Goal: Task Accomplishment & Management: Manage account settings

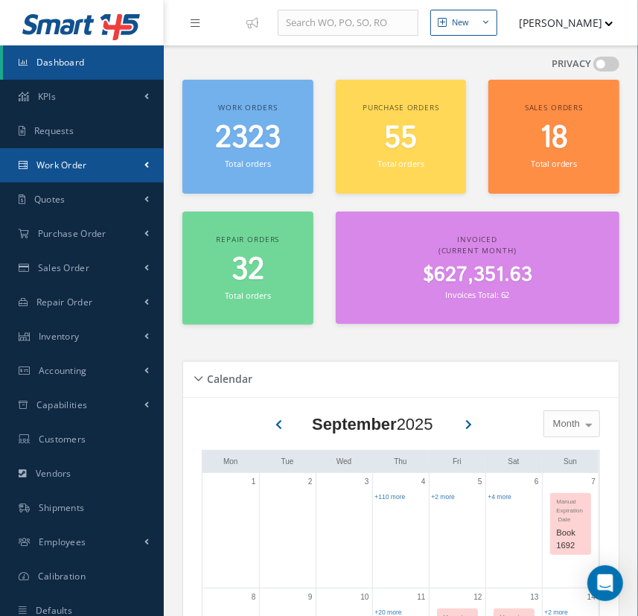
drag, startPoint x: 49, startPoint y: 170, endPoint x: 63, endPoint y: 179, distance: 15.7
click at [49, 170] on span "Work Order" at bounding box center [61, 165] width 51 height 13
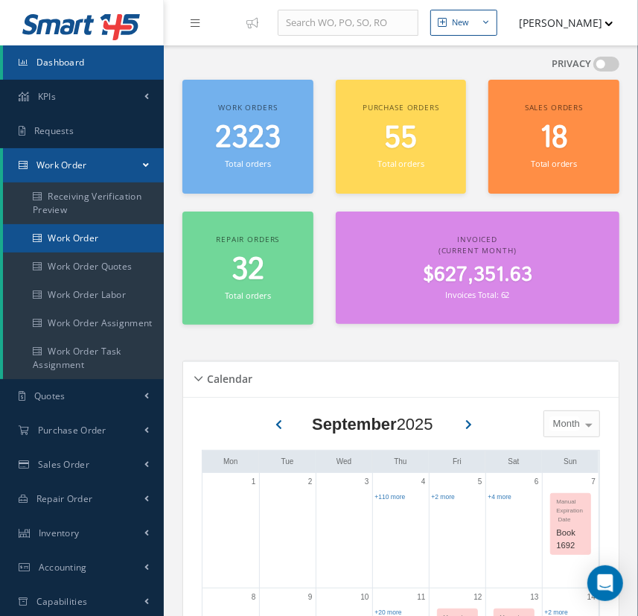
click at [95, 233] on link "Work Order" at bounding box center [83, 238] width 161 height 28
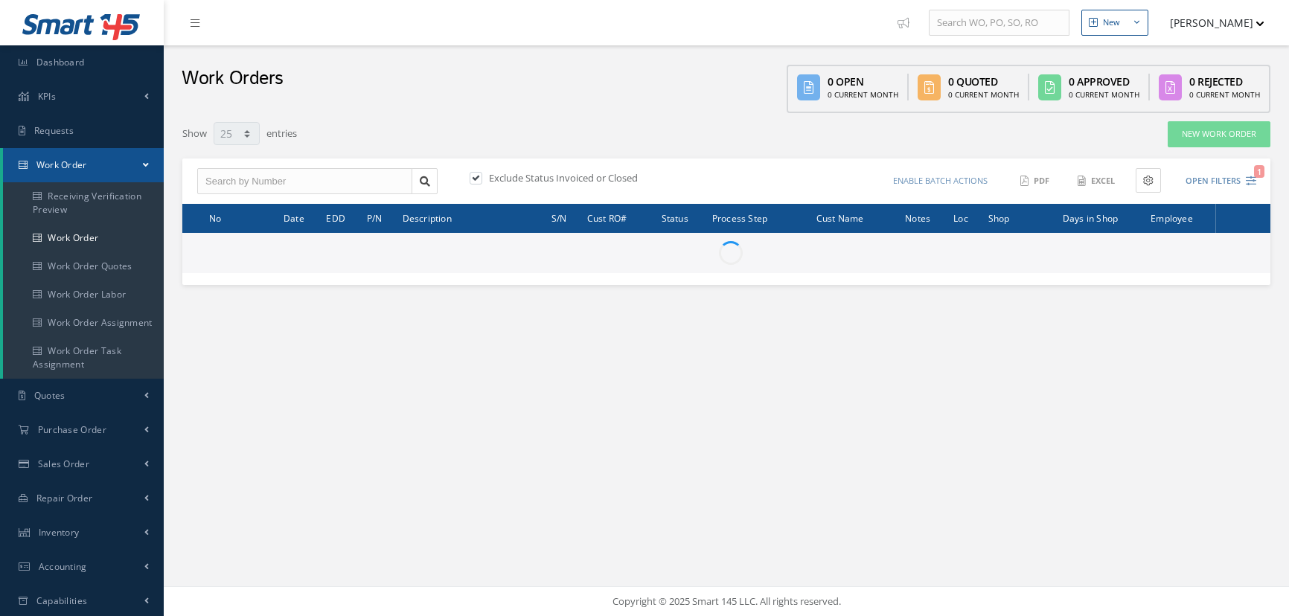
select select "25"
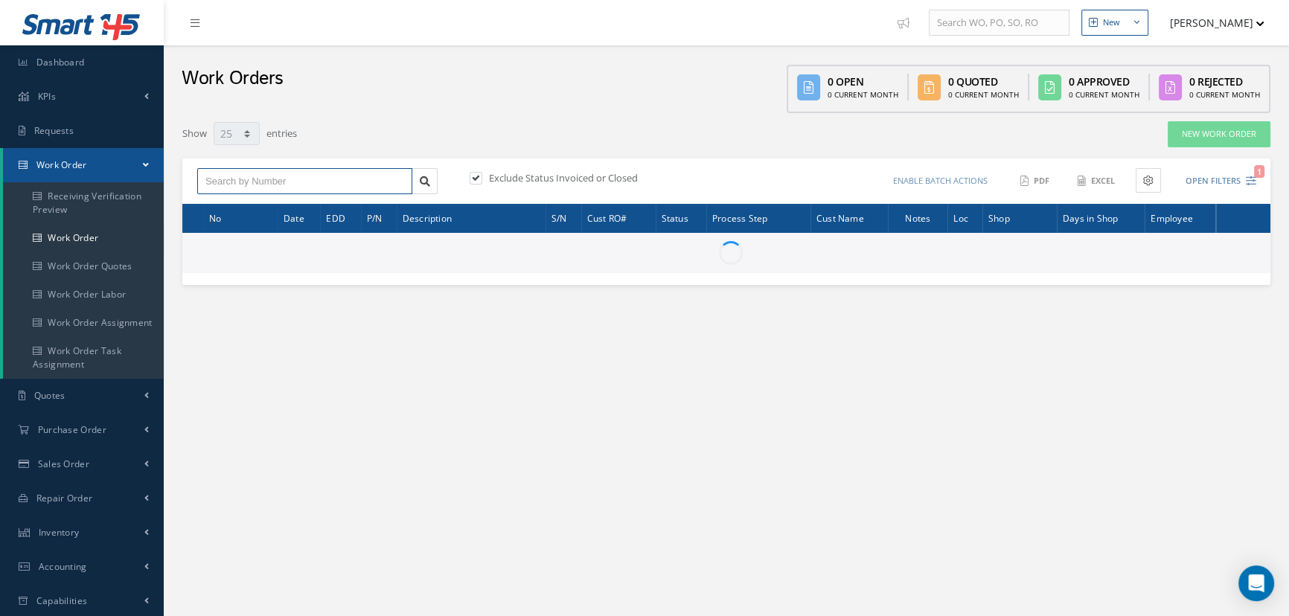
click at [342, 185] on input "text" at bounding box center [304, 181] width 215 height 27
type input "34534"
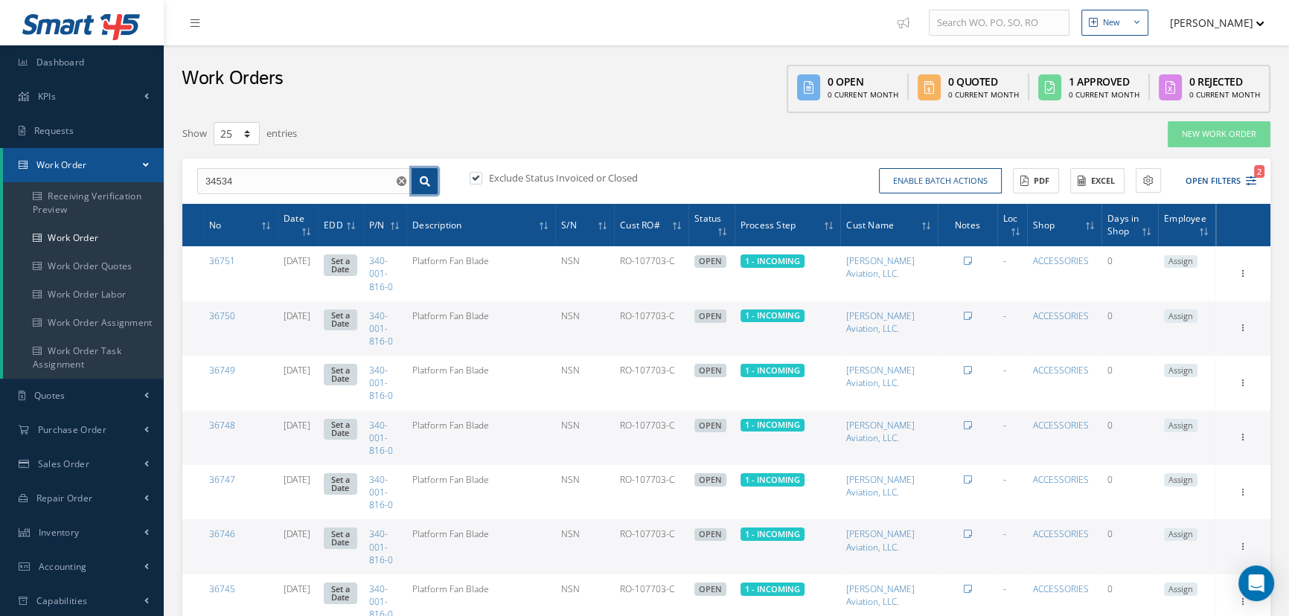
click at [424, 181] on icon at bounding box center [425, 181] width 10 height 10
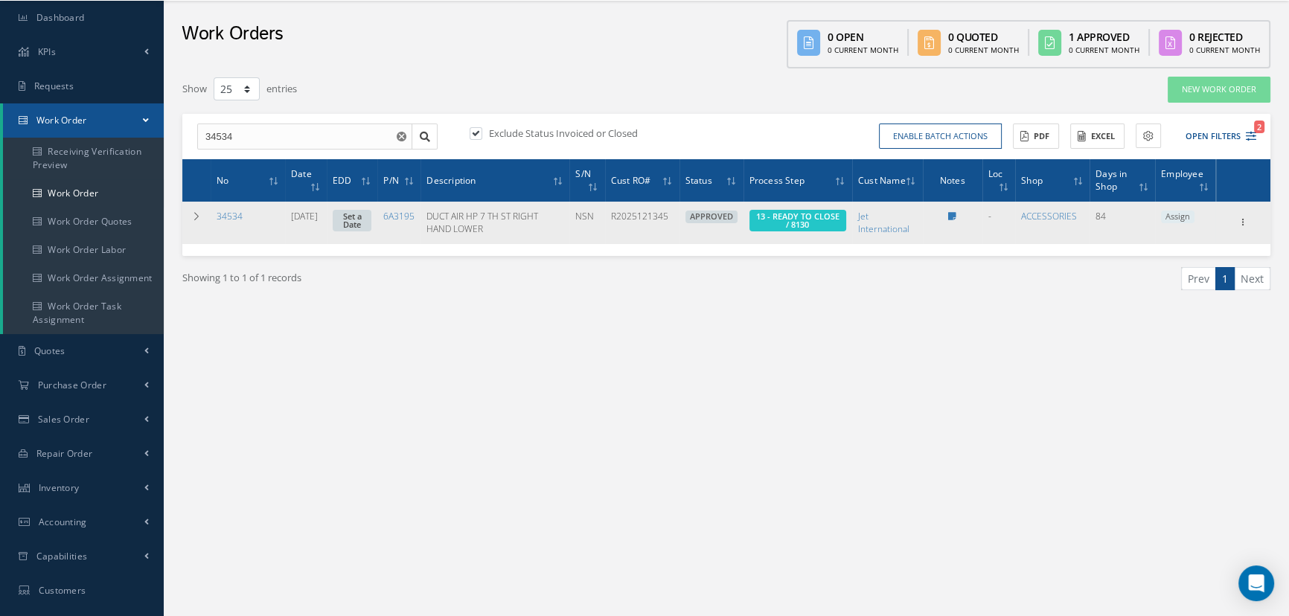
scroll to position [67, 0]
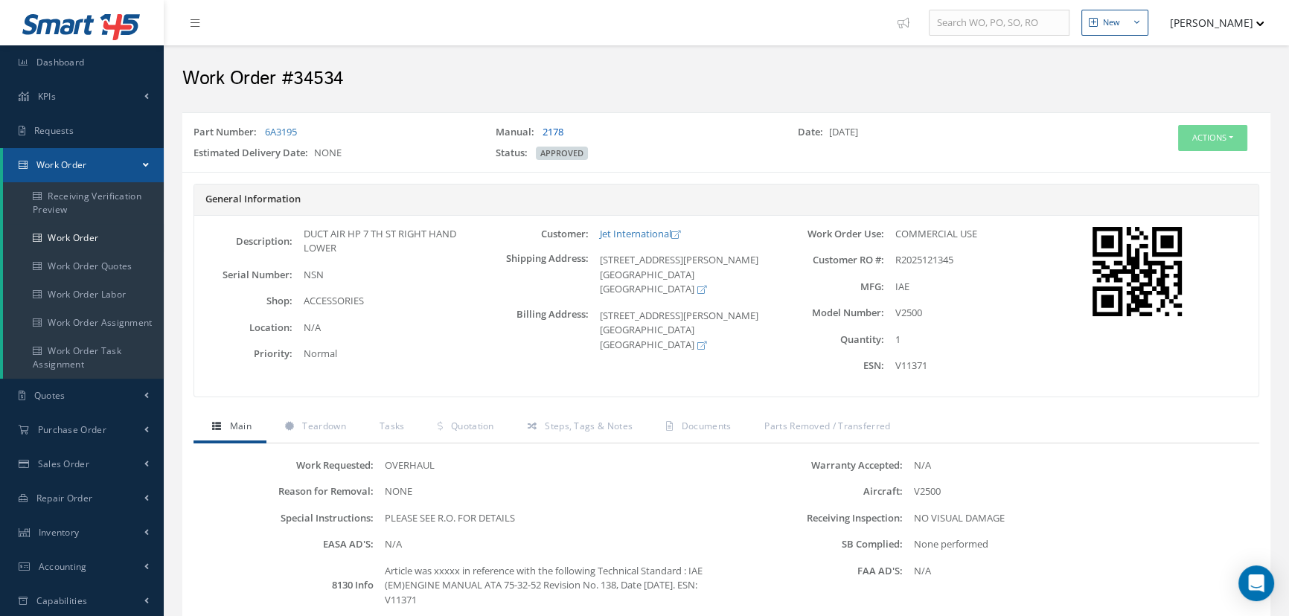
click at [561, 127] on link "2178" at bounding box center [553, 131] width 21 height 13
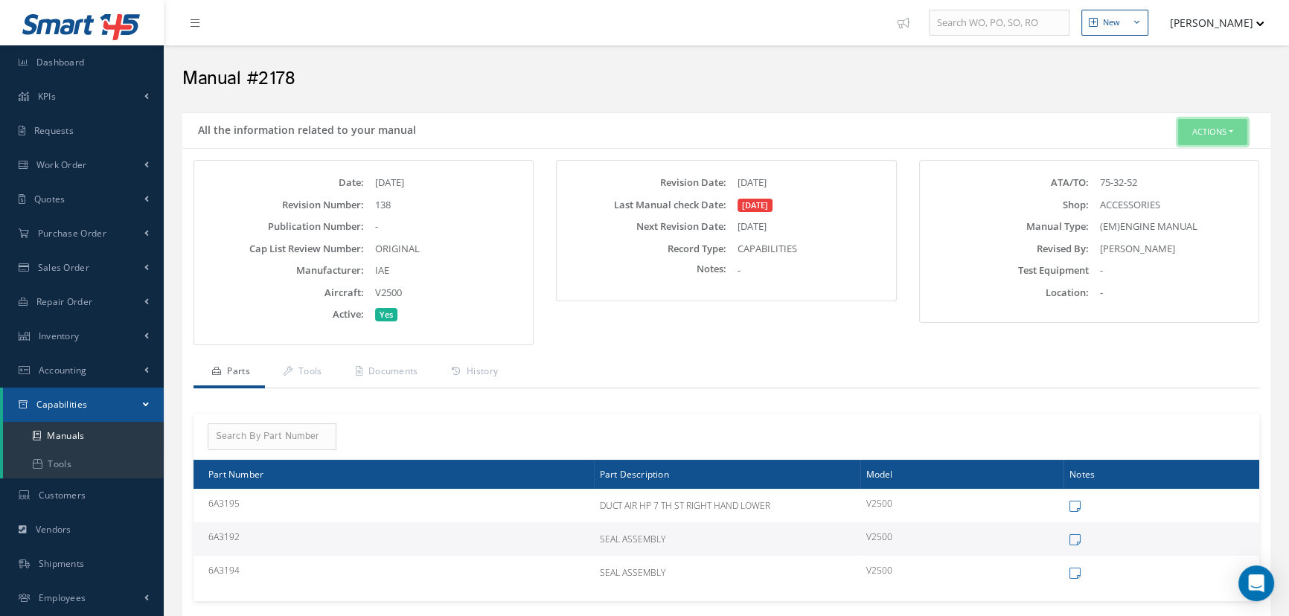
click at [1216, 135] on button "Actions" at bounding box center [1212, 132] width 69 height 26
click at [1191, 158] on link "Edit" at bounding box center [1189, 160] width 119 height 20
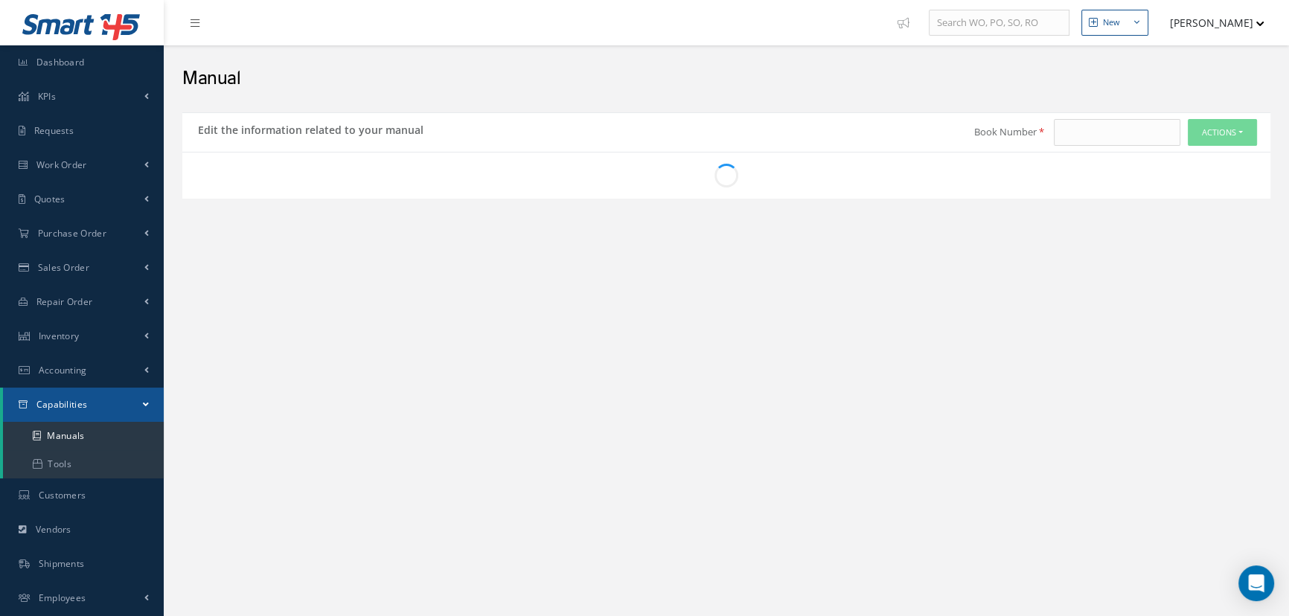
type input "2178"
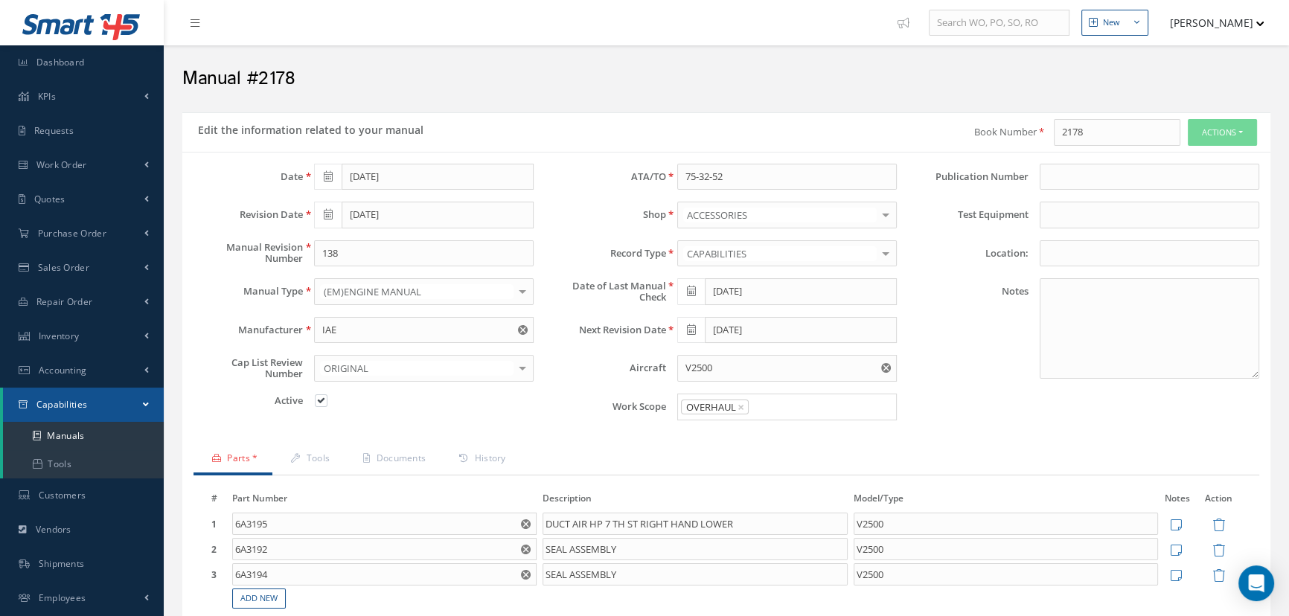
click at [694, 288] on icon at bounding box center [691, 291] width 9 height 10
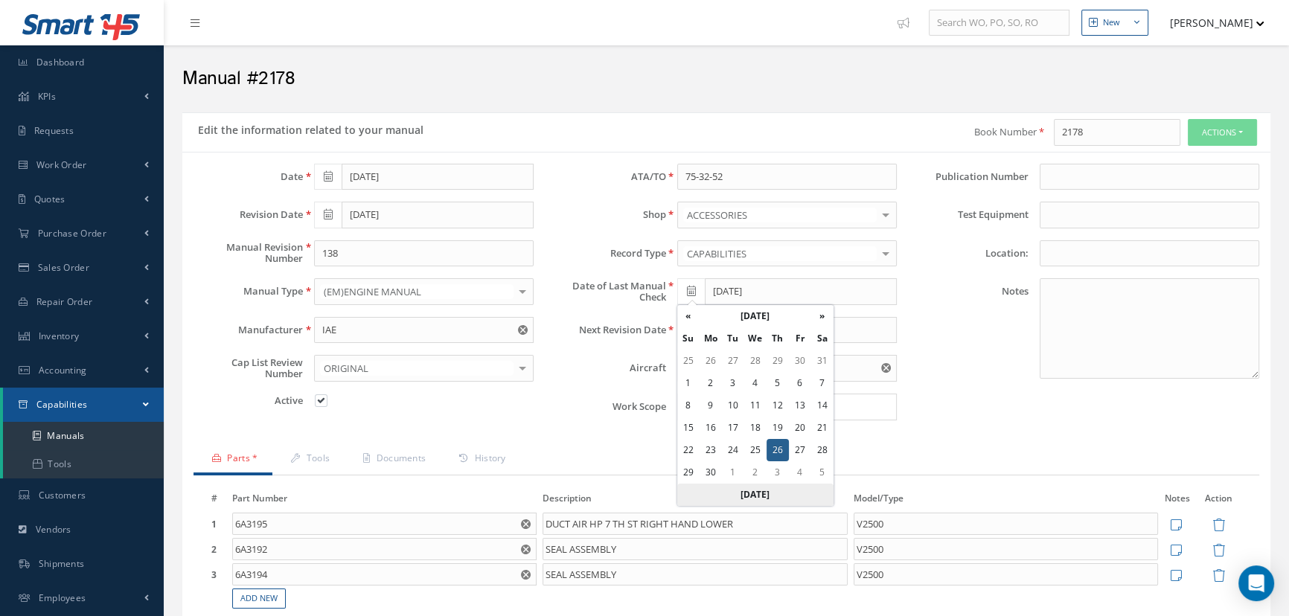
click at [757, 492] on th "[DATE]" at bounding box center [755, 495] width 156 height 22
type input "09/18/2025"
type input "10/18/2025"
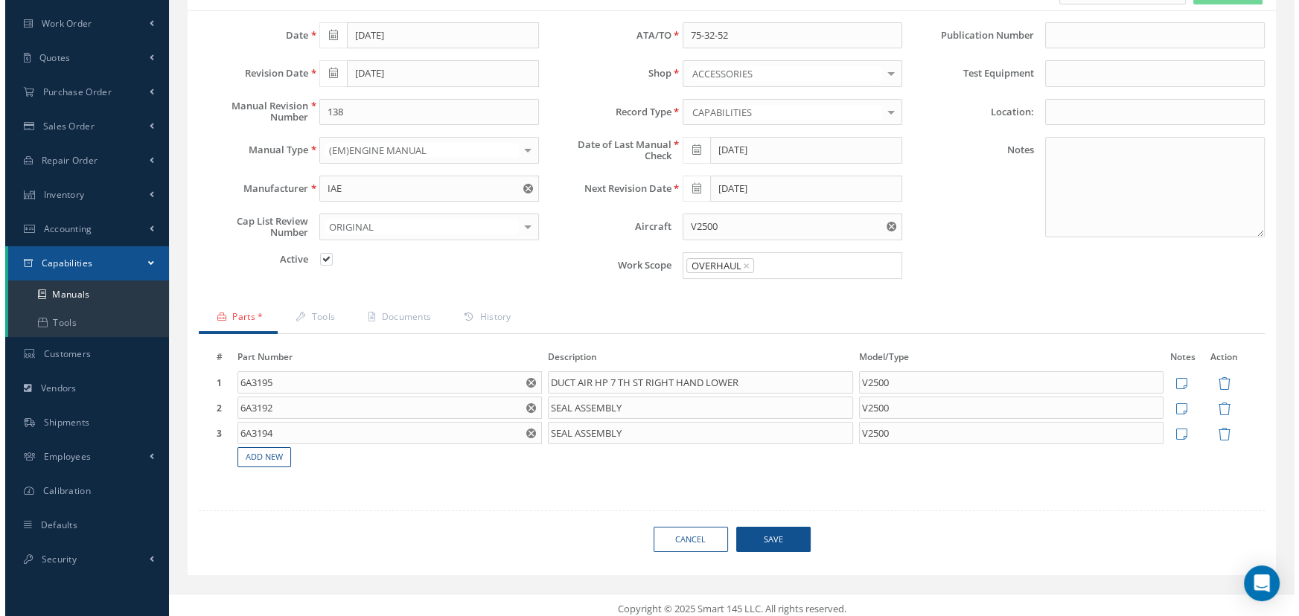
scroll to position [147, 0]
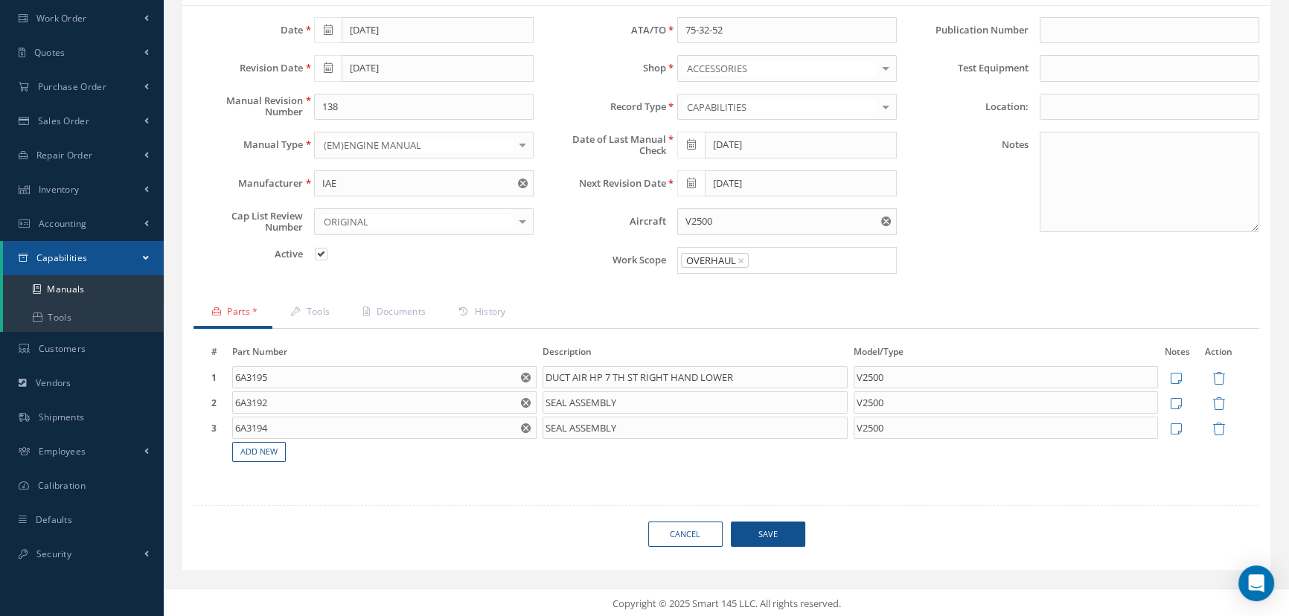
click at [770, 536] on span "Save" at bounding box center [768, 535] width 74 height 26
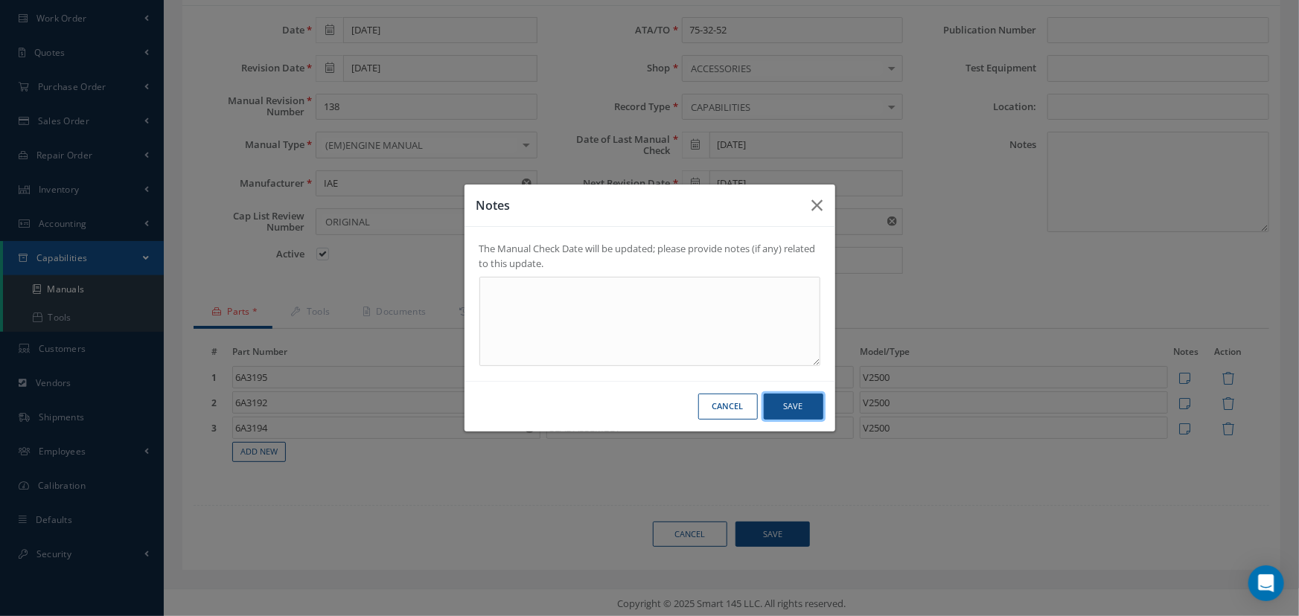
click at [794, 402] on button "Save" at bounding box center [794, 407] width 60 height 26
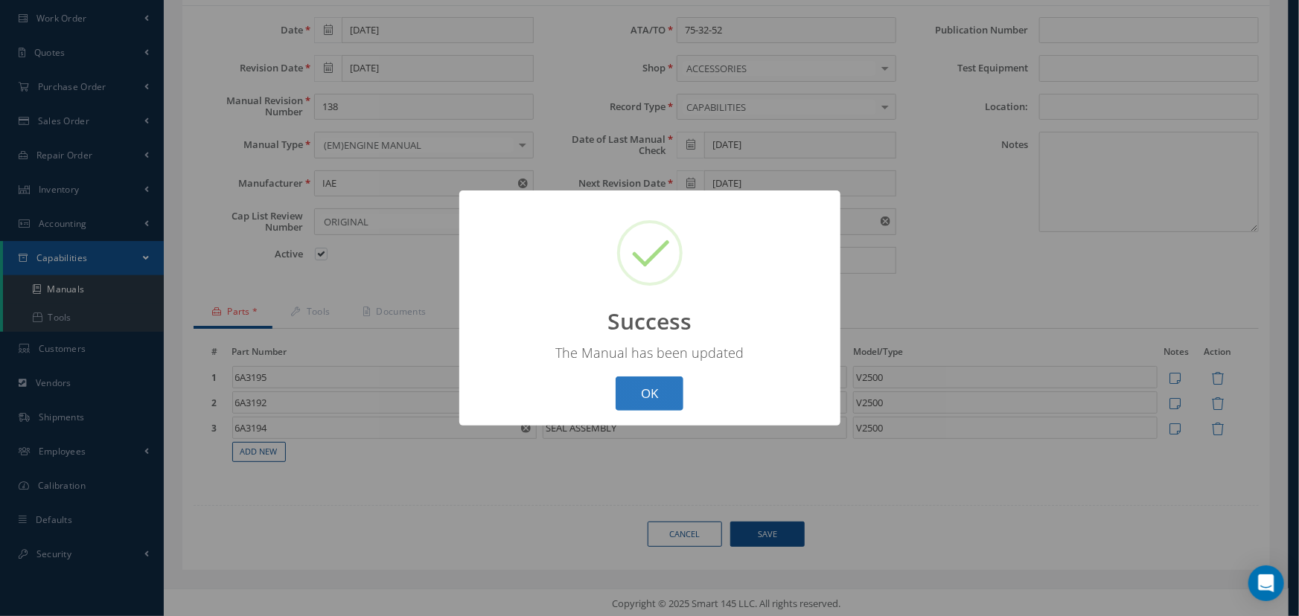
click at [657, 400] on button "OK" at bounding box center [650, 394] width 68 height 35
select select "25"
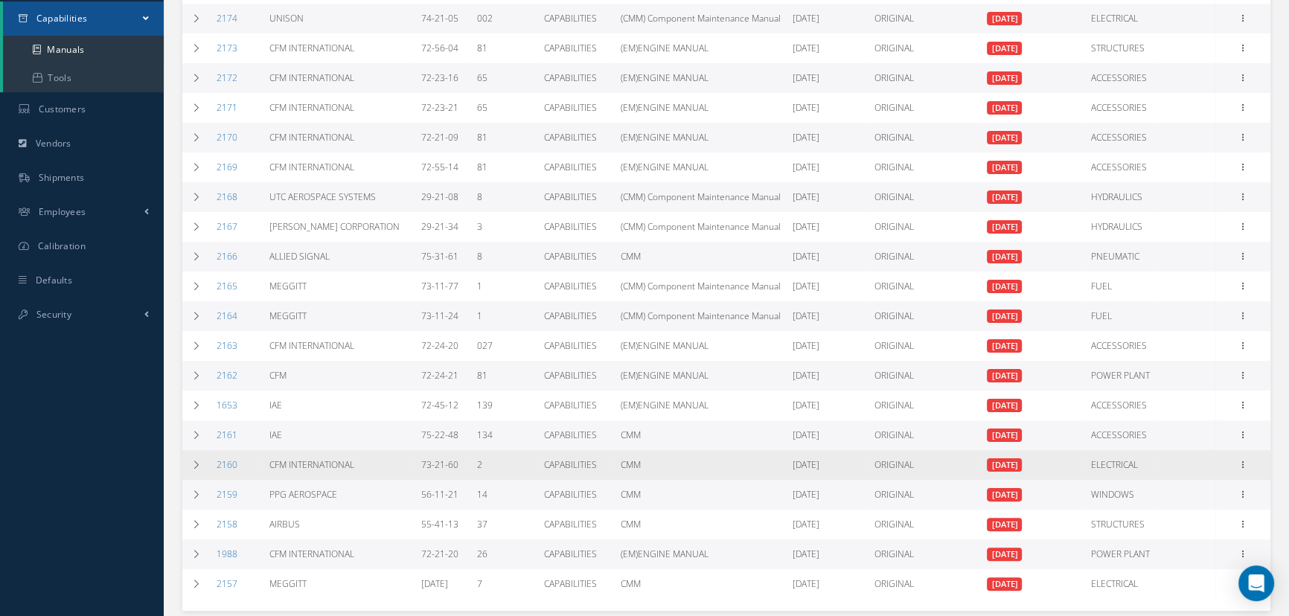
scroll to position [202, 0]
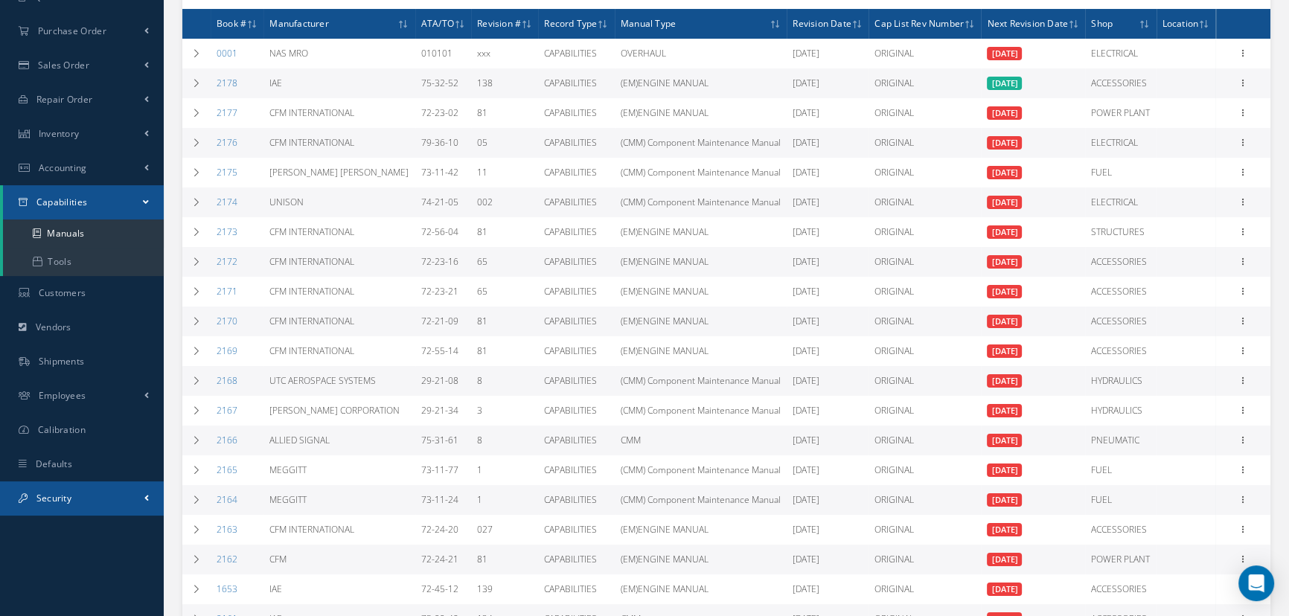
click at [49, 492] on span "Security" at bounding box center [53, 498] width 35 height 13
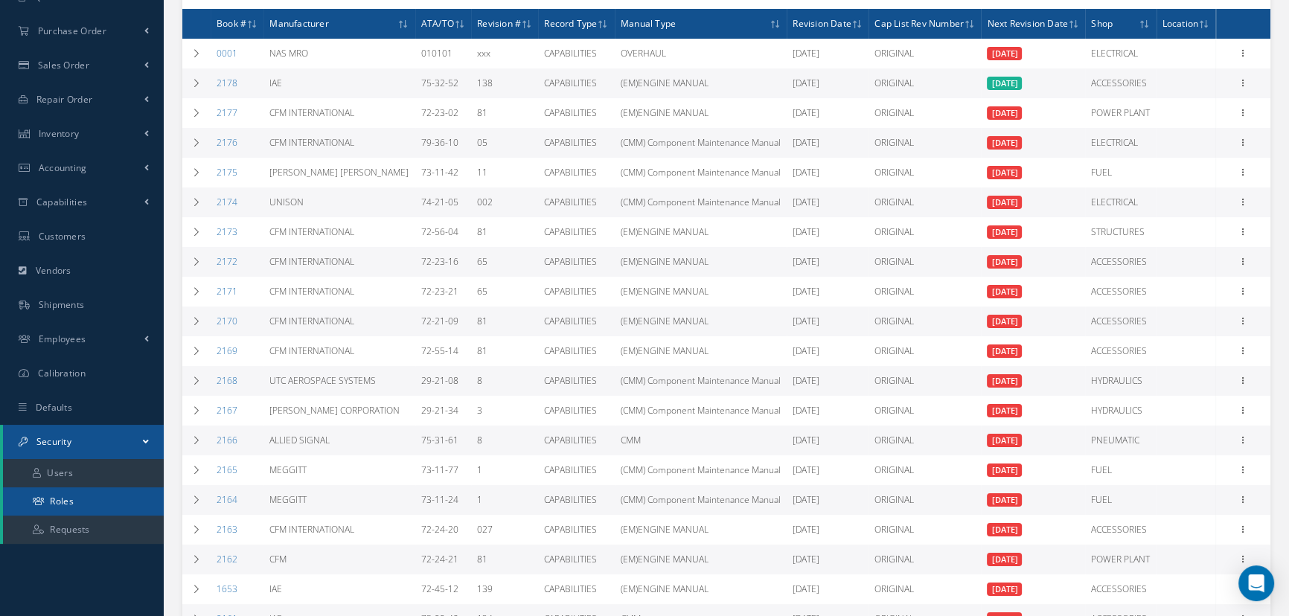
click at [42, 503] on icon at bounding box center [38, 501] width 11 height 9
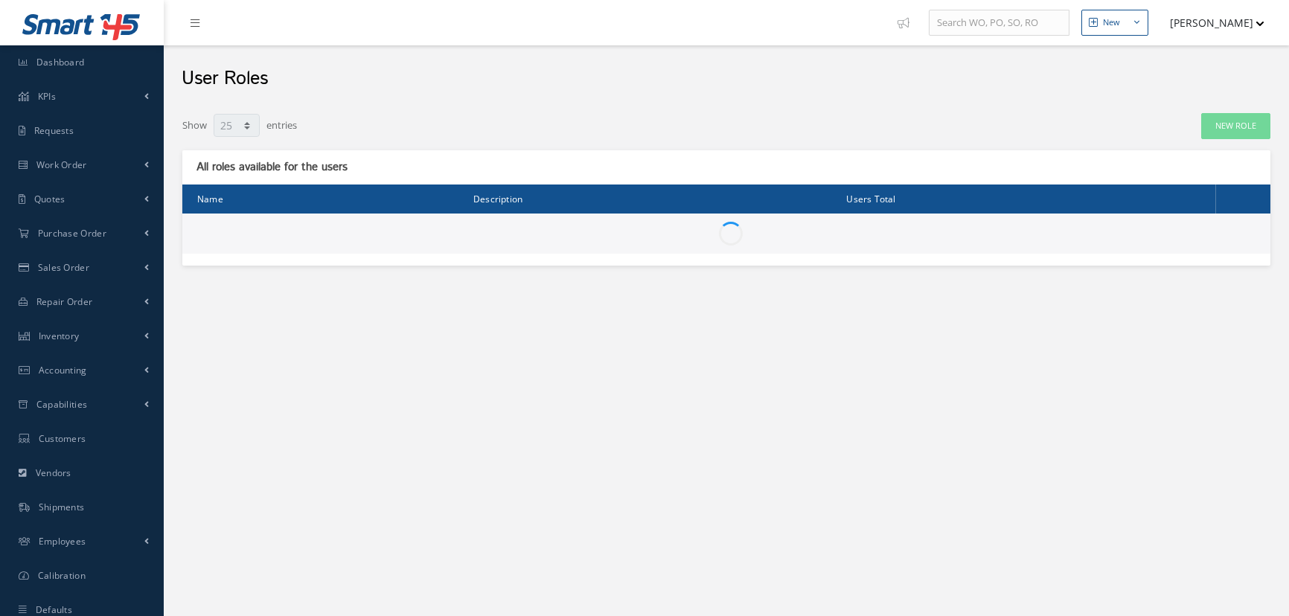
select select "25"
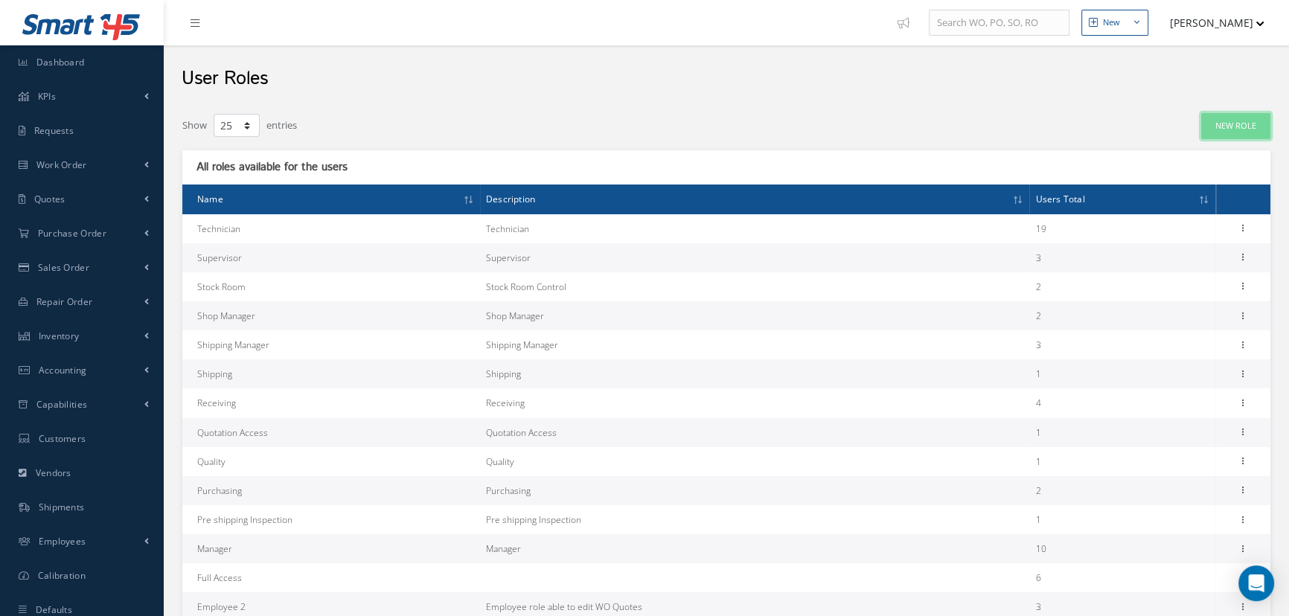
click at [1222, 124] on link "New Role" at bounding box center [1236, 126] width 69 height 26
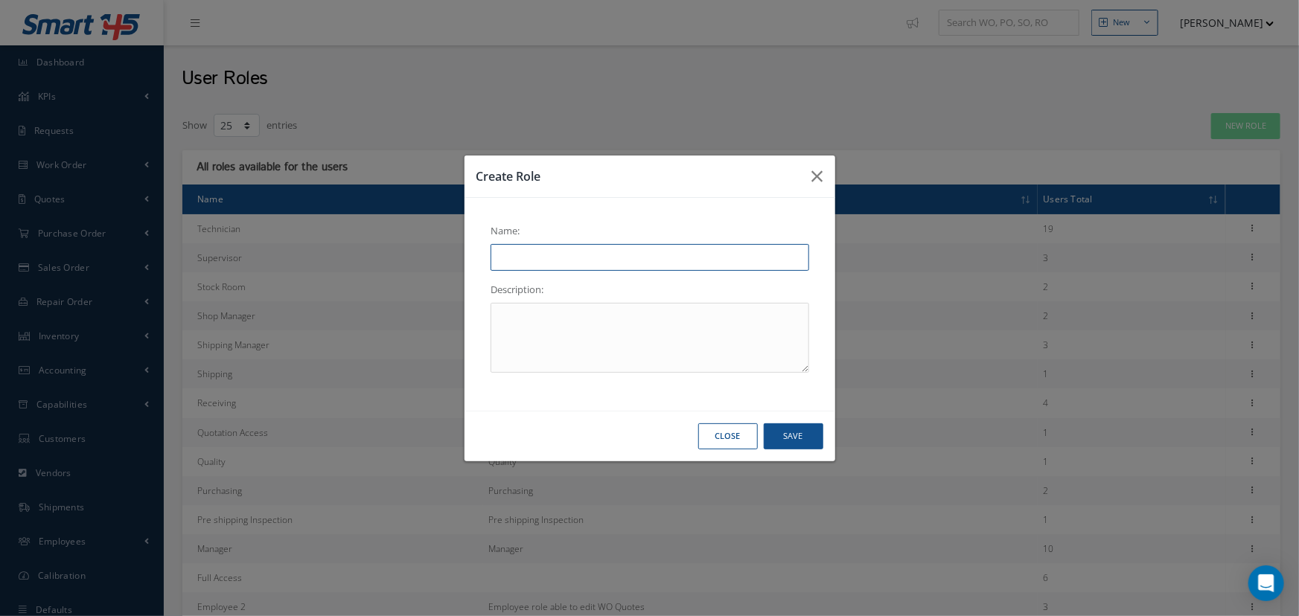
click at [557, 248] on input "text" at bounding box center [650, 257] width 319 height 27
type input "Inspector"
click at [502, 319] on textarea at bounding box center [650, 338] width 319 height 70
click at [778, 433] on button "Save" at bounding box center [794, 437] width 60 height 26
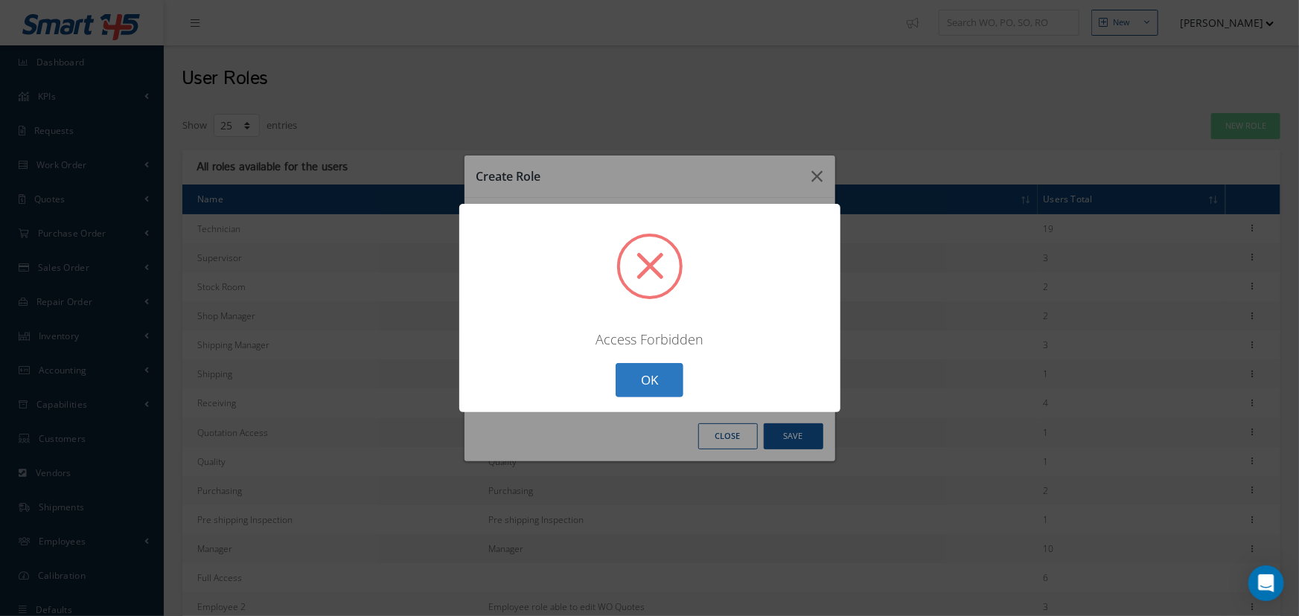
click at [637, 393] on button "OK" at bounding box center [650, 380] width 68 height 35
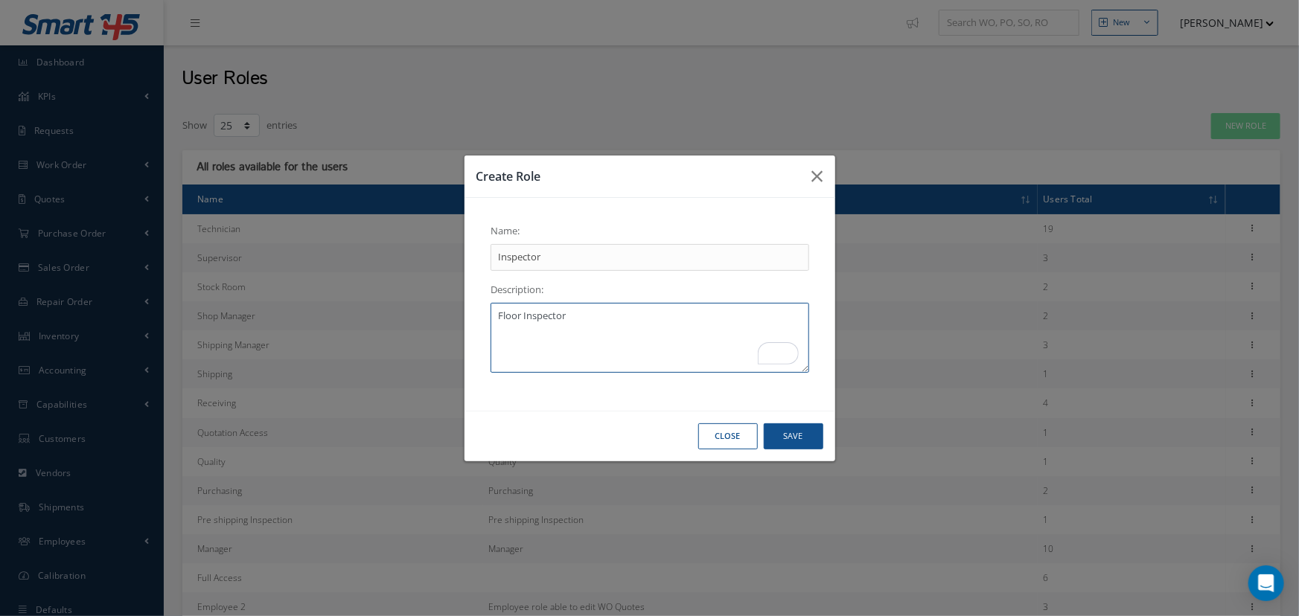
click at [620, 316] on textarea "Floor Inspector" at bounding box center [650, 338] width 319 height 70
type textarea "F"
click at [802, 438] on button "Save" at bounding box center [794, 437] width 60 height 26
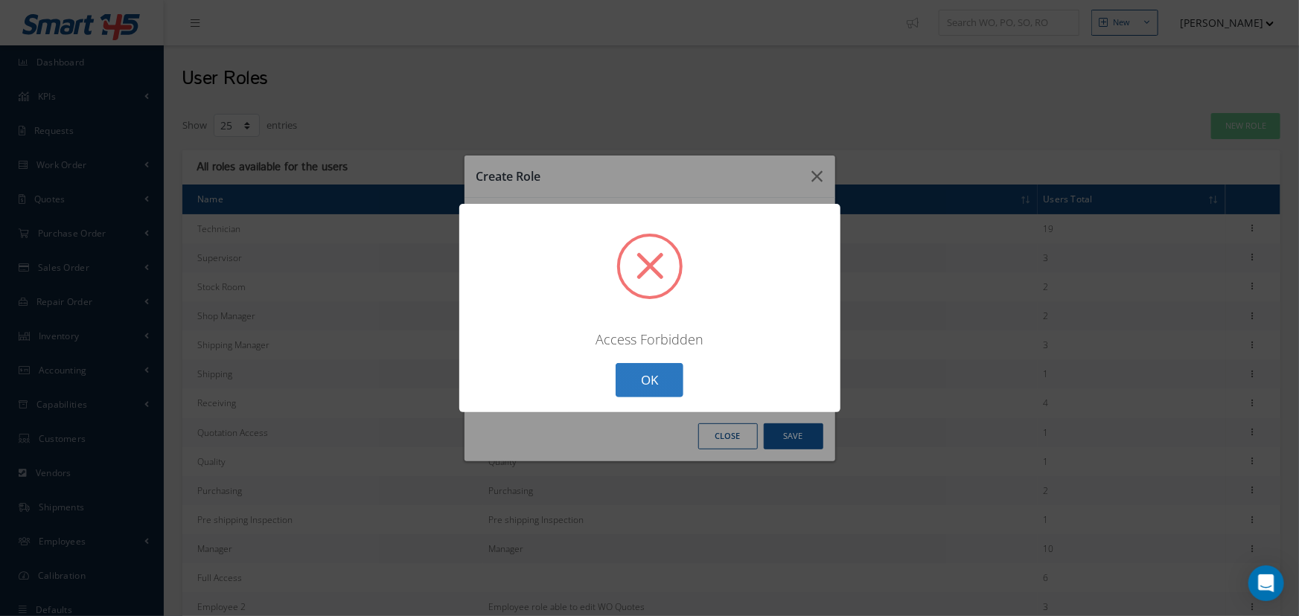
click at [640, 381] on button "OK" at bounding box center [650, 380] width 68 height 35
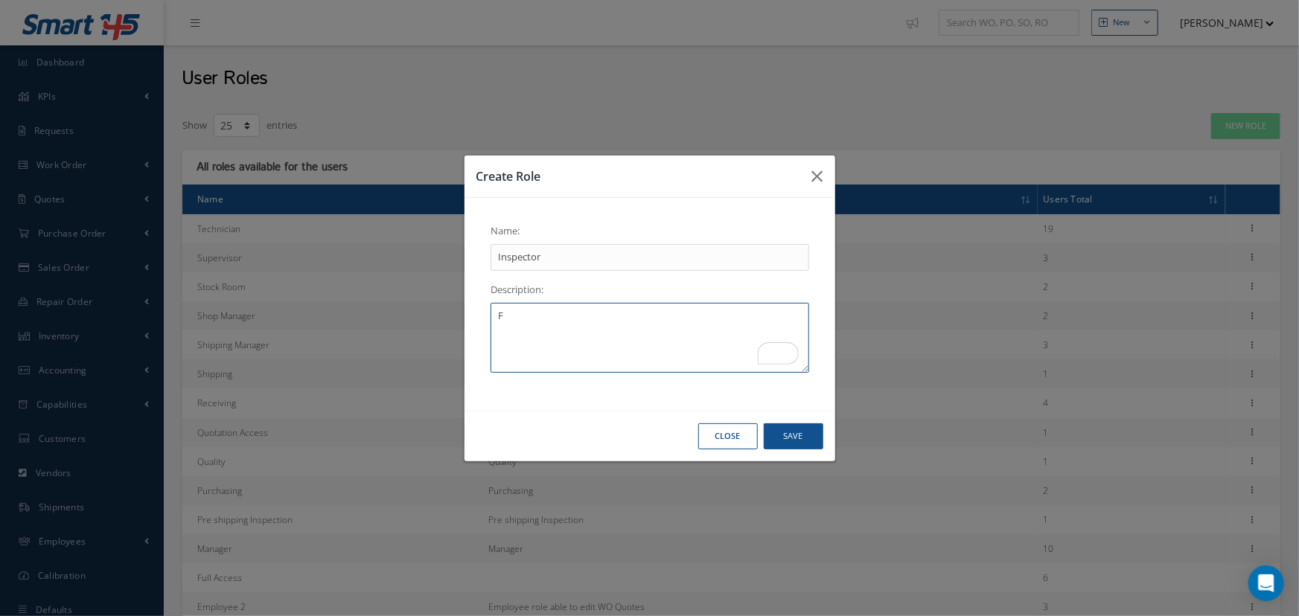
click at [566, 310] on textarea "F" at bounding box center [650, 338] width 319 height 70
click at [779, 439] on button "Save" at bounding box center [794, 437] width 60 height 26
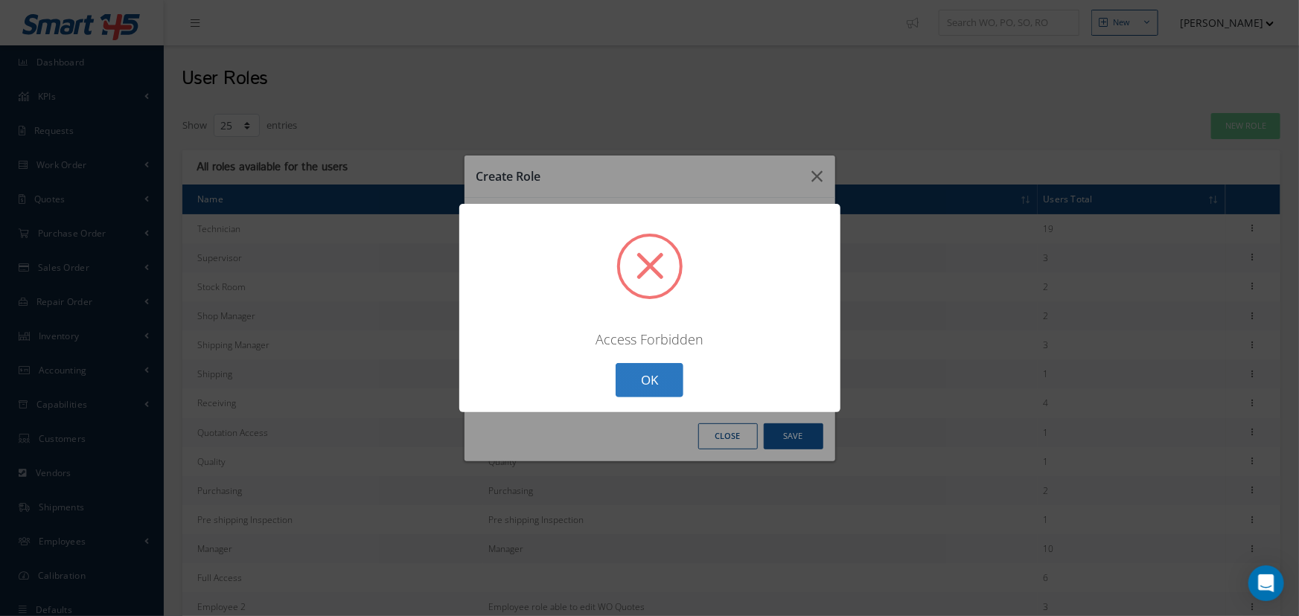
click at [668, 383] on button "OK" at bounding box center [650, 380] width 68 height 35
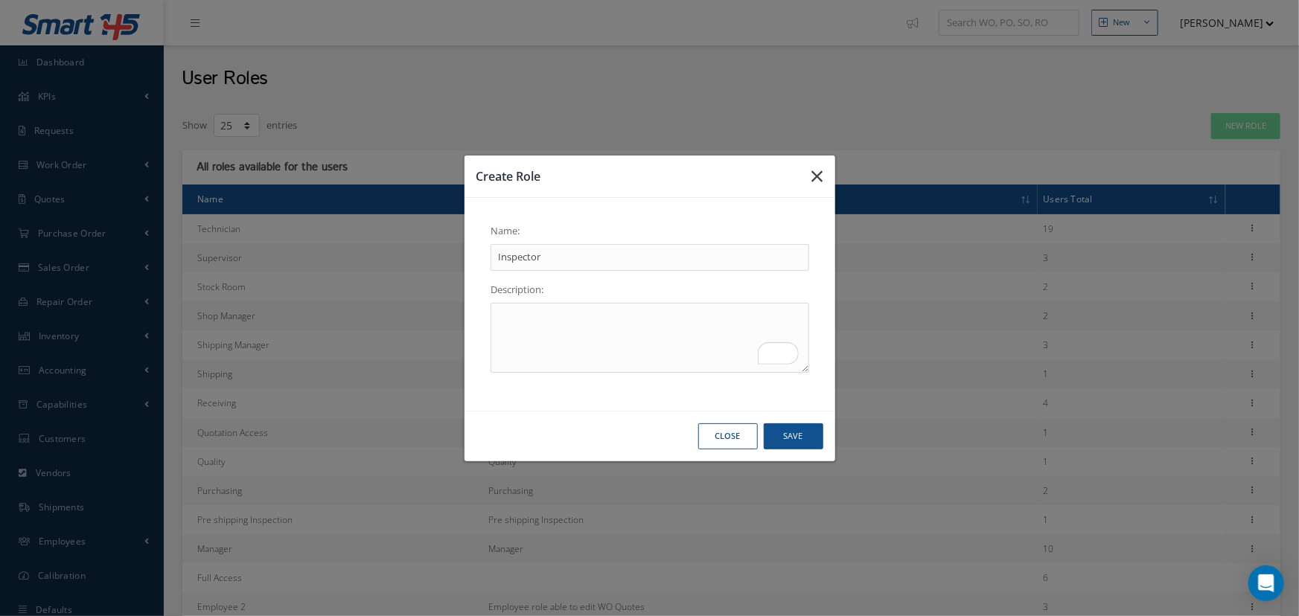
click at [823, 181] on button "button" at bounding box center [817, 177] width 35 height 42
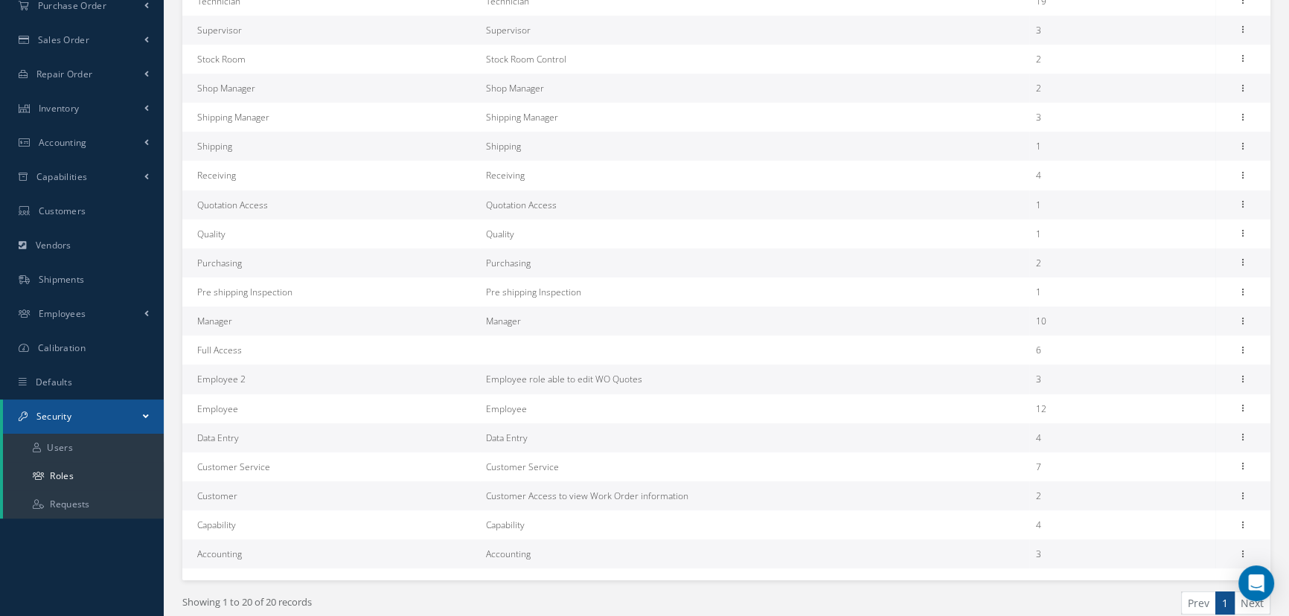
scroll to position [270, 0]
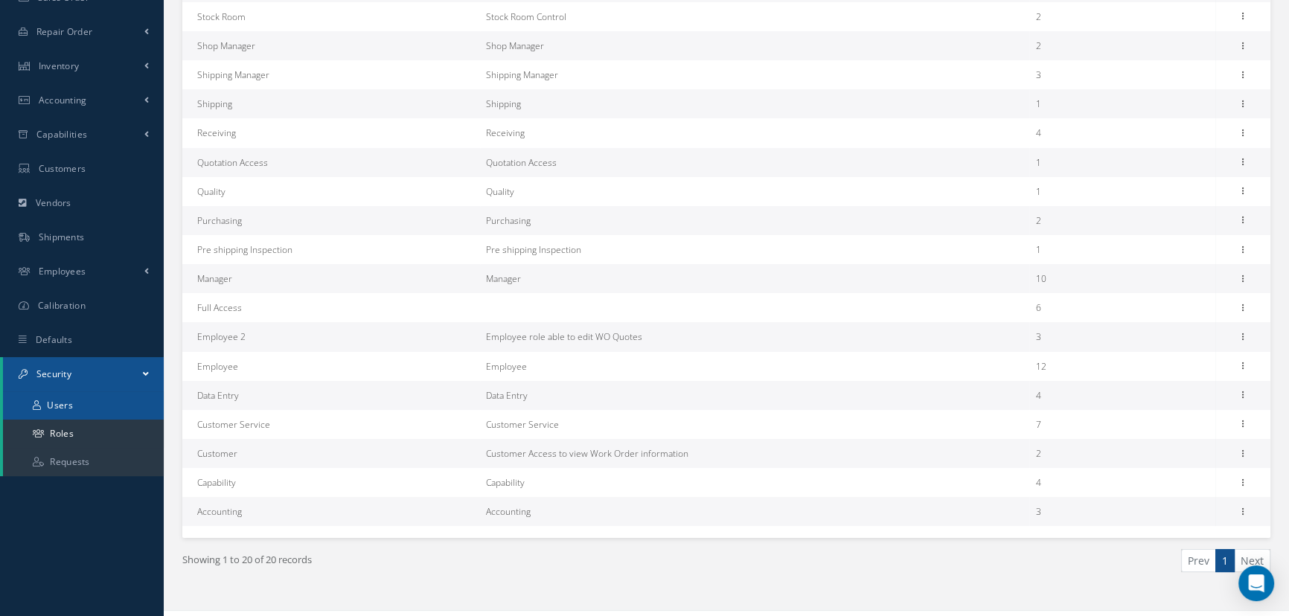
click at [77, 403] on link "Users" at bounding box center [83, 406] width 161 height 28
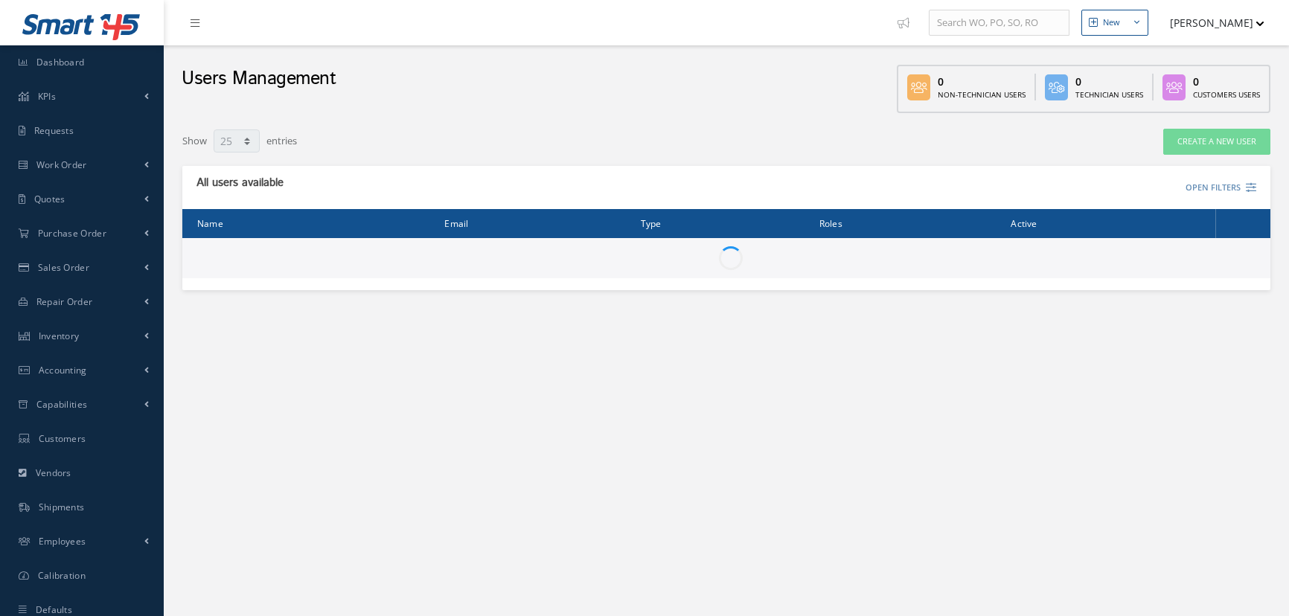
select select "25"
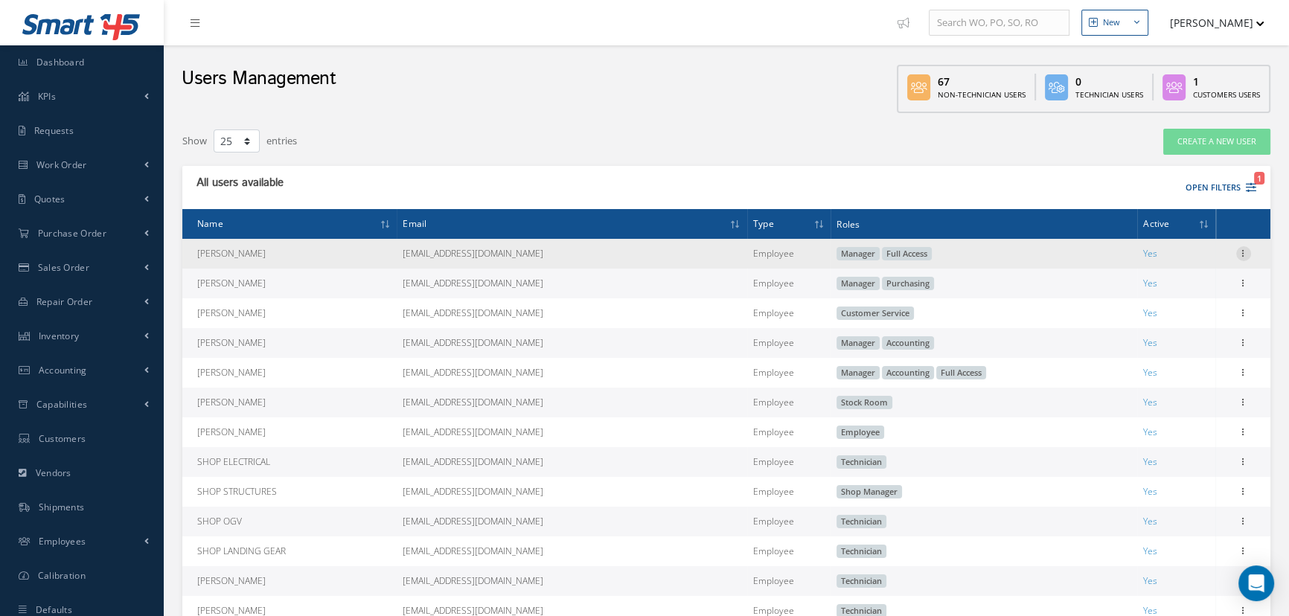
click at [1240, 258] on icon at bounding box center [1244, 252] width 15 height 12
click at [1154, 264] on link "Edit" at bounding box center [1176, 263] width 118 height 19
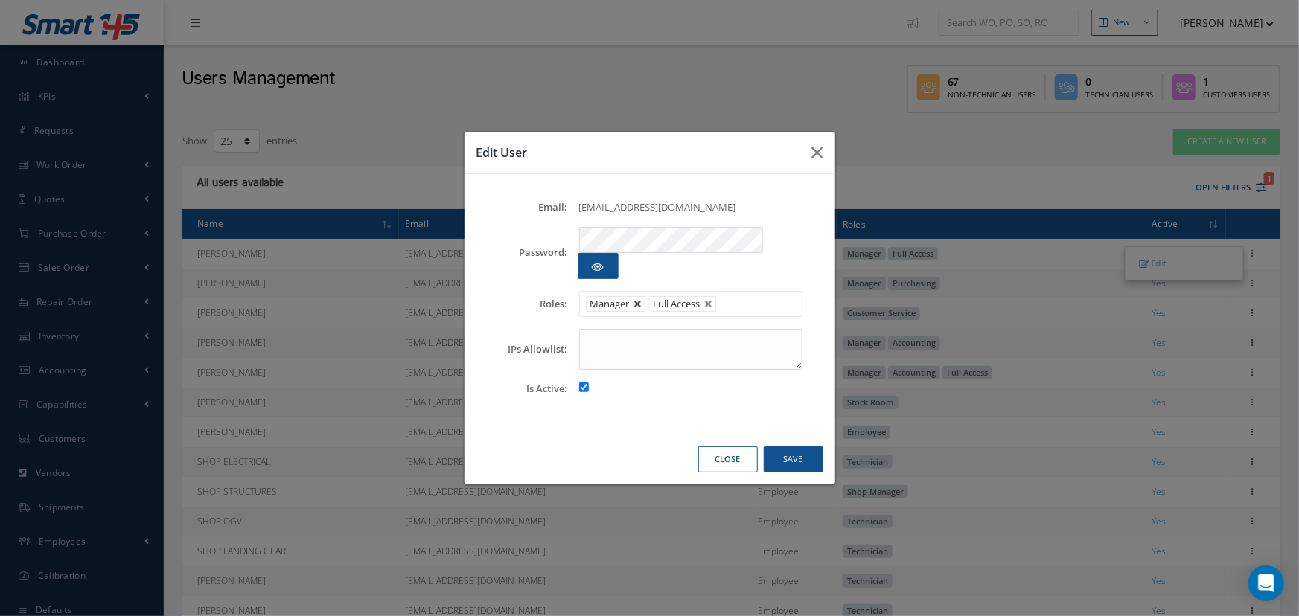
click at [636, 300] on link at bounding box center [638, 304] width 9 height 9
click at [789, 451] on button "Save" at bounding box center [794, 460] width 60 height 26
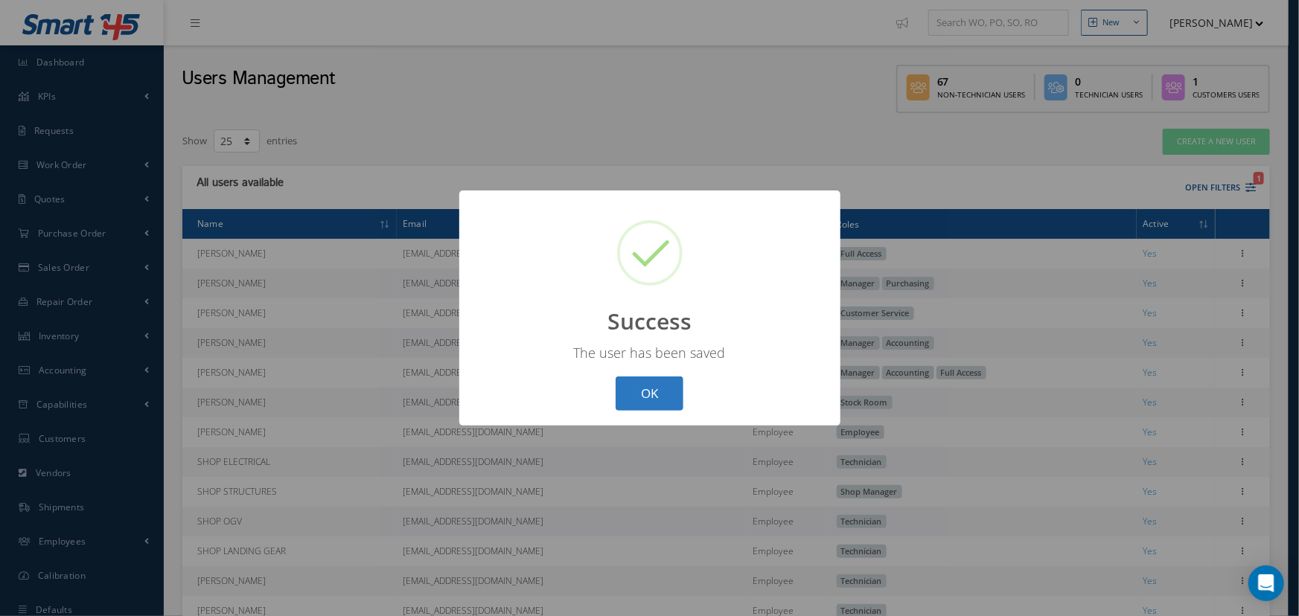
click at [663, 406] on button "OK" at bounding box center [650, 394] width 68 height 35
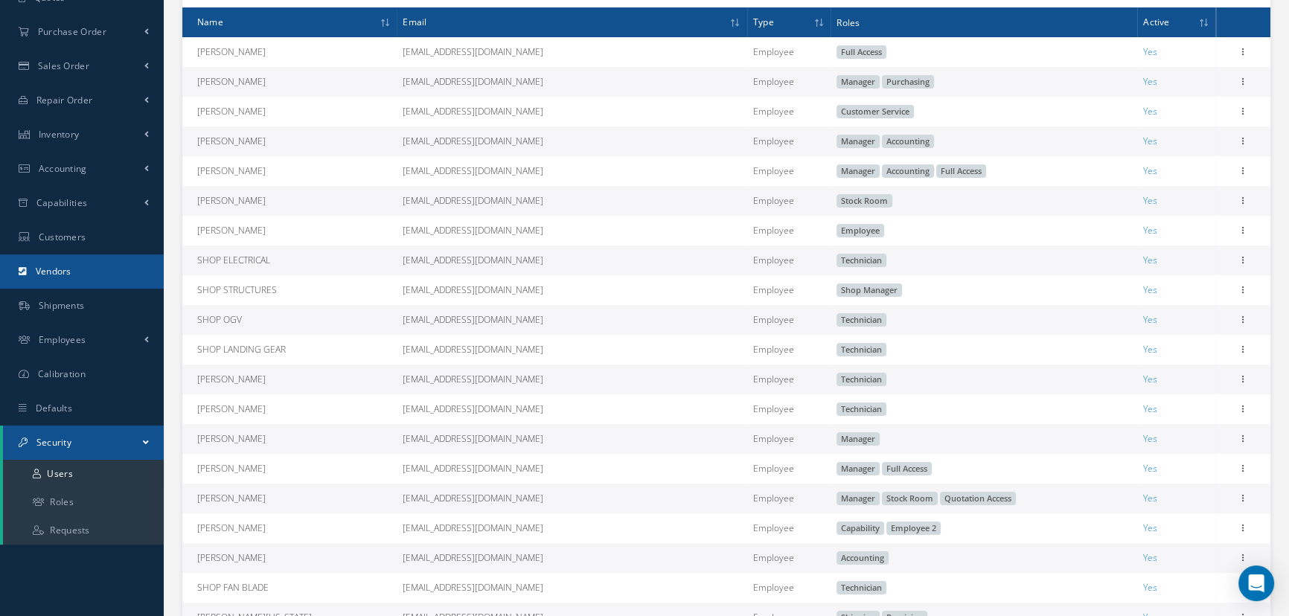
scroll to position [202, 0]
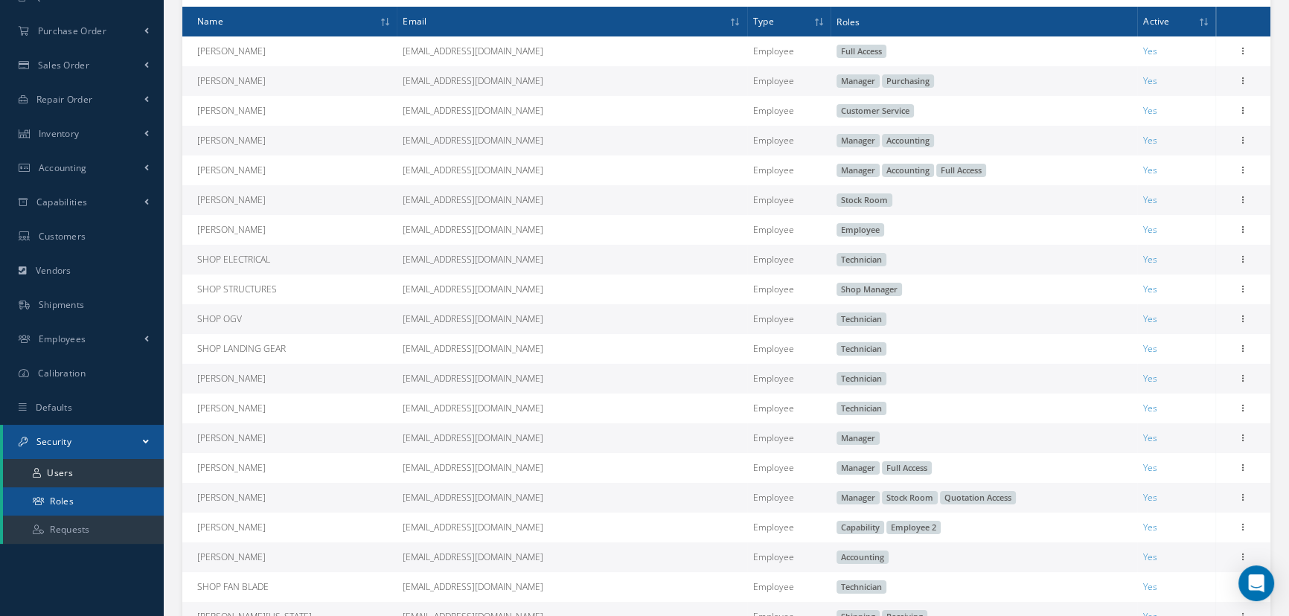
click at [86, 502] on link "Roles" at bounding box center [83, 502] width 161 height 28
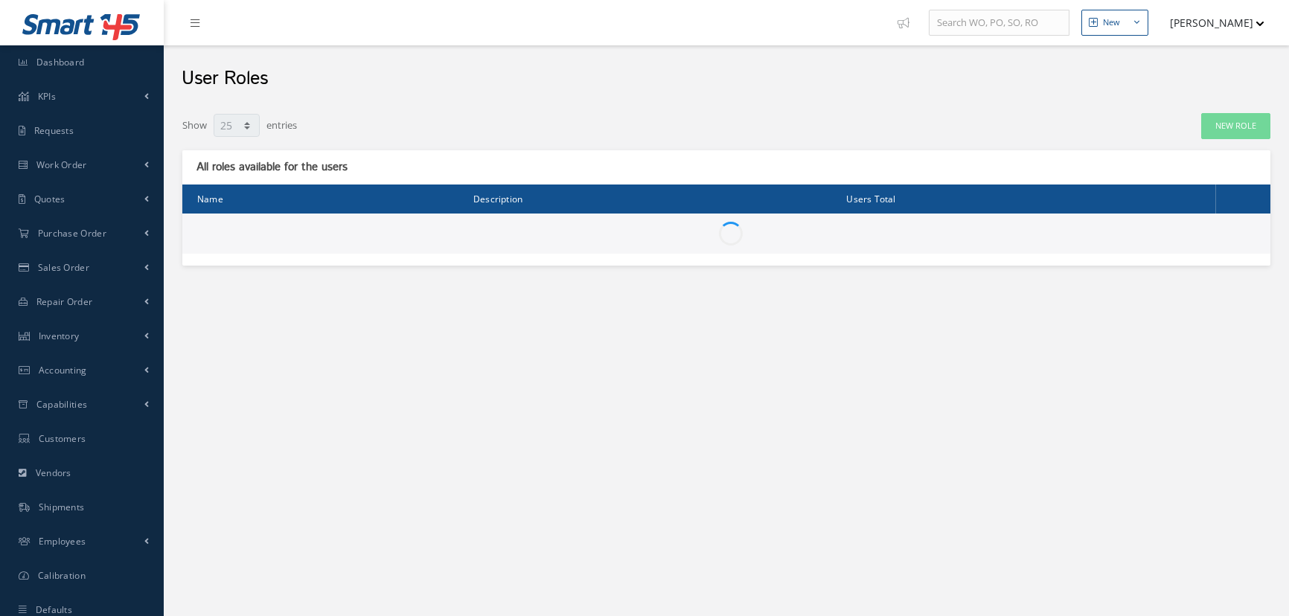
select select "25"
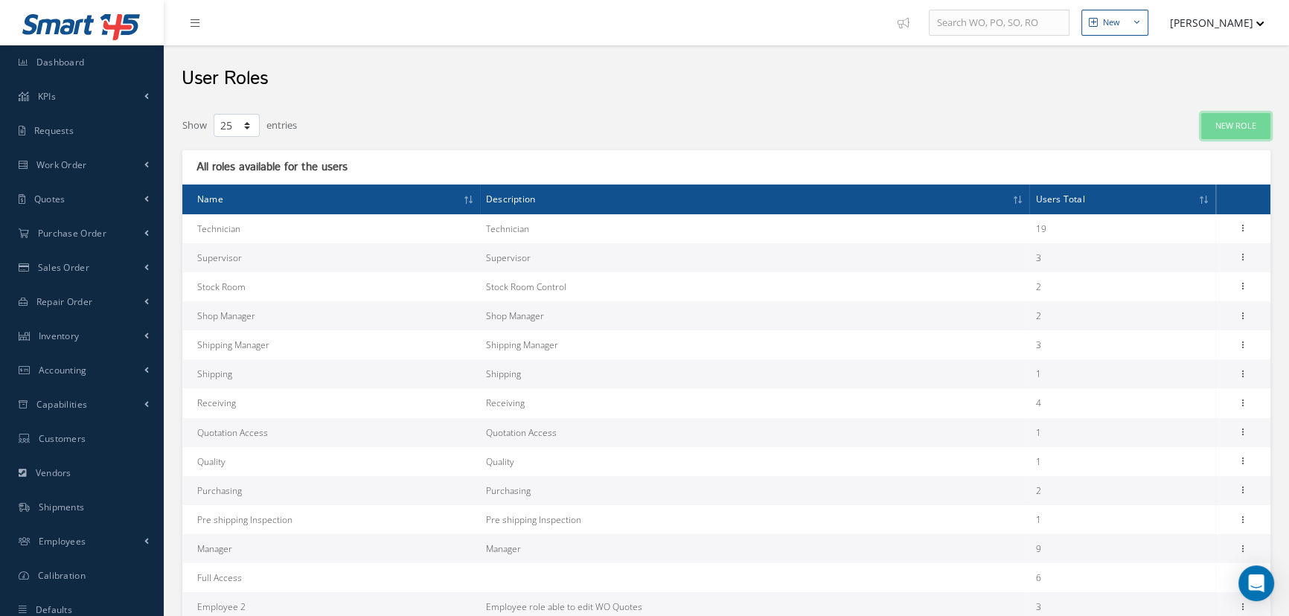
click at [1229, 127] on link "New Role" at bounding box center [1236, 126] width 69 height 26
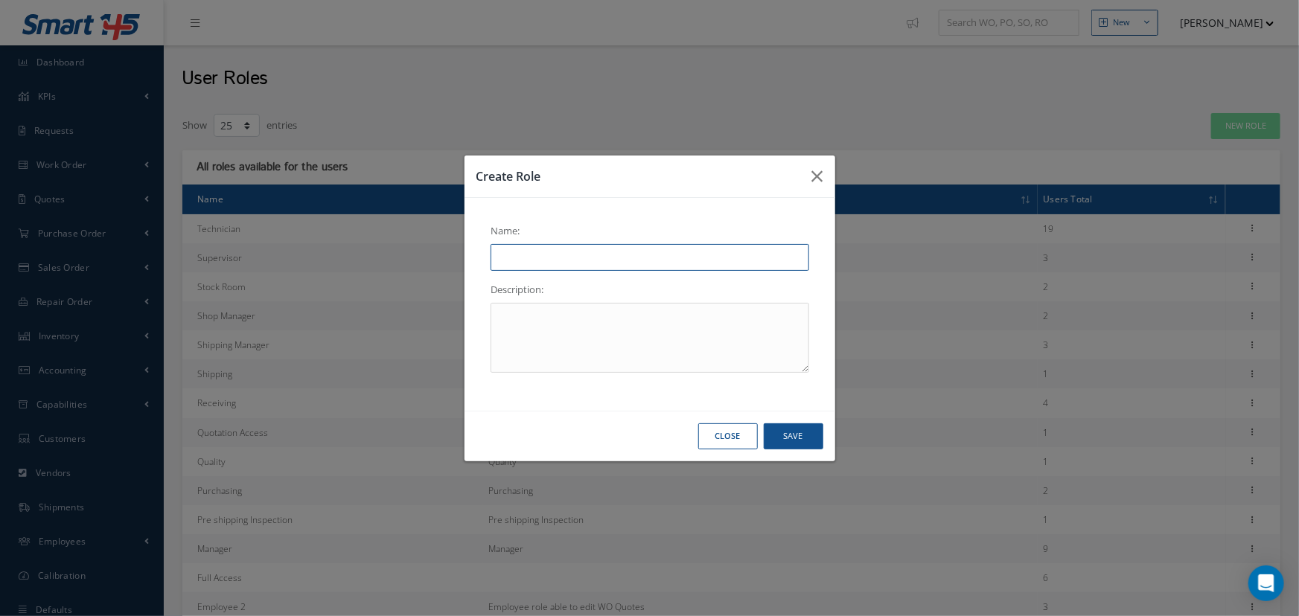
click at [603, 259] on input "text" at bounding box center [650, 257] width 319 height 27
type input "Inspector"
click at [804, 441] on button "Save" at bounding box center [794, 437] width 60 height 26
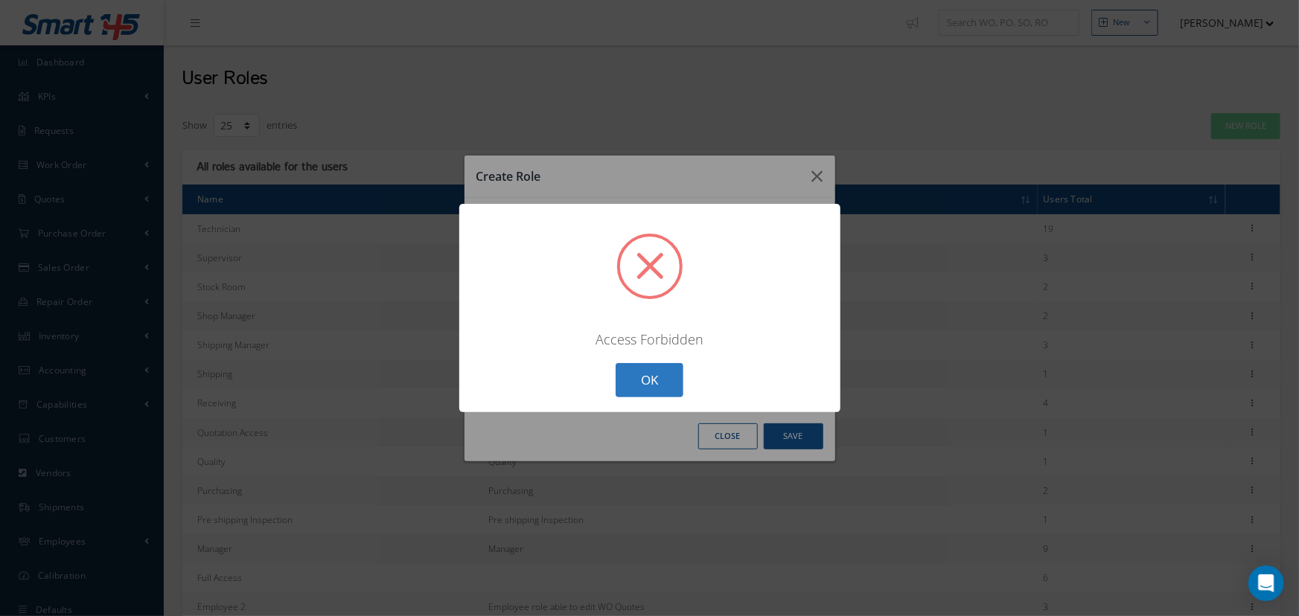
click at [648, 385] on button "OK" at bounding box center [650, 380] width 68 height 35
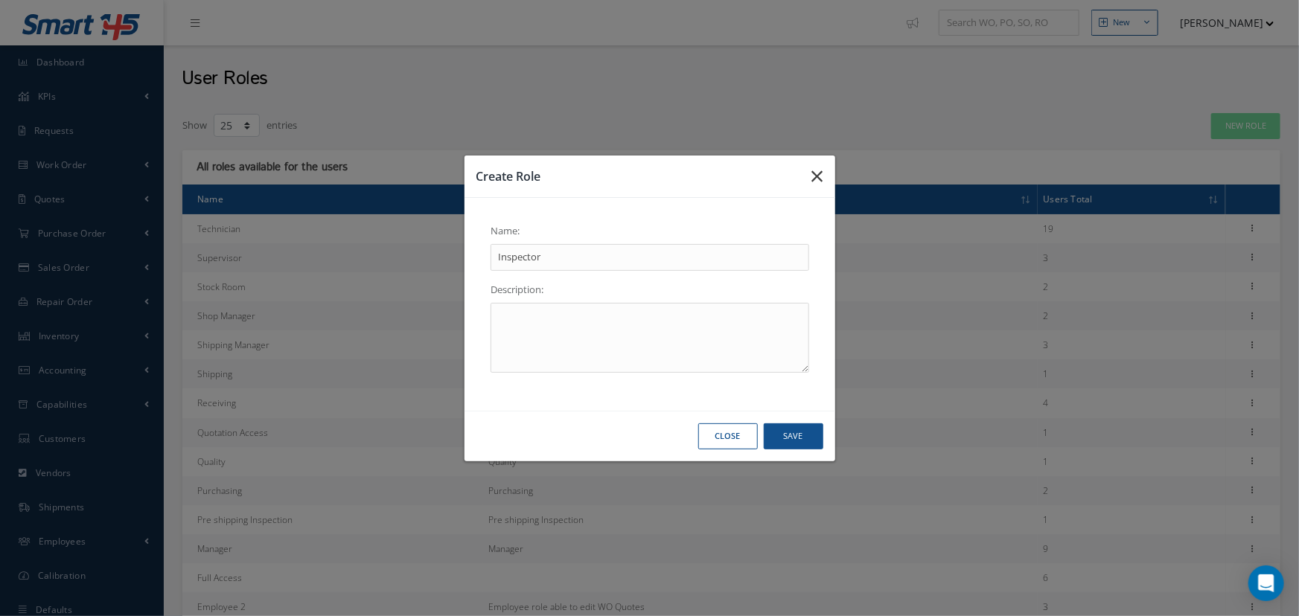
click at [811, 180] on button "button" at bounding box center [817, 177] width 35 height 42
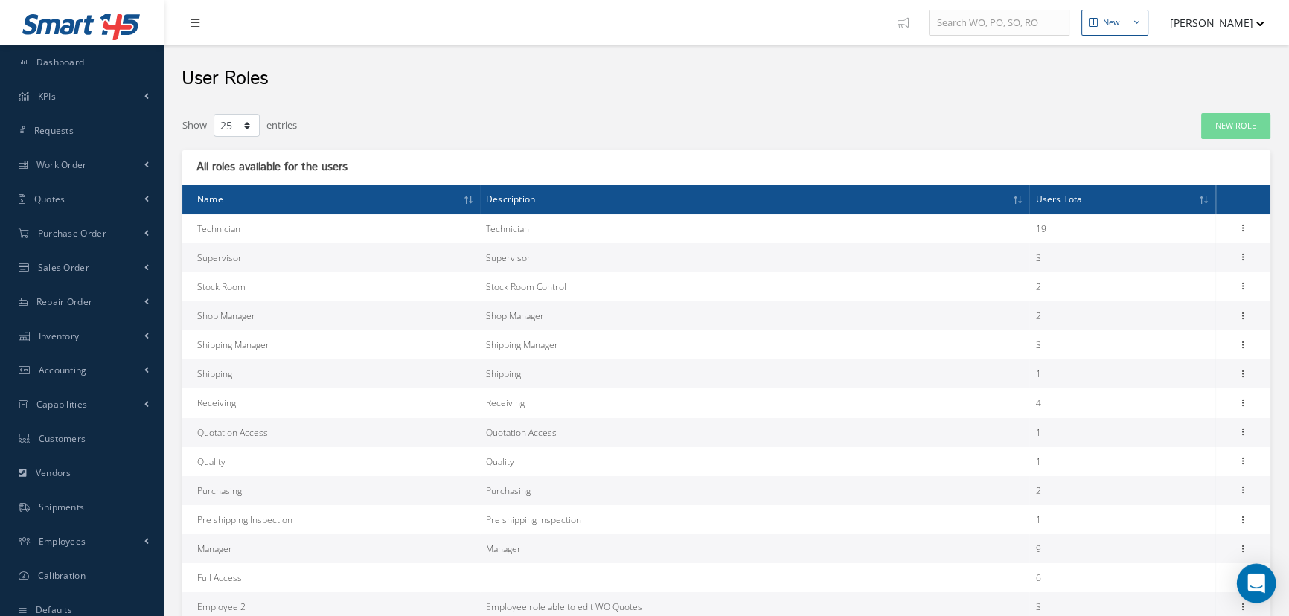
click at [1252, 587] on icon "Open Intercom Messenger" at bounding box center [1256, 583] width 19 height 19
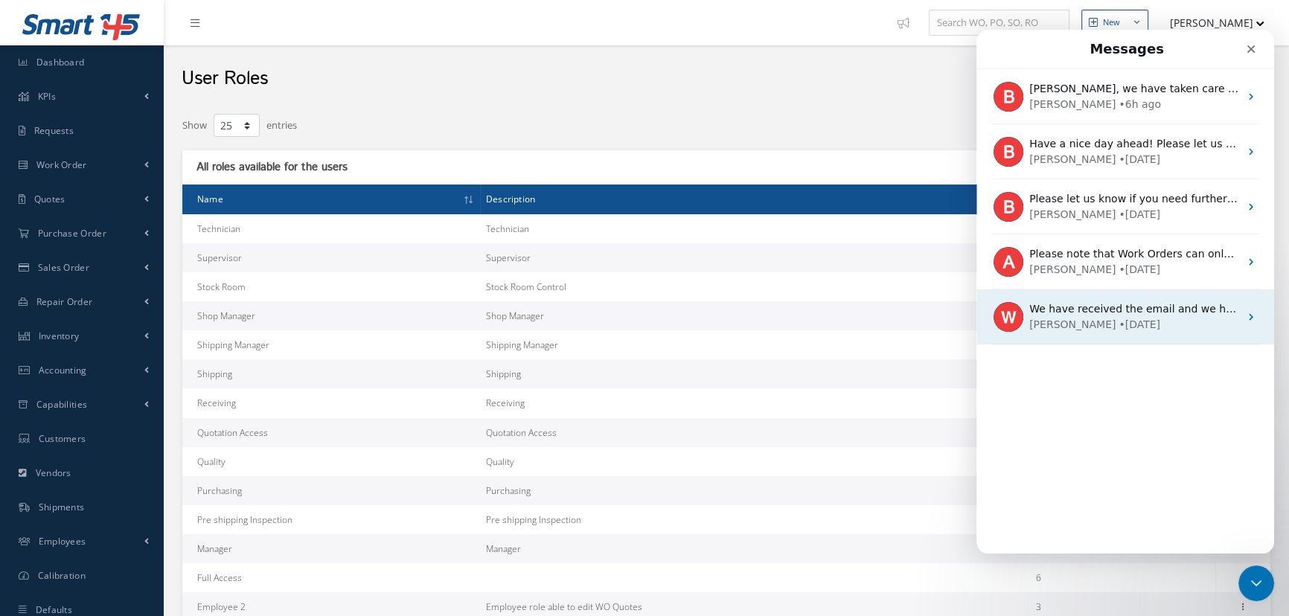
click at [1007, 322] on img "Intercom messenger" at bounding box center [1009, 317] width 30 height 30
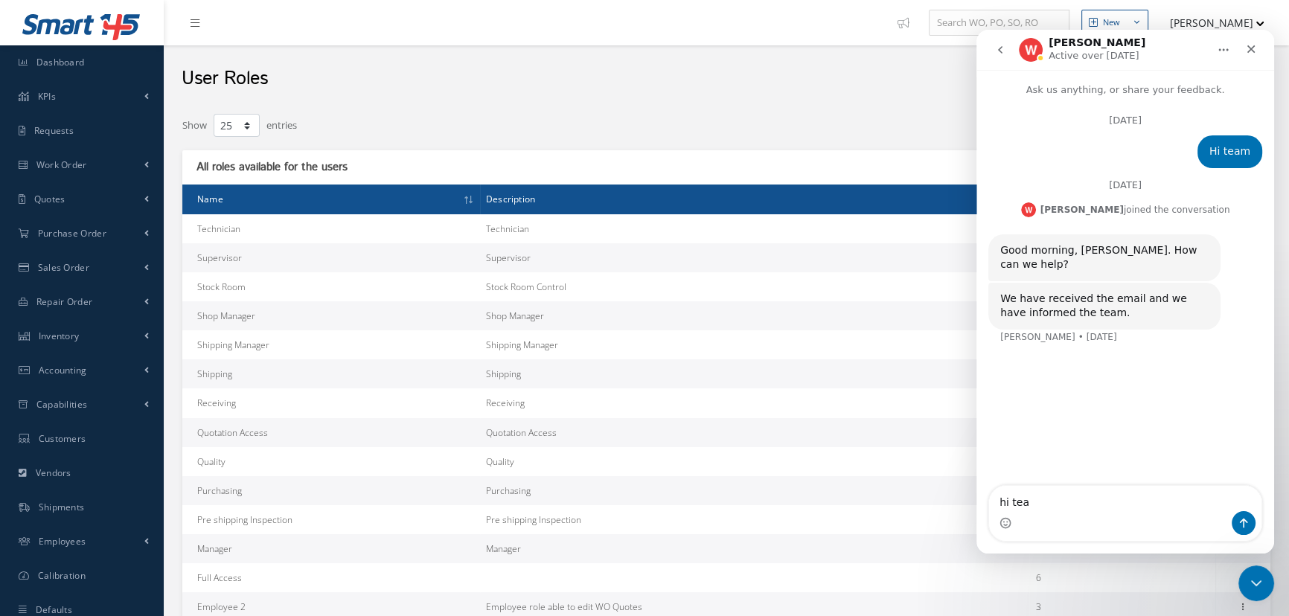
type textarea "hi team"
type textarea "i"
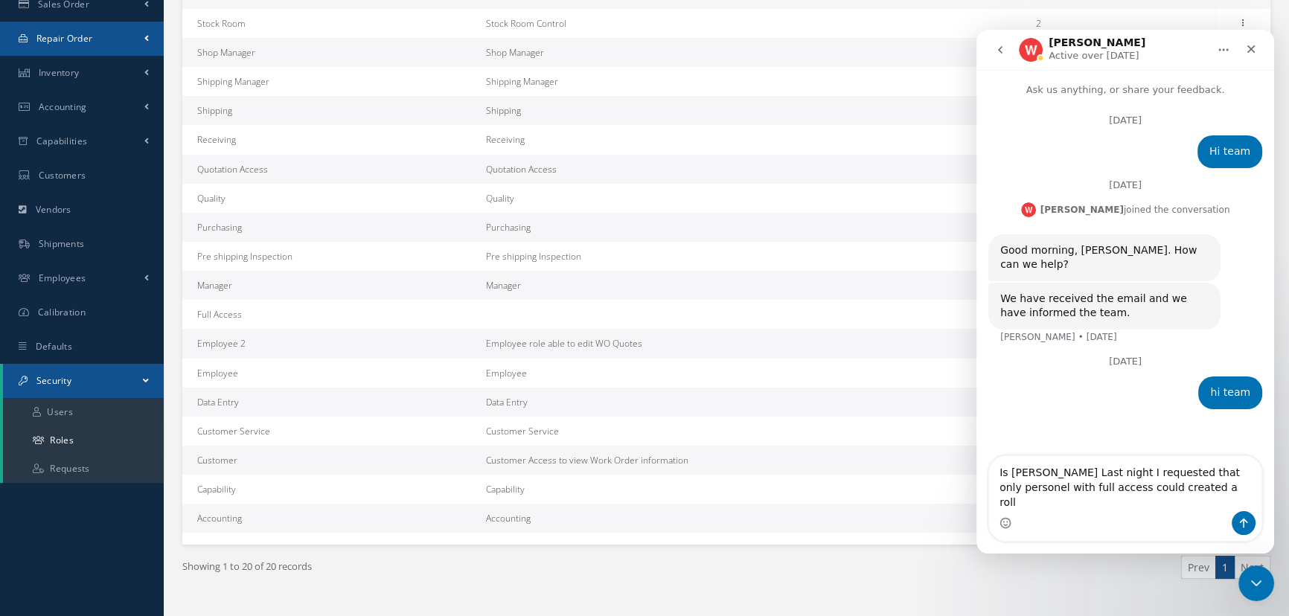
scroll to position [270, 0]
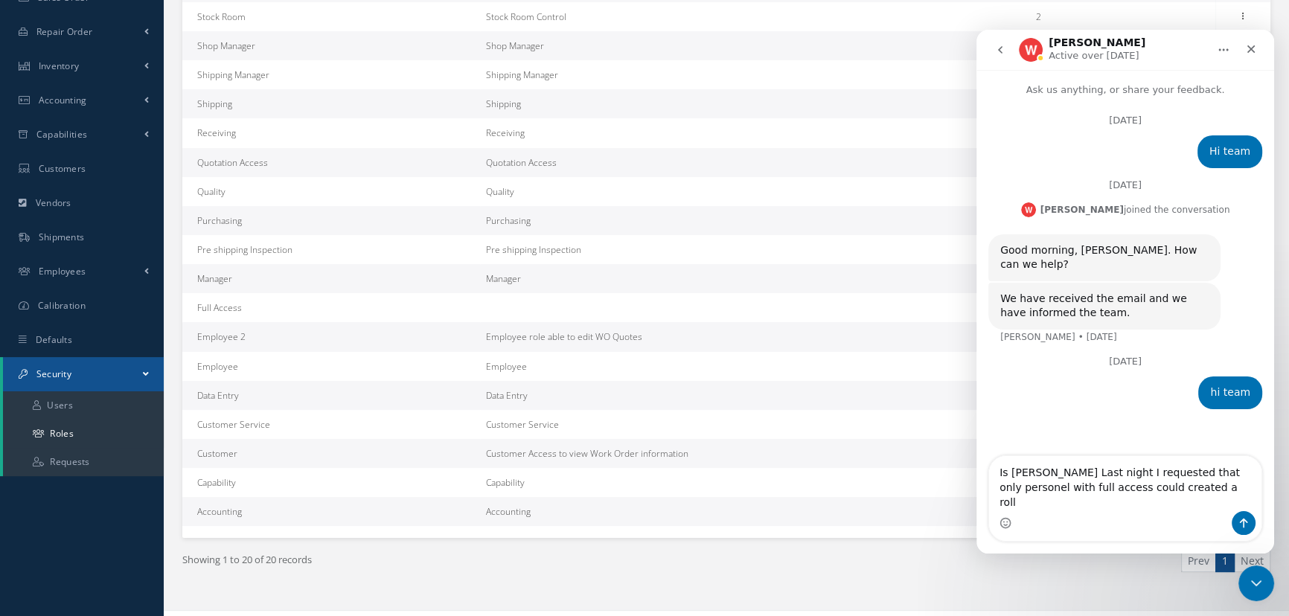
click at [1140, 505] on textarea "Is Nestor Last night I requested that only personel with full access could crea…" at bounding box center [1125, 483] width 272 height 55
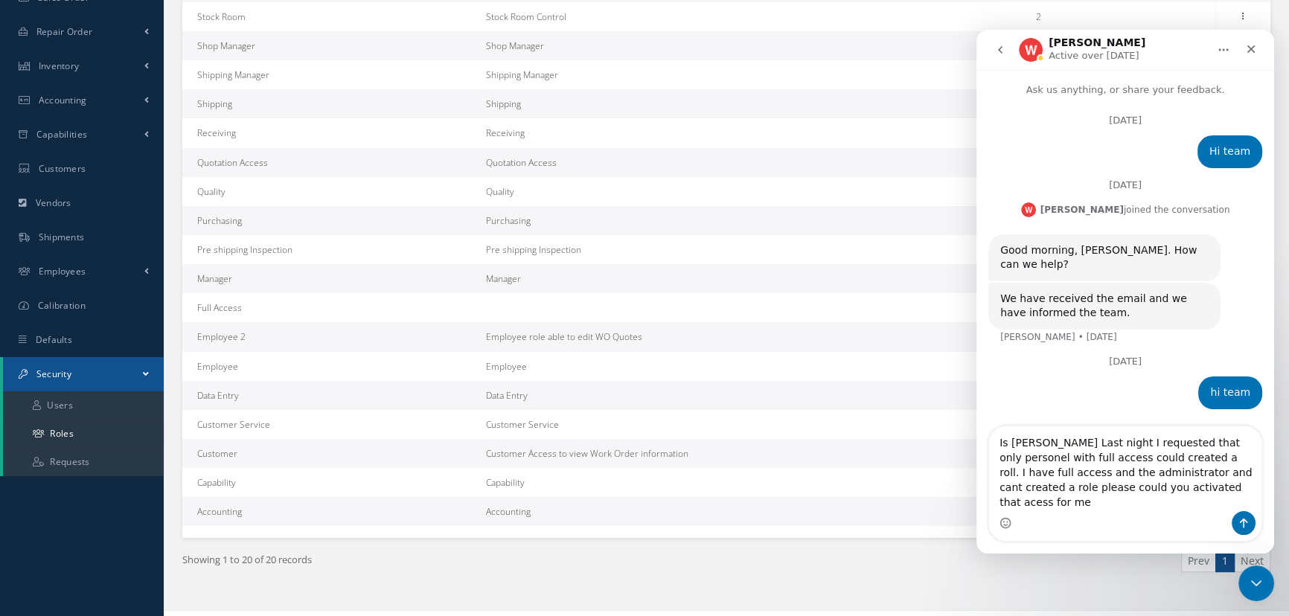
click at [1098, 505] on textarea "Is Nestor Last night I requested that only personel with full access could crea…" at bounding box center [1125, 469] width 272 height 85
type textarea "Is Nestor Last night I requested that only personel with full access could crea…"
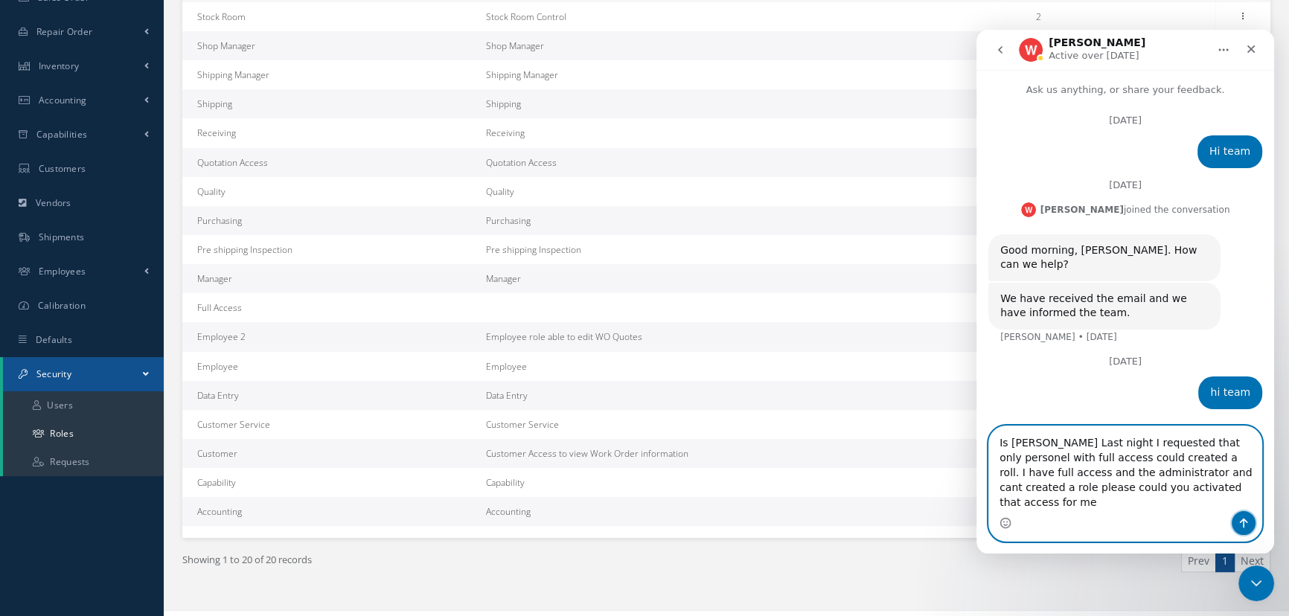
click at [1246, 522] on icon "Send a message…" at bounding box center [1244, 524] width 8 height 10
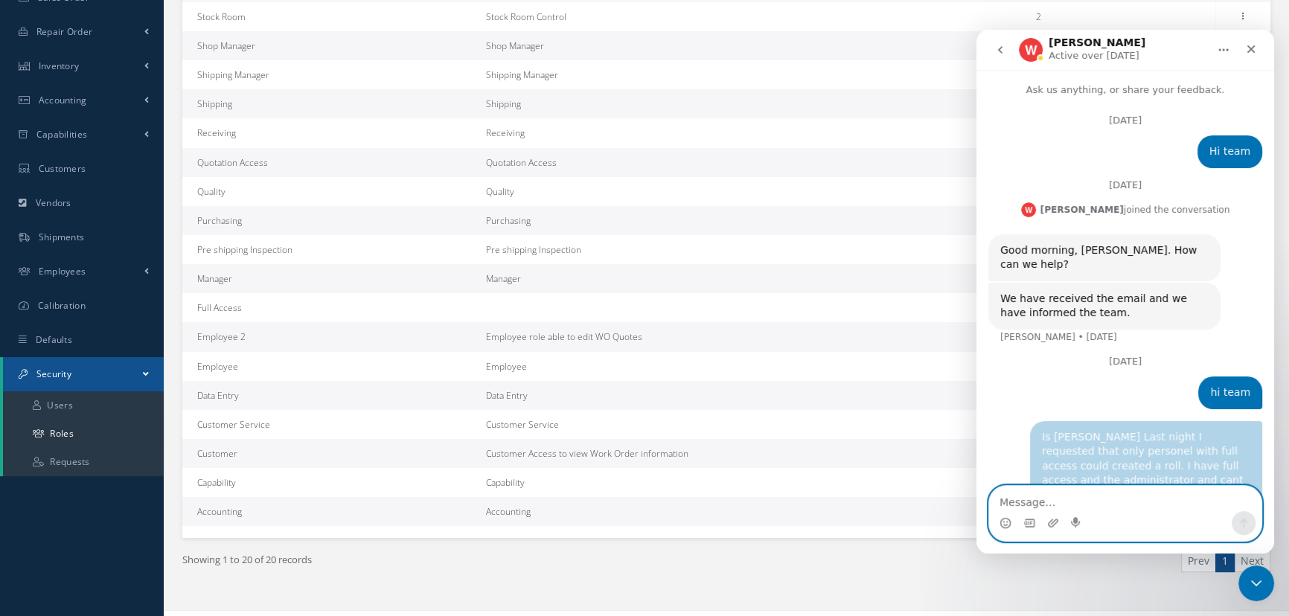
scroll to position [16, 0]
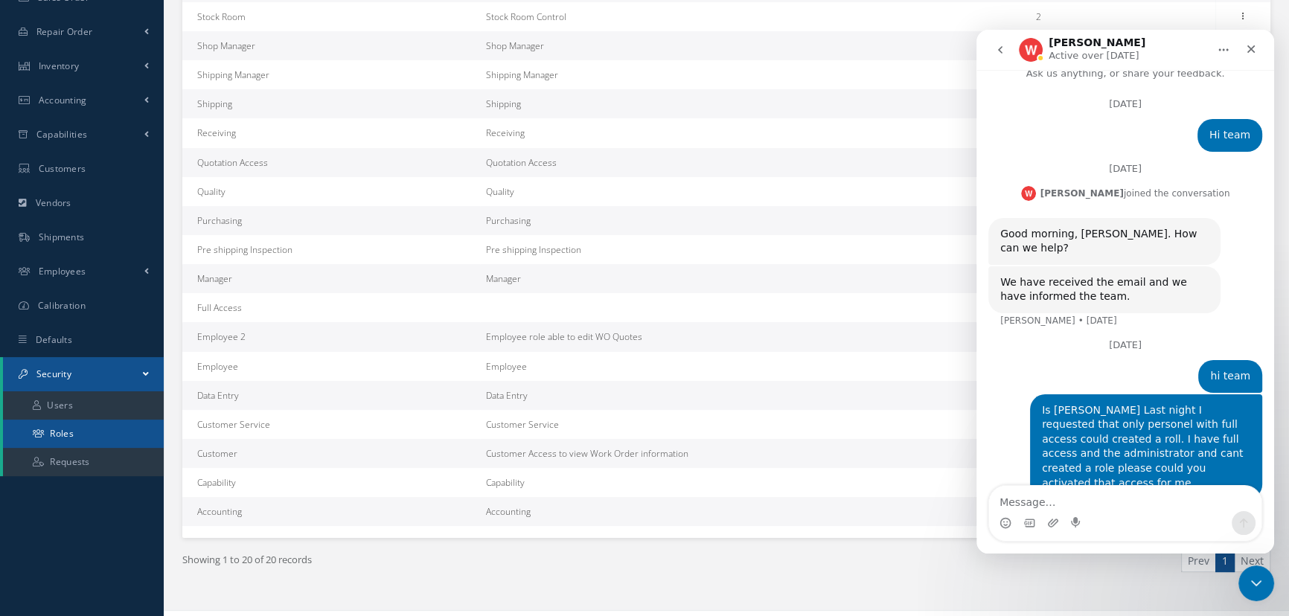
click at [98, 430] on link "Roles" at bounding box center [83, 434] width 161 height 28
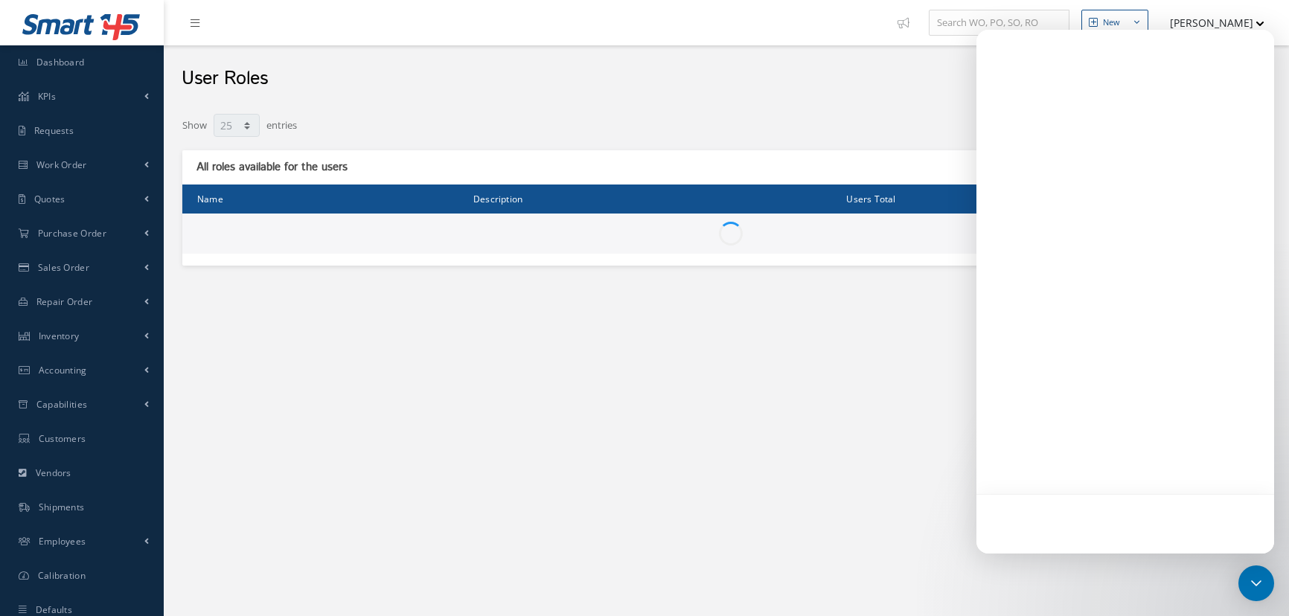
select select "25"
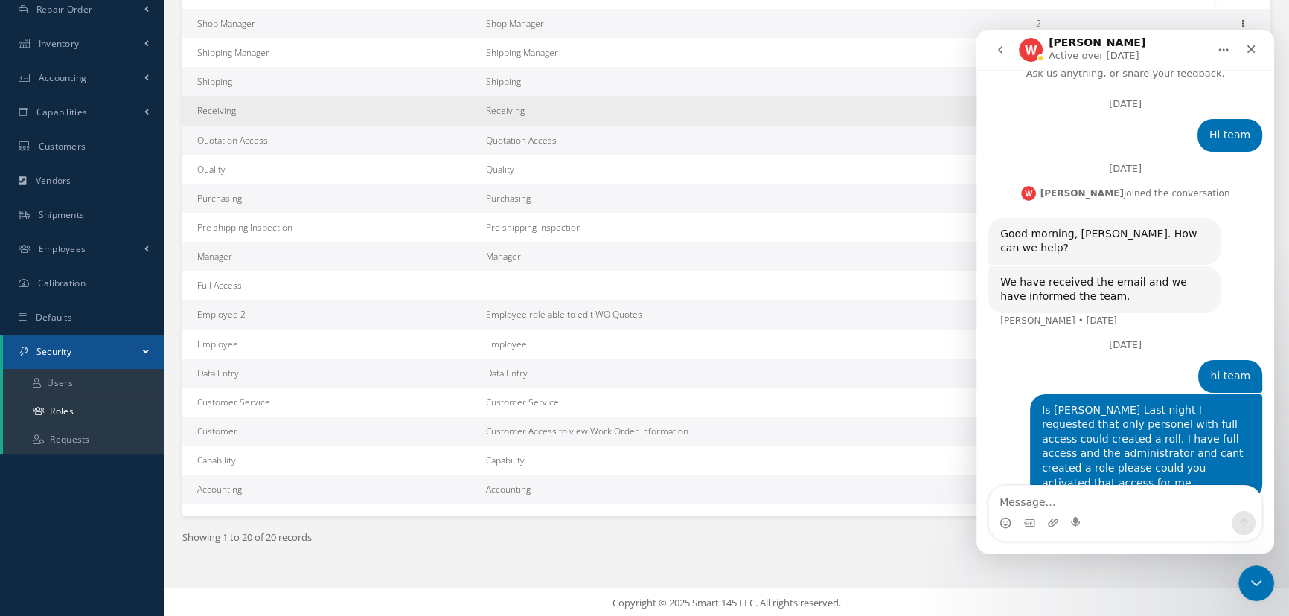
scroll to position [293, 0]
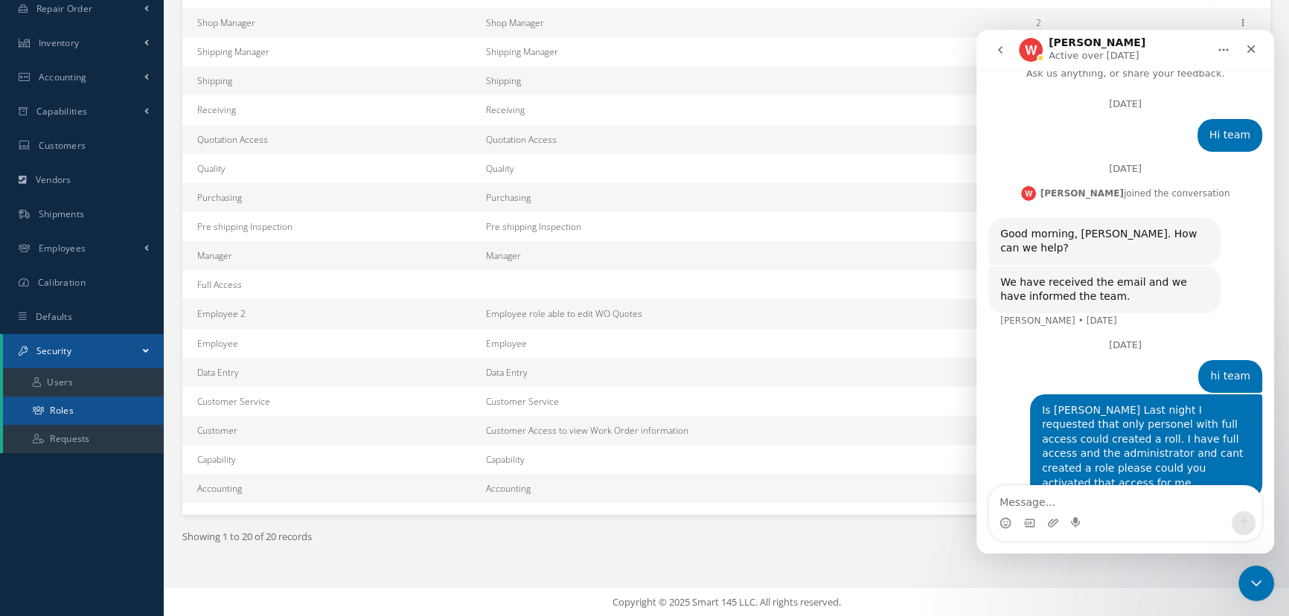
click at [74, 409] on link "Roles" at bounding box center [83, 411] width 161 height 28
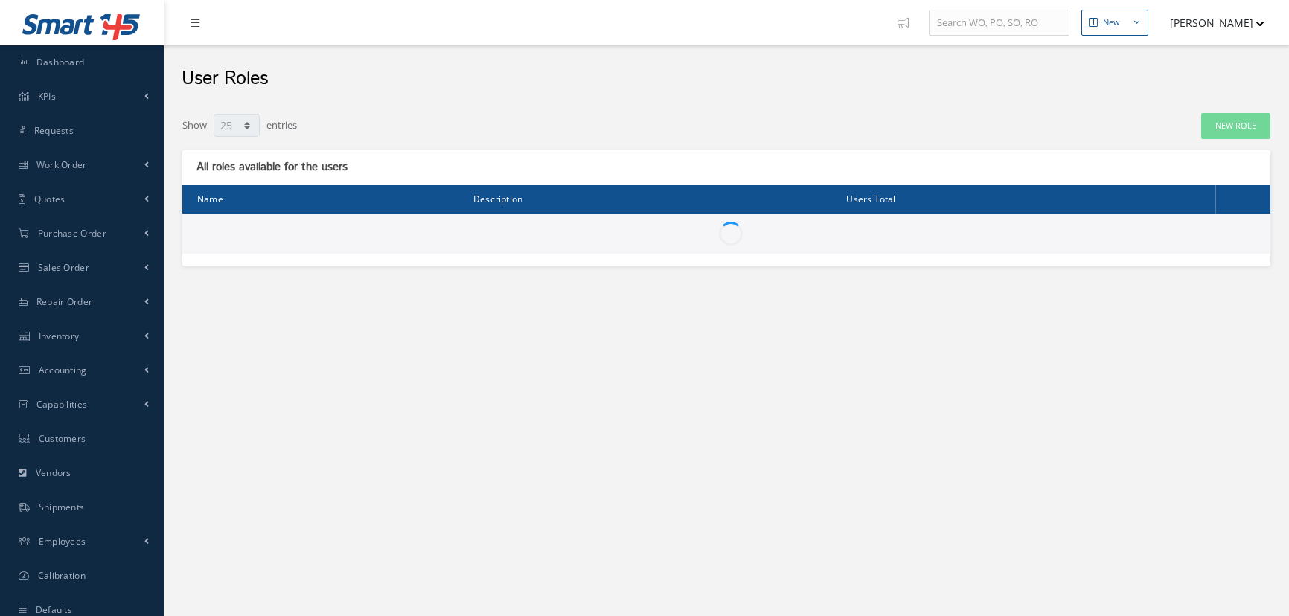
select select "25"
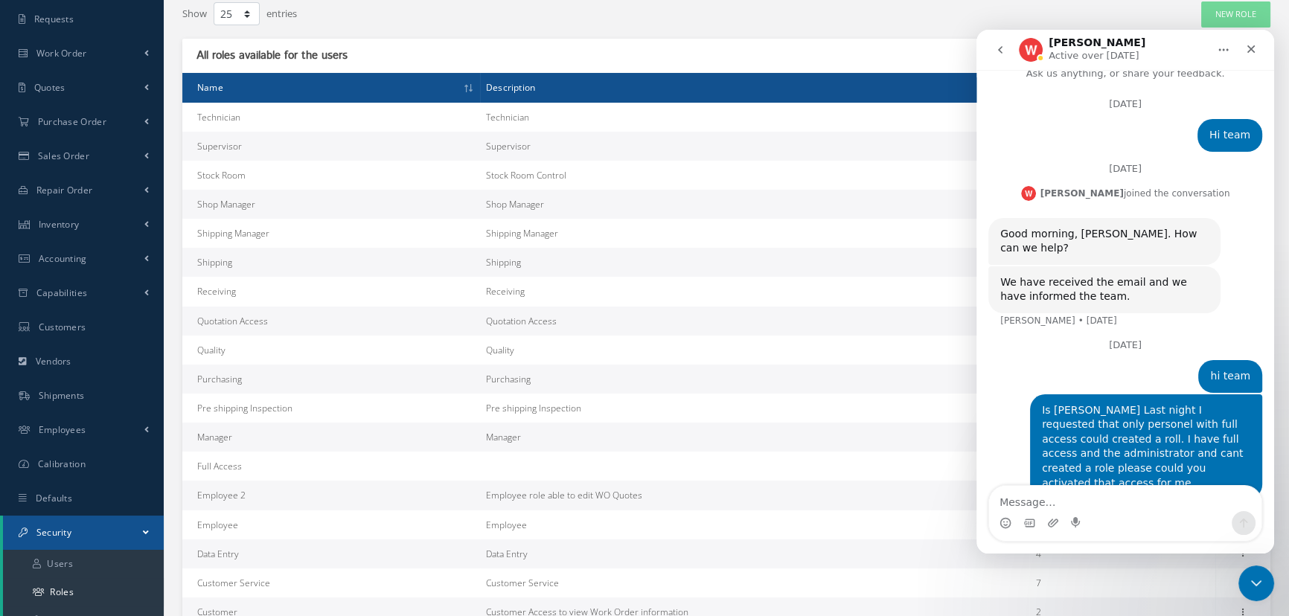
scroll to position [135, 0]
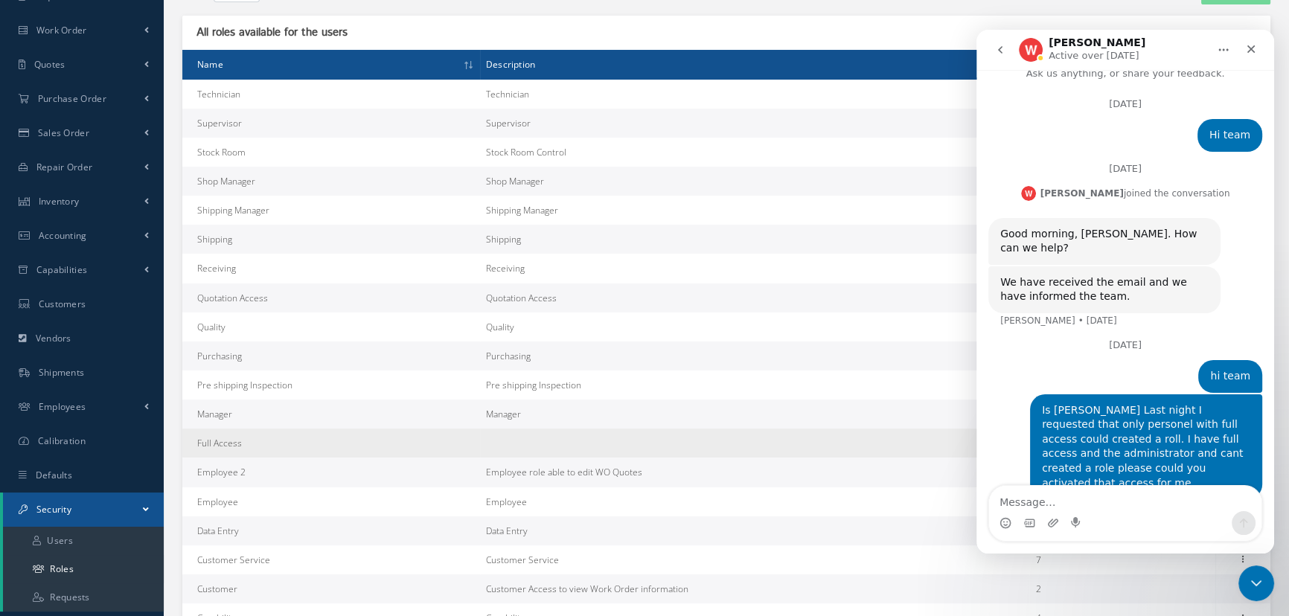
click at [205, 446] on td "Full Access" at bounding box center [331, 443] width 298 height 29
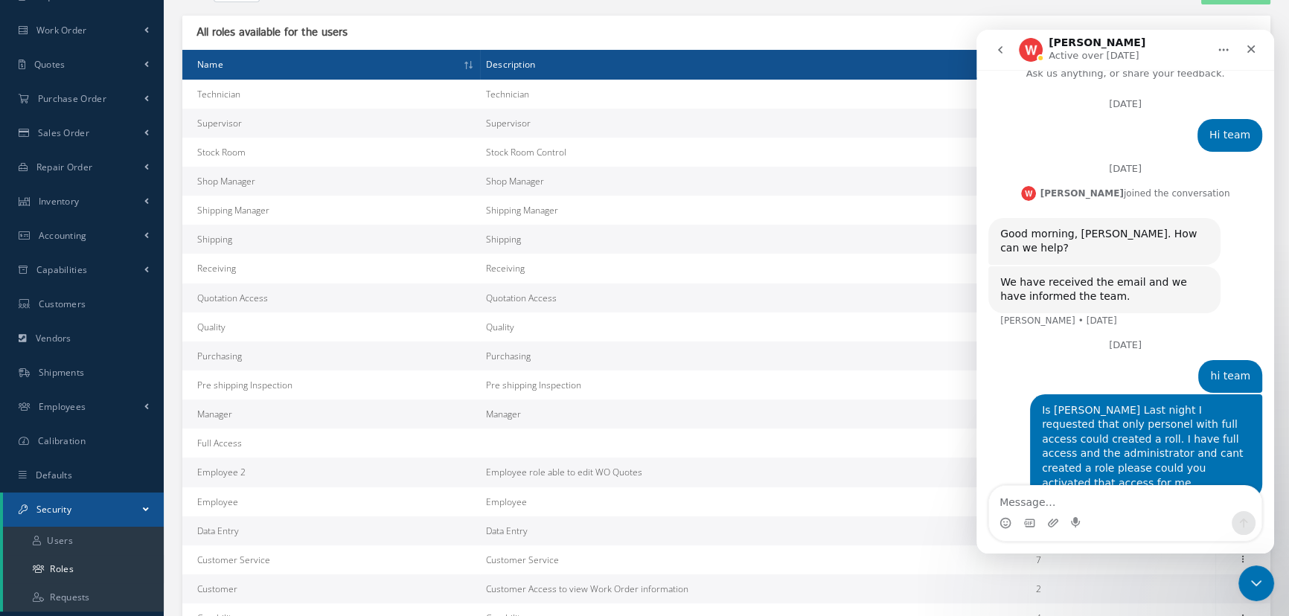
click at [1219, 51] on icon "Home" at bounding box center [1224, 50] width 12 height 12
drag, startPoint x: 1175, startPoint y: 48, endPoint x: 820, endPoint y: -43, distance: 367.4
click at [977, 30] on html "William Active over 1w ago Ask us anything, or share your feedback. April 14 Hi…" at bounding box center [1126, 292] width 298 height 524
click at [1248, 43] on icon "Close" at bounding box center [1251, 49] width 12 height 12
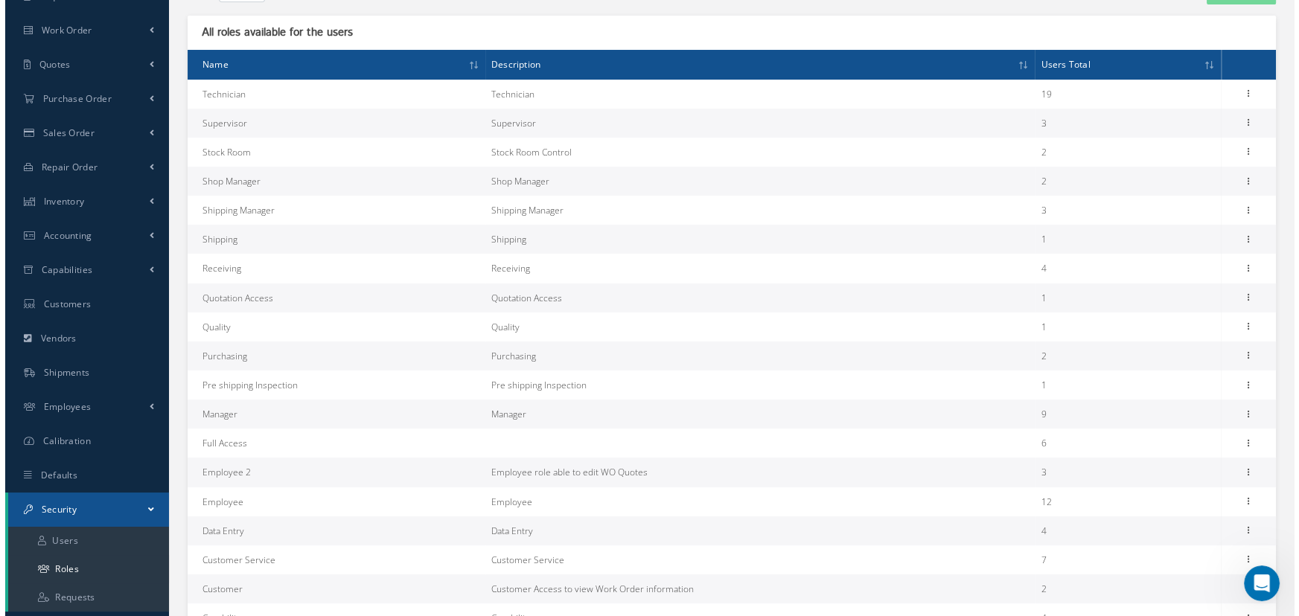
scroll to position [16, 0]
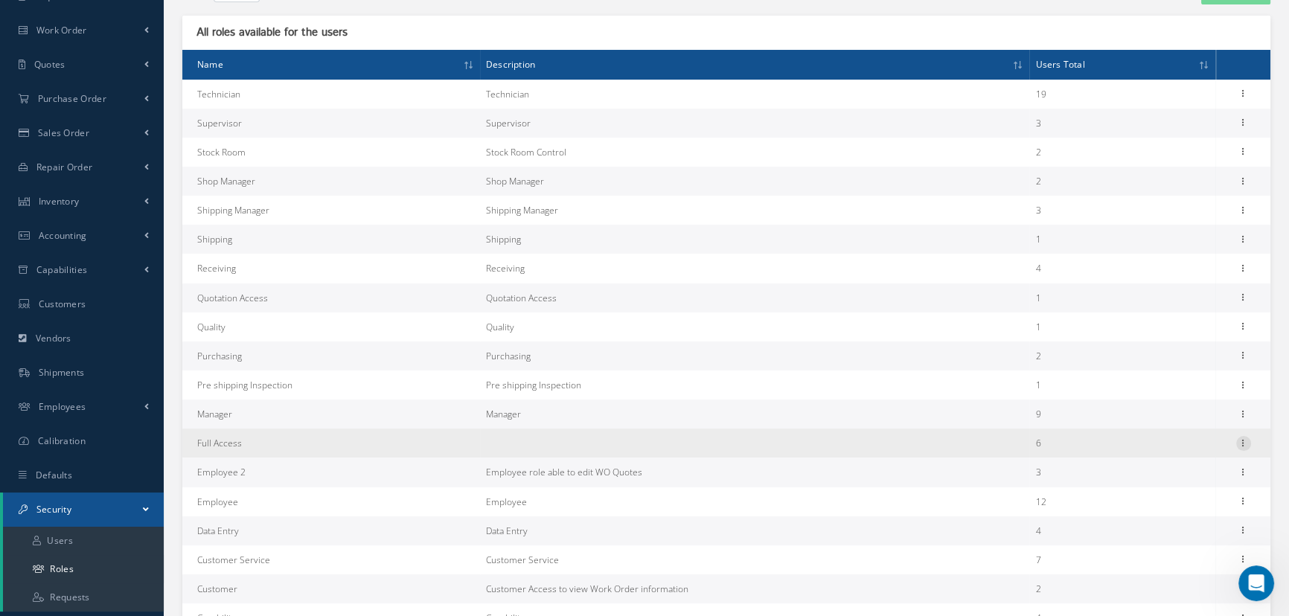
click at [1242, 441] on icon at bounding box center [1244, 442] width 15 height 12
click at [1165, 474] on link "Permissions" at bounding box center [1176, 472] width 118 height 19
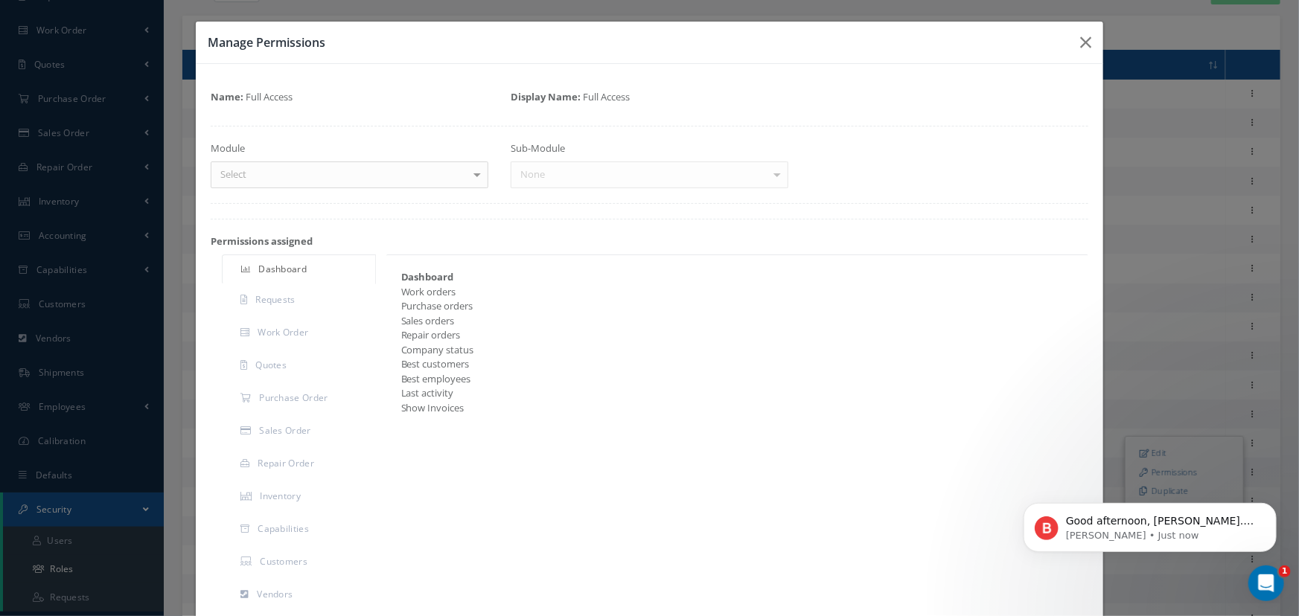
scroll to position [110, 0]
click at [1194, 533] on p "Brian • Just now" at bounding box center [1161, 535] width 192 height 13
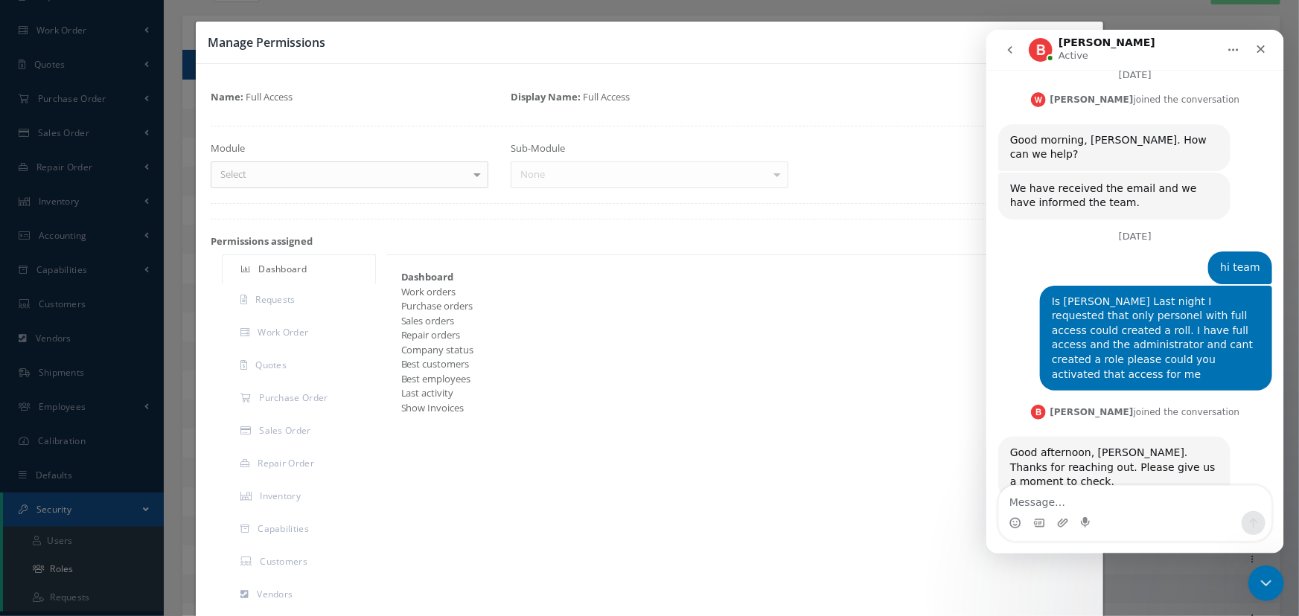
click at [473, 172] on div at bounding box center [477, 174] width 21 height 25
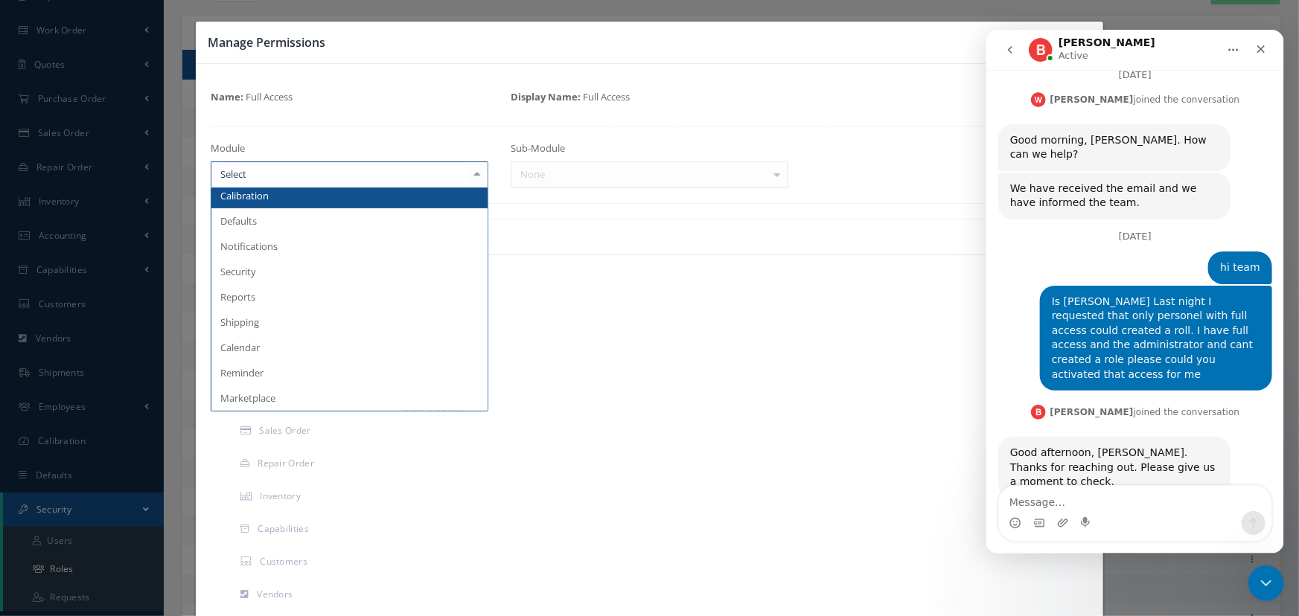
scroll to position [409, 0]
click at [280, 199] on span "Security" at bounding box center [349, 196] width 276 height 25
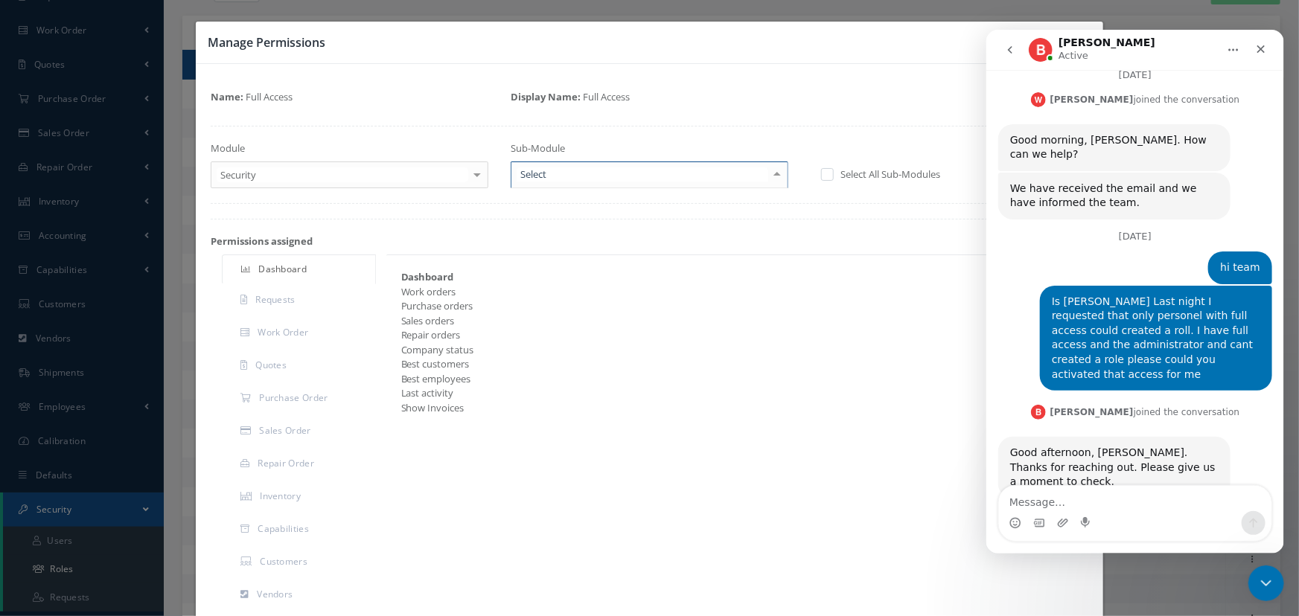
click at [773, 175] on div at bounding box center [777, 174] width 21 height 25
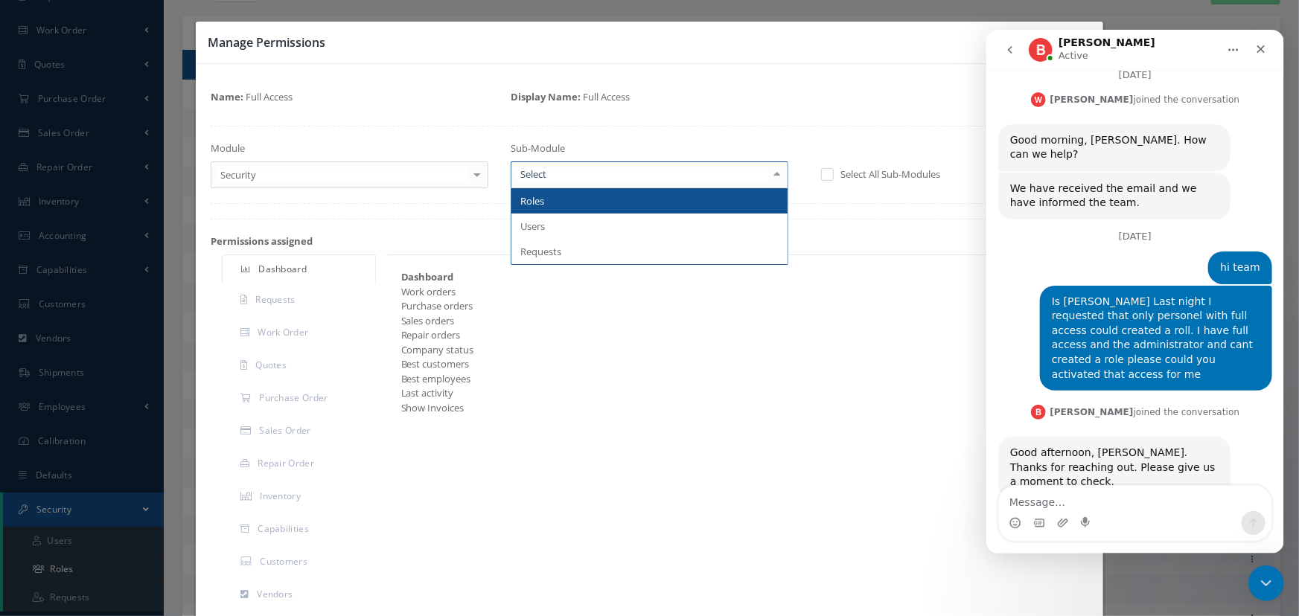
click at [709, 201] on span "Roles" at bounding box center [649, 200] width 276 height 25
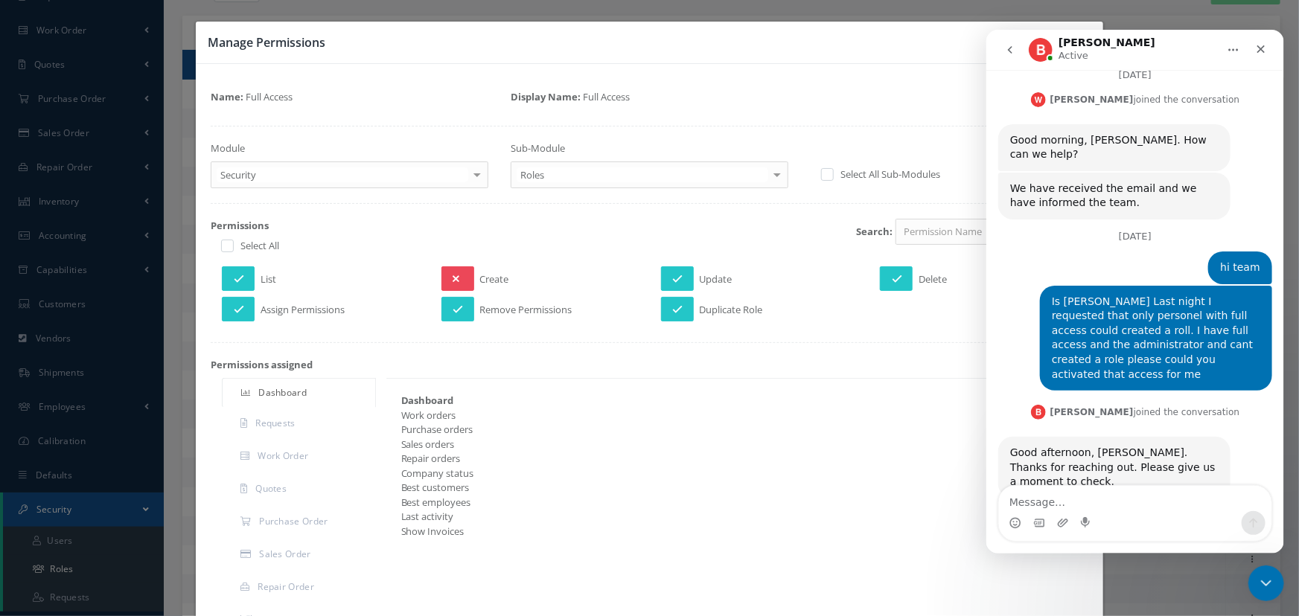
click at [453, 281] on icon at bounding box center [456, 279] width 7 height 10
click at [1254, 48] on icon "Close" at bounding box center [1260, 48] width 12 height 12
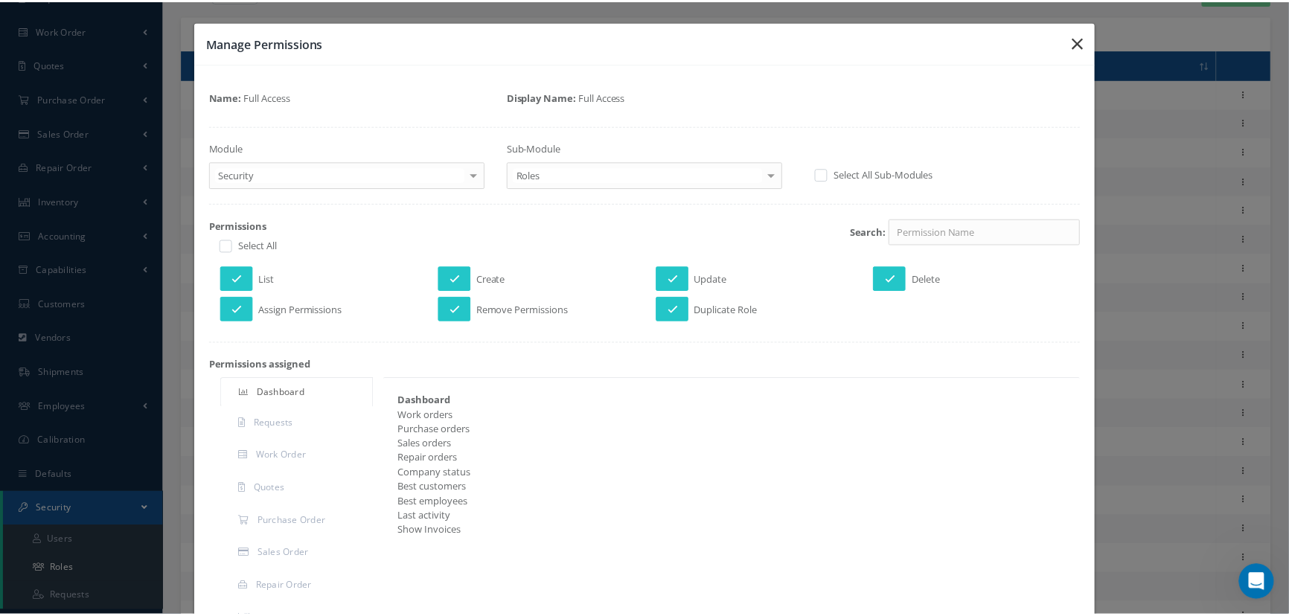
scroll to position [167, 0]
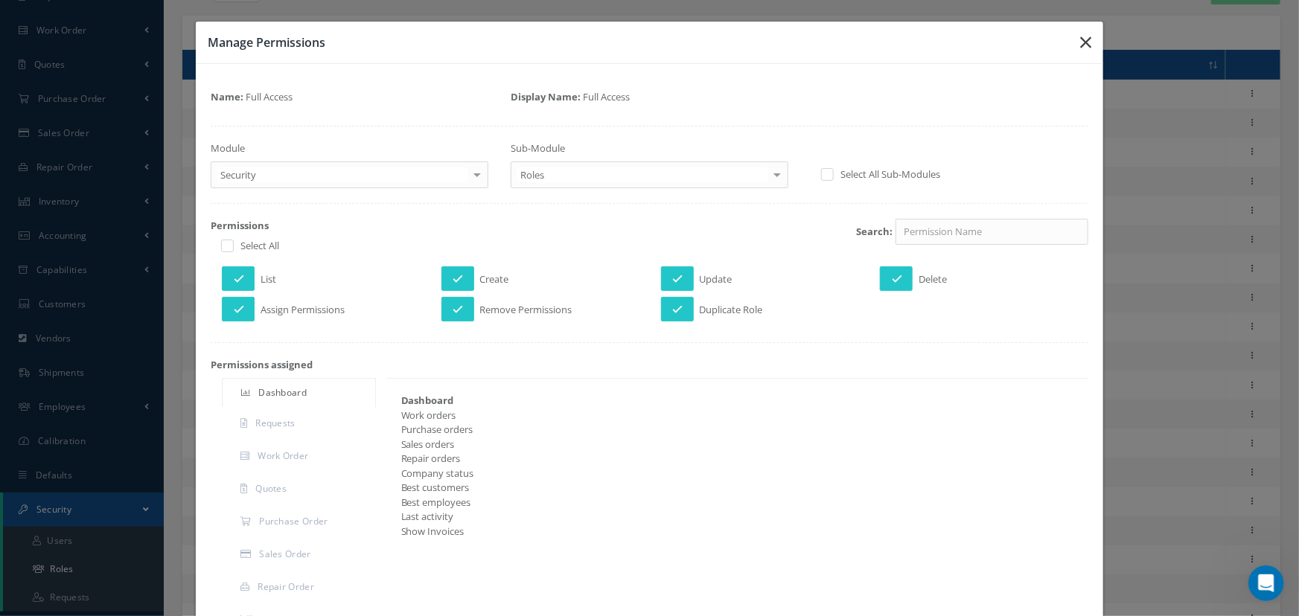
click at [1080, 42] on icon "button" at bounding box center [1085, 42] width 11 height 18
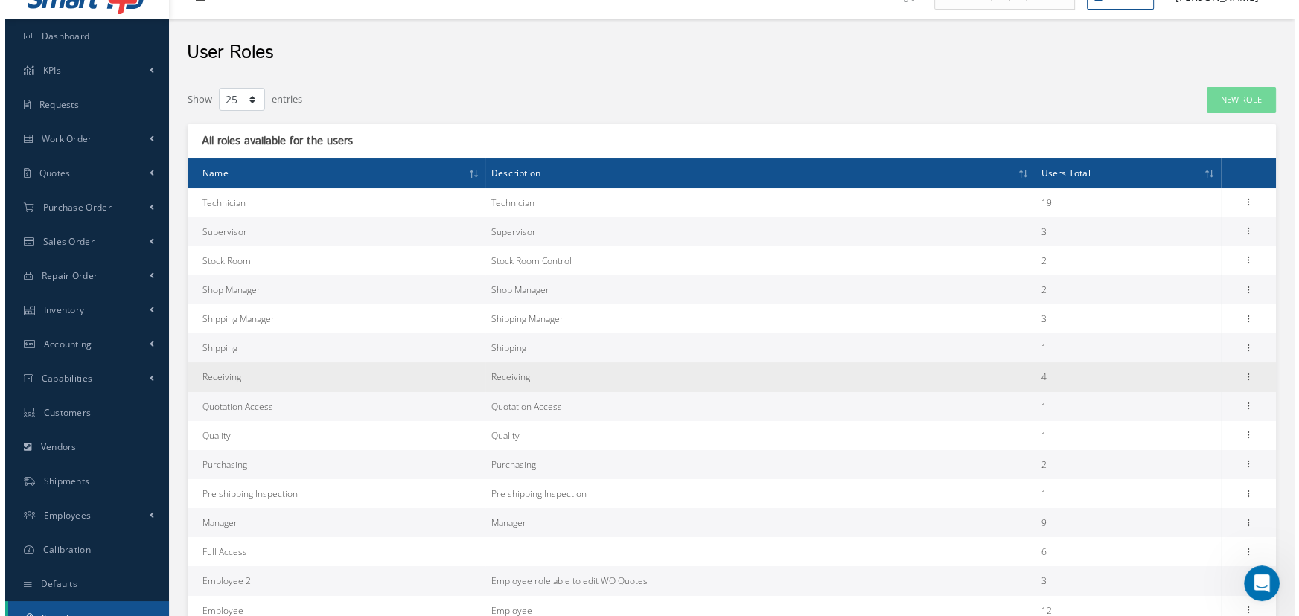
scroll to position [0, 0]
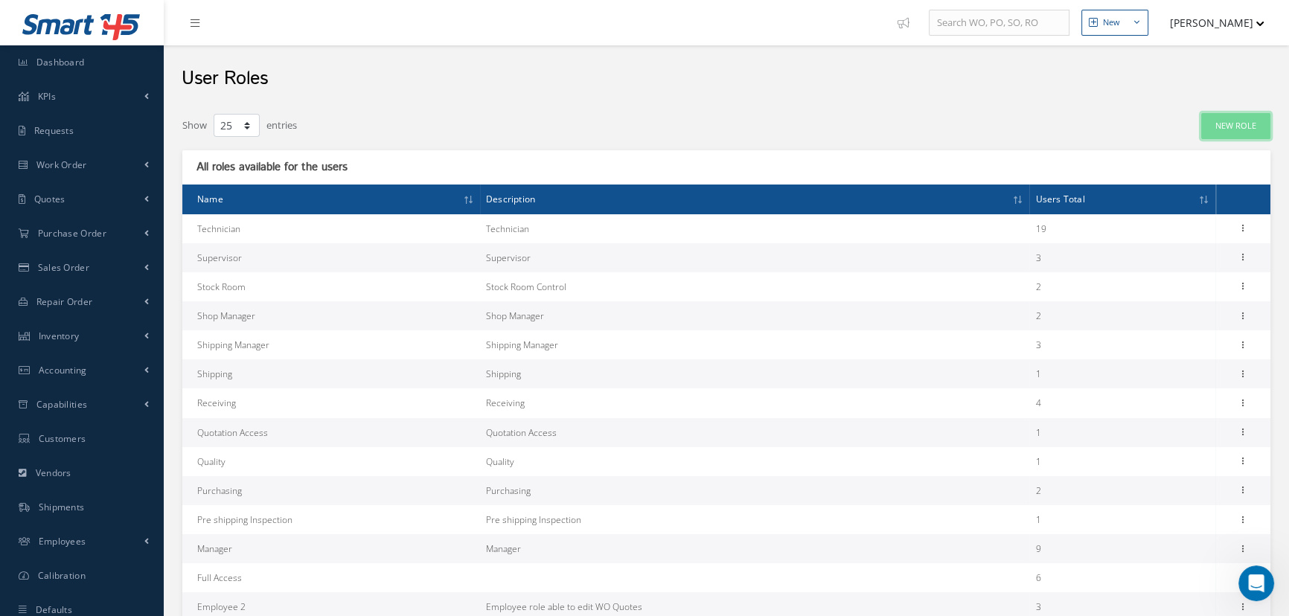
click at [1251, 123] on link "New Role" at bounding box center [1236, 126] width 69 height 26
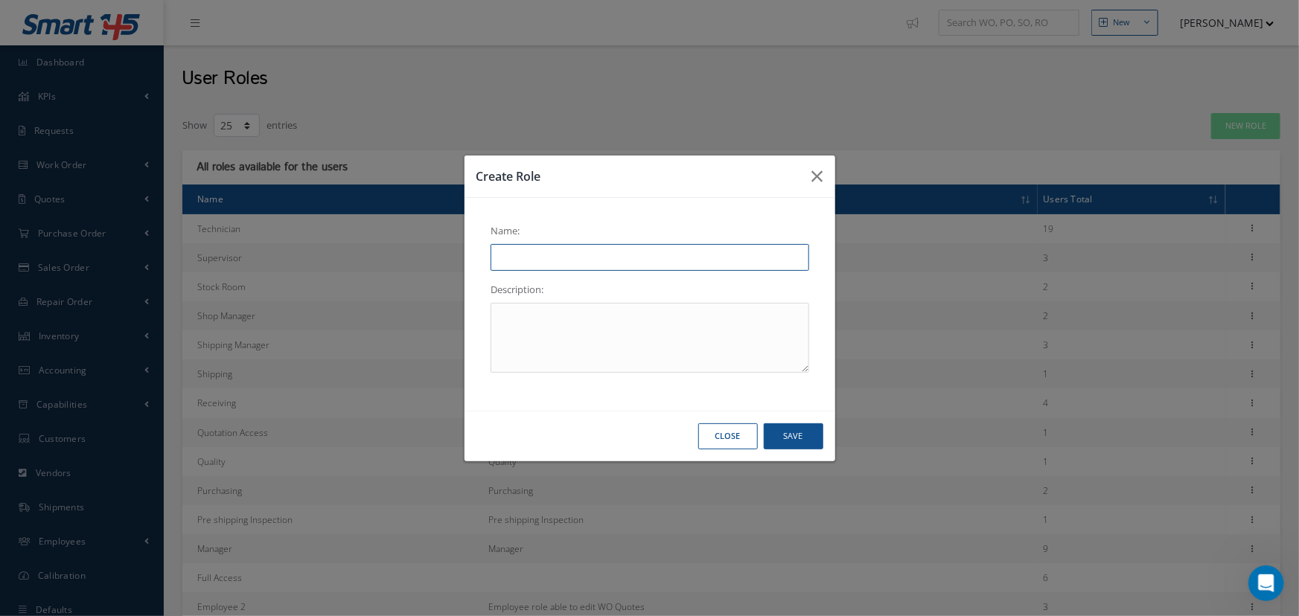
click at [653, 262] on input "text" at bounding box center [650, 257] width 319 height 27
type input "Administrator"
click at [620, 324] on textarea "To enrich screen reader interactions, please activate Accessibility in Grammarl…" at bounding box center [650, 338] width 319 height 70
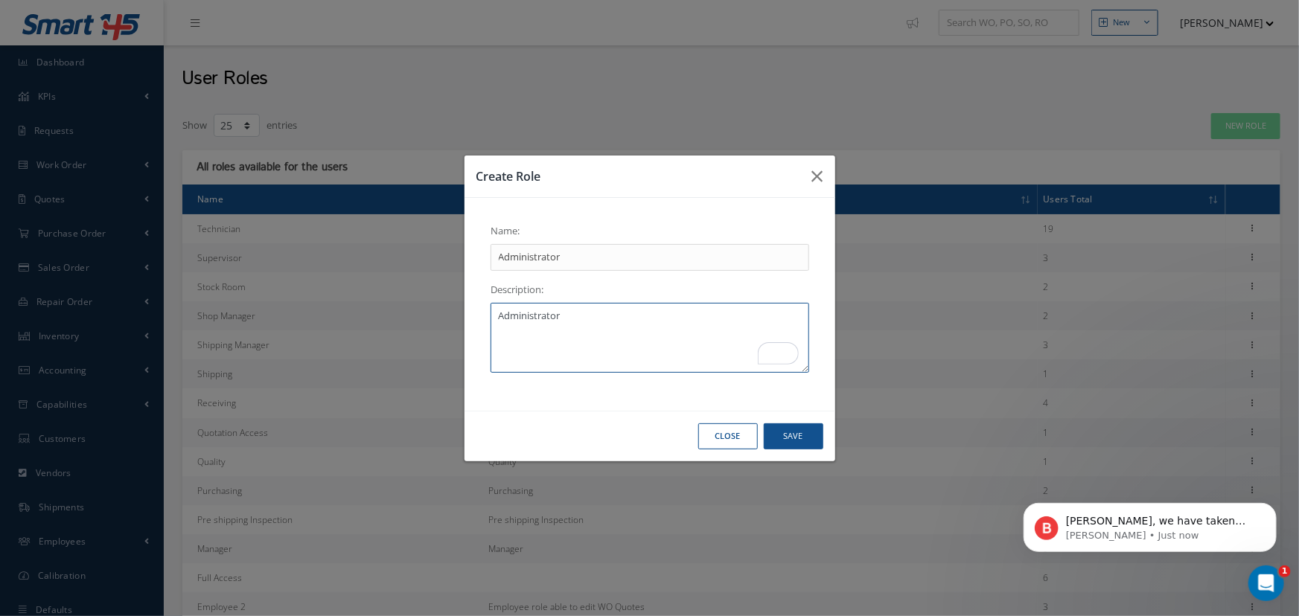
scroll to position [187, 0]
type textarea "Administrator"
click at [1097, 533] on p "Brian • Just now" at bounding box center [1161, 535] width 192 height 13
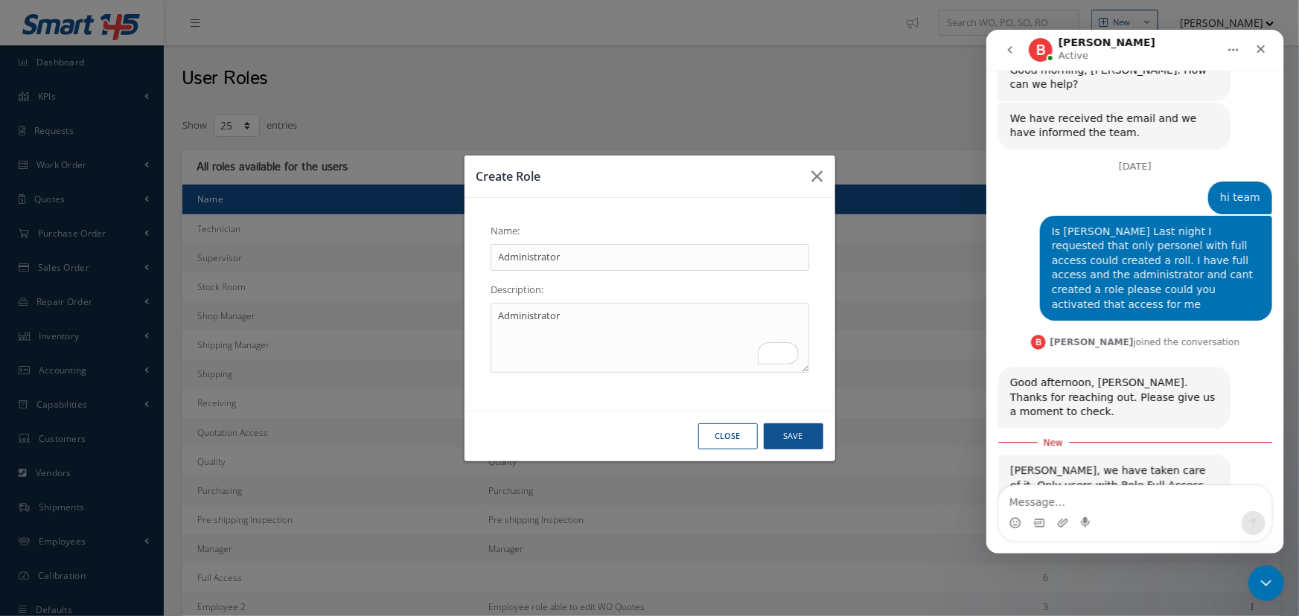
scroll to position [212, 0]
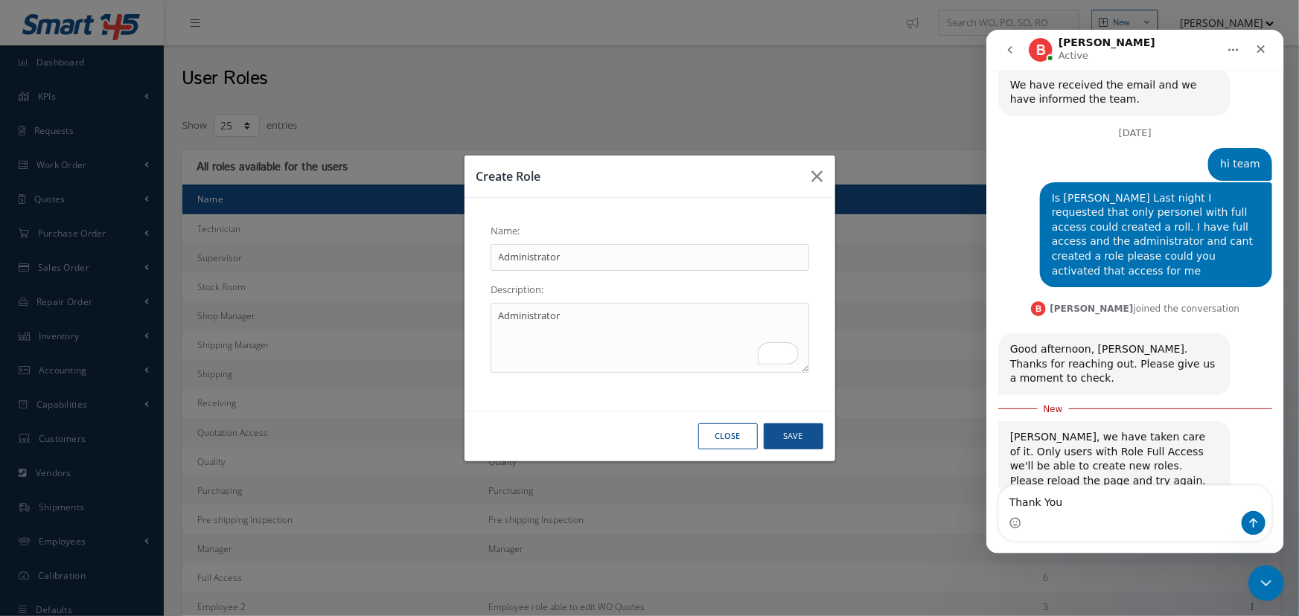
type textarea "Thank You"
click at [1250, 520] on icon "Send a message…" at bounding box center [1253, 523] width 8 height 10
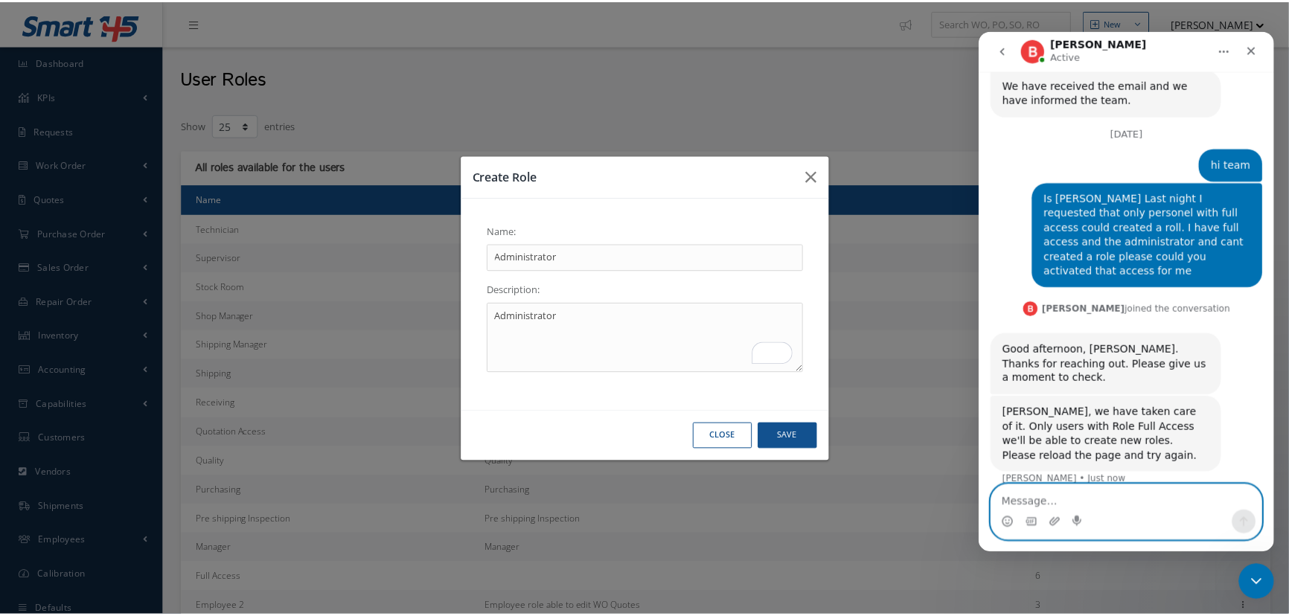
scroll to position [232, 0]
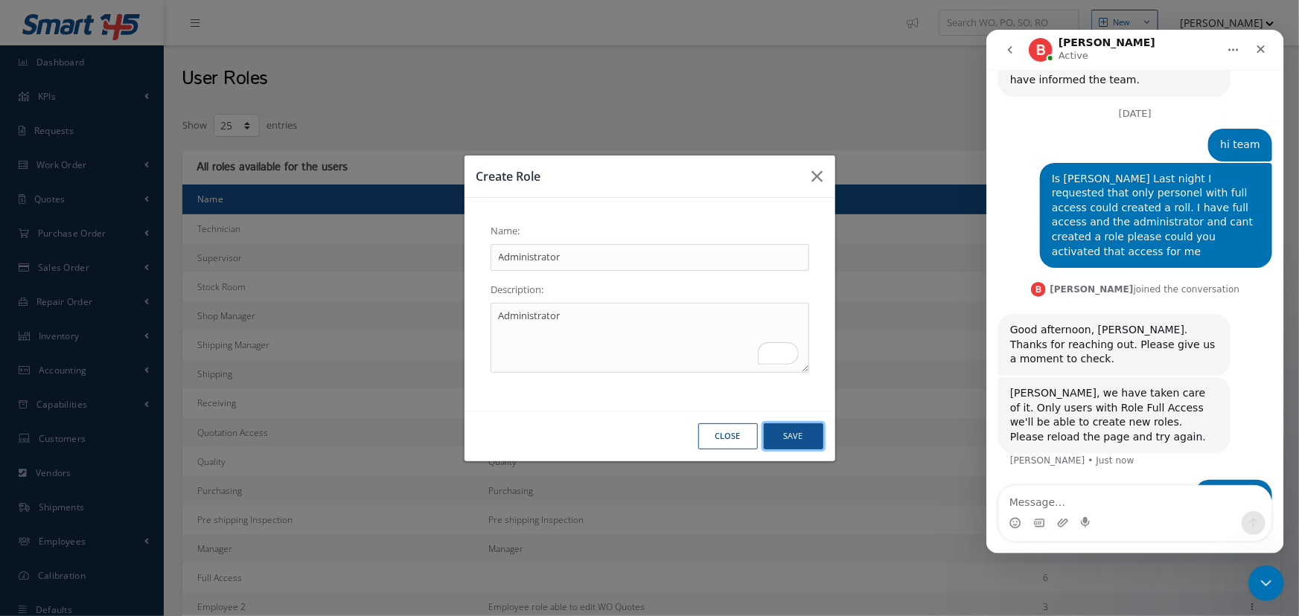
click at [799, 439] on button "Save" at bounding box center [794, 437] width 60 height 26
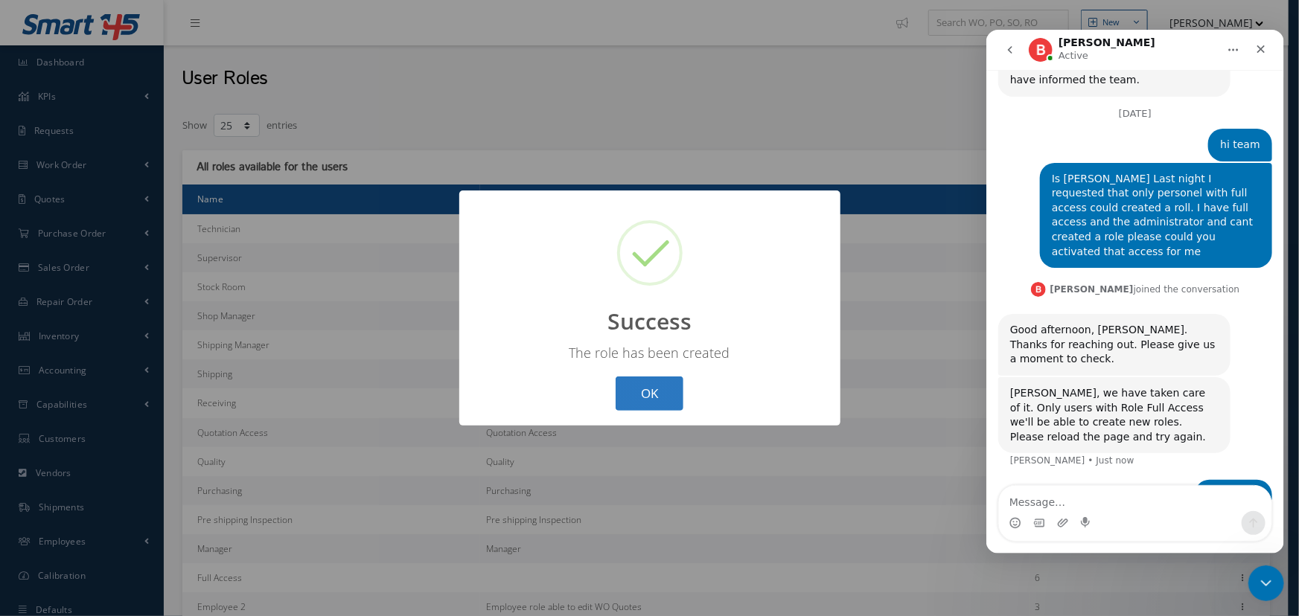
click at [644, 391] on button "OK" at bounding box center [650, 394] width 68 height 35
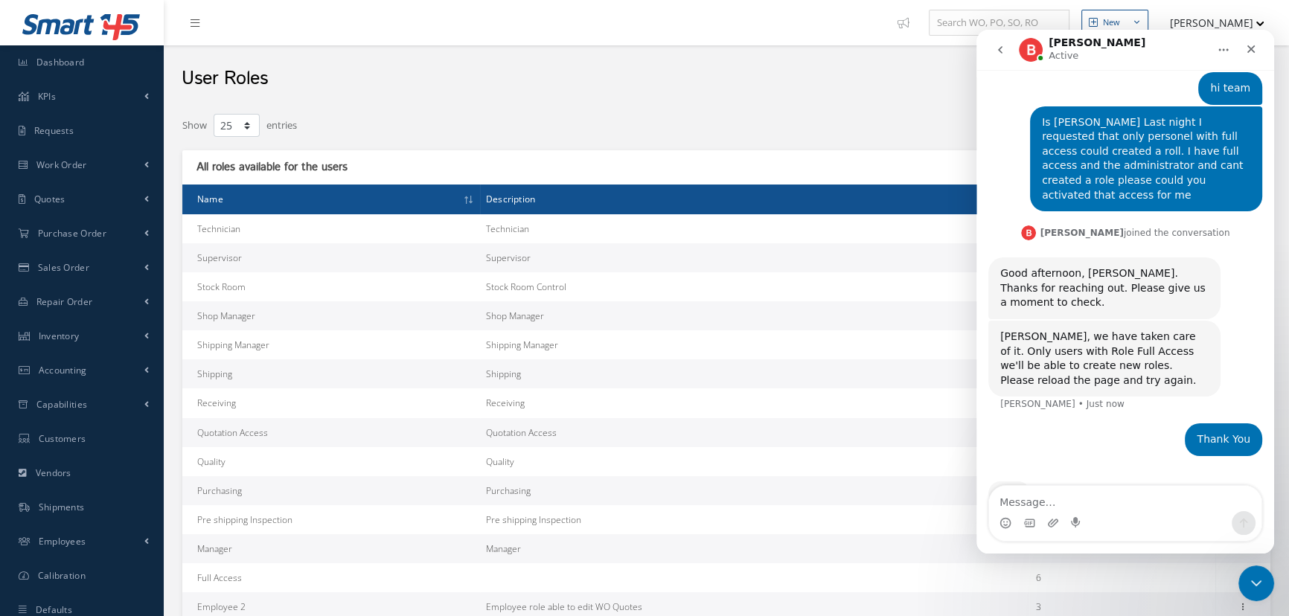
scroll to position [290, 0]
drag, startPoint x: 1248, startPoint y: 45, endPoint x: 2225, endPoint y: 75, distance: 977.2
click at [1248, 45] on icon "Close" at bounding box center [1251, 49] width 12 height 12
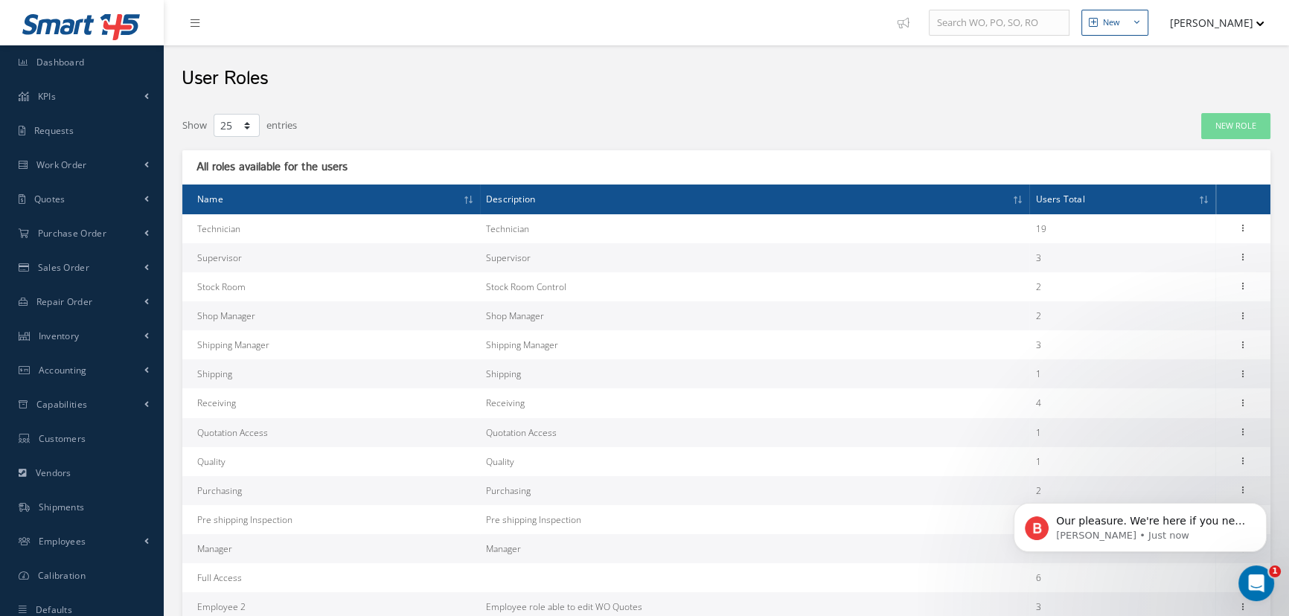
scroll to position [290, 0]
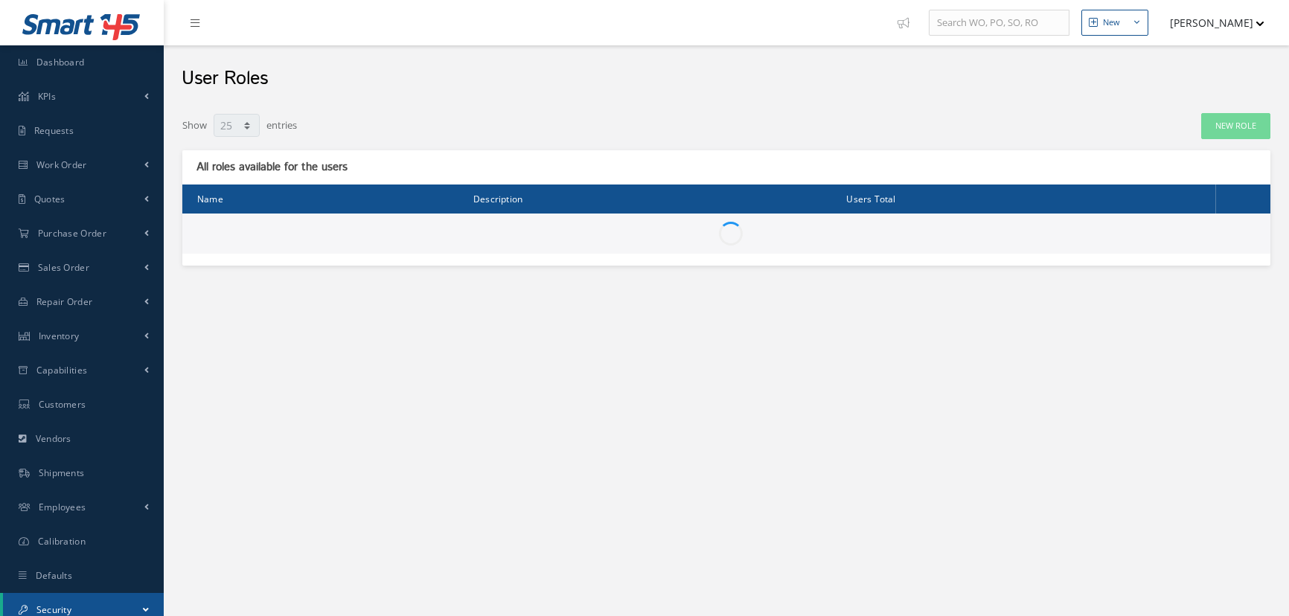
select select "25"
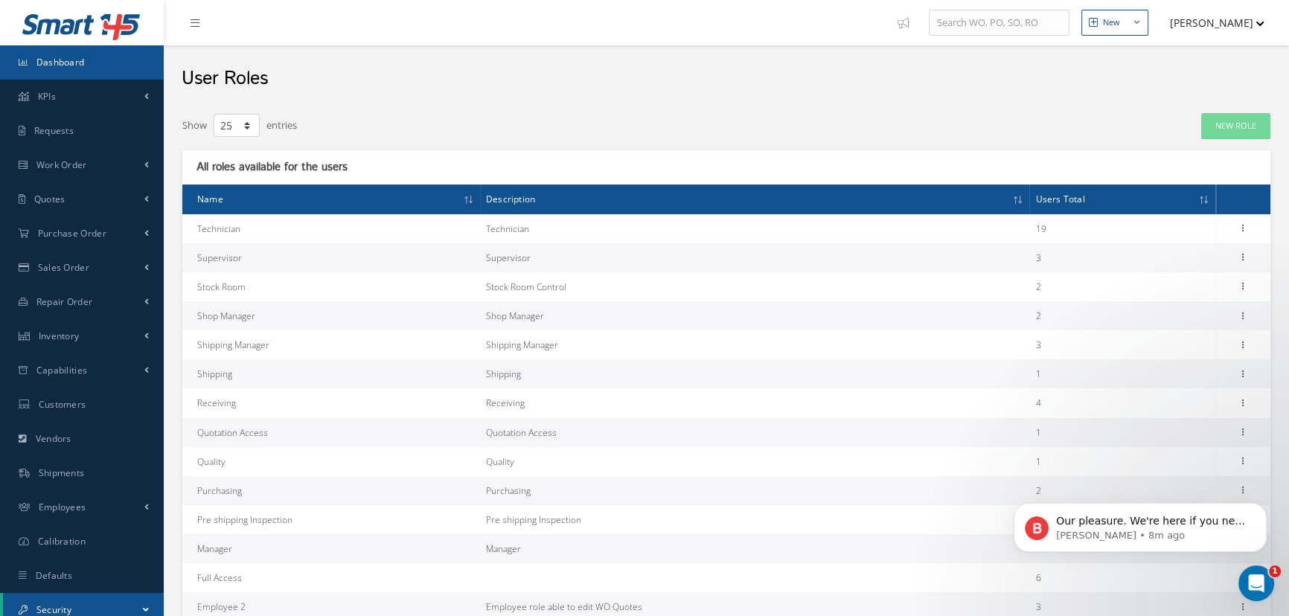
click at [60, 62] on span "Dashboard" at bounding box center [60, 62] width 48 height 13
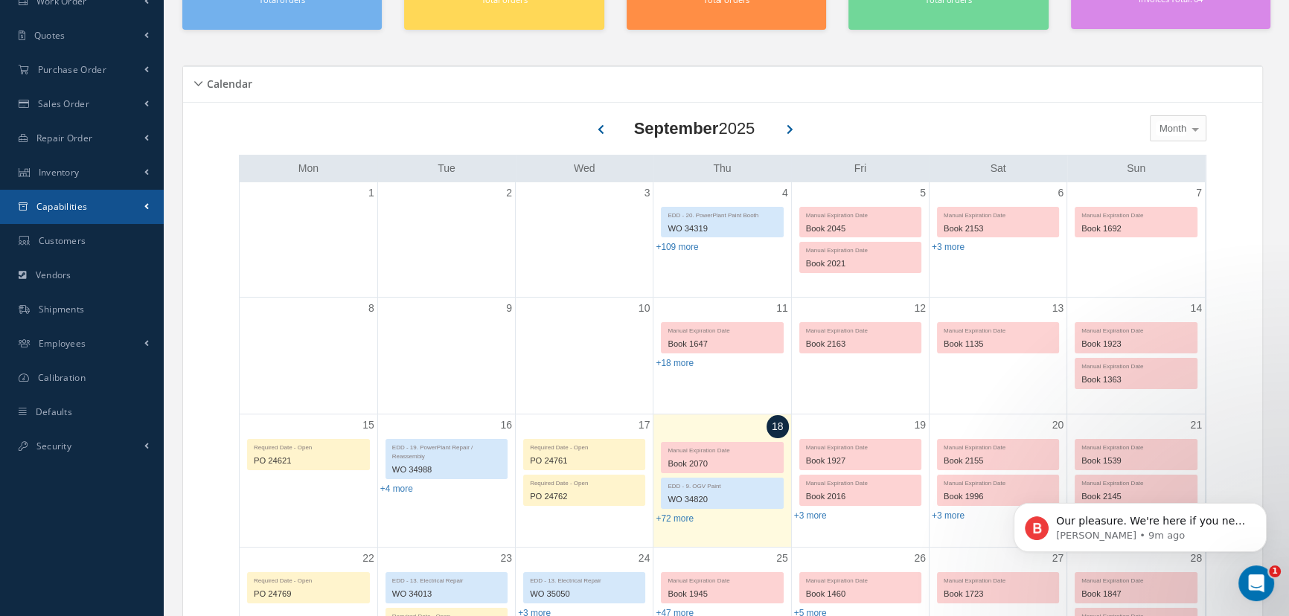
scroll to position [202, 0]
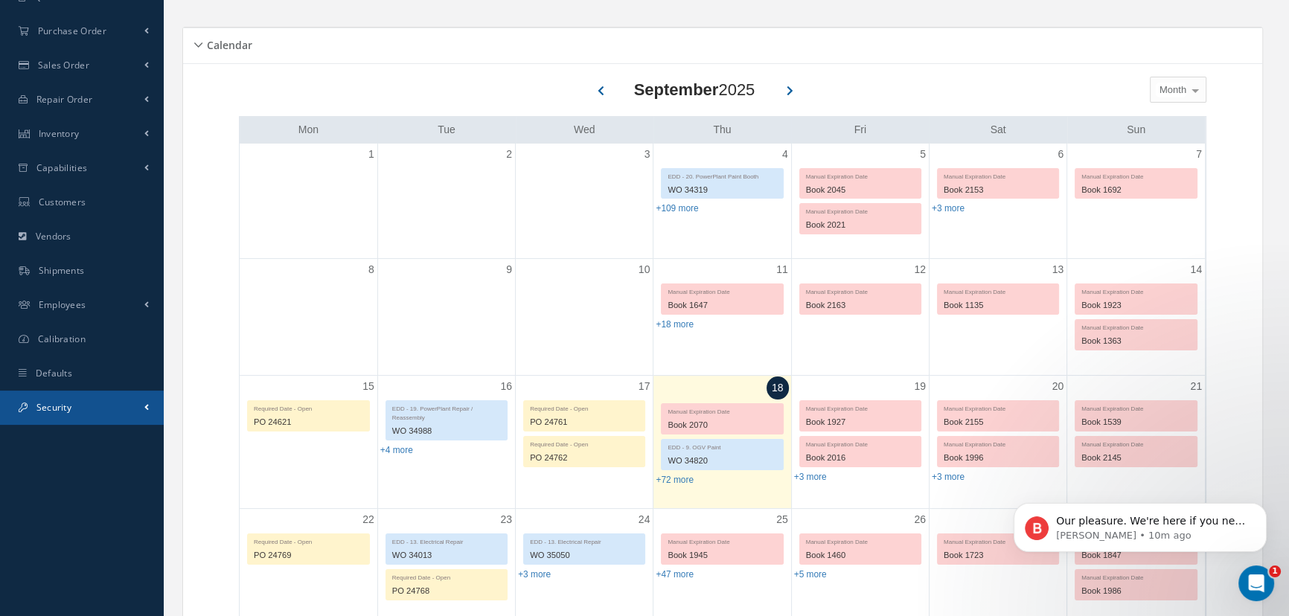
click at [55, 409] on span "Security" at bounding box center [53, 407] width 35 height 13
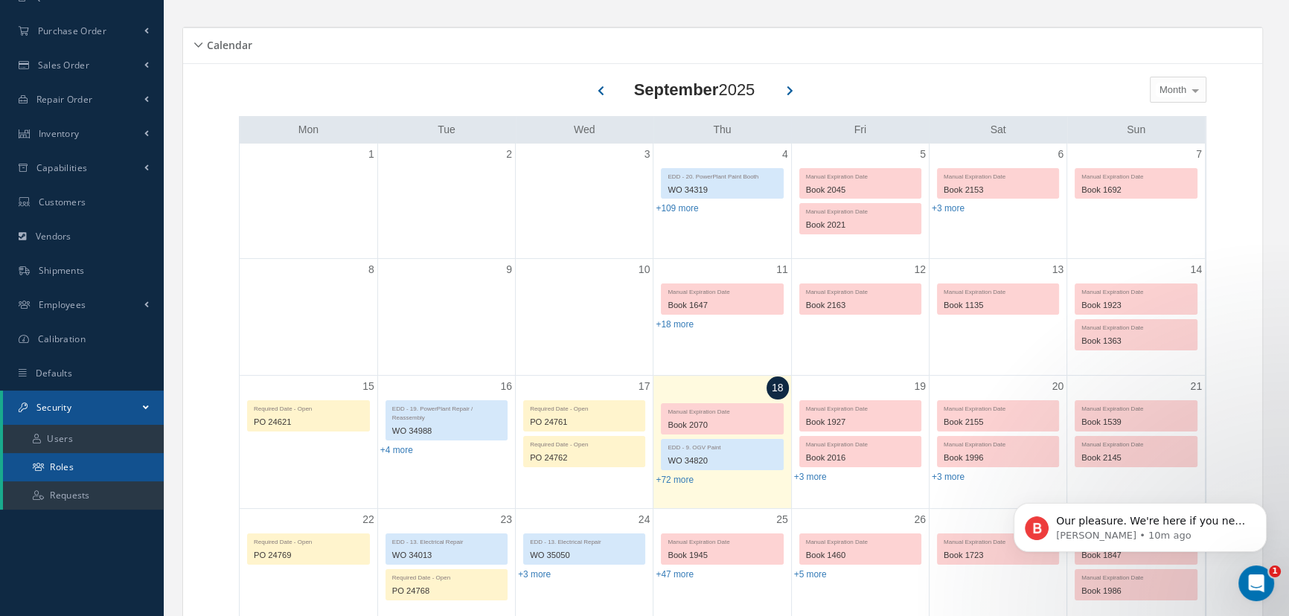
click at [56, 465] on link "Roles" at bounding box center [83, 467] width 161 height 28
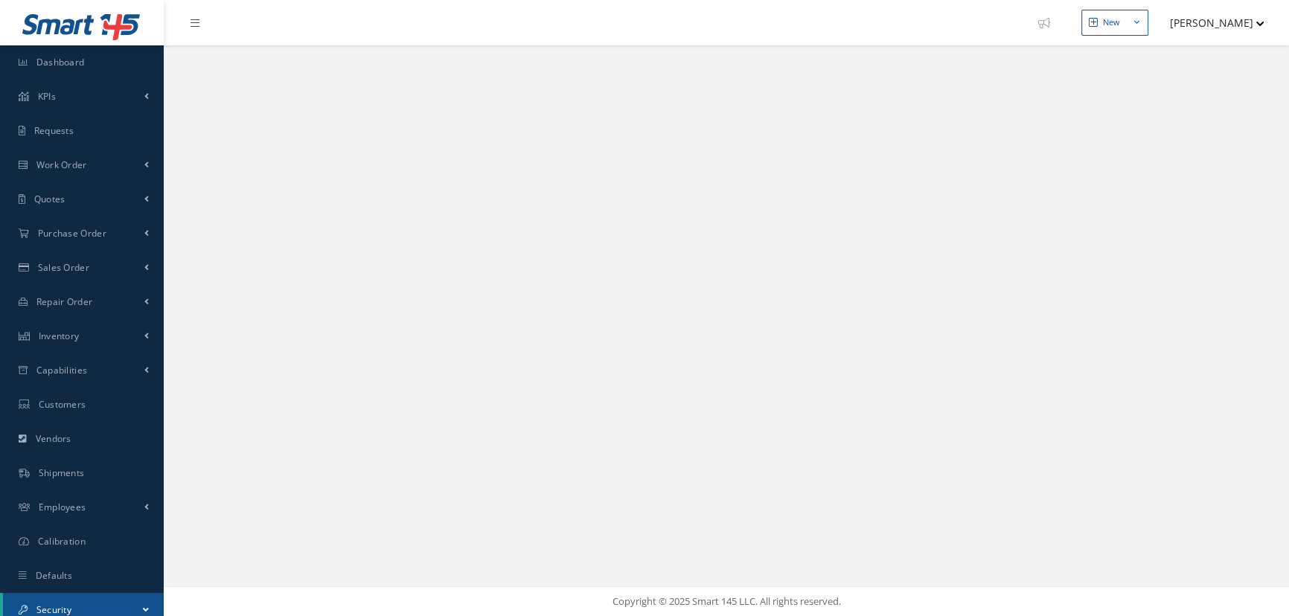
select select "25"
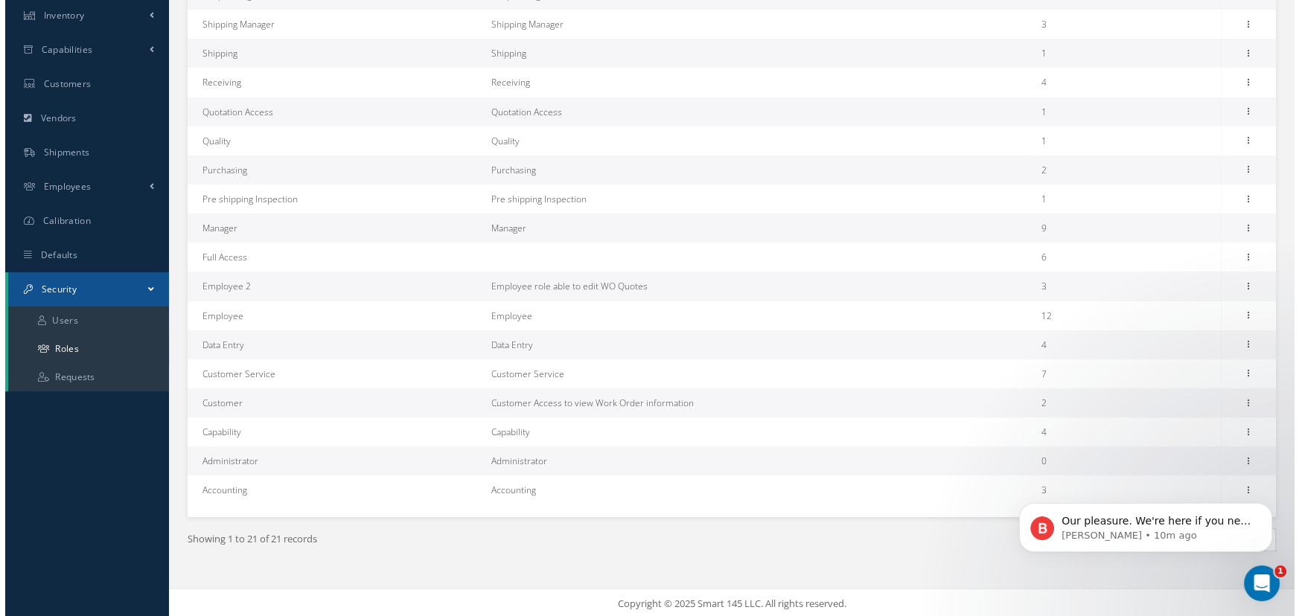
scroll to position [322, 0]
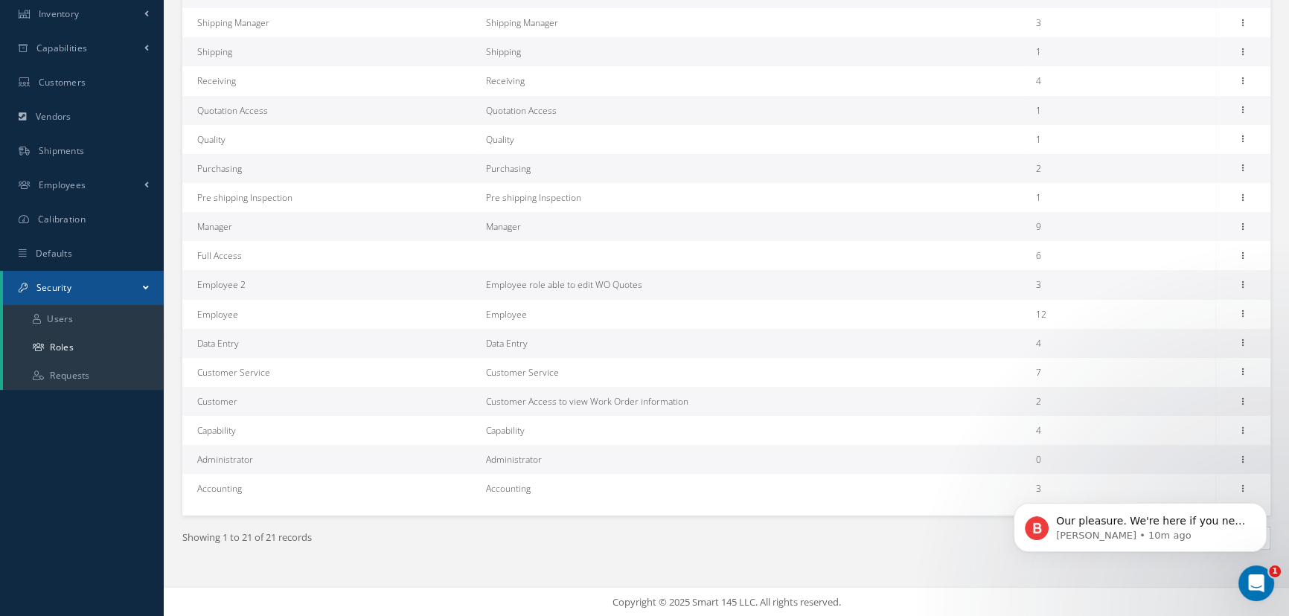
click at [302, 468] on td "Administrator" at bounding box center [331, 459] width 298 height 29
click at [1245, 459] on icon at bounding box center [1244, 459] width 15 height 12
click at [1149, 465] on link "Edit" at bounding box center [1176, 469] width 118 height 19
type input "Administrator"
type textarea "Administrator"
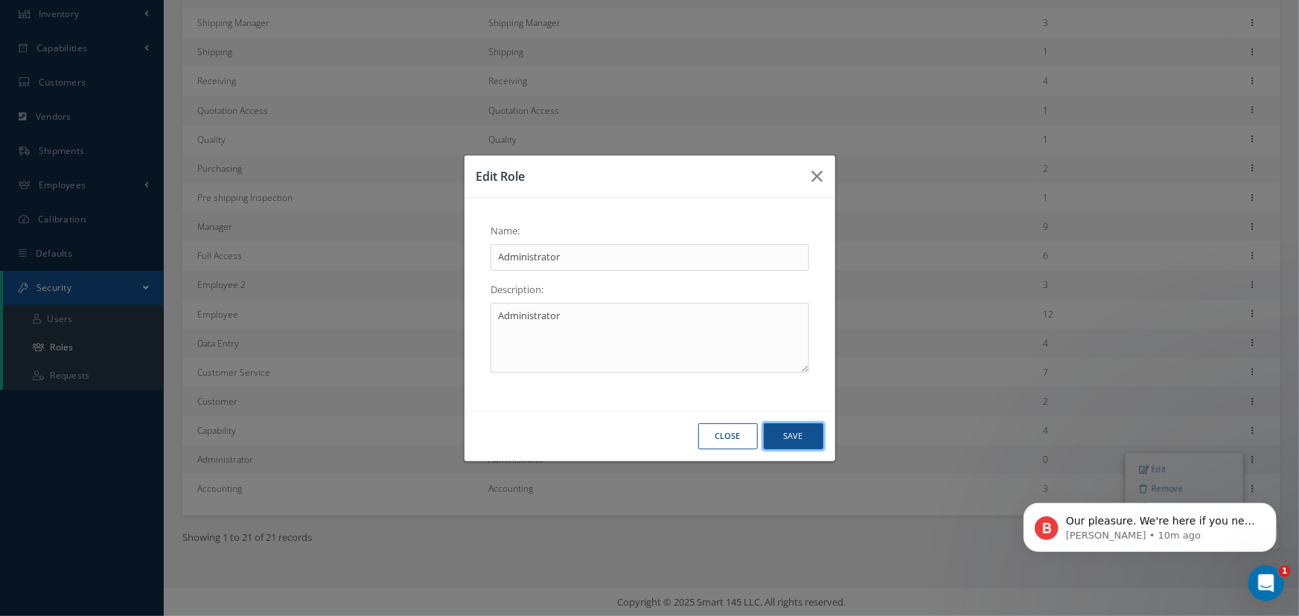
click at [802, 439] on button "Save" at bounding box center [794, 437] width 60 height 26
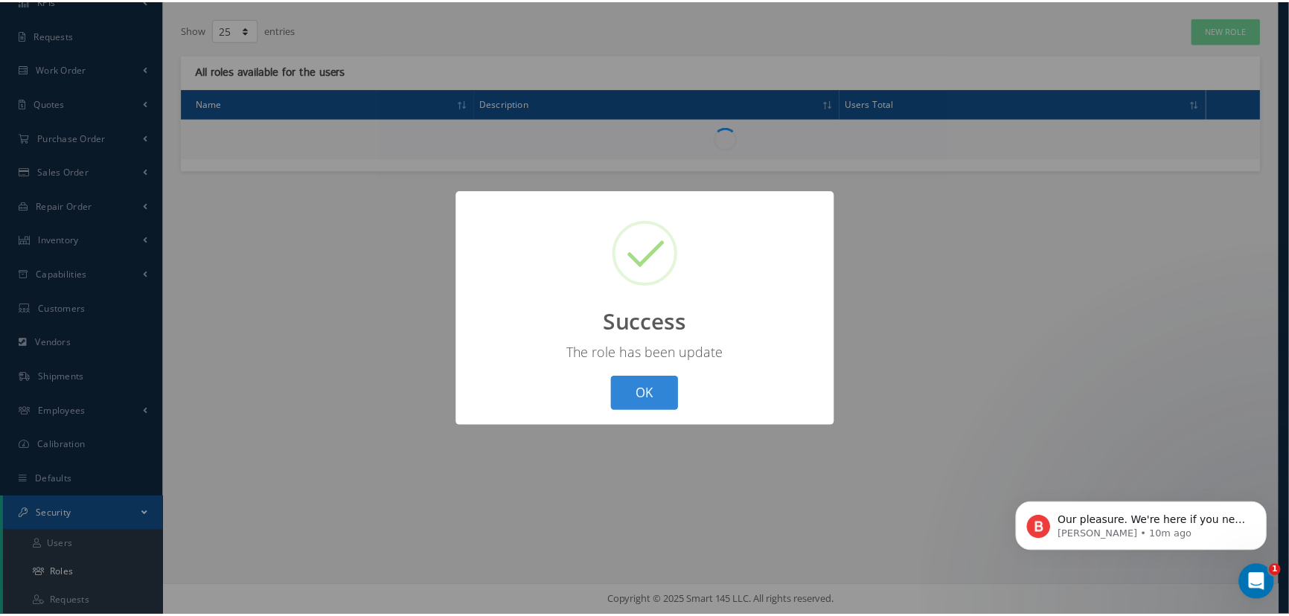
scroll to position [95, 0]
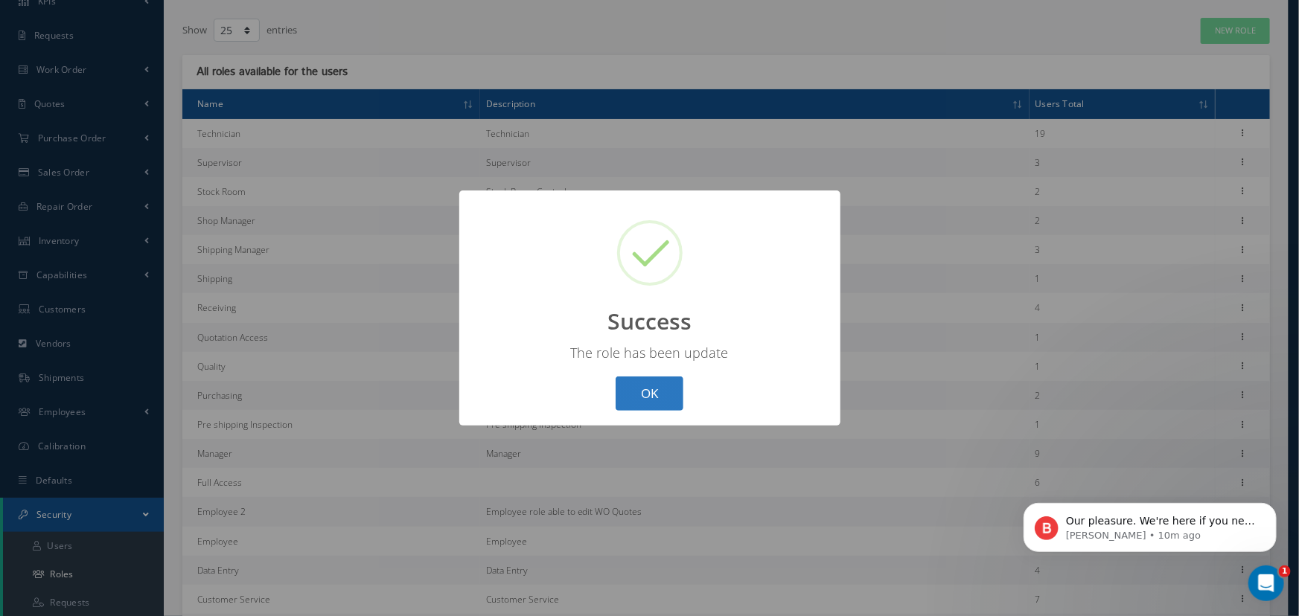
click at [634, 384] on button "OK" at bounding box center [650, 394] width 68 height 35
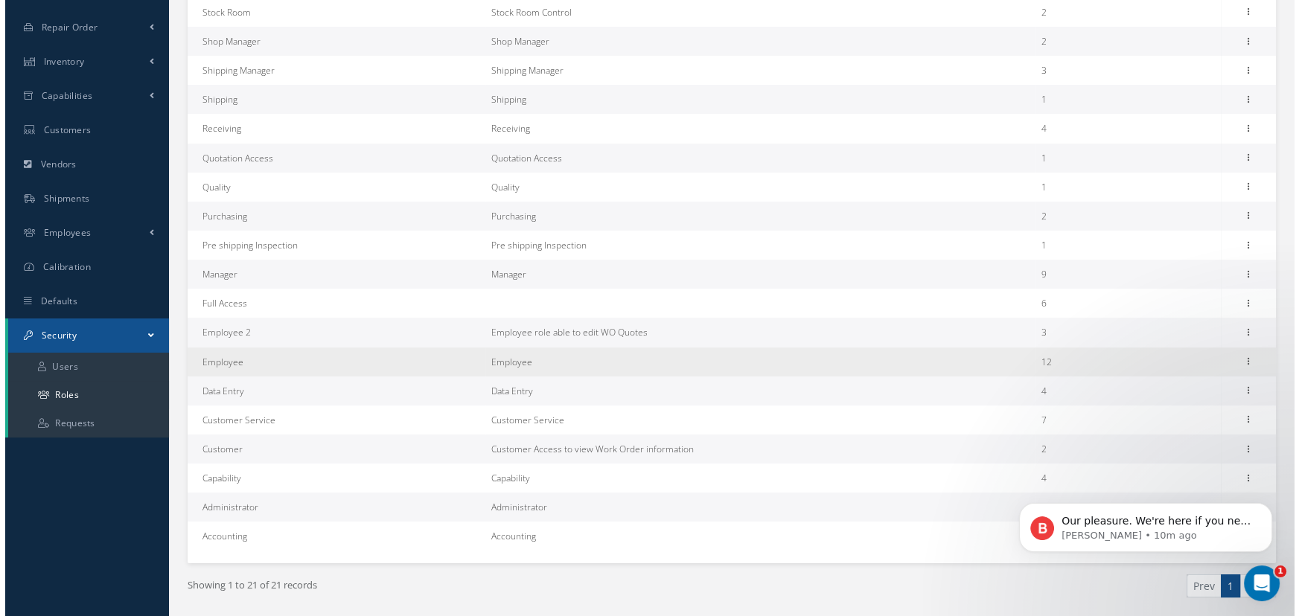
scroll to position [322, 0]
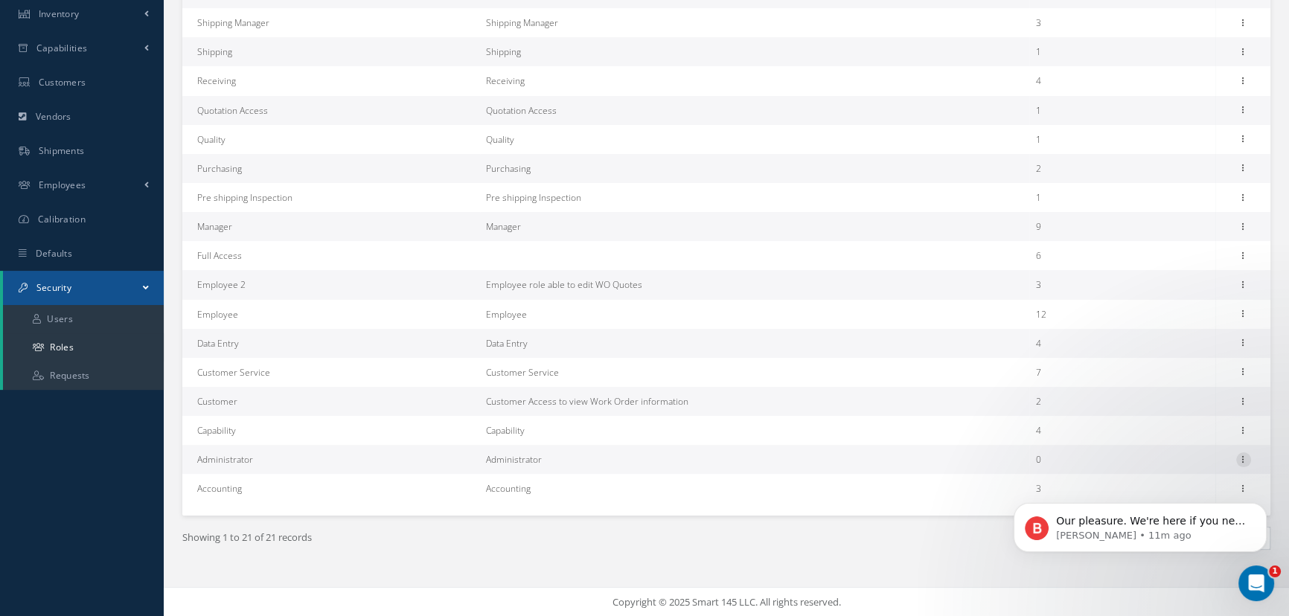
click at [1239, 459] on icon at bounding box center [1244, 459] width 15 height 12
click at [1256, 507] on button "Dismiss notification" at bounding box center [1262, 507] width 19 height 19
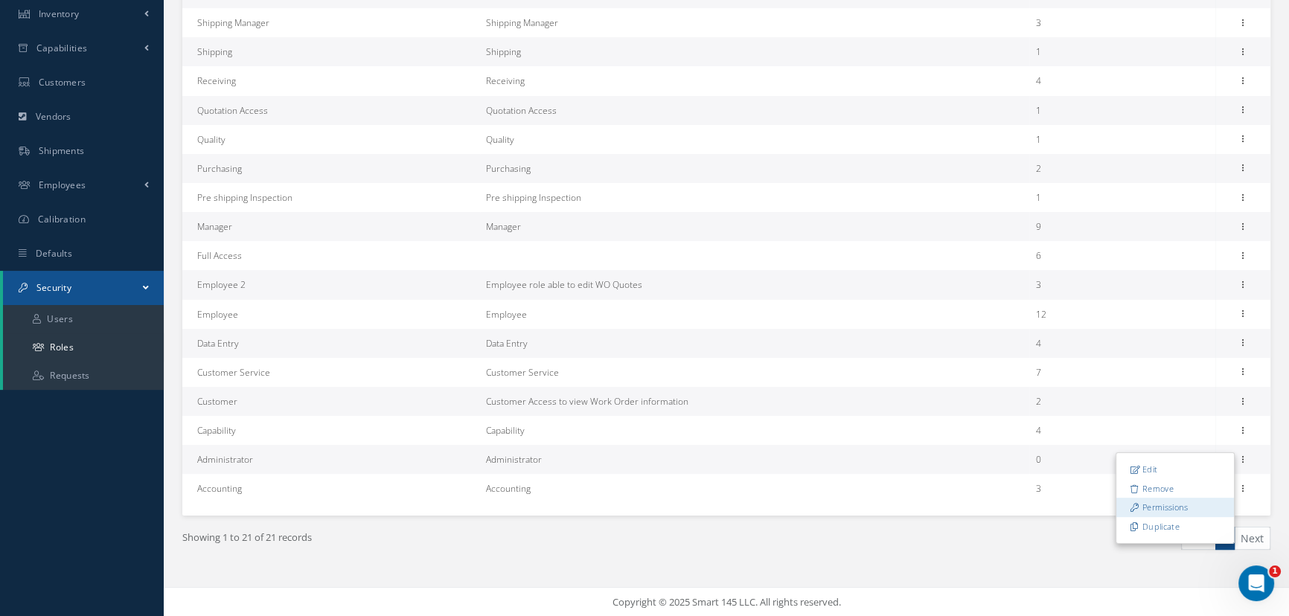
click at [1206, 511] on link "Permissions" at bounding box center [1176, 507] width 118 height 19
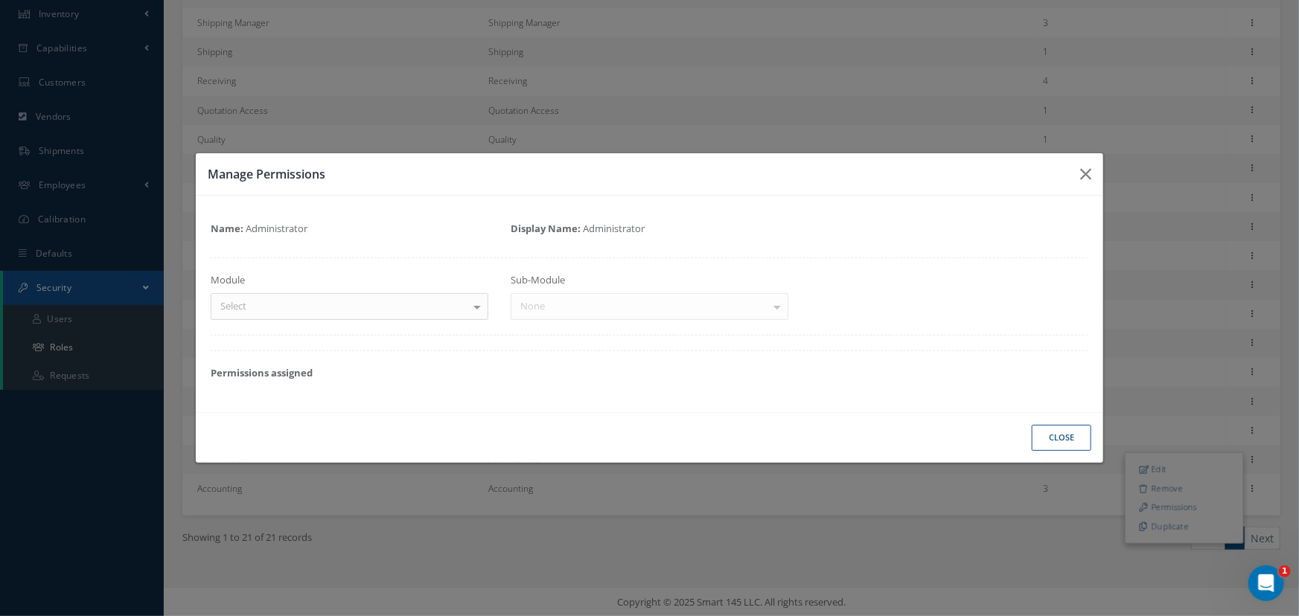
click at [482, 303] on div at bounding box center [477, 306] width 21 height 25
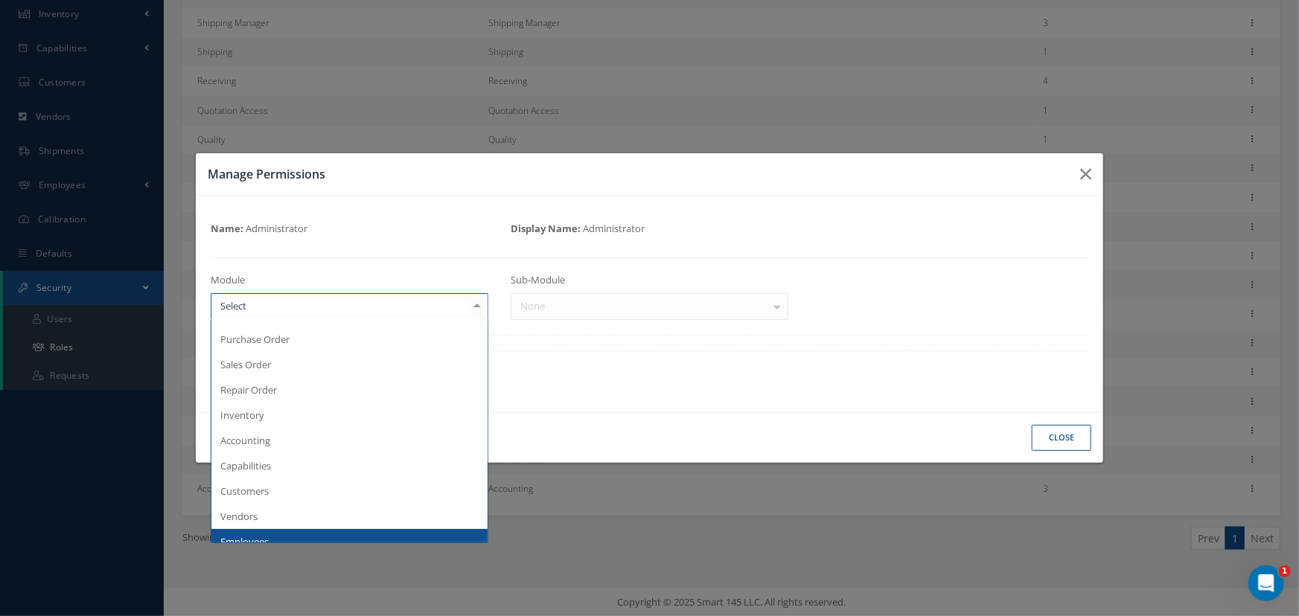
scroll to position [0, 0]
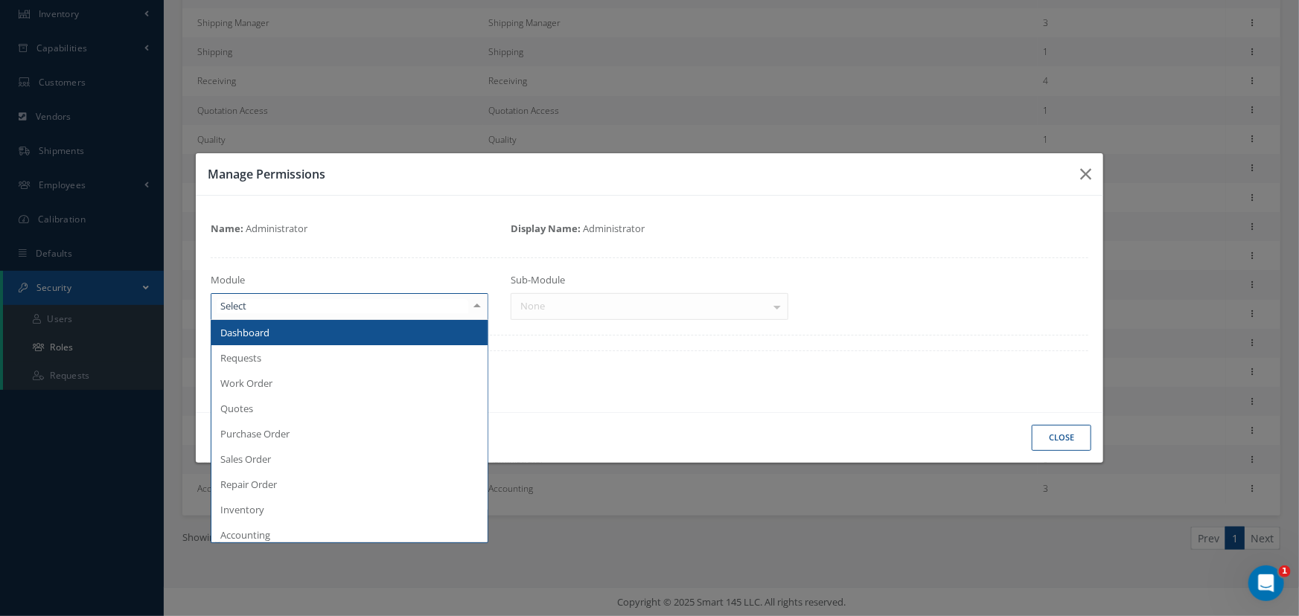
click at [335, 336] on span "Dashboard" at bounding box center [349, 332] width 276 height 25
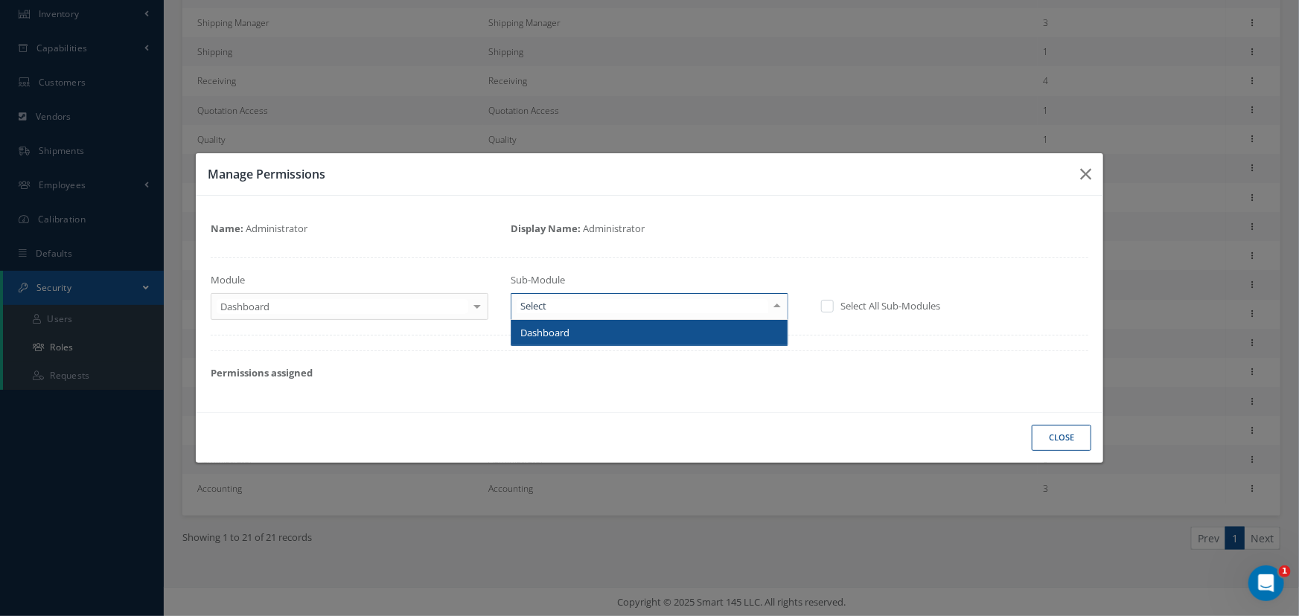
click at [769, 309] on div at bounding box center [777, 306] width 21 height 25
click at [729, 336] on span "Dashboard" at bounding box center [649, 332] width 276 height 25
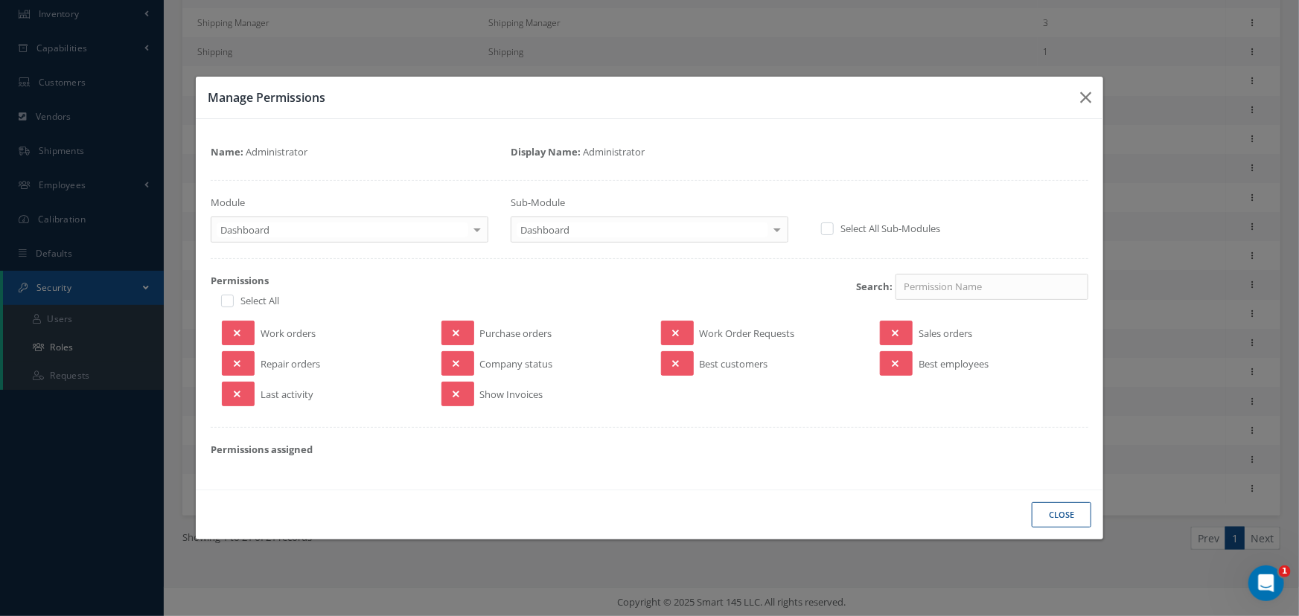
click at [245, 305] on label "Select All" at bounding box center [258, 300] width 42 height 13
click at [231, 305] on input "checkbox" at bounding box center [226, 303] width 10 height 10
checkbox input "true"
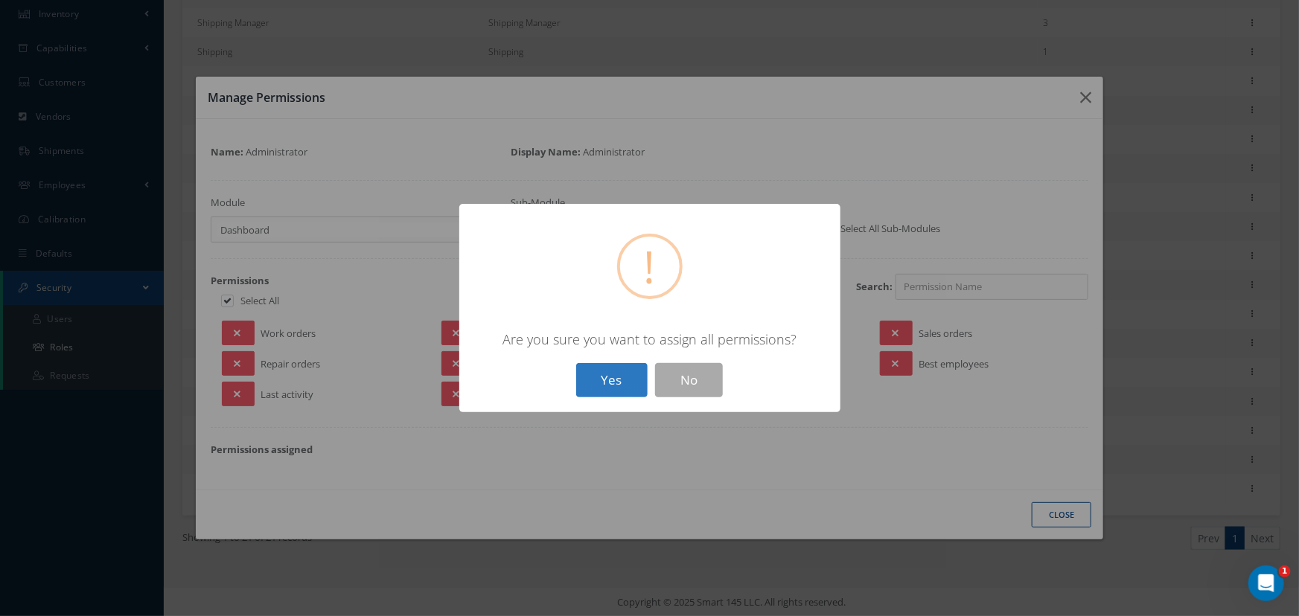
click at [607, 380] on button "Yes" at bounding box center [611, 380] width 71 height 35
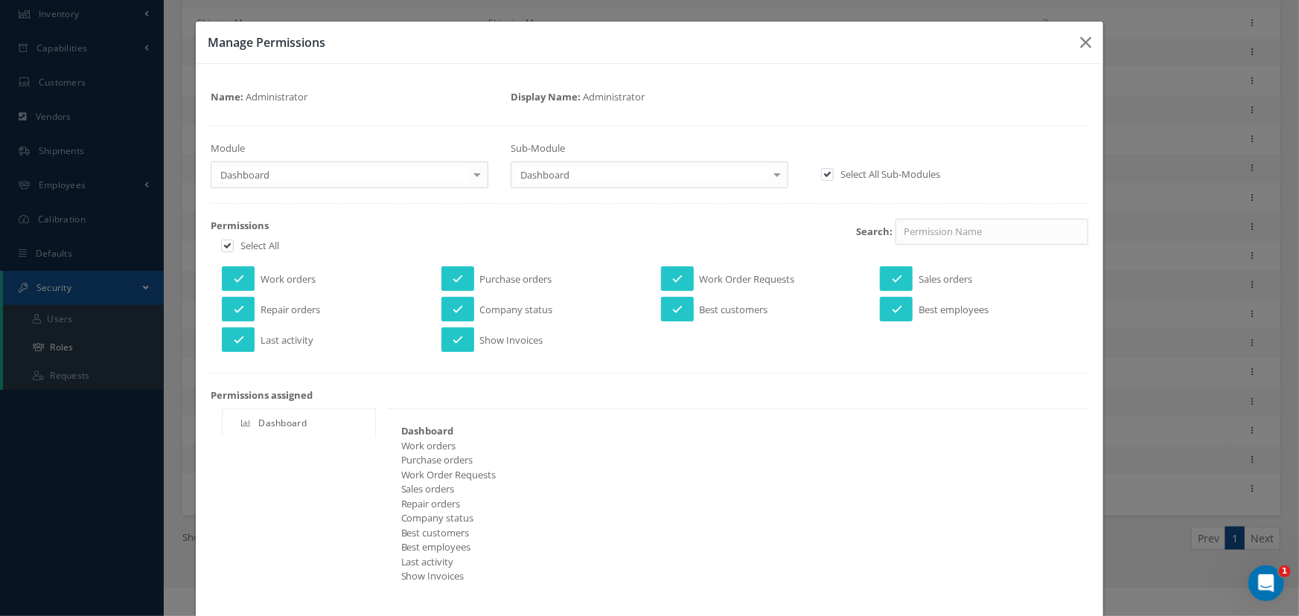
click at [476, 182] on div at bounding box center [477, 174] width 21 height 25
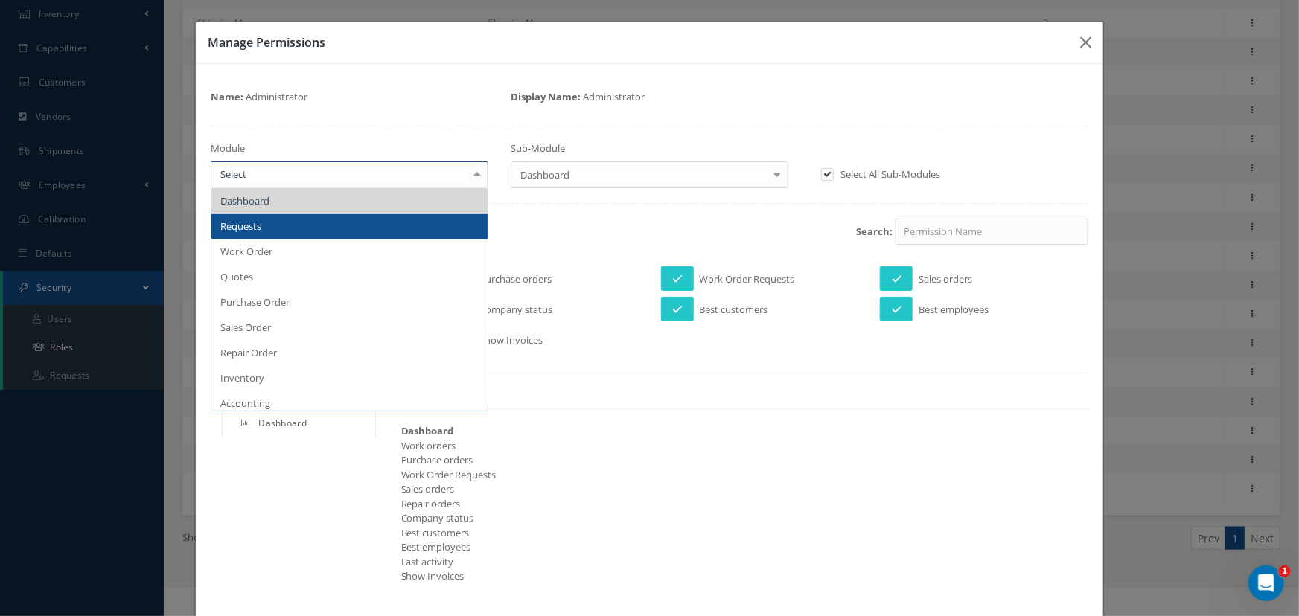
click at [398, 223] on span "Requests" at bounding box center [349, 226] width 276 height 25
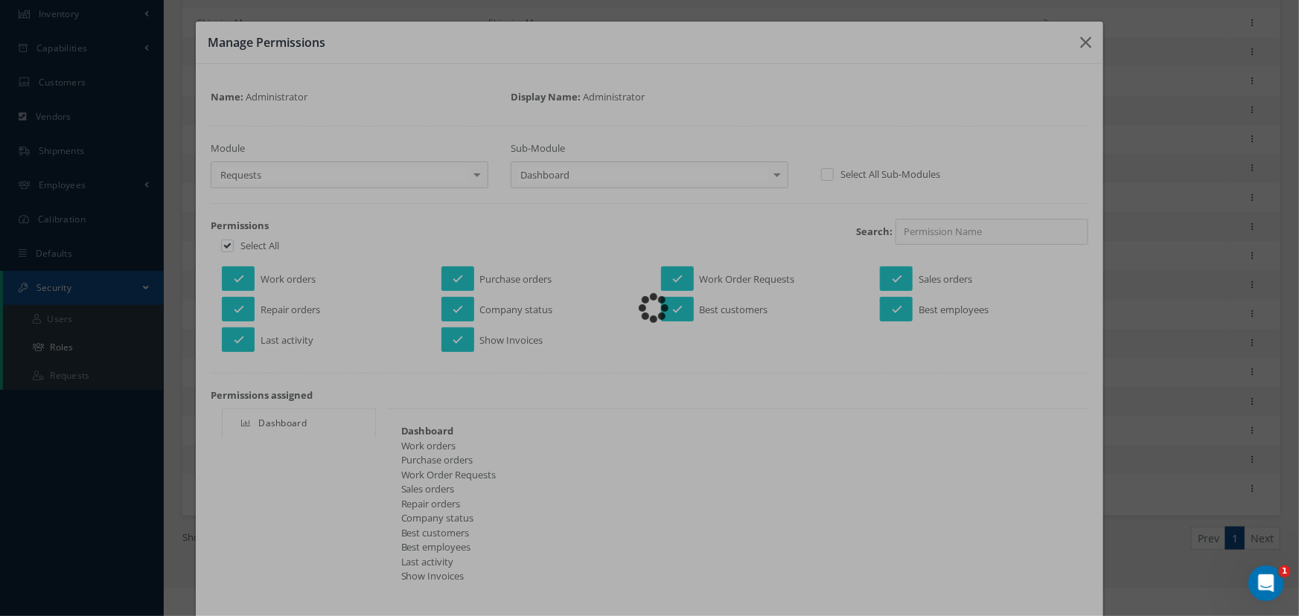
checkbox input "false"
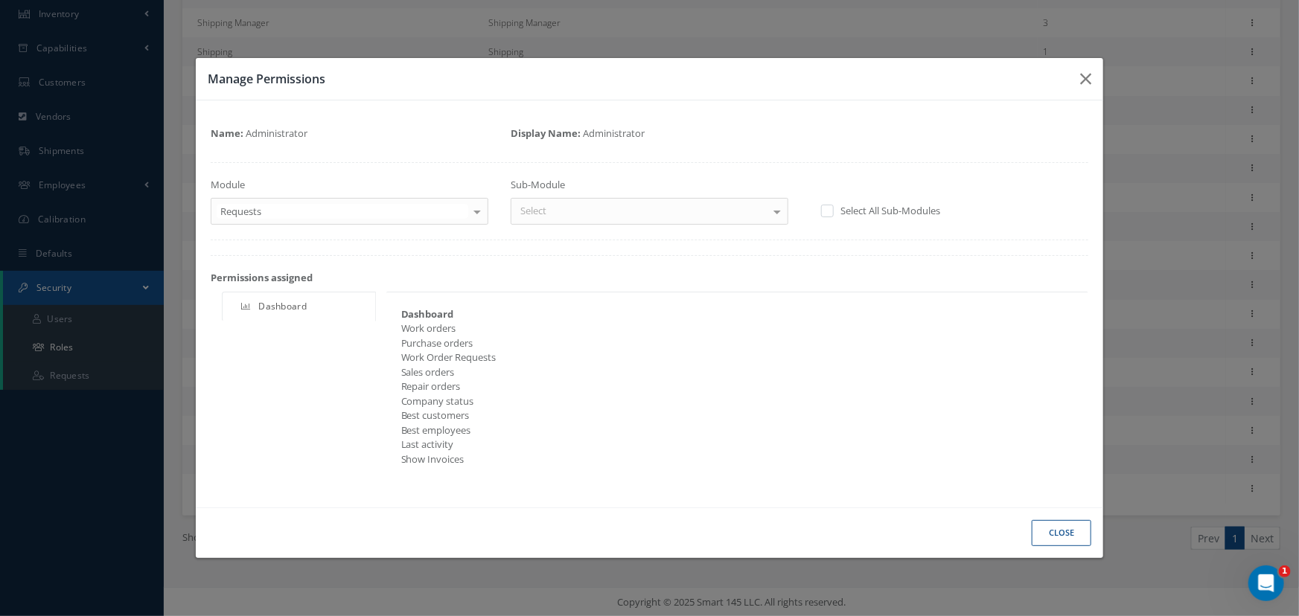
click at [770, 214] on div at bounding box center [777, 211] width 21 height 25
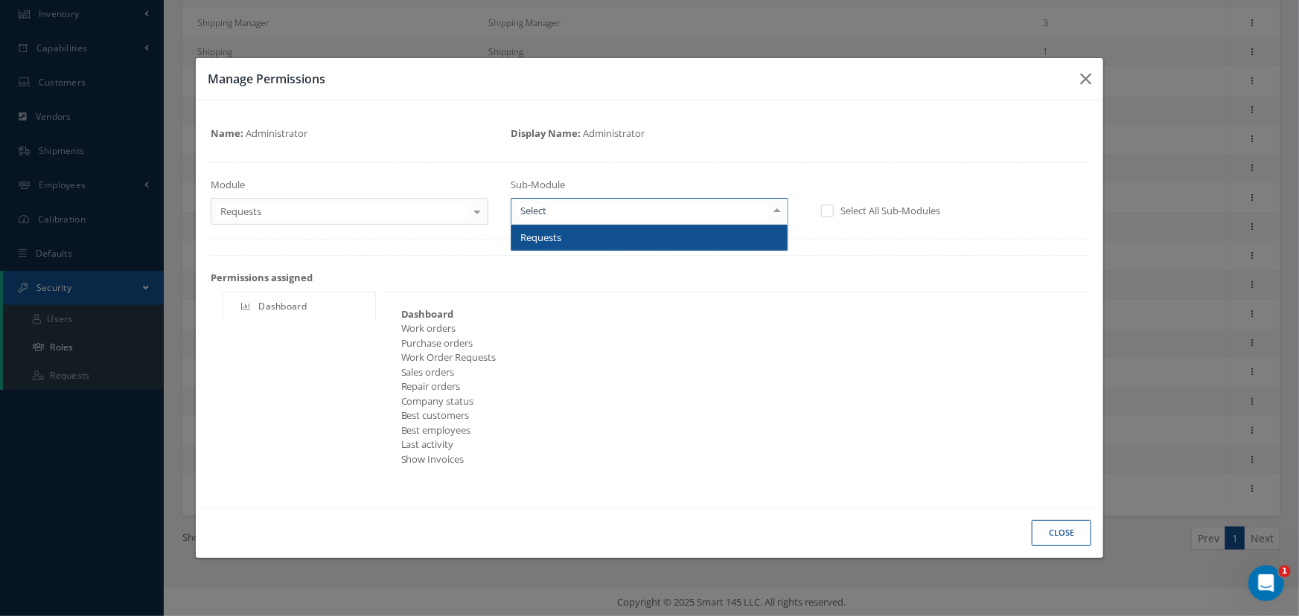
click at [733, 237] on span "Requests" at bounding box center [649, 237] width 276 height 25
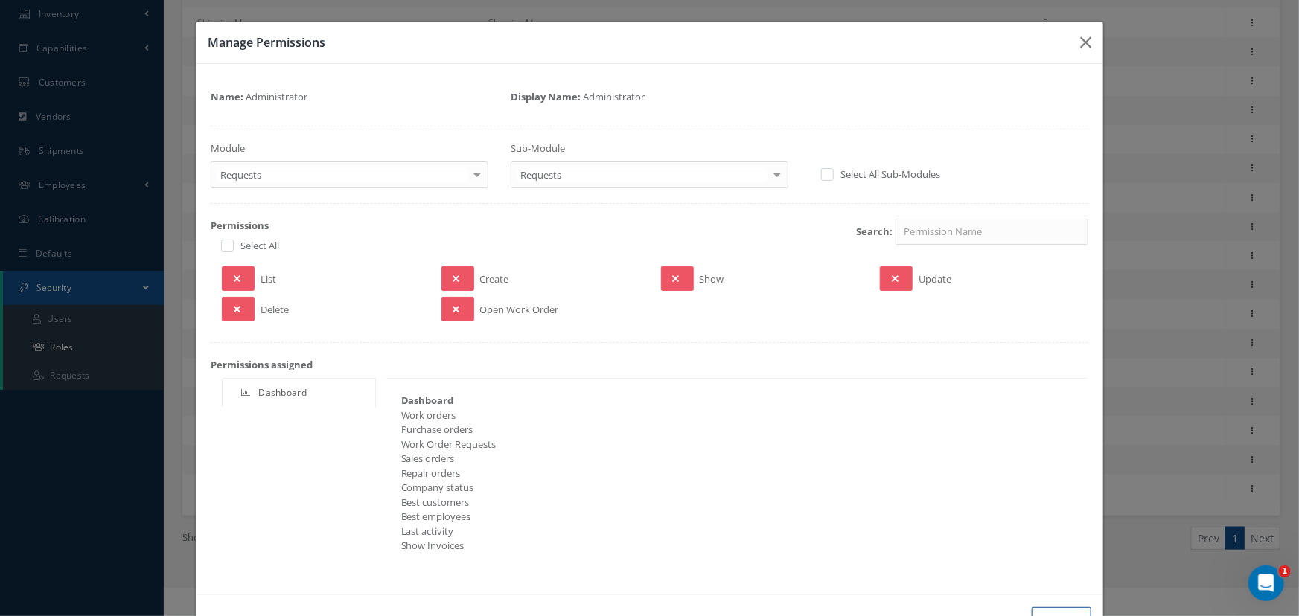
click at [237, 251] on label "Select All" at bounding box center [258, 245] width 42 height 13
click at [231, 251] on input "checkbox" at bounding box center [226, 248] width 10 height 10
checkbox input "true"
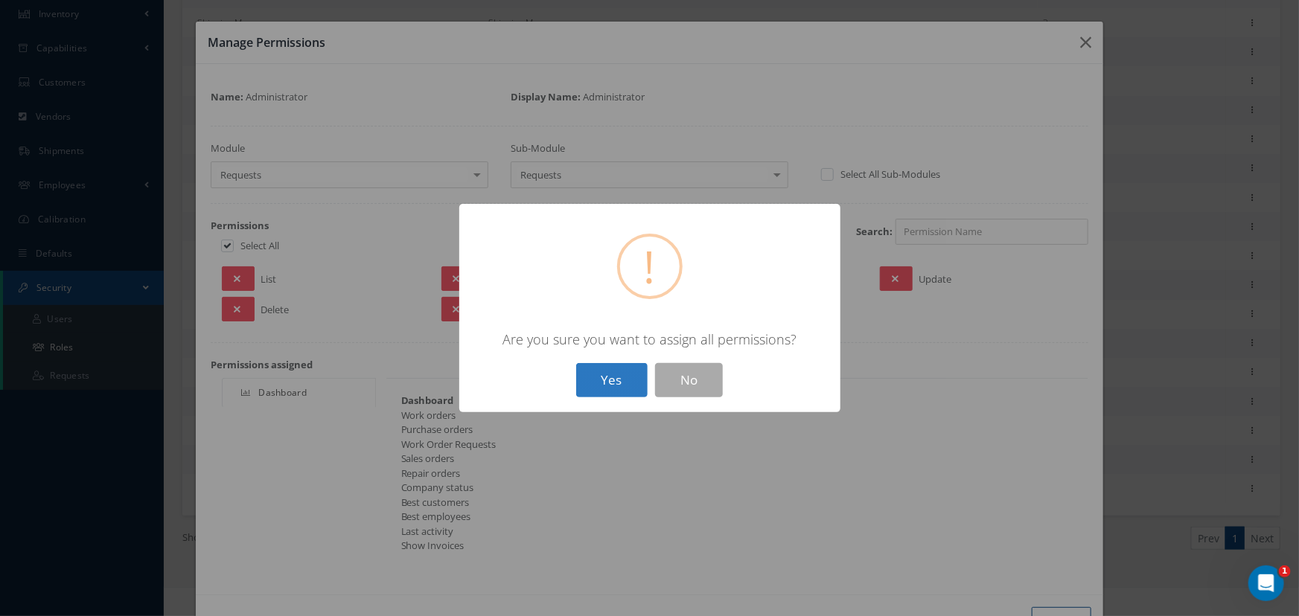
click at [596, 386] on button "Yes" at bounding box center [611, 380] width 71 height 35
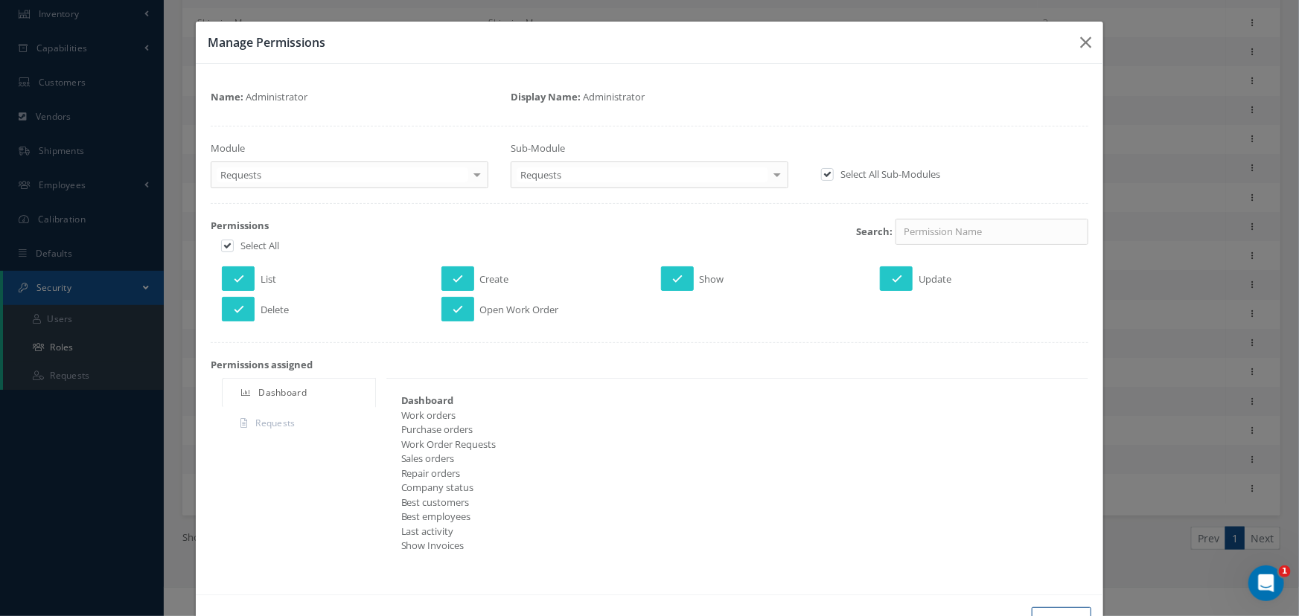
click at [470, 170] on div at bounding box center [477, 174] width 21 height 25
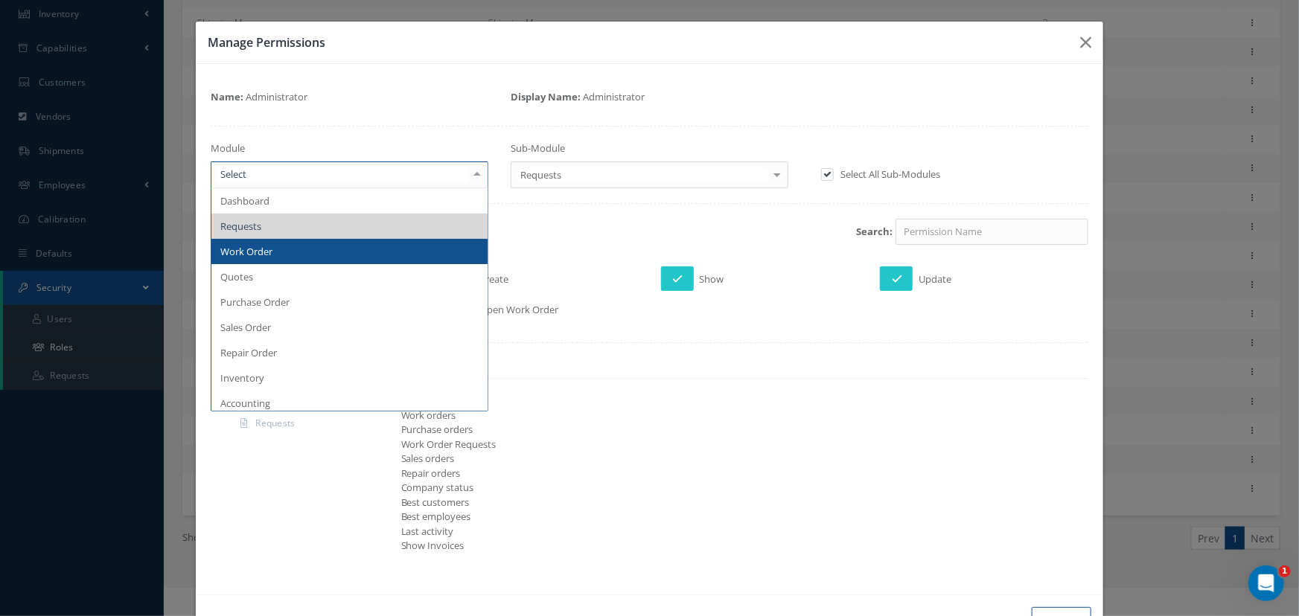
click at [307, 250] on span "Work Order" at bounding box center [349, 251] width 276 height 25
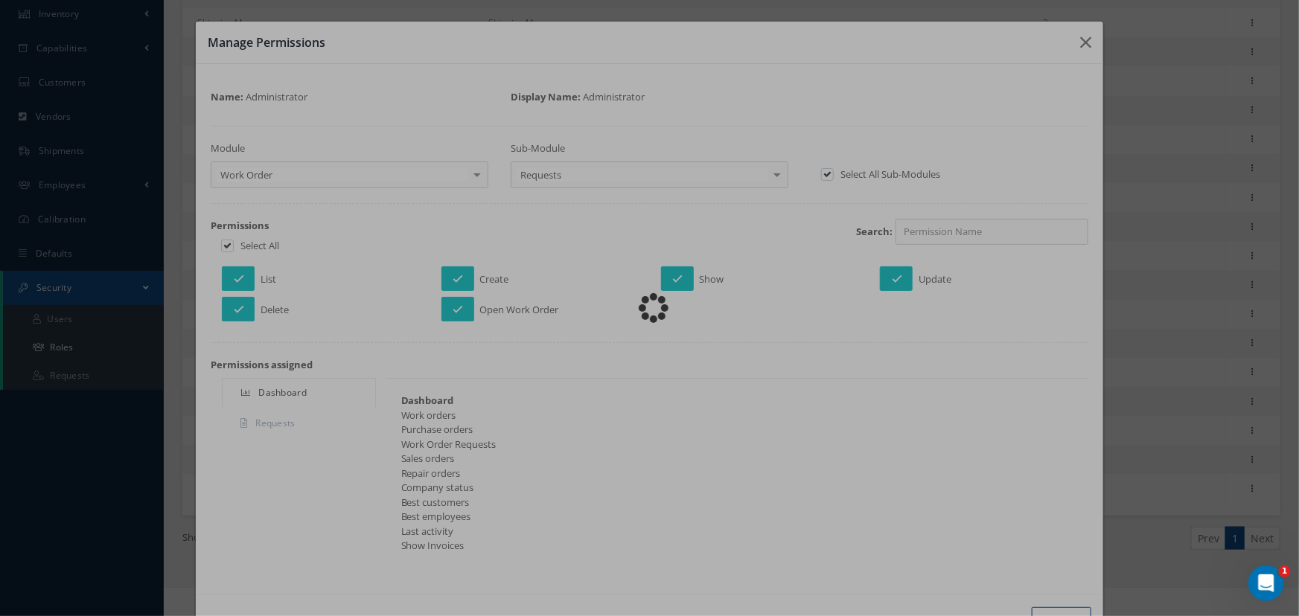
checkbox input "false"
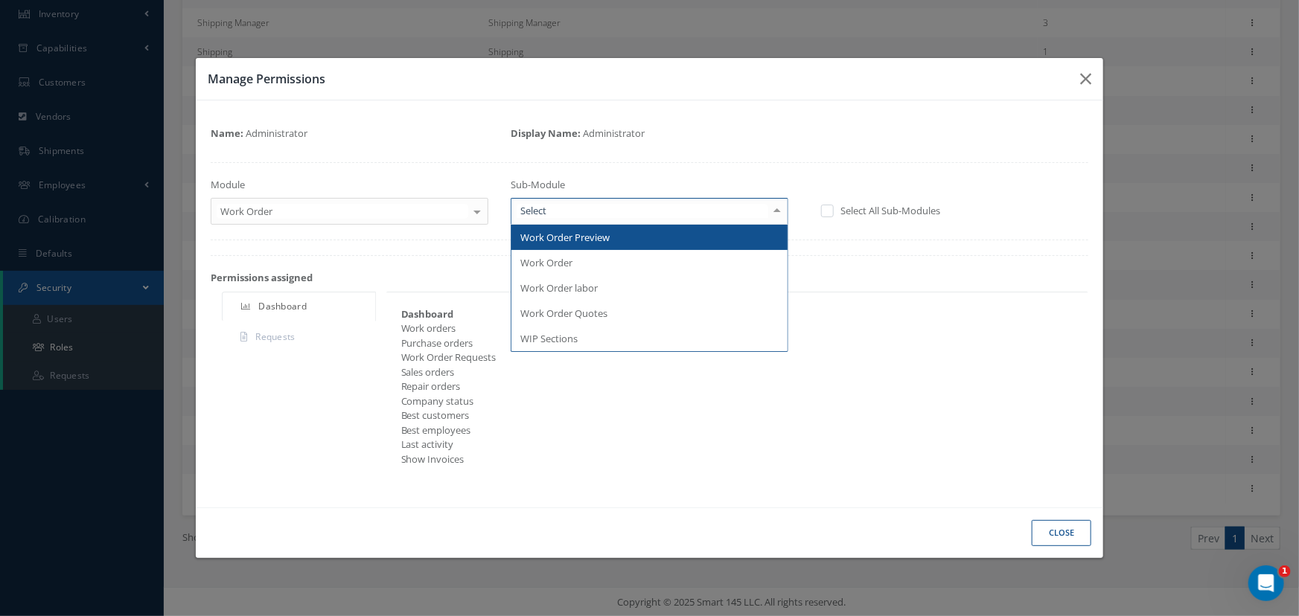
click at [776, 209] on div at bounding box center [777, 211] width 21 height 25
click at [705, 239] on span "Work Order Preview" at bounding box center [649, 237] width 276 height 25
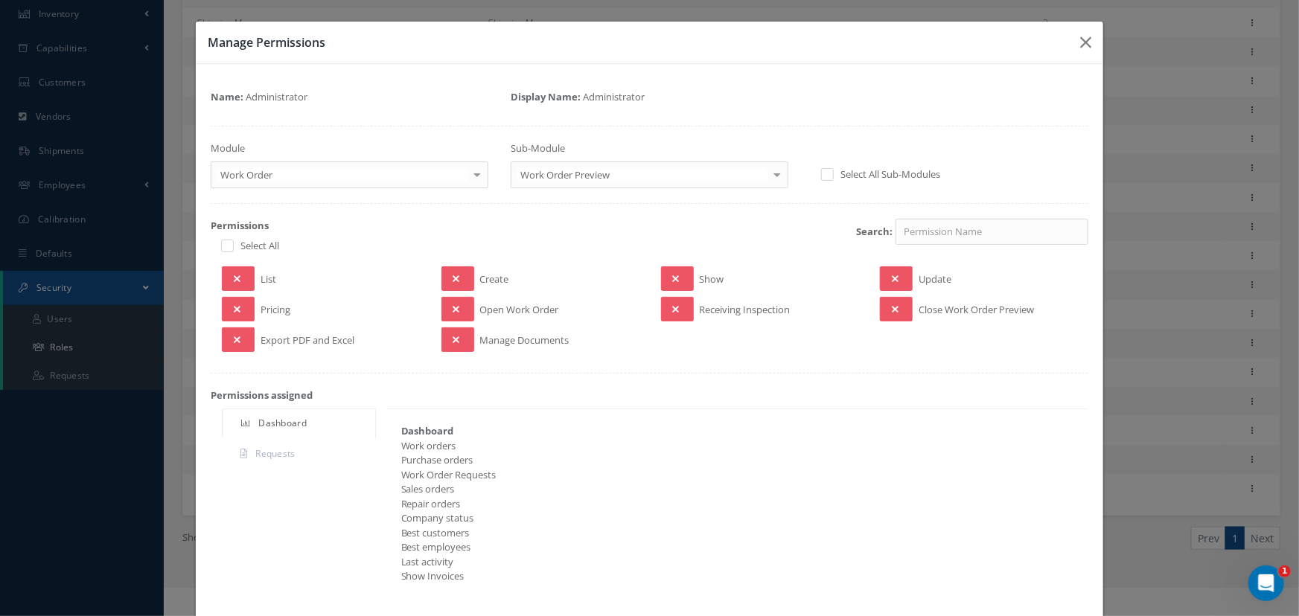
click at [241, 246] on label "Select All" at bounding box center [258, 245] width 42 height 13
click at [231, 246] on input "checkbox" at bounding box center [226, 248] width 10 height 10
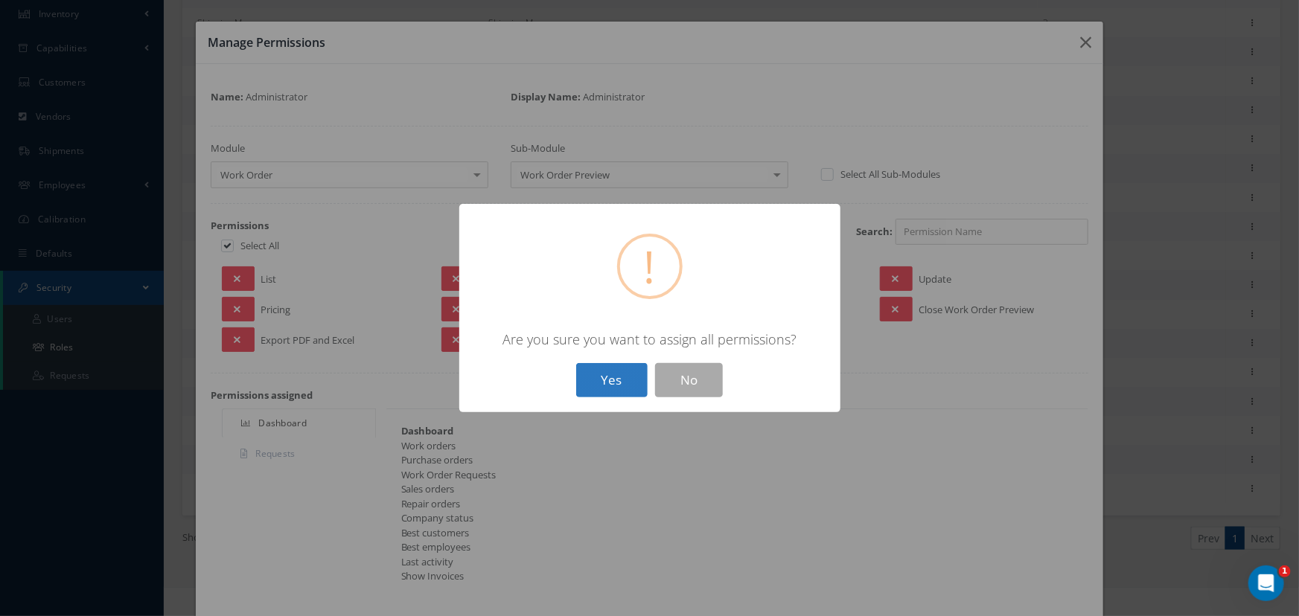
click at [619, 377] on button "Yes" at bounding box center [611, 380] width 71 height 35
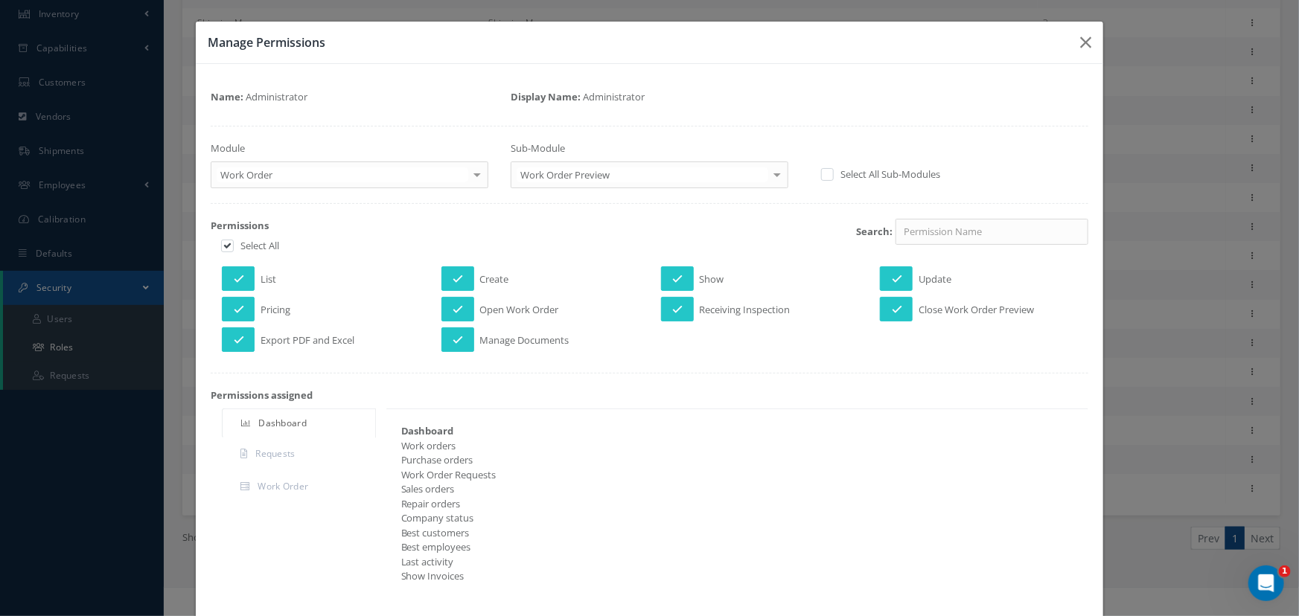
click at [770, 179] on div at bounding box center [777, 174] width 21 height 25
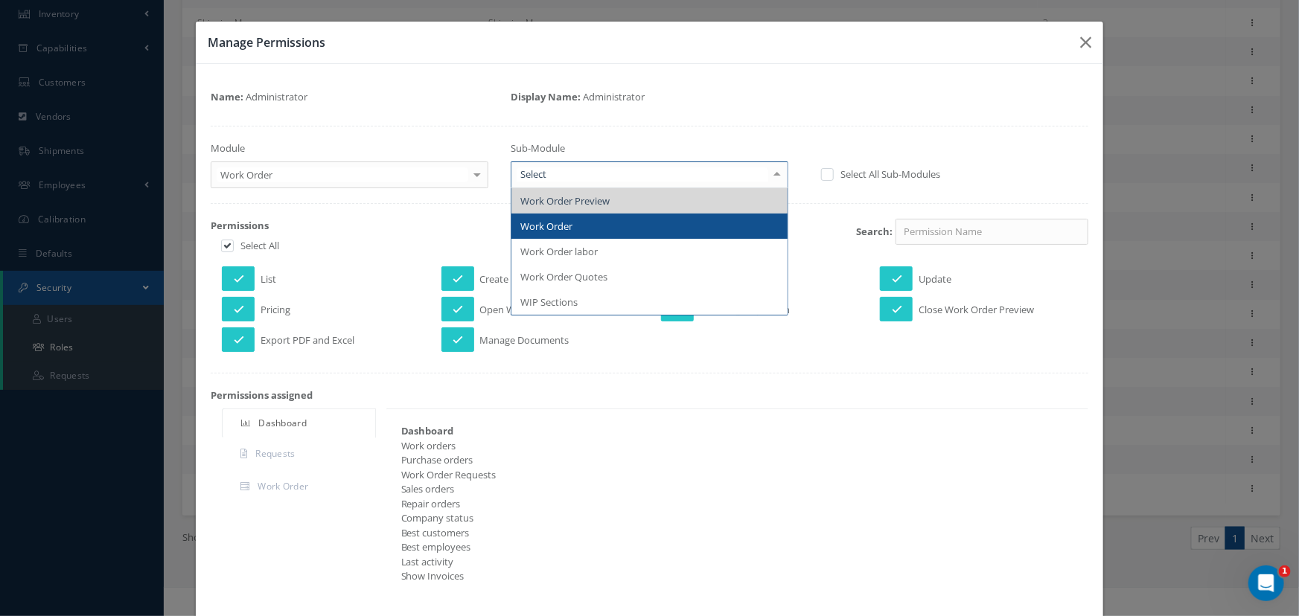
click at [642, 237] on span "Work Order" at bounding box center [649, 226] width 276 height 25
click at [0, 0] on div "Loading…" at bounding box center [0, 0] width 0 height 0
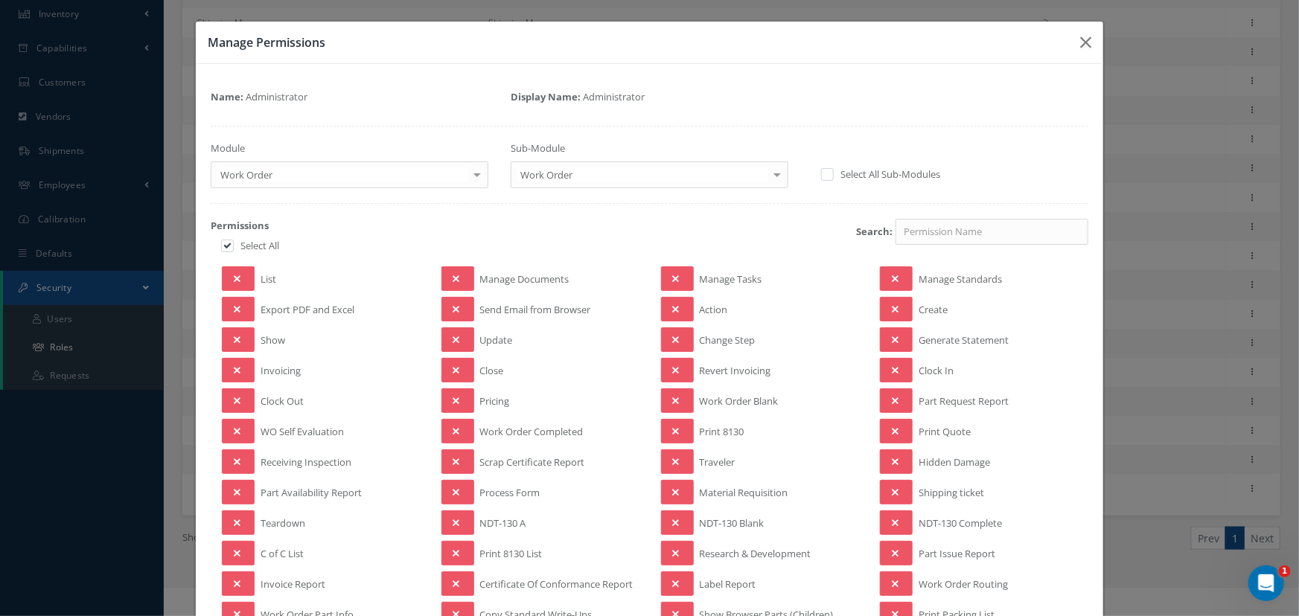
click at [239, 242] on label "Select All" at bounding box center [258, 245] width 42 height 13
click at [231, 243] on input "checkbox" at bounding box center [226, 248] width 10 height 10
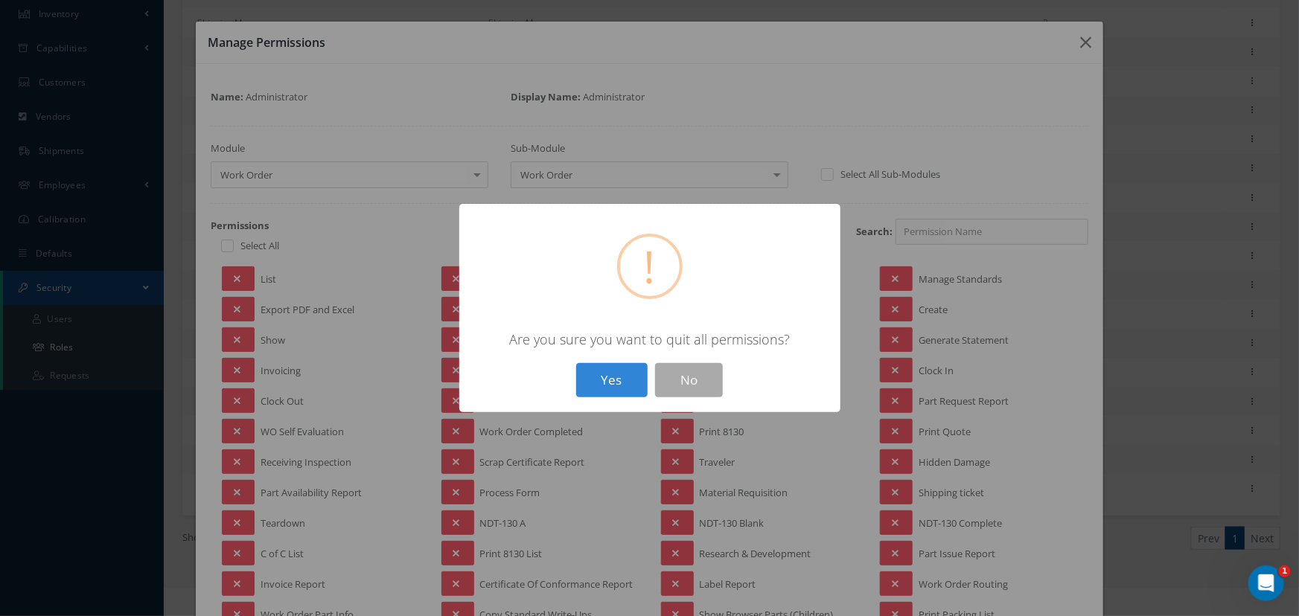
click at [239, 242] on div "? ! i × Are you sure you want to quit all permissions? Yes No" at bounding box center [649, 308] width 1299 height 616
click at [698, 377] on button "No" at bounding box center [689, 380] width 68 height 35
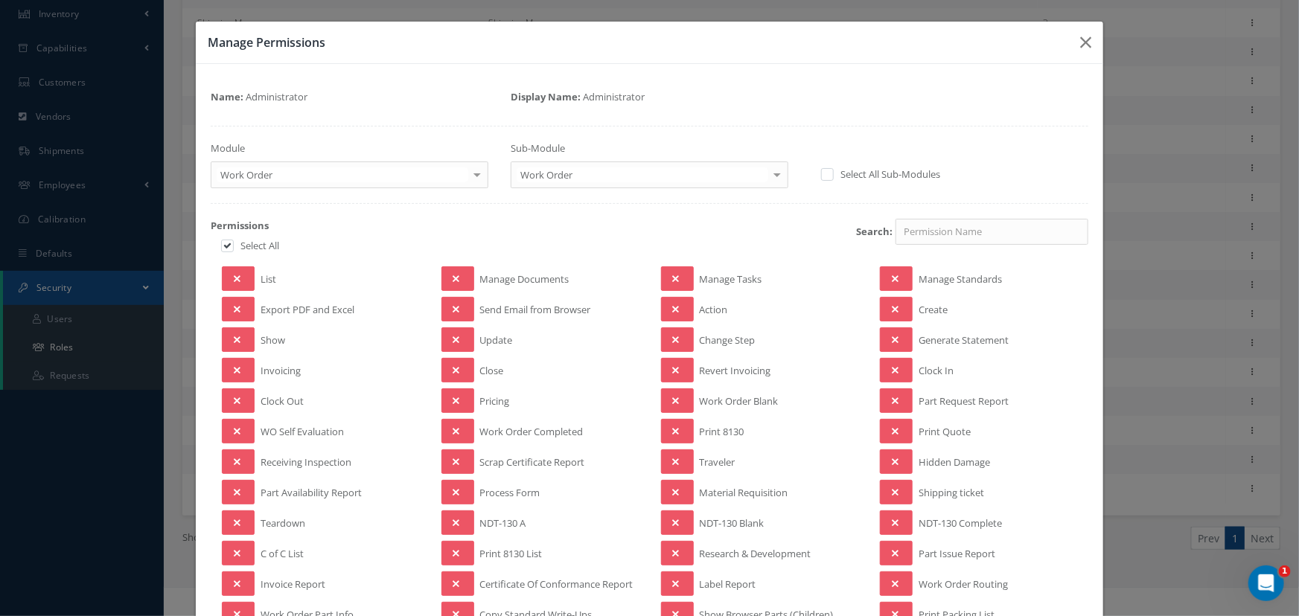
click at [233, 249] on label at bounding box center [235, 245] width 4 height 13
click at [231, 249] on input "checkbox" at bounding box center [226, 248] width 10 height 10
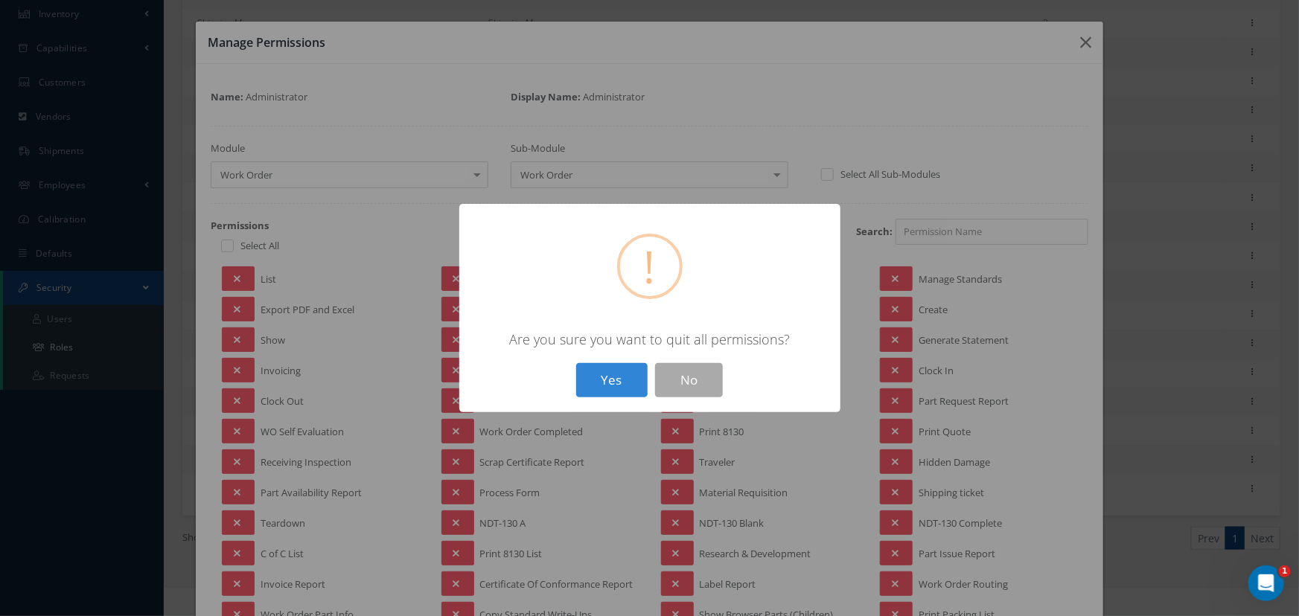
click at [233, 249] on div "? ! i × Are you sure you want to quit all permissions? Yes No" at bounding box center [649, 308] width 1299 height 616
click at [686, 379] on button "No" at bounding box center [689, 380] width 68 height 35
checkbox input "true"
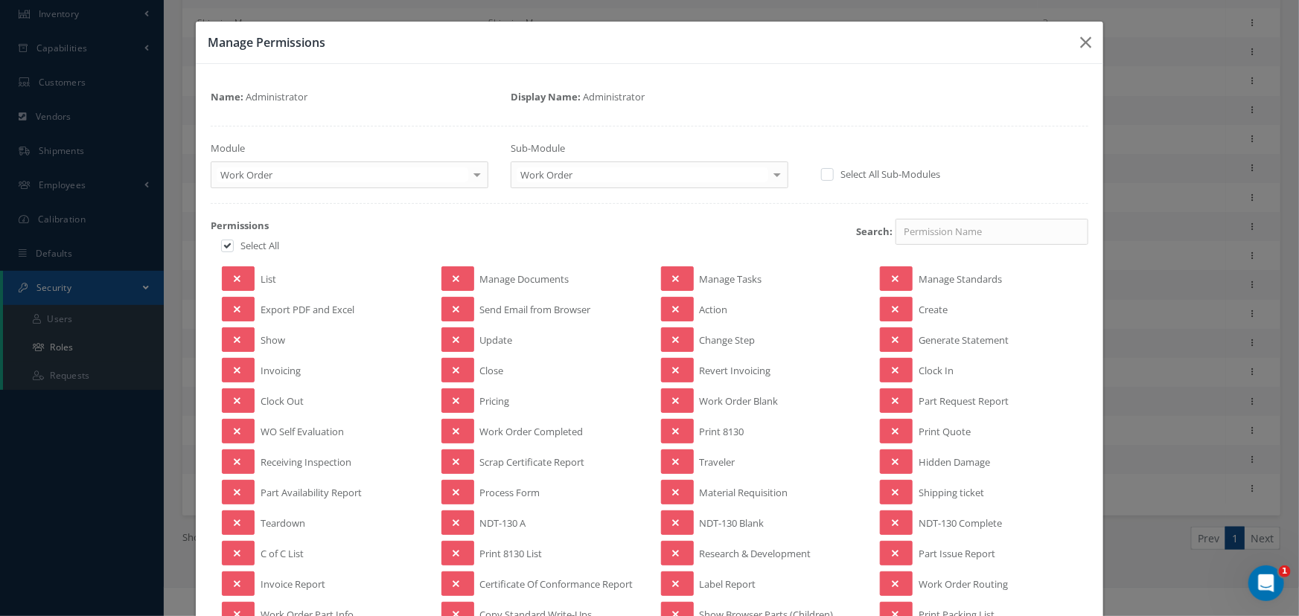
click at [833, 176] on label at bounding box center [835, 173] width 4 height 13
click at [821, 176] on input "checkbox" at bounding box center [826, 175] width 10 height 10
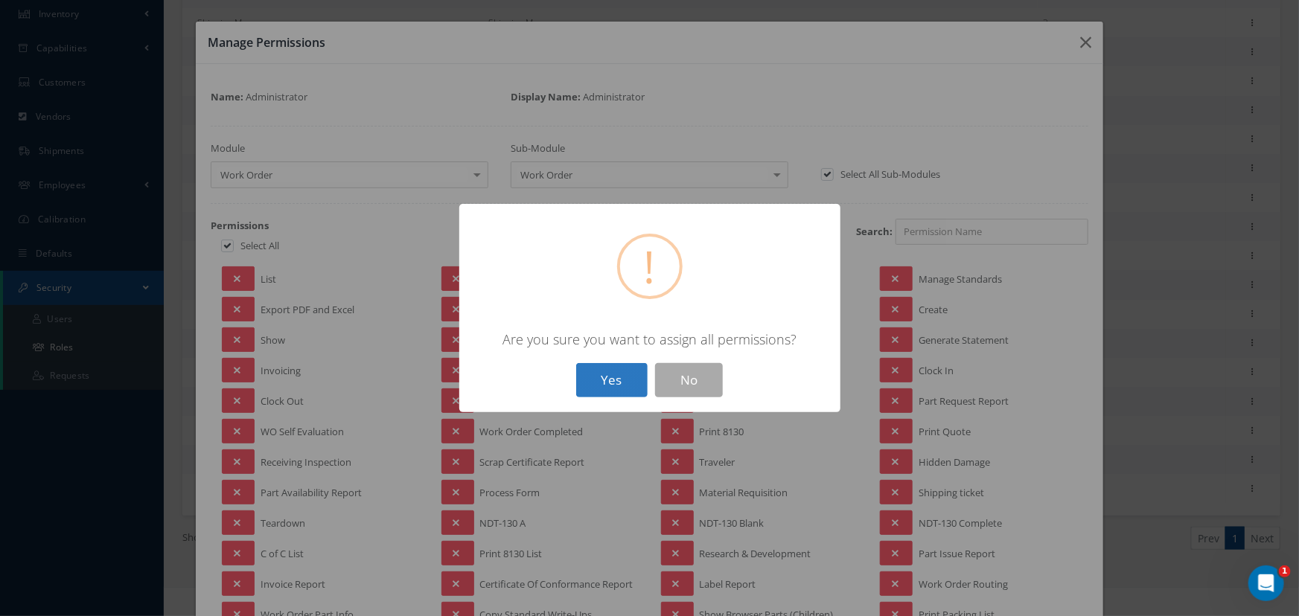
click at [610, 383] on button "Yes" at bounding box center [611, 380] width 71 height 35
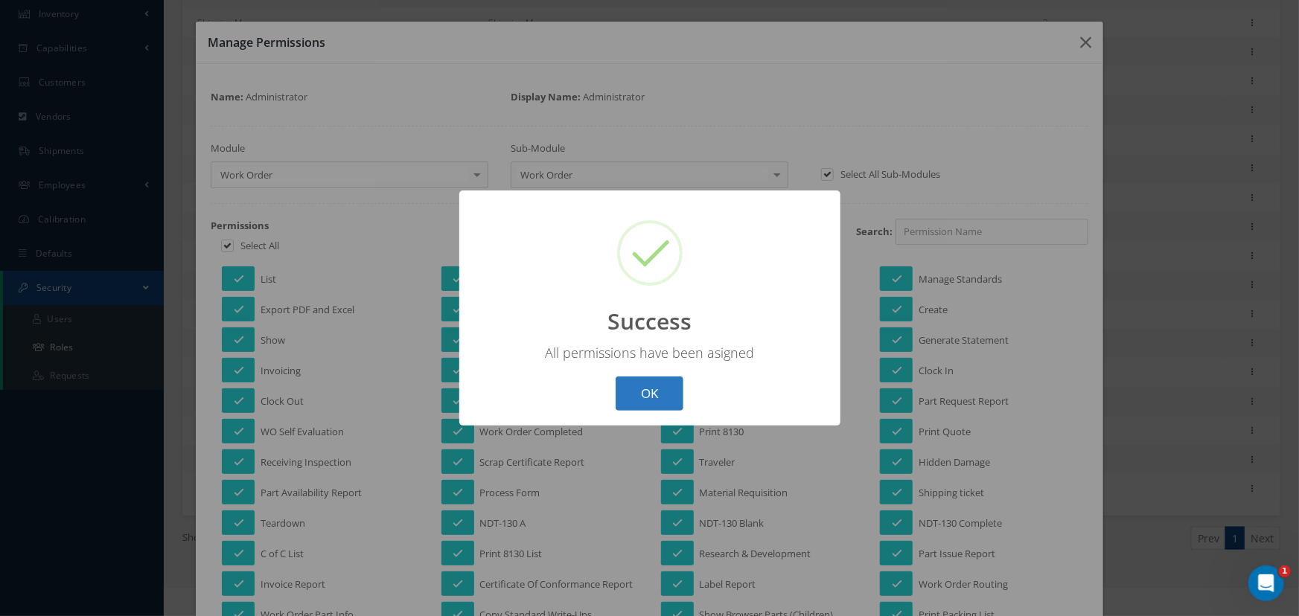
click at [656, 389] on button "OK" at bounding box center [650, 394] width 68 height 35
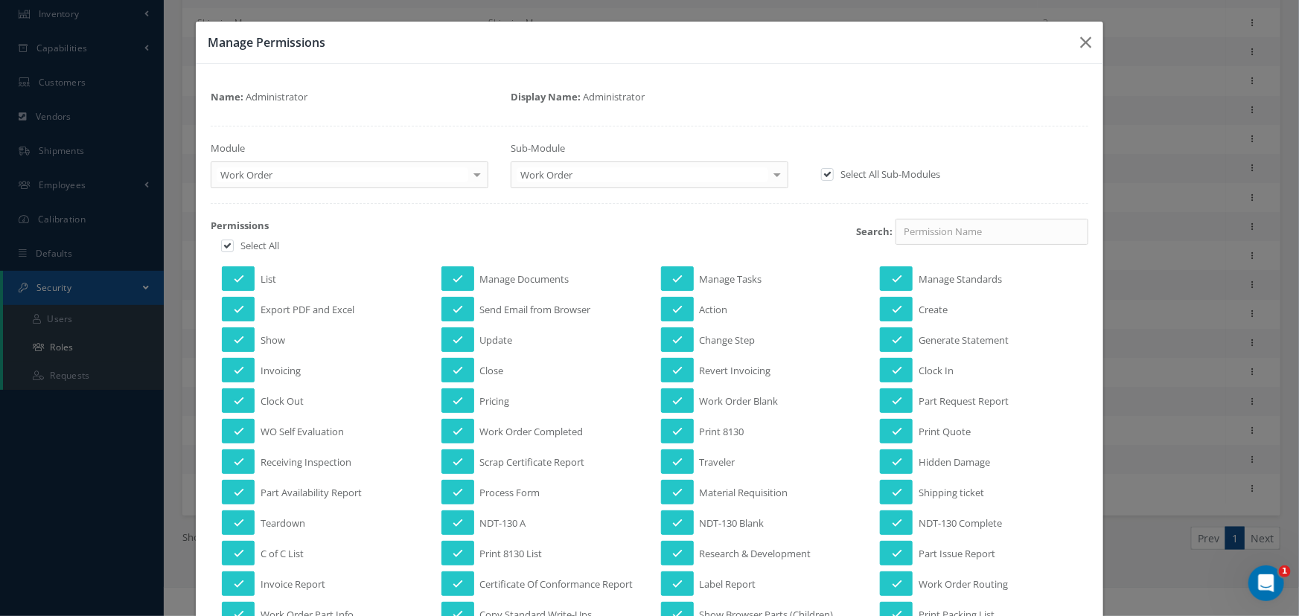
click at [475, 176] on div at bounding box center [477, 174] width 21 height 25
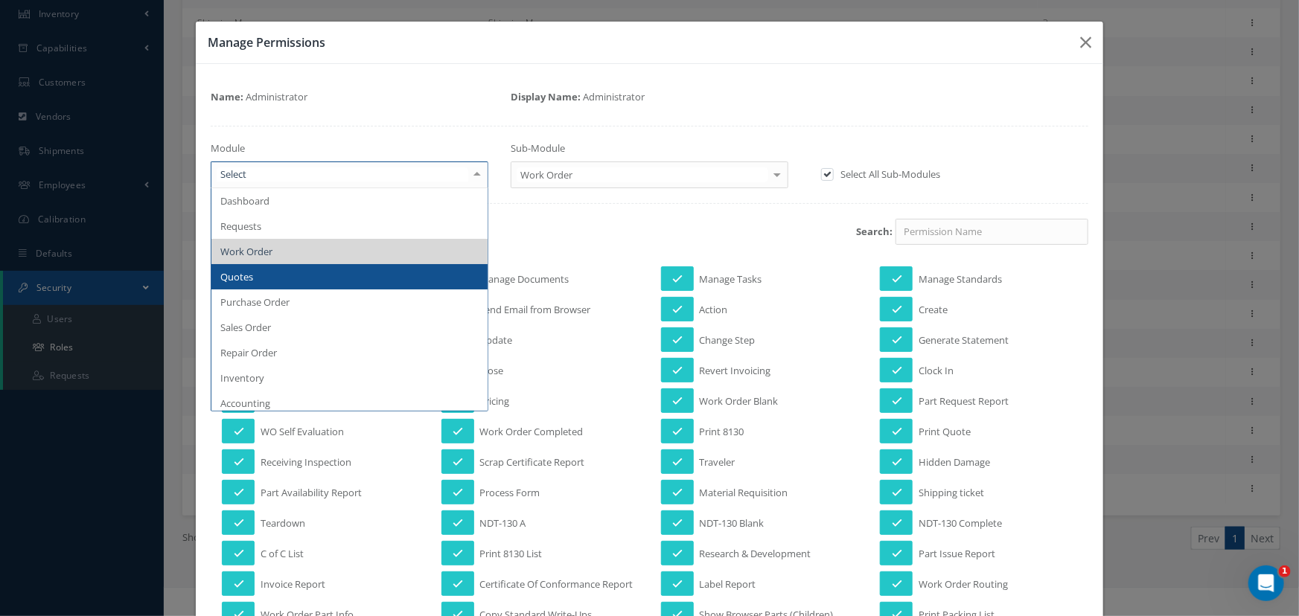
click at [348, 272] on span "Quotes" at bounding box center [349, 276] width 276 height 25
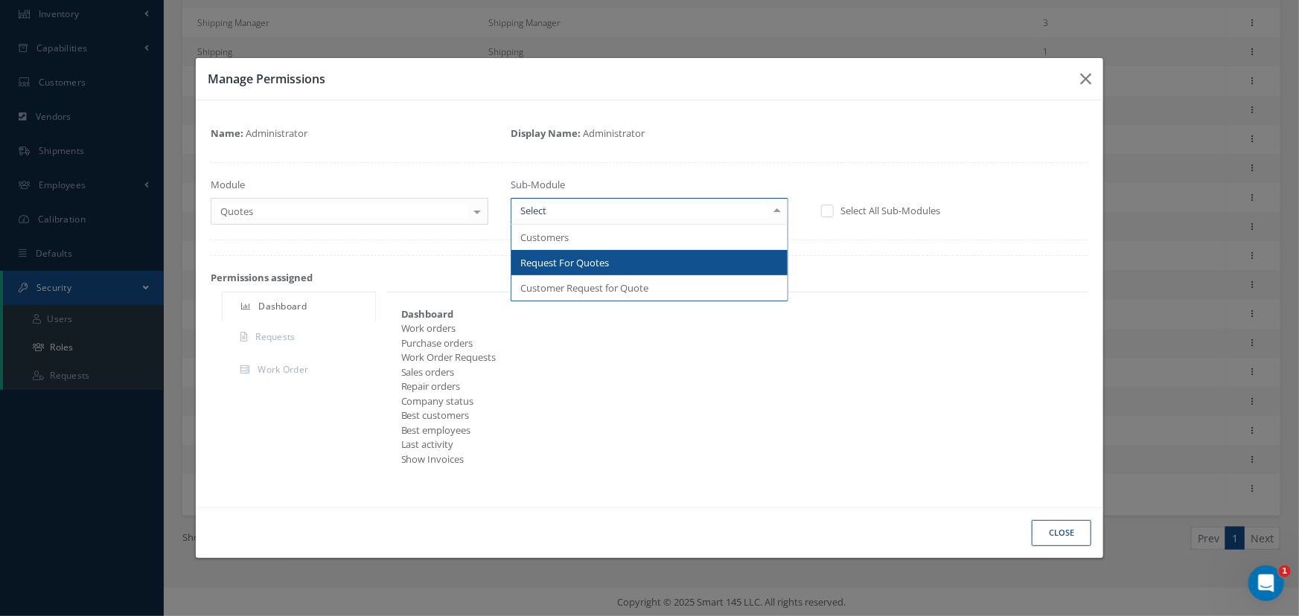
click at [777, 214] on div at bounding box center [777, 211] width 21 height 25
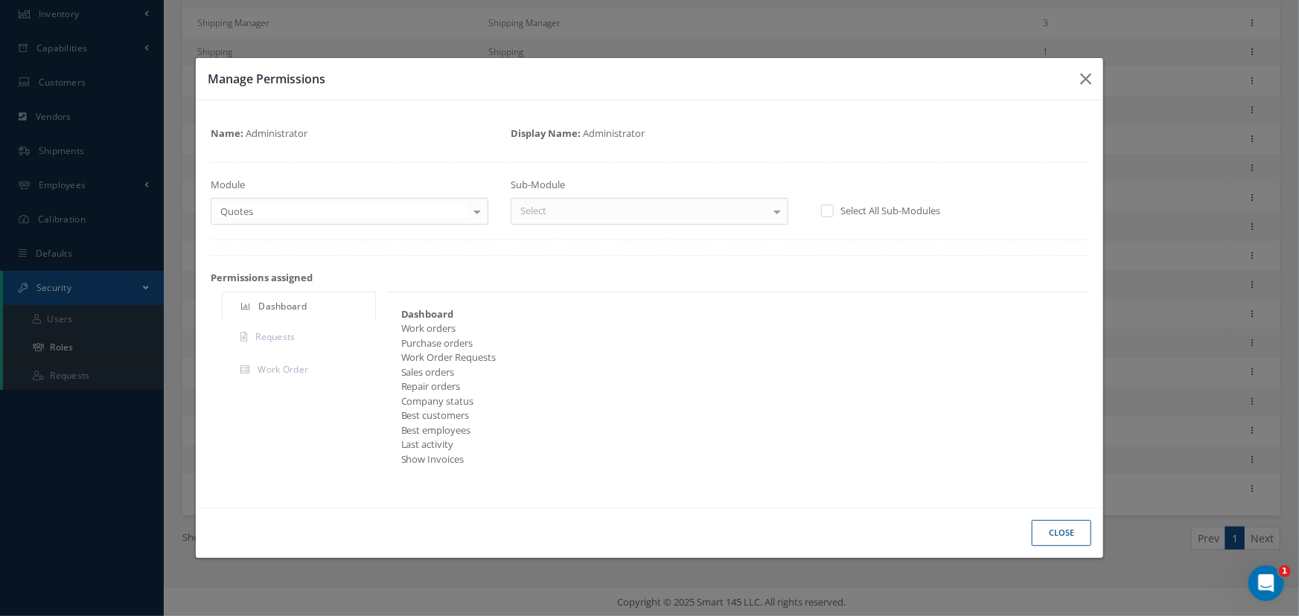
click at [777, 214] on div at bounding box center [777, 211] width 21 height 25
click at [482, 215] on div at bounding box center [477, 211] width 21 height 25
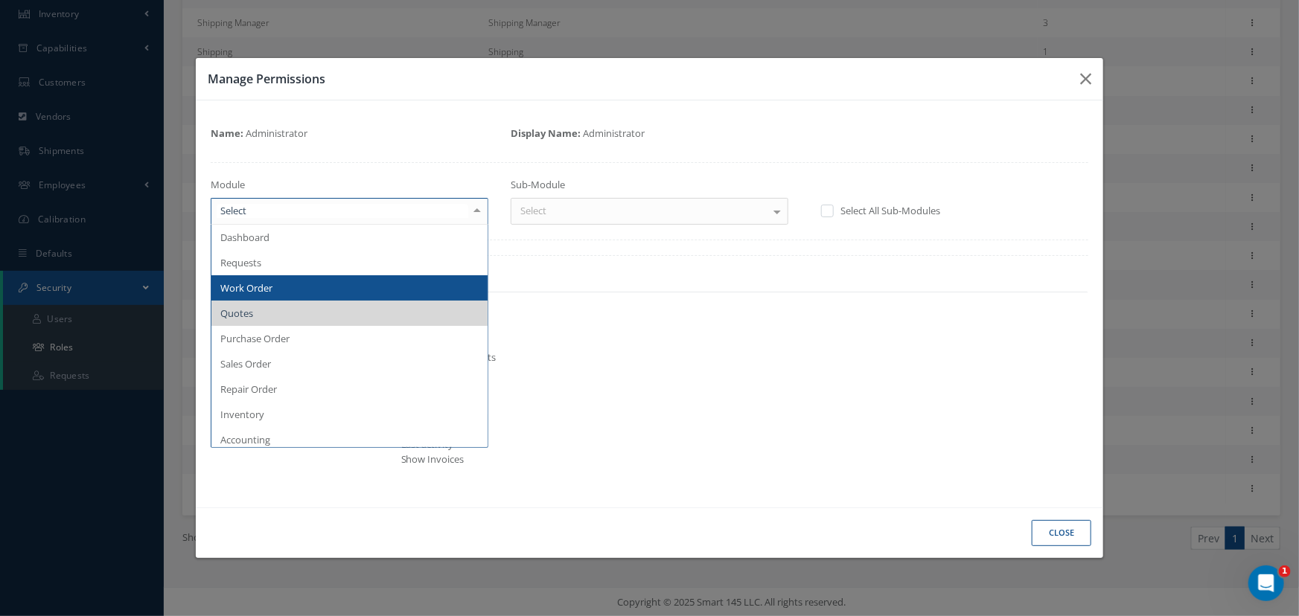
click at [289, 283] on span "Work Order" at bounding box center [349, 287] width 276 height 25
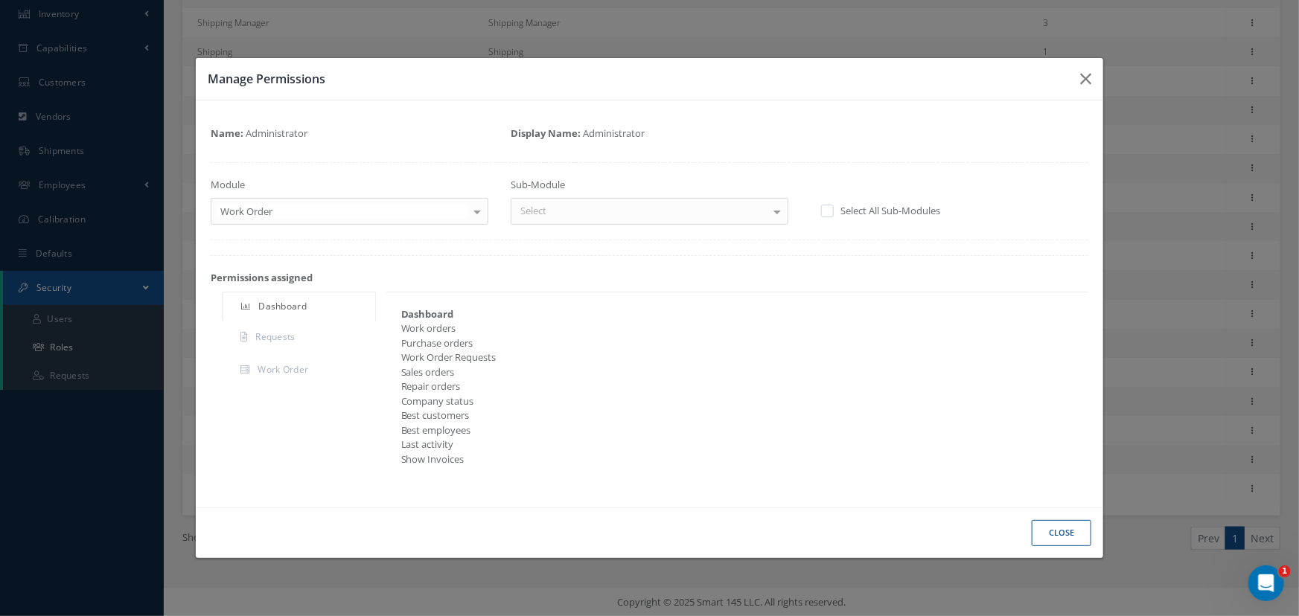
click at [776, 214] on div at bounding box center [777, 211] width 21 height 25
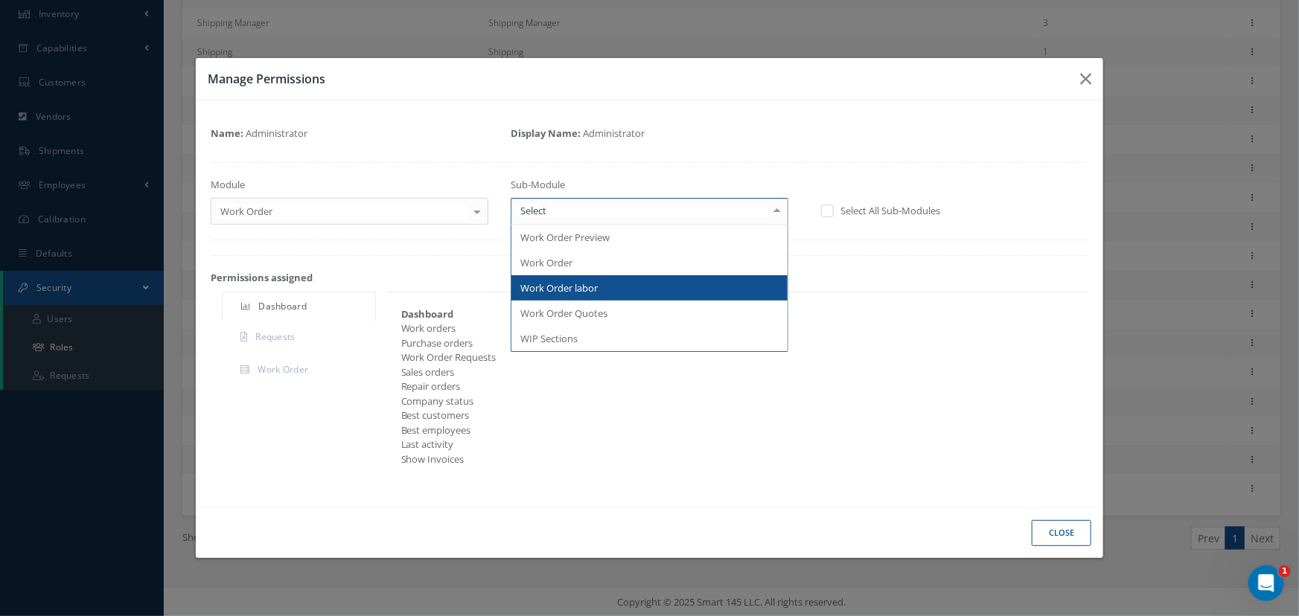
click at [692, 290] on span "Work Order labor" at bounding box center [649, 287] width 276 height 25
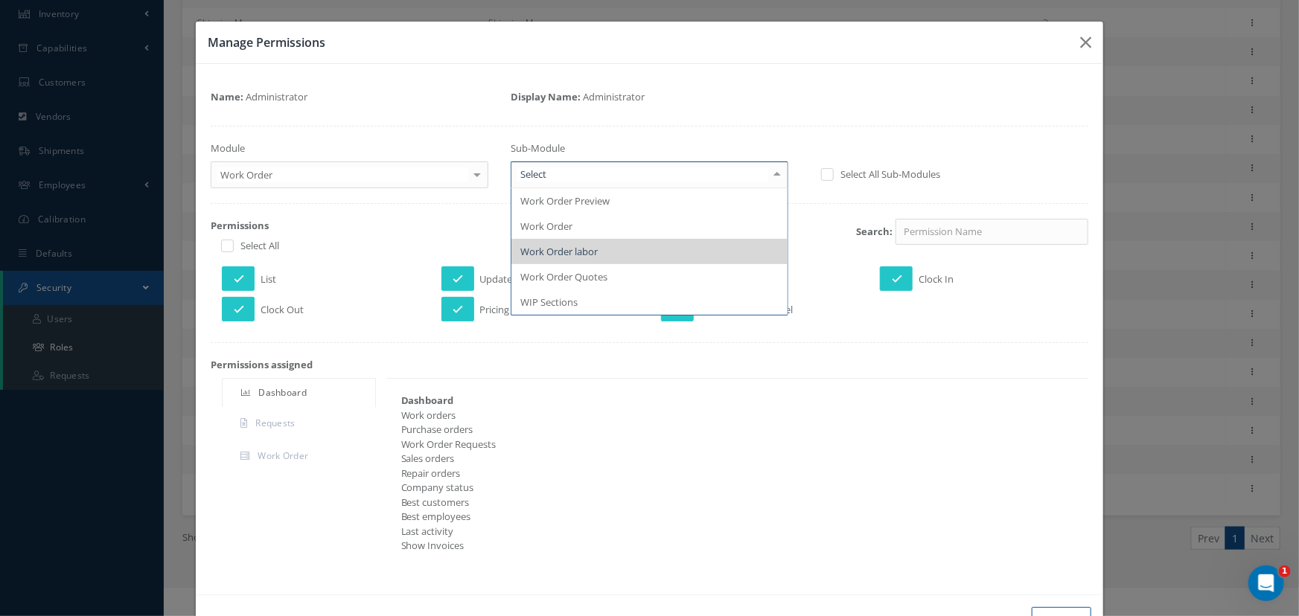
click at [769, 173] on div at bounding box center [777, 174] width 21 height 25
click at [699, 274] on span "Work Order Quotes" at bounding box center [649, 276] width 276 height 25
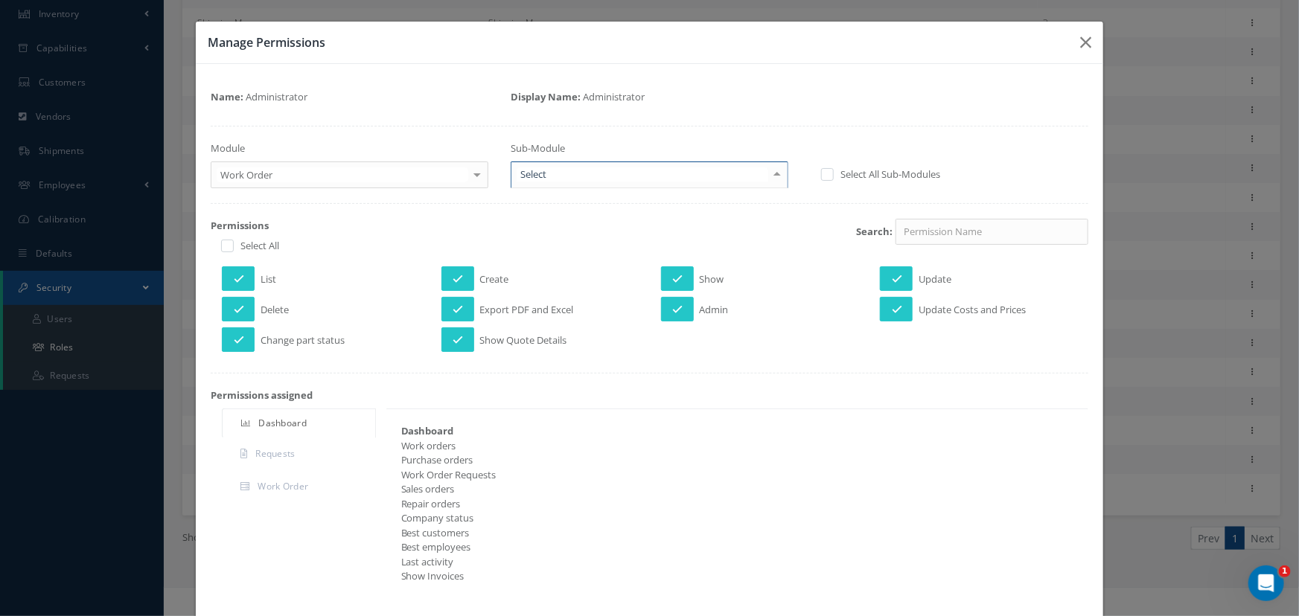
click at [770, 176] on div at bounding box center [777, 174] width 21 height 25
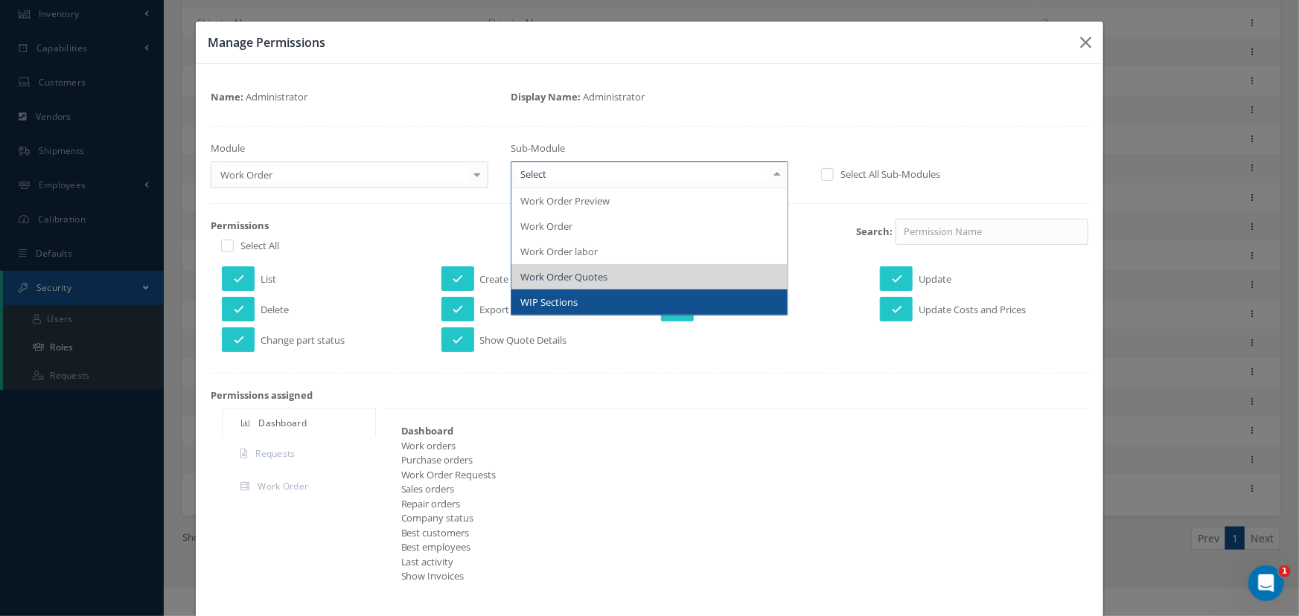
click at [603, 310] on span "WIP Sections" at bounding box center [649, 302] width 276 height 25
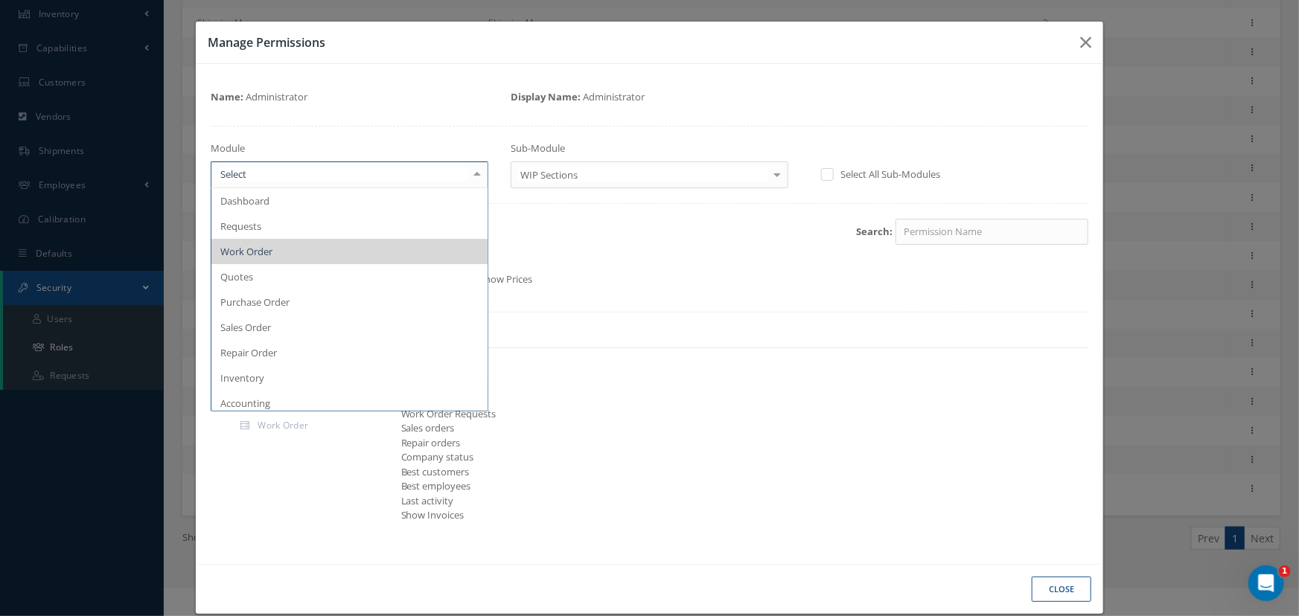
click at [470, 176] on div at bounding box center [477, 174] width 21 height 25
click at [374, 275] on span "Quotes" at bounding box center [349, 276] width 276 height 25
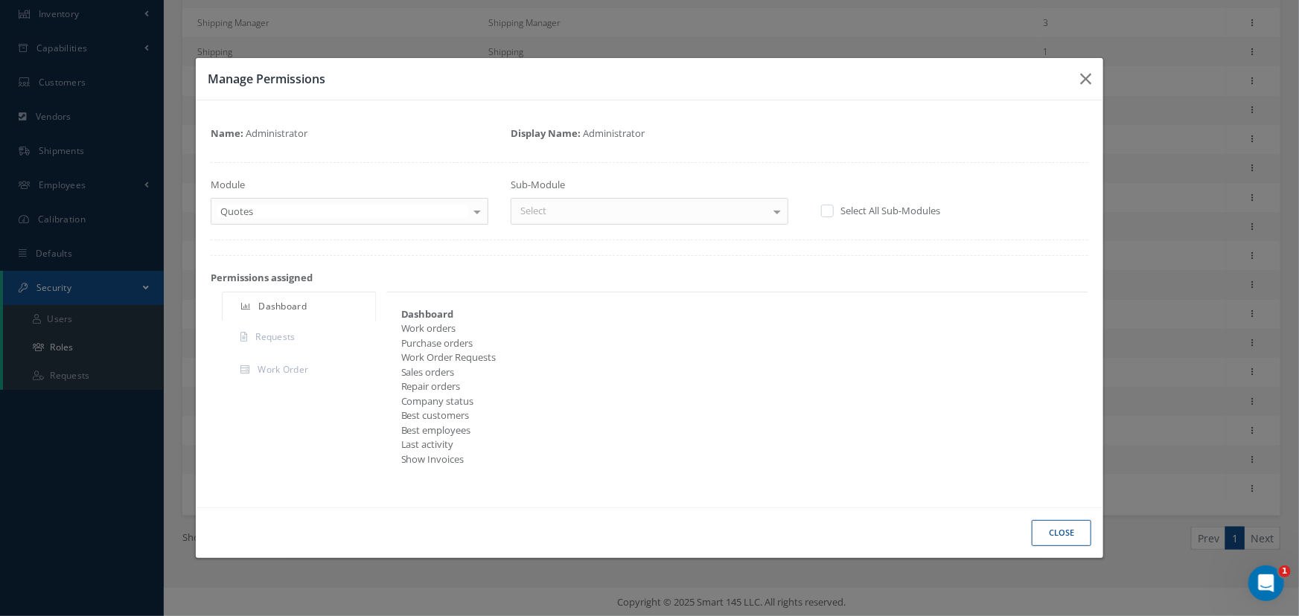
click at [833, 209] on label at bounding box center [835, 210] width 4 height 13
click at [829, 209] on input "checkbox" at bounding box center [826, 213] width 10 height 10
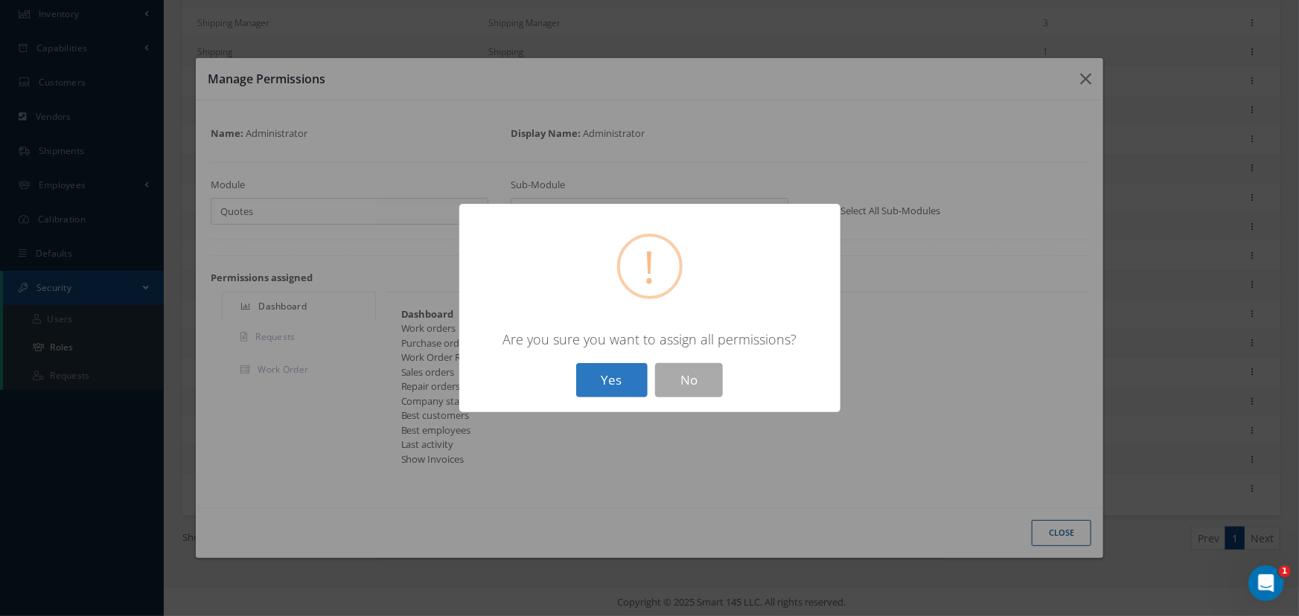
click at [609, 374] on button "Yes" at bounding box center [611, 380] width 71 height 35
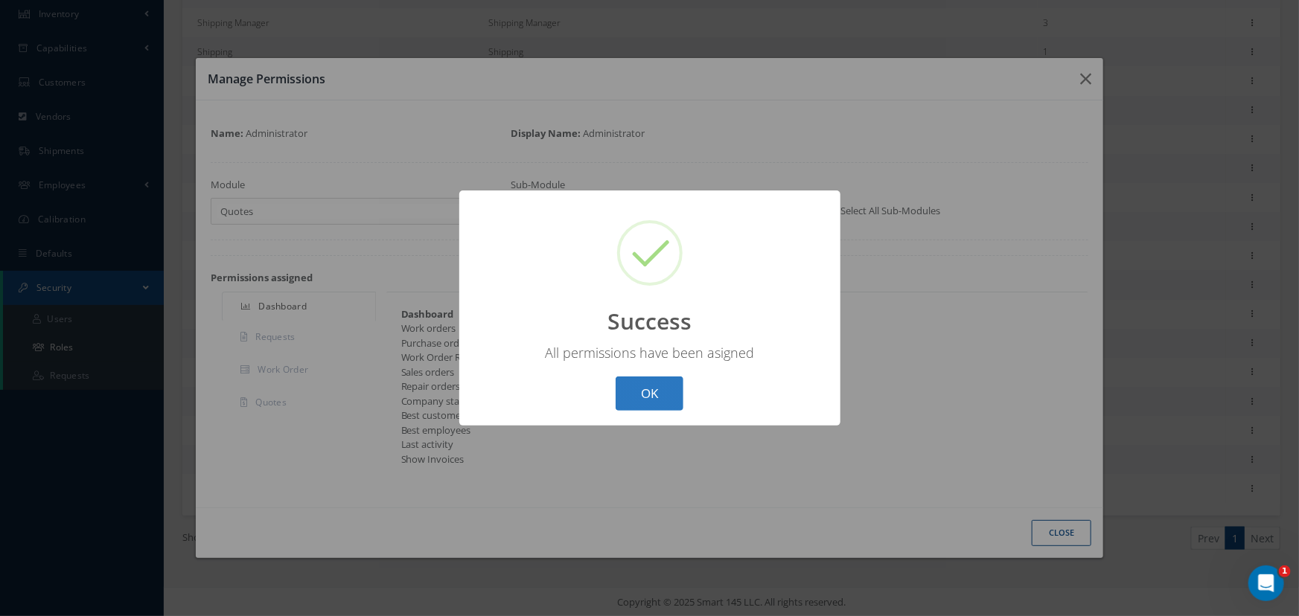
click at [647, 381] on button "OK" at bounding box center [650, 394] width 68 height 35
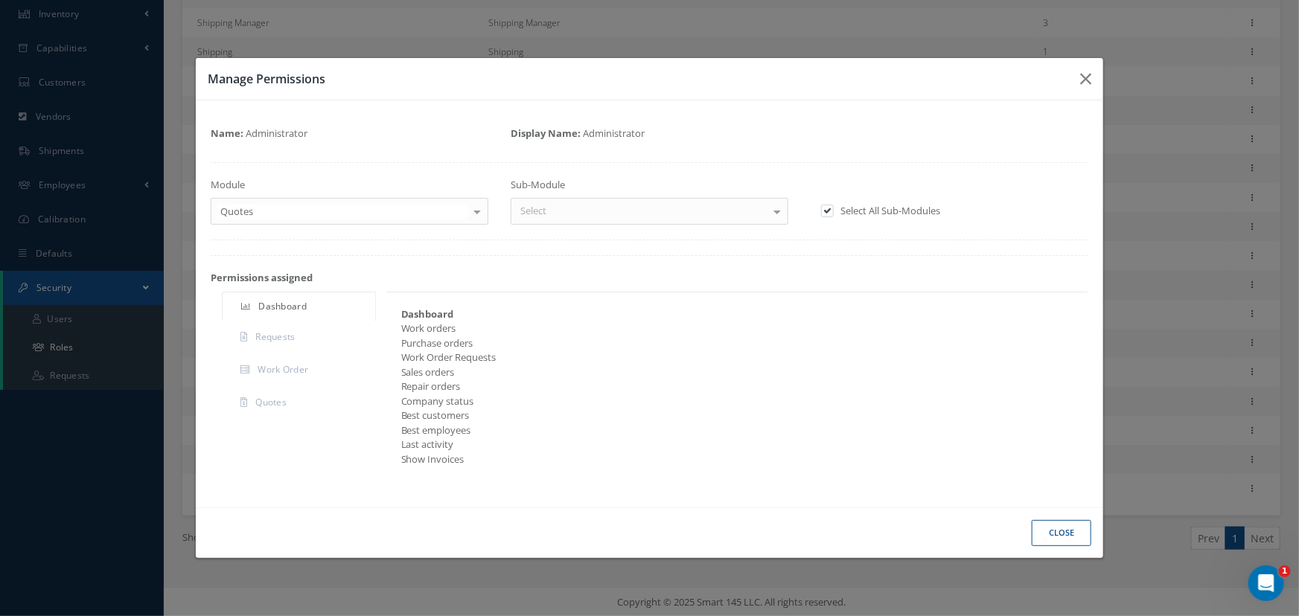
click at [782, 211] on div at bounding box center [777, 211] width 21 height 25
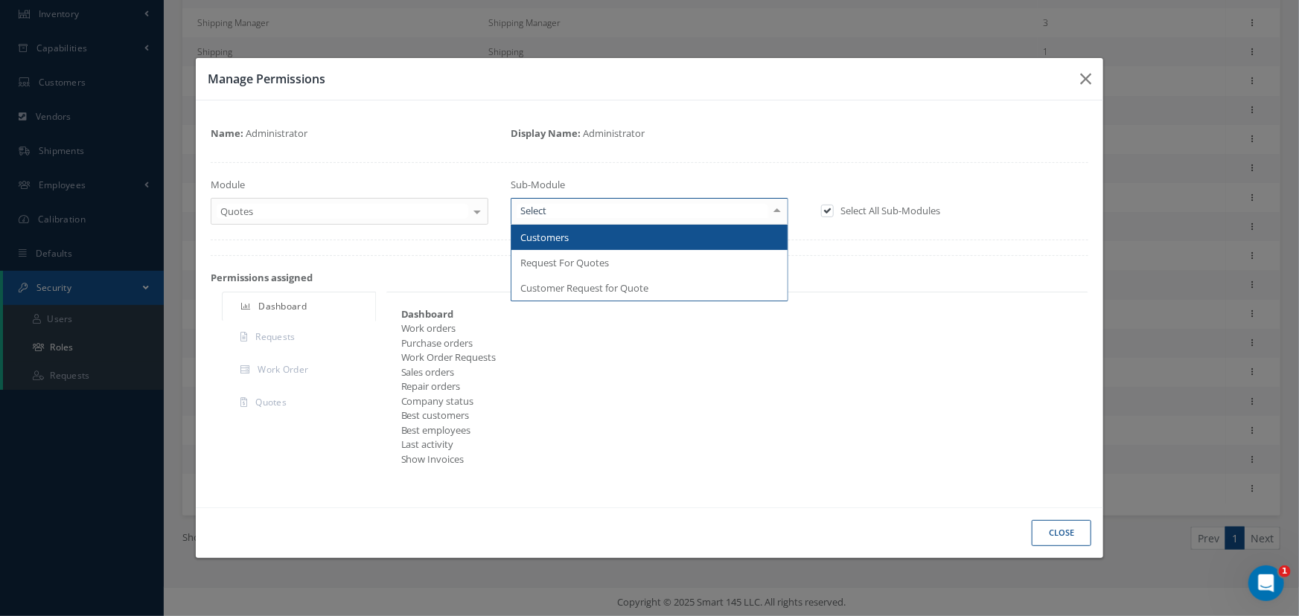
click at [596, 240] on span "Customers" at bounding box center [649, 237] width 276 height 25
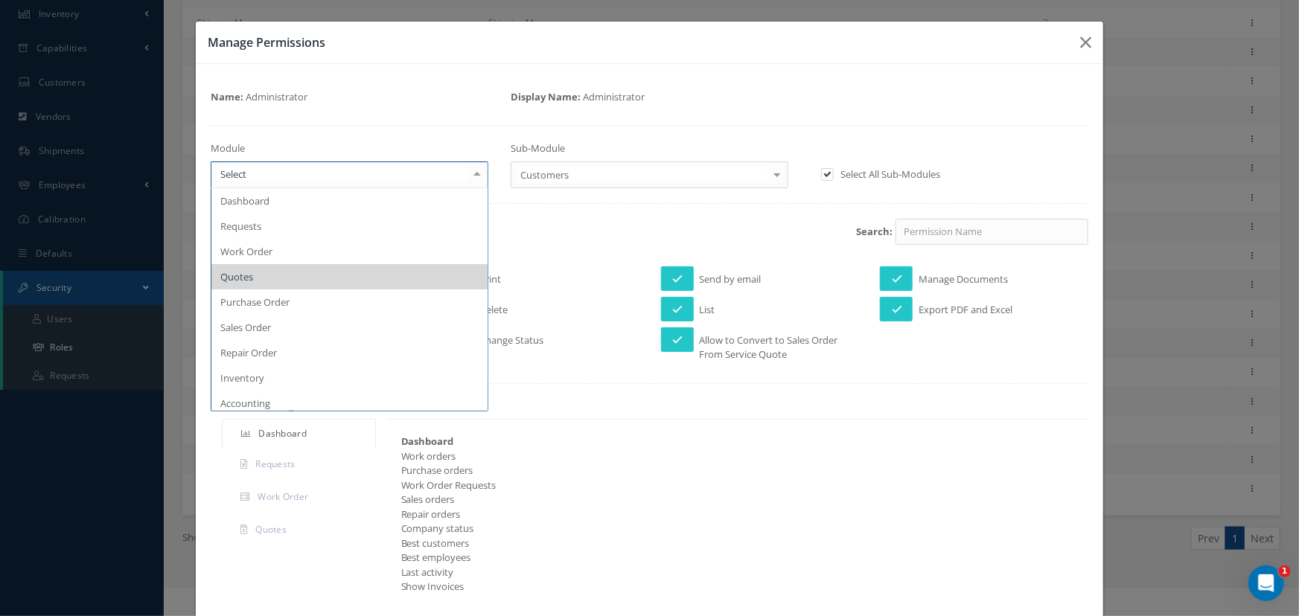
click at [476, 176] on div at bounding box center [477, 174] width 21 height 25
click at [410, 297] on span "Purchase Order" at bounding box center [349, 302] width 276 height 25
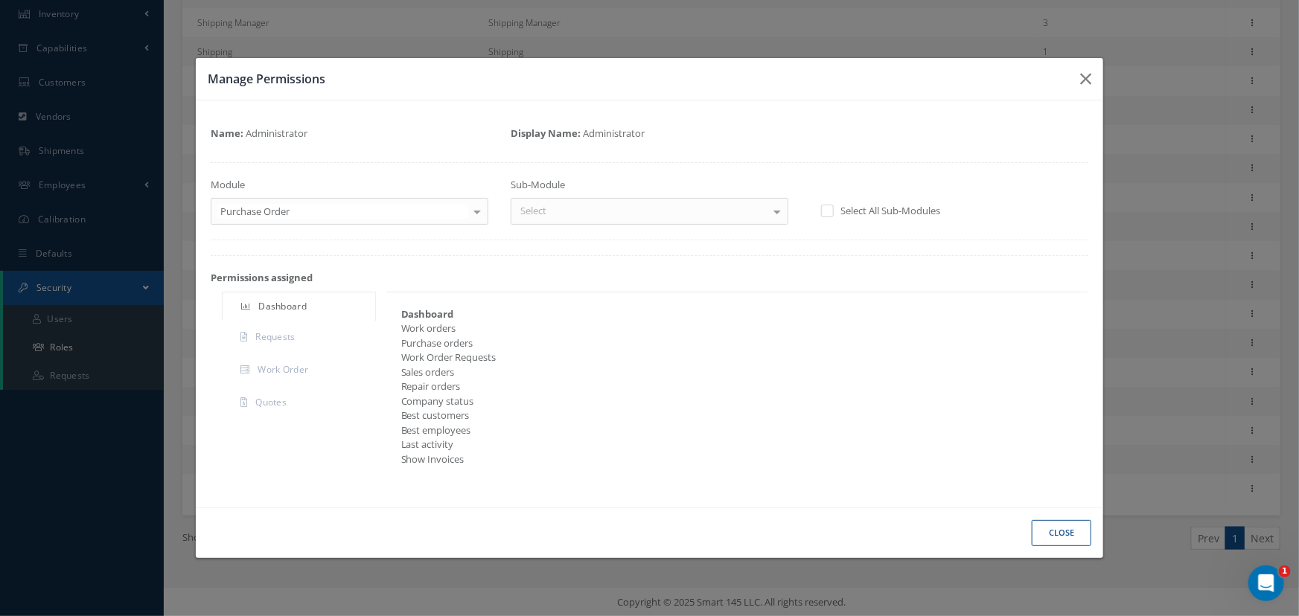
click at [833, 213] on label at bounding box center [835, 210] width 4 height 13
click at [828, 213] on input "checkbox" at bounding box center [826, 213] width 10 height 10
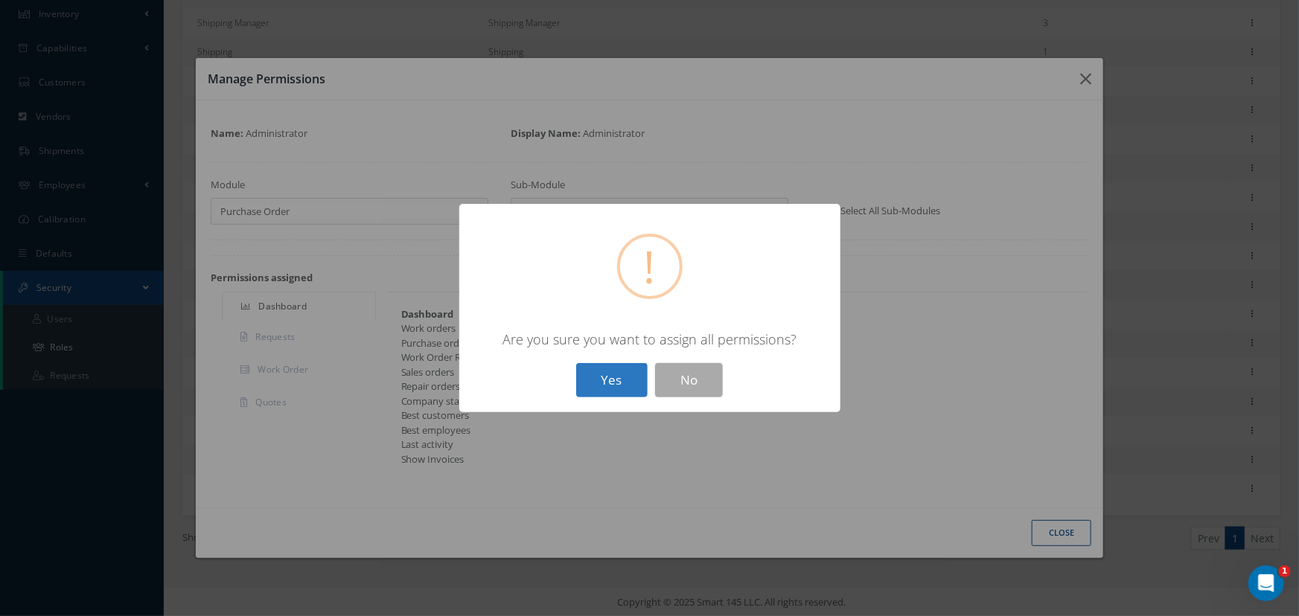
click at [609, 374] on button "Yes" at bounding box center [611, 380] width 71 height 35
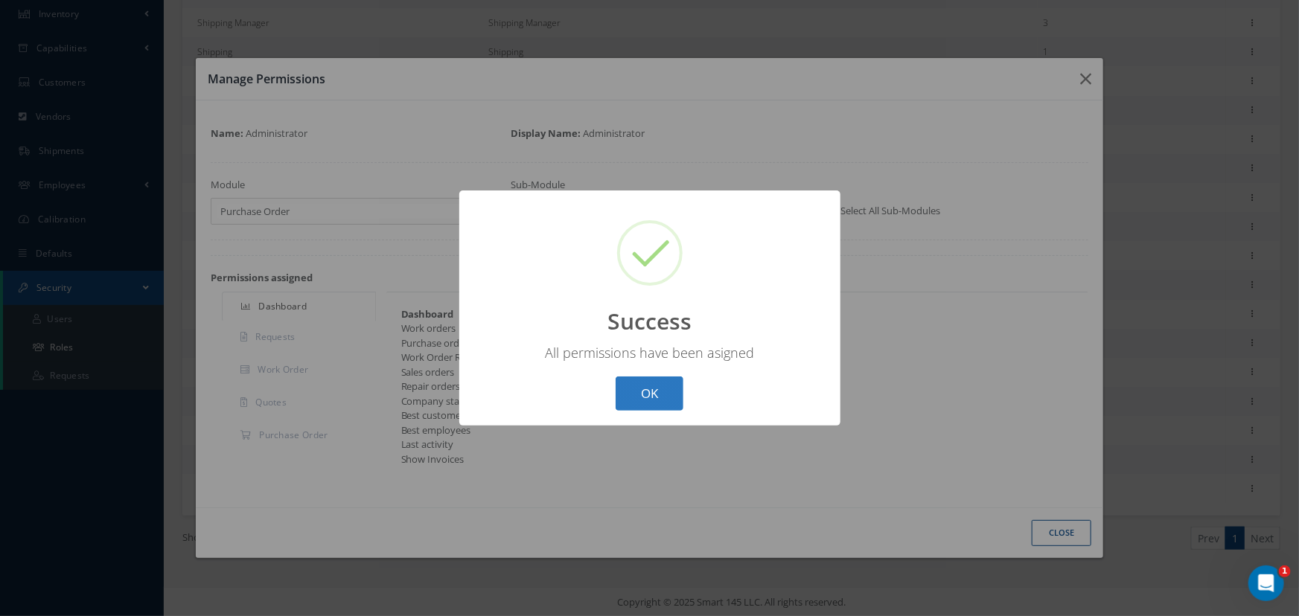
click at [653, 385] on button "OK" at bounding box center [650, 394] width 68 height 35
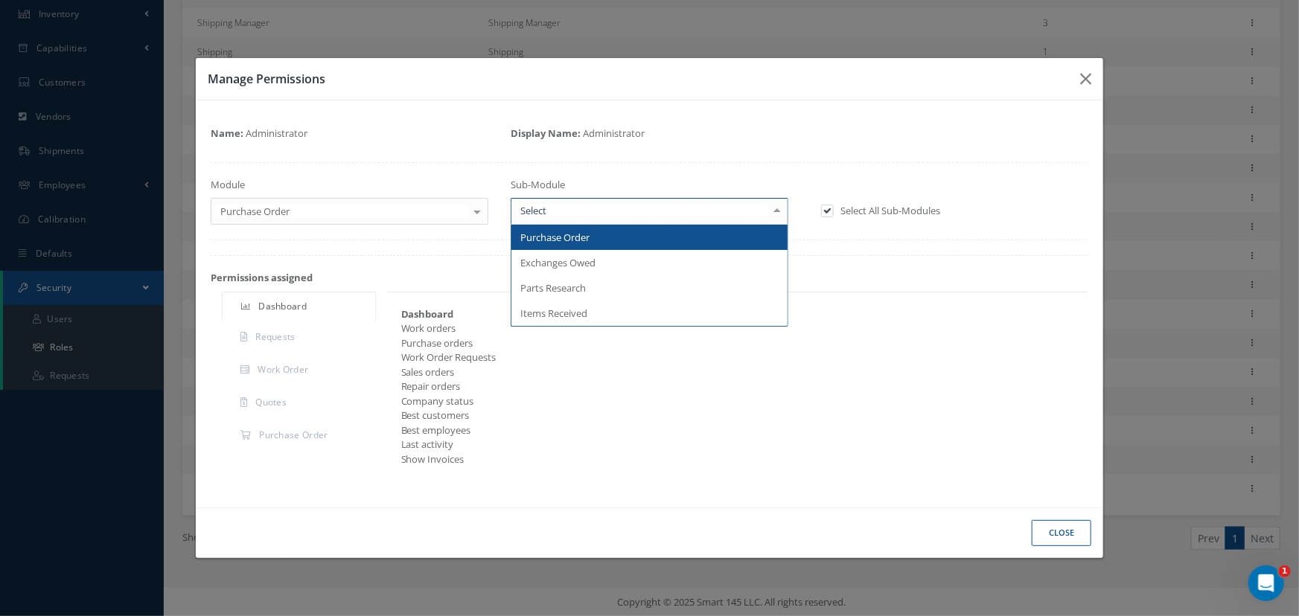
click at [777, 217] on div at bounding box center [777, 211] width 21 height 25
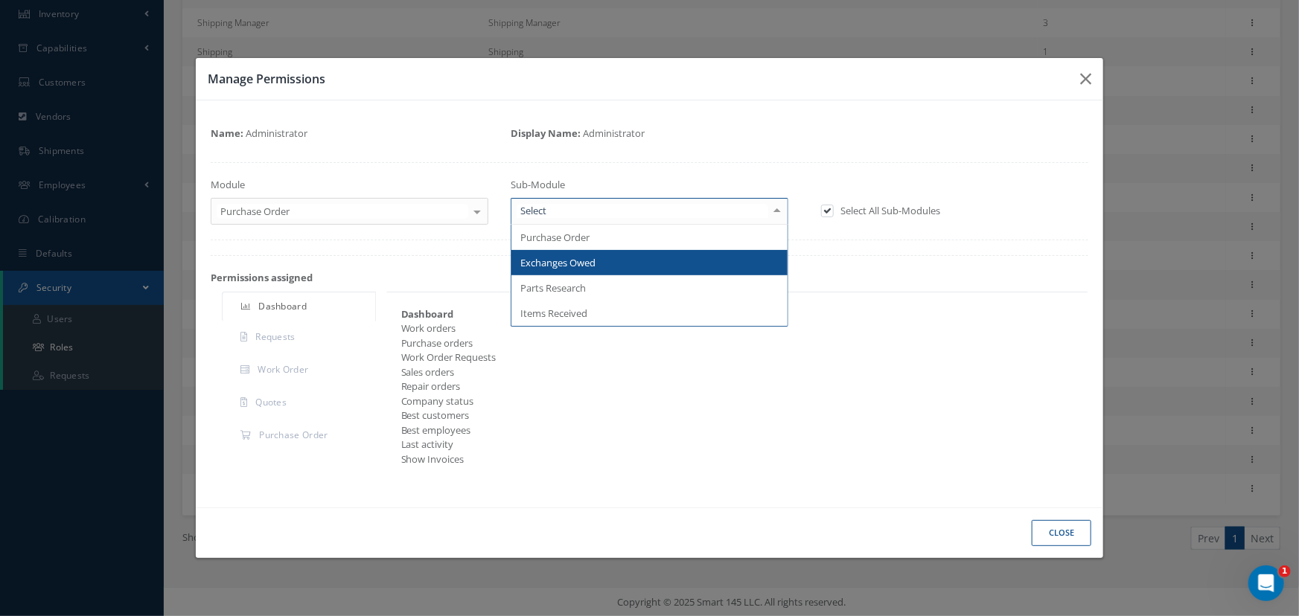
click at [717, 275] on span "Exchanges Owed" at bounding box center [649, 262] width 276 height 25
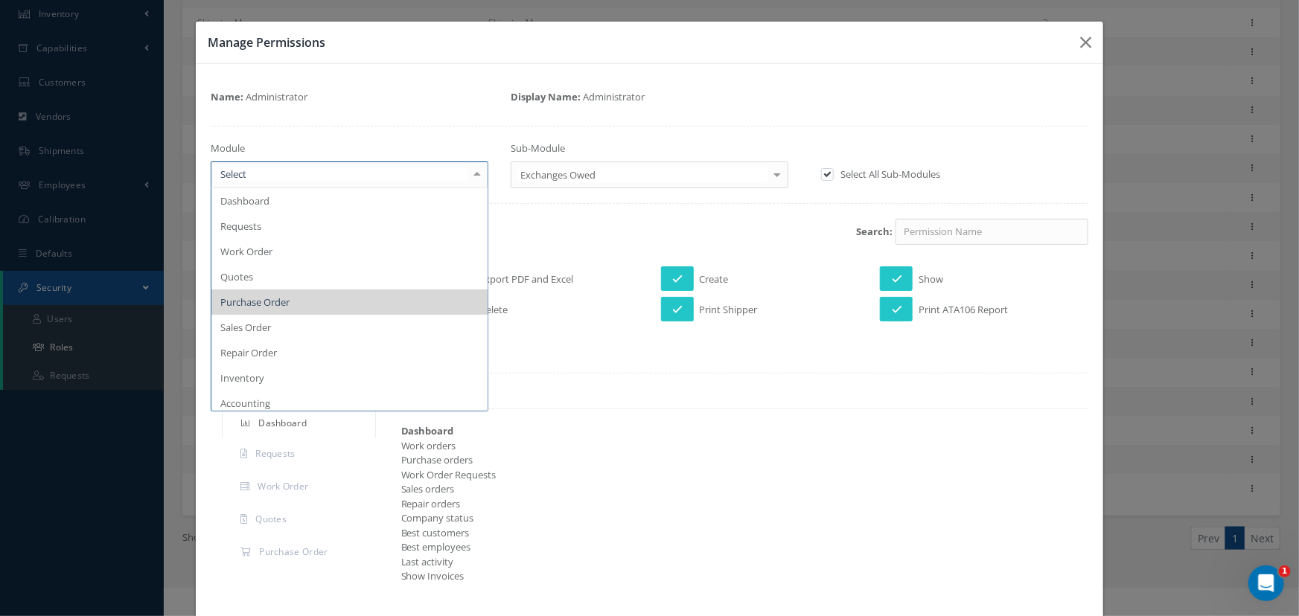
click at [474, 173] on div at bounding box center [477, 174] width 21 height 25
click at [309, 326] on span "Sales Order" at bounding box center [349, 327] width 276 height 25
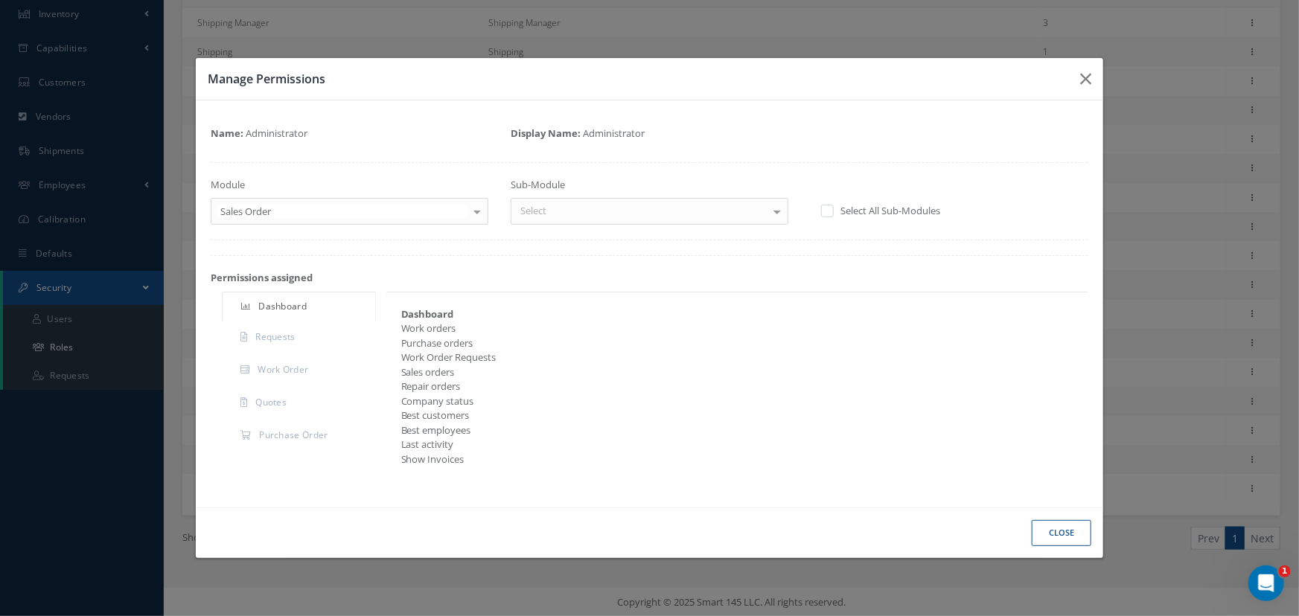
click at [833, 211] on label at bounding box center [835, 210] width 4 height 13
click at [829, 211] on input "checkbox" at bounding box center [826, 213] width 10 height 10
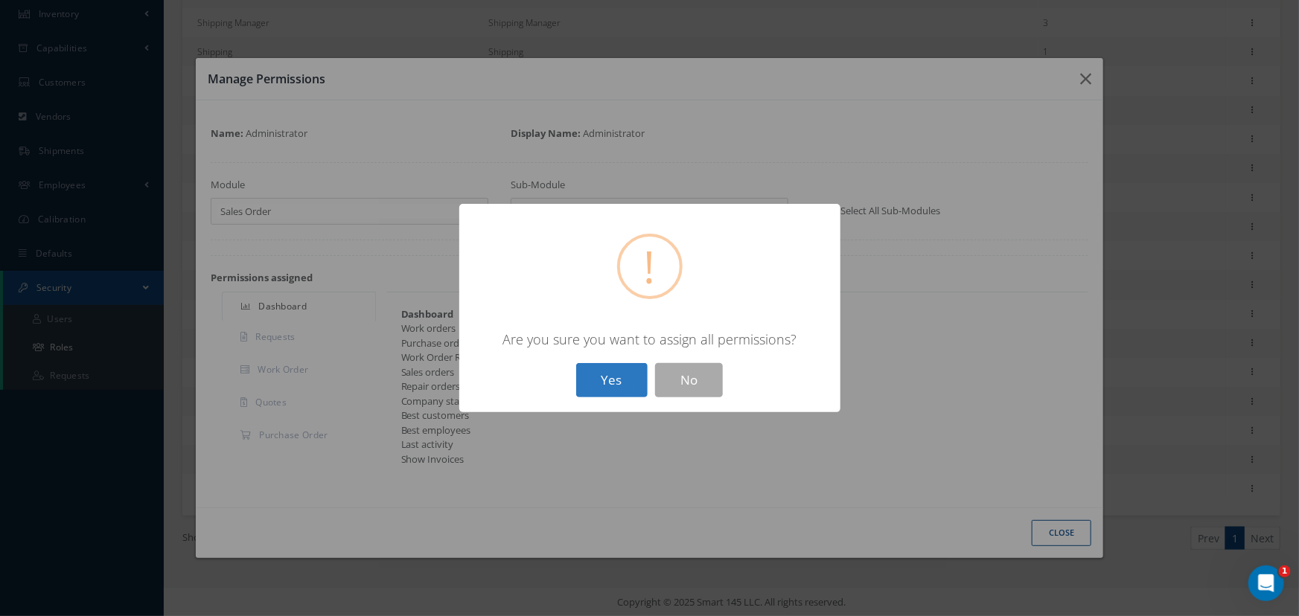
click at [616, 380] on button "Yes" at bounding box center [611, 380] width 71 height 35
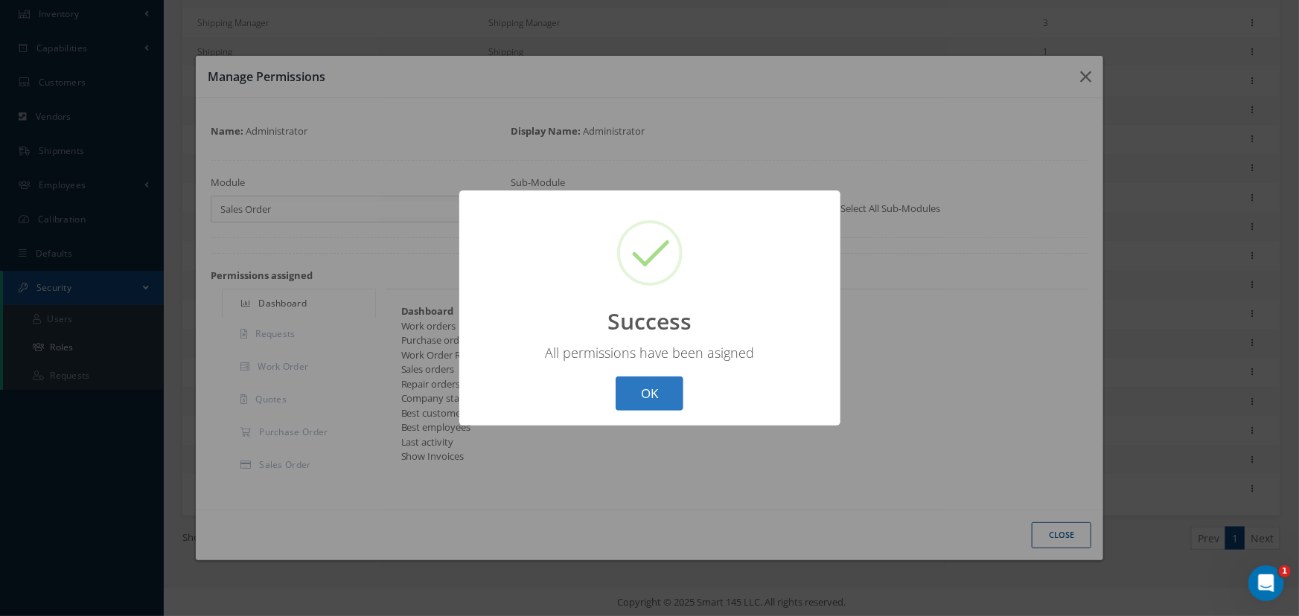
click at [642, 398] on button "OK" at bounding box center [650, 394] width 68 height 35
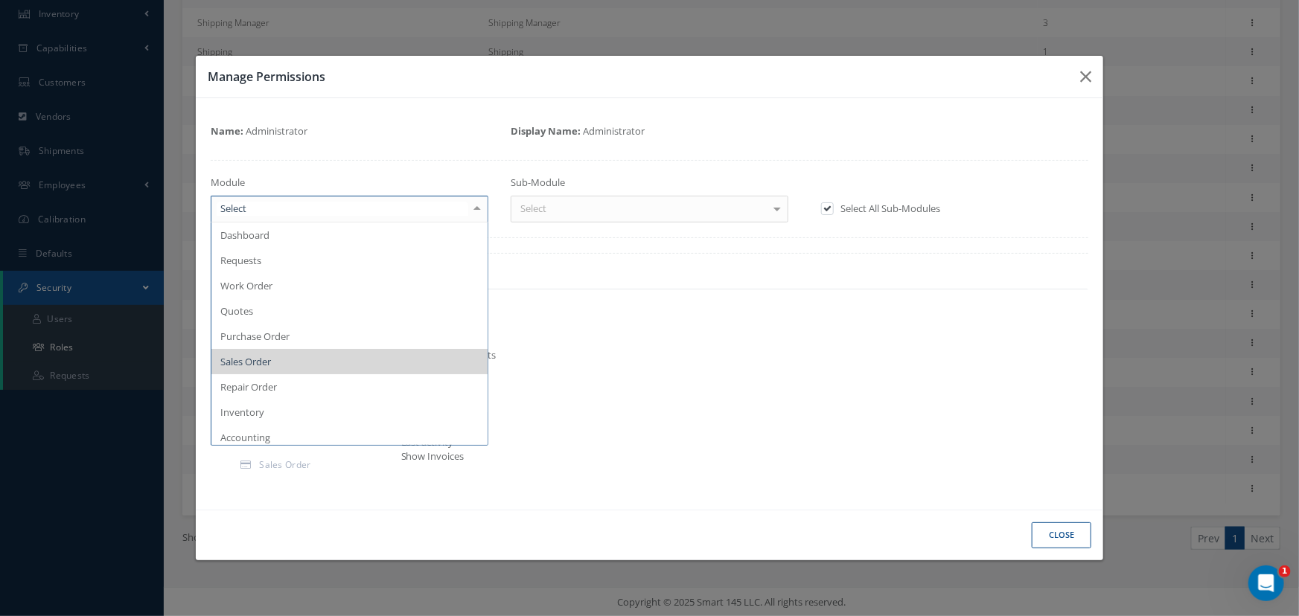
click at [475, 211] on div at bounding box center [477, 209] width 21 height 25
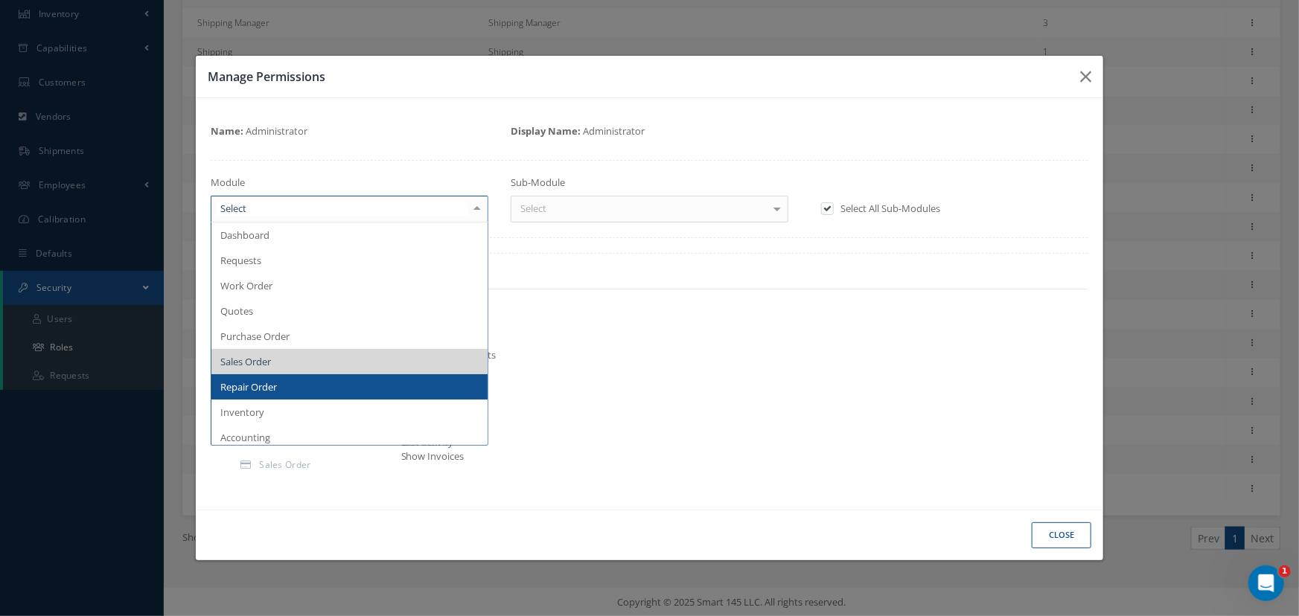
click at [326, 380] on span "Repair Order" at bounding box center [349, 386] width 276 height 25
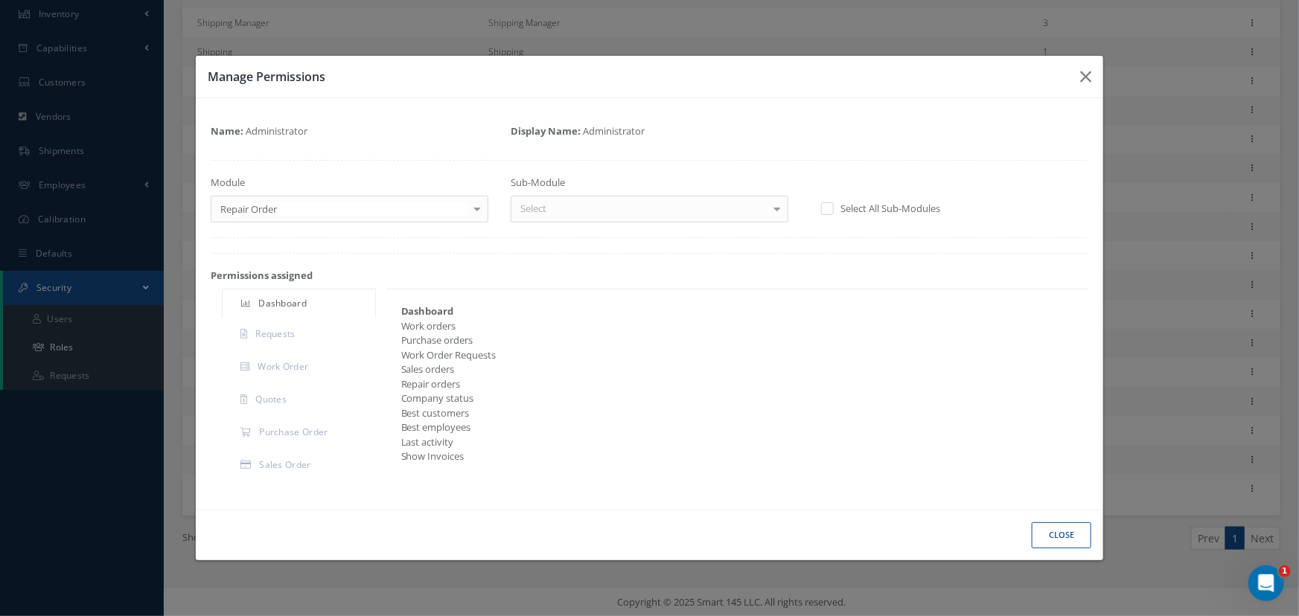
click at [478, 208] on div at bounding box center [477, 209] width 21 height 25
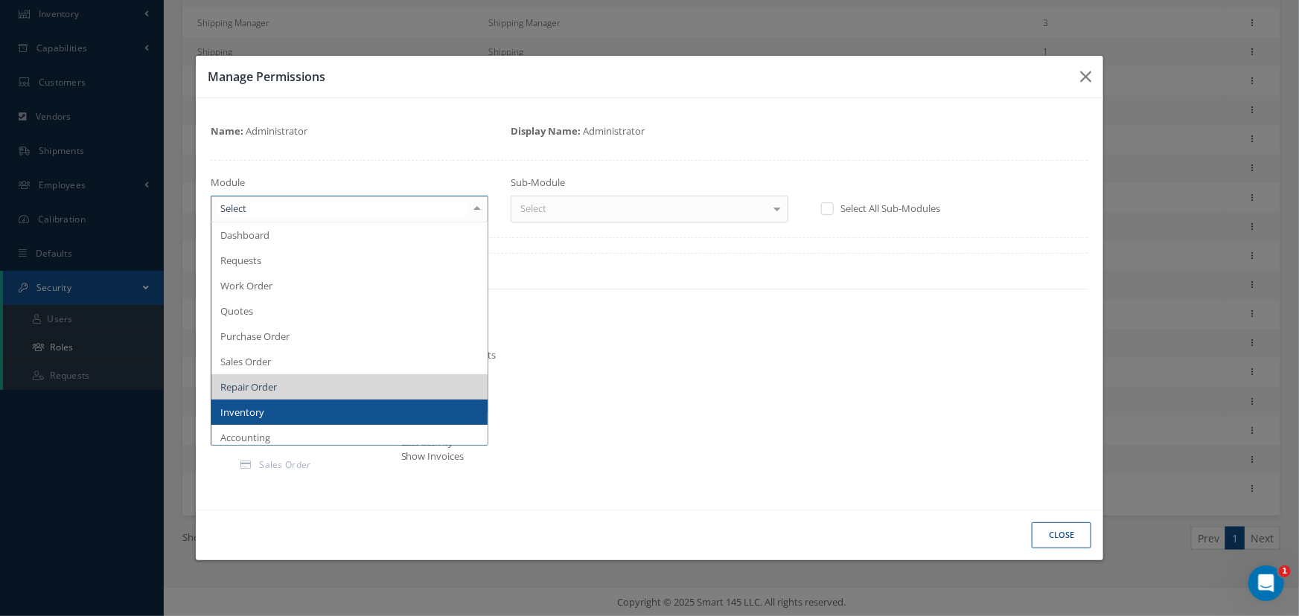
click at [325, 407] on span "Inventory" at bounding box center [349, 412] width 276 height 25
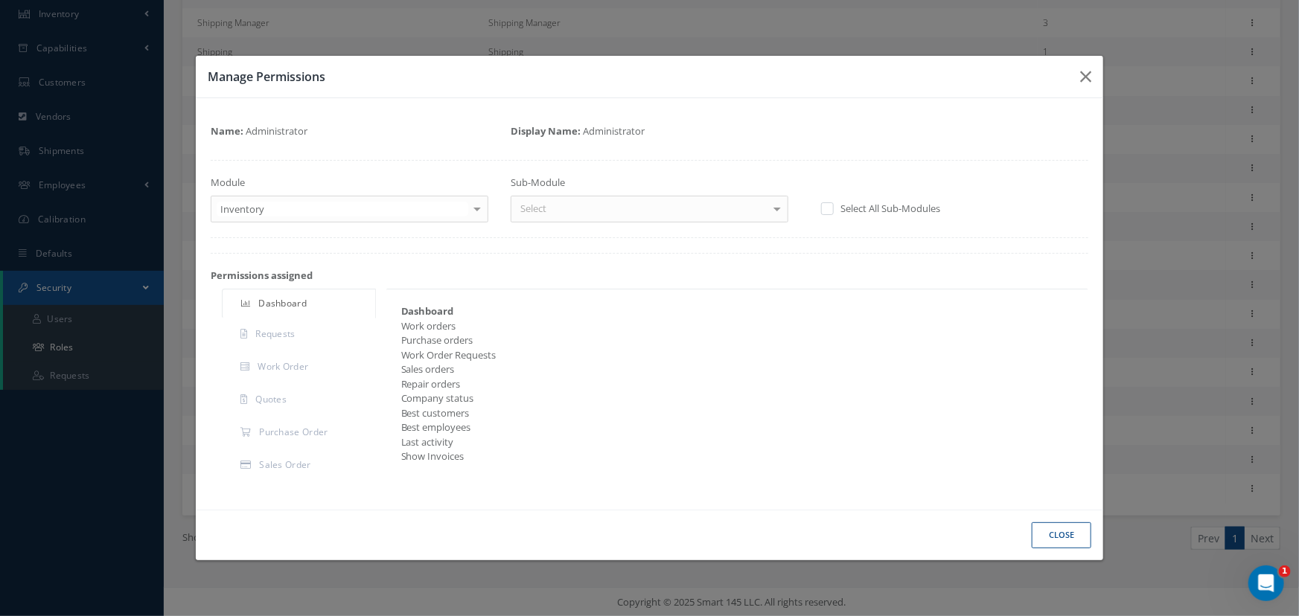
click at [833, 205] on label at bounding box center [835, 208] width 4 height 13
click at [828, 205] on input "checkbox" at bounding box center [826, 210] width 10 height 10
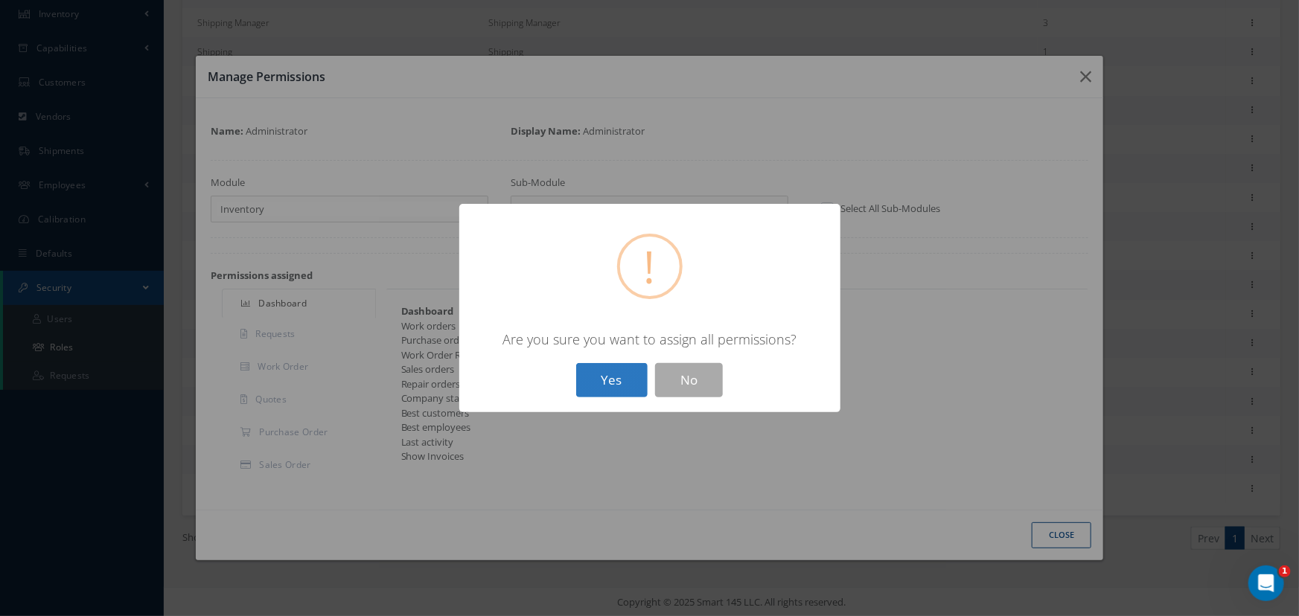
click at [616, 373] on button "Yes" at bounding box center [611, 380] width 71 height 35
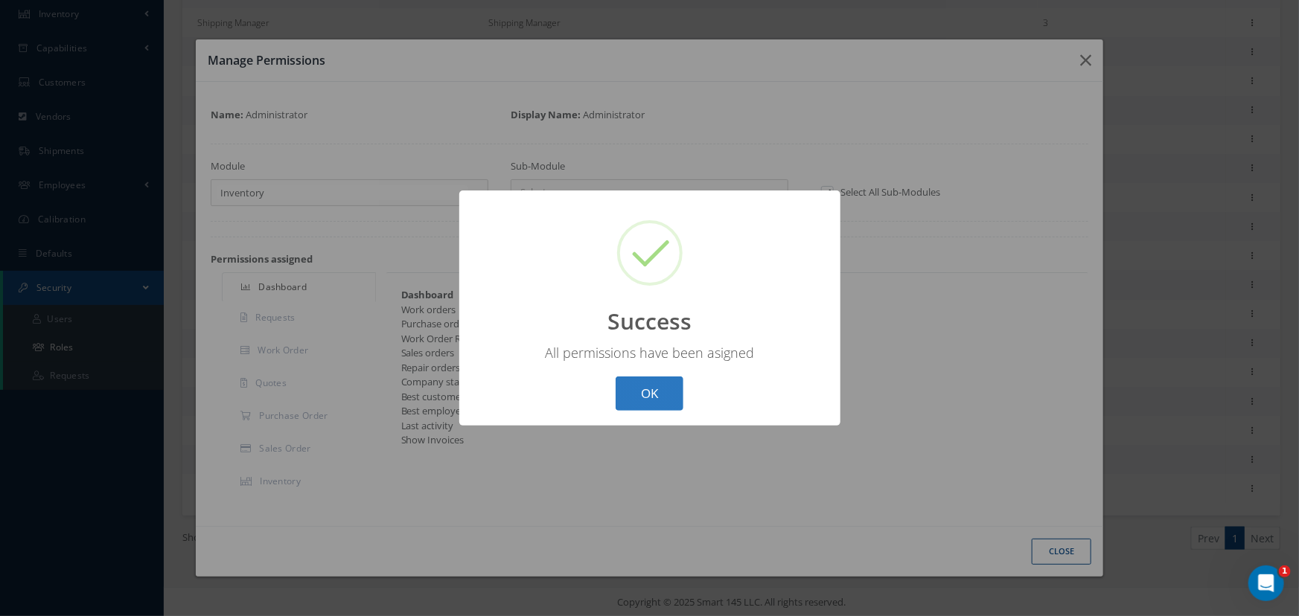
click at [641, 389] on button "OK" at bounding box center [650, 394] width 68 height 35
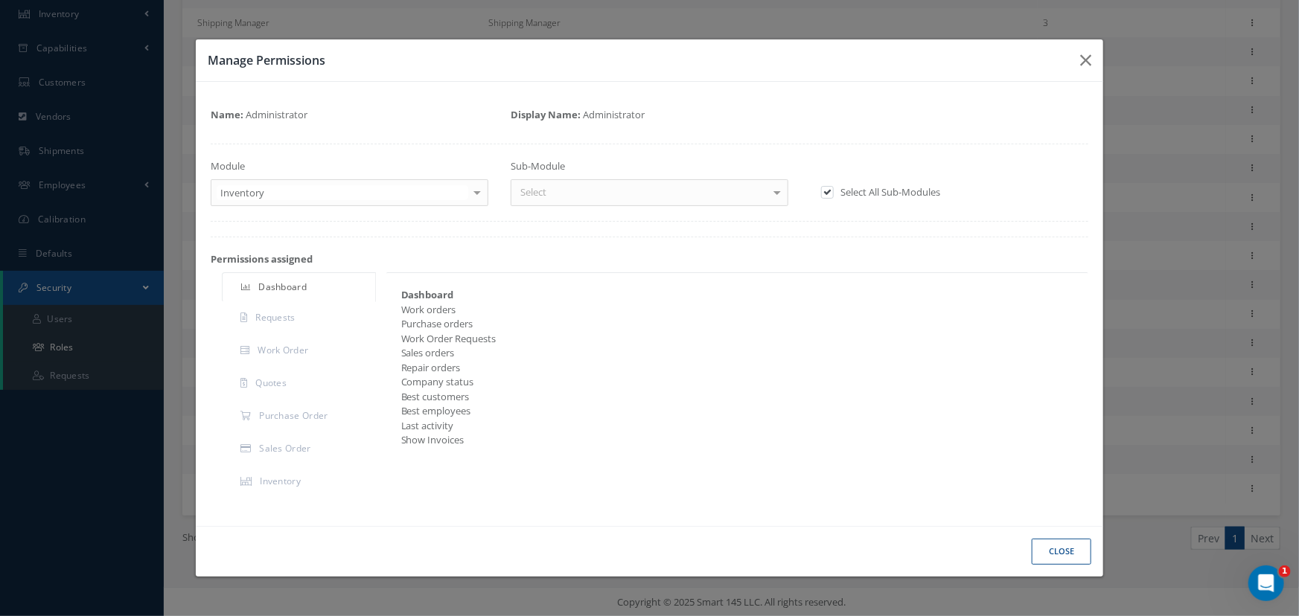
click at [479, 197] on div at bounding box center [477, 192] width 21 height 25
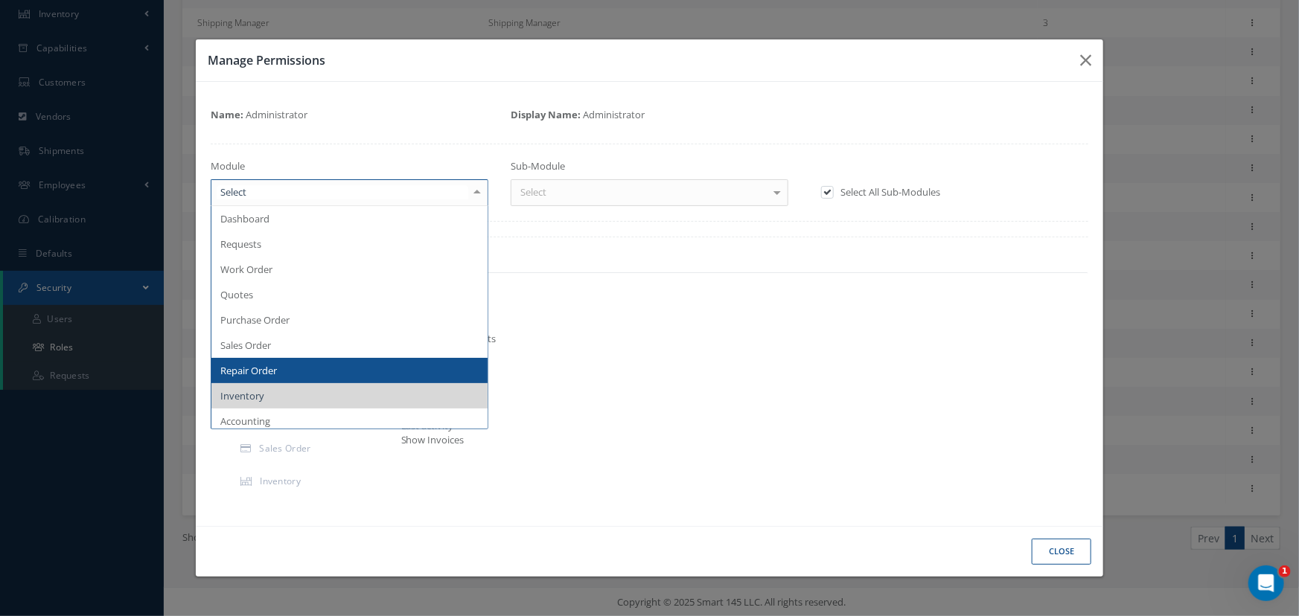
click at [350, 374] on span "Repair Order" at bounding box center [349, 370] width 276 height 25
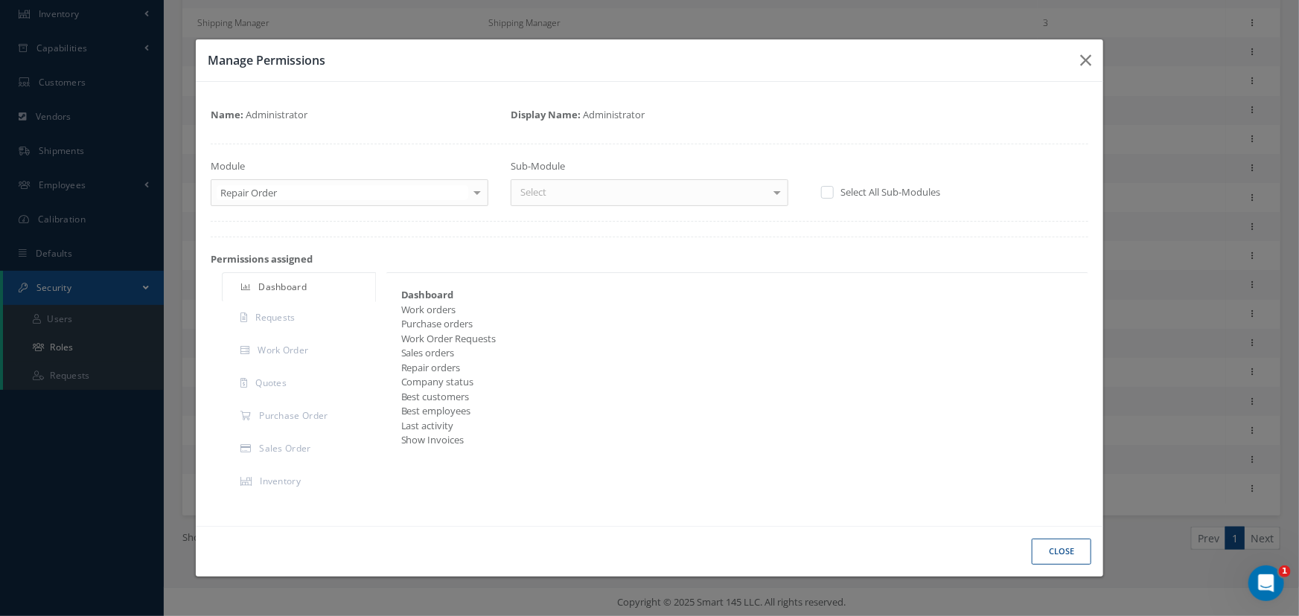
click at [833, 194] on label at bounding box center [835, 191] width 4 height 13
click at [831, 194] on input "checkbox" at bounding box center [826, 193] width 10 height 10
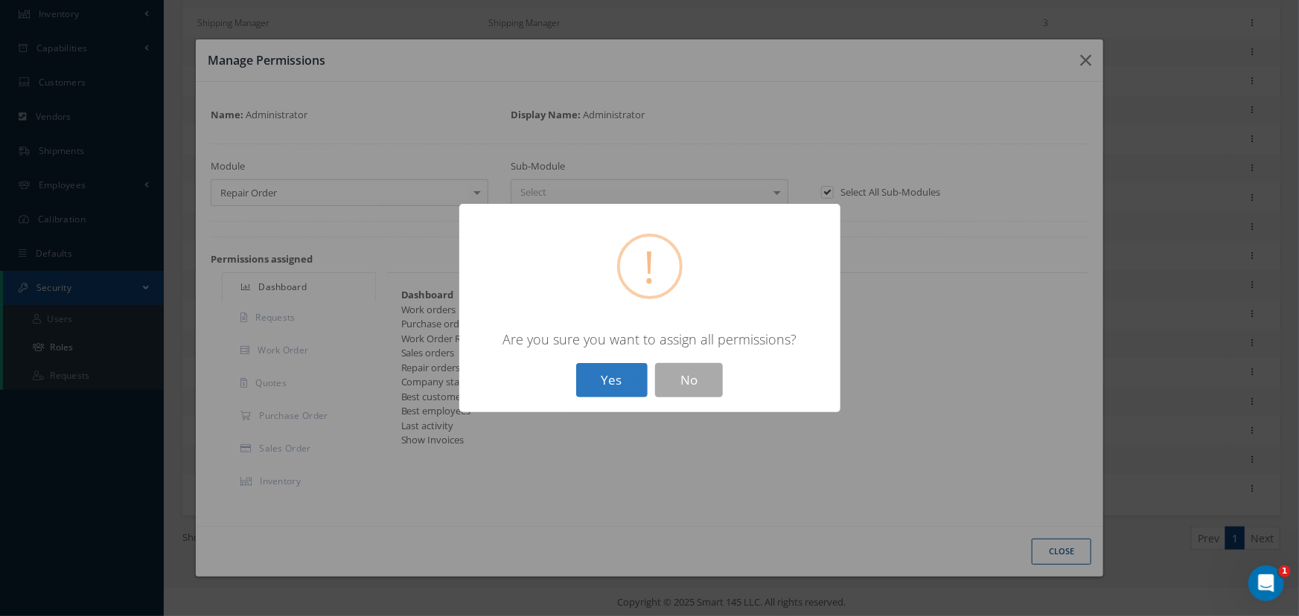
click at [625, 378] on button "Yes" at bounding box center [611, 380] width 71 height 35
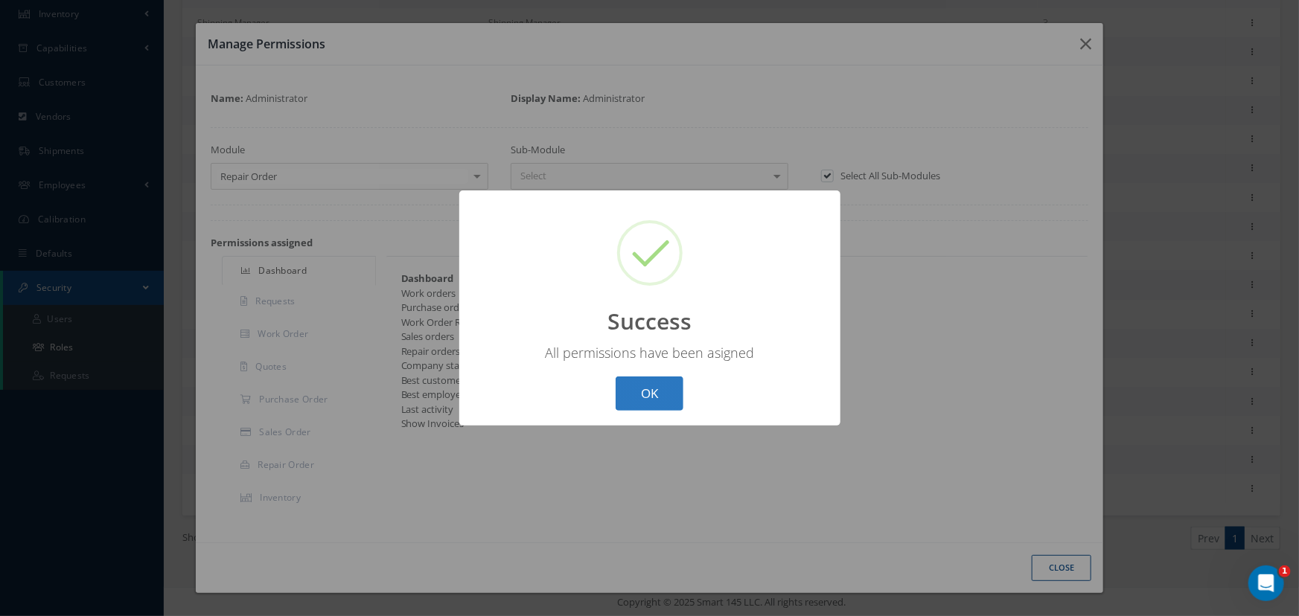
click at [647, 392] on button "OK" at bounding box center [650, 394] width 68 height 35
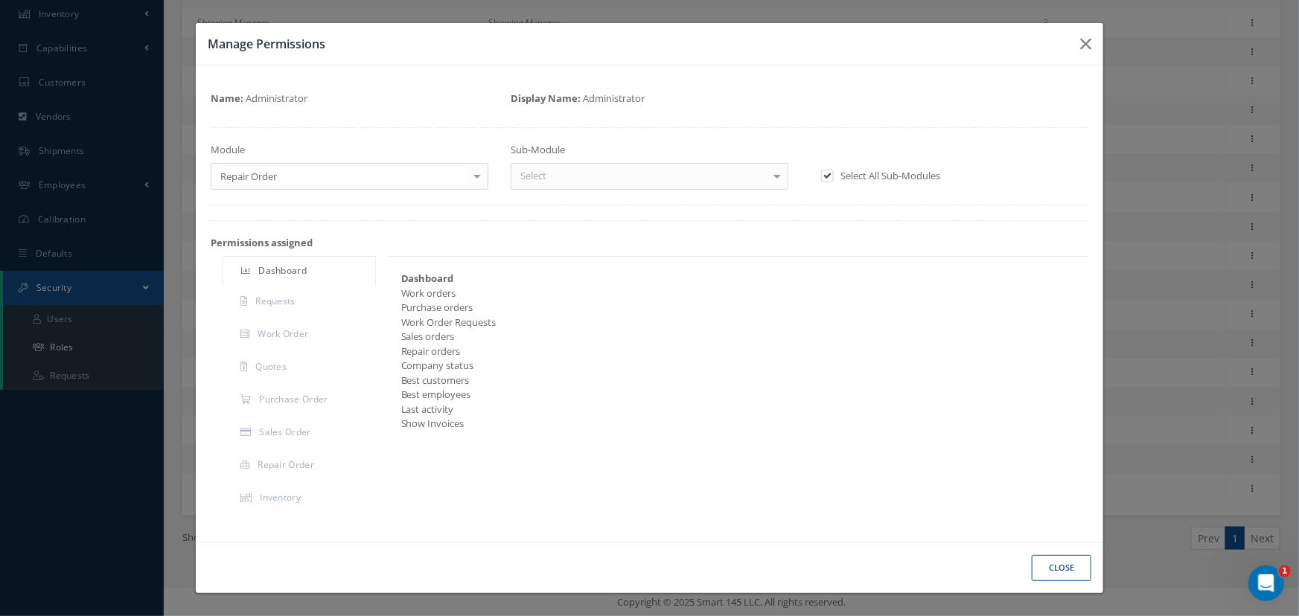
click at [479, 173] on div at bounding box center [477, 176] width 21 height 25
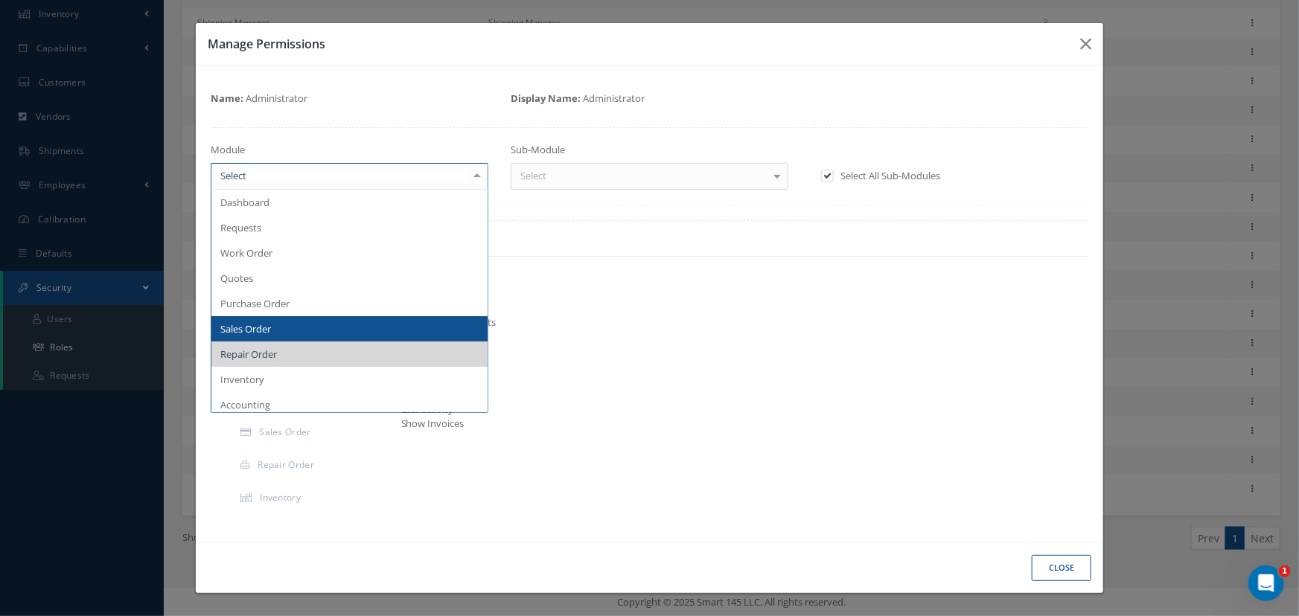
click at [323, 327] on span "Sales Order" at bounding box center [349, 328] width 276 height 25
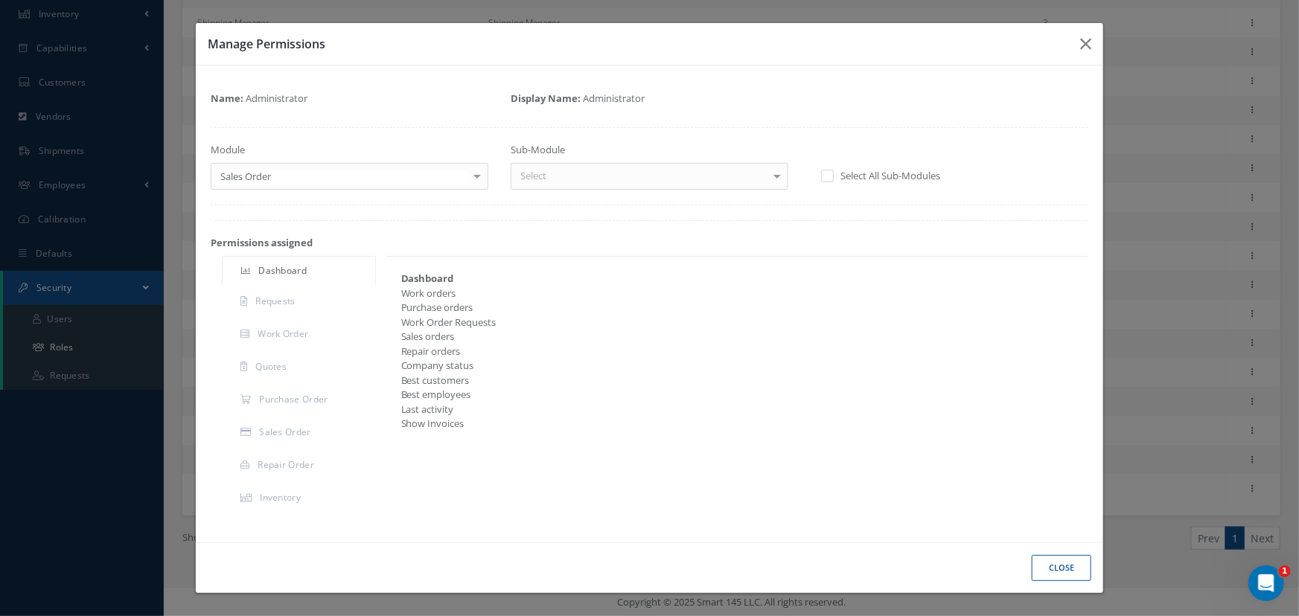
click at [773, 181] on div at bounding box center [777, 176] width 21 height 25
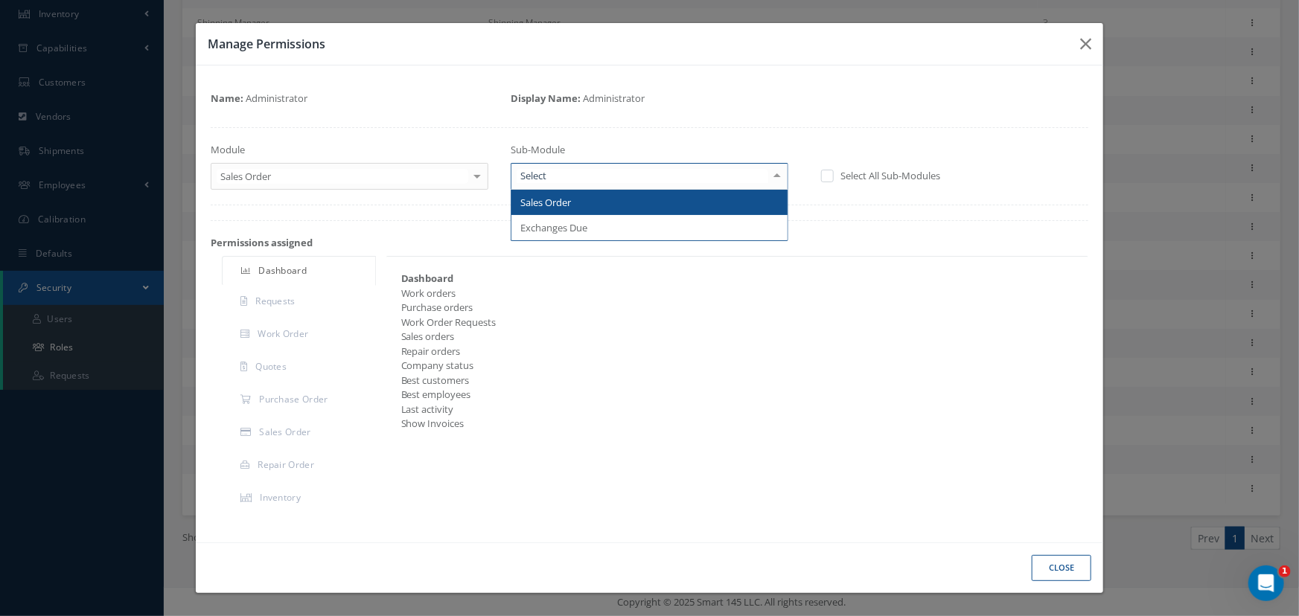
click at [654, 214] on span "Sales Order" at bounding box center [649, 202] width 276 height 25
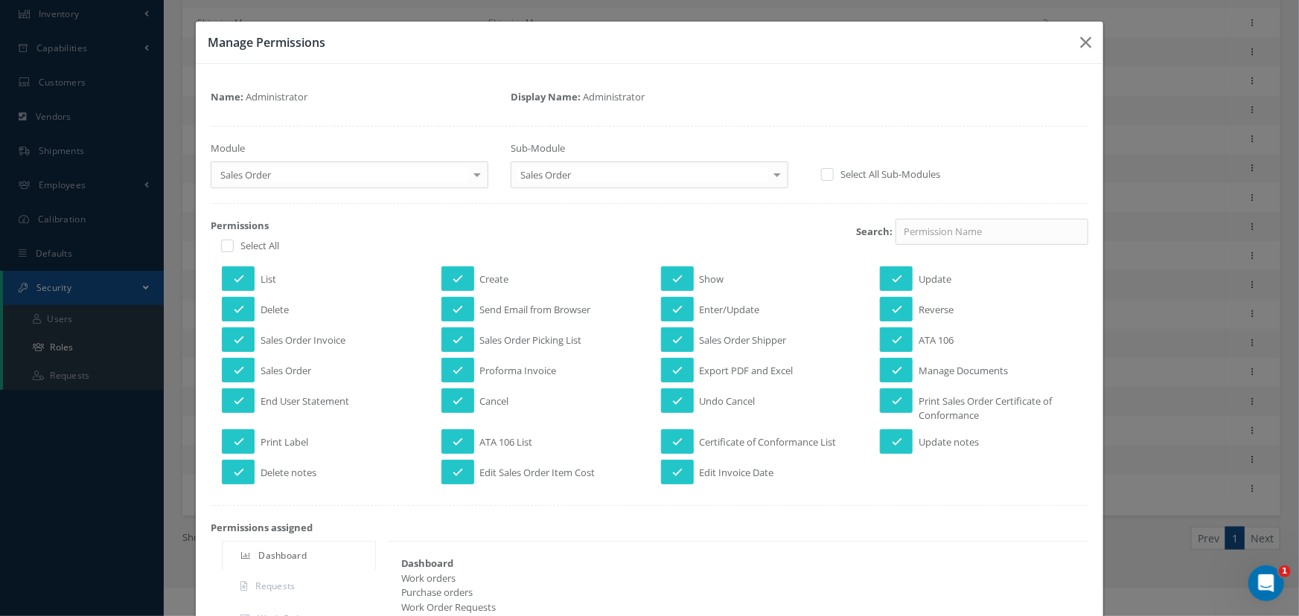
click at [768, 175] on div at bounding box center [777, 174] width 21 height 25
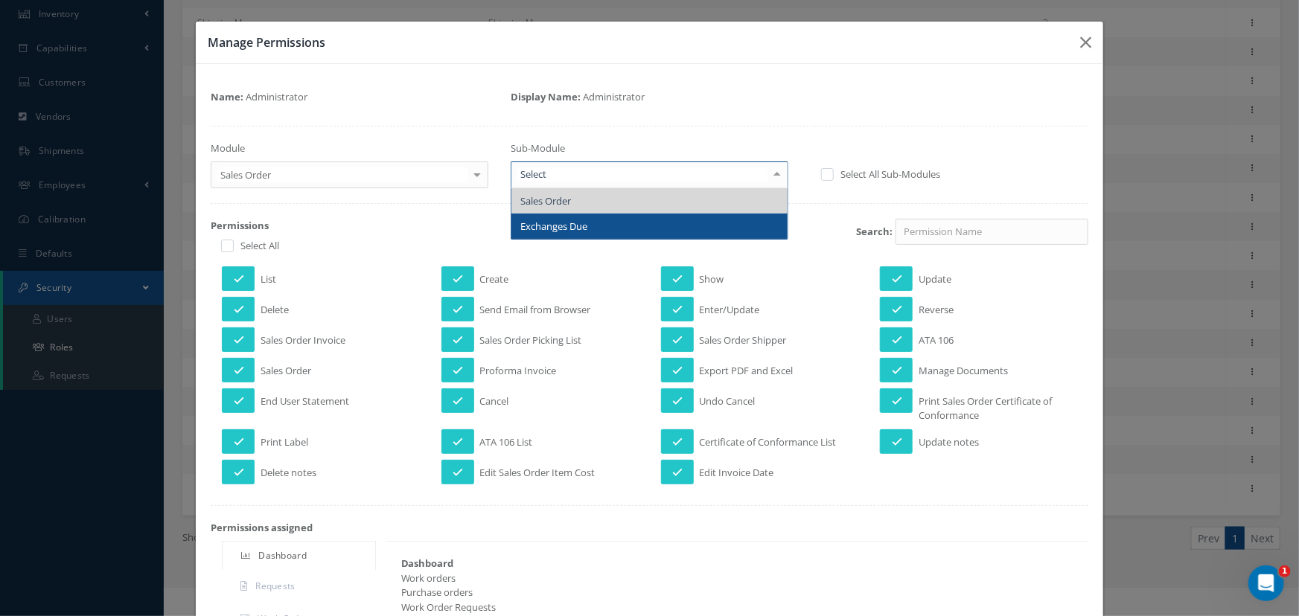
click at [720, 220] on span "Exchanges Due" at bounding box center [649, 226] width 276 height 25
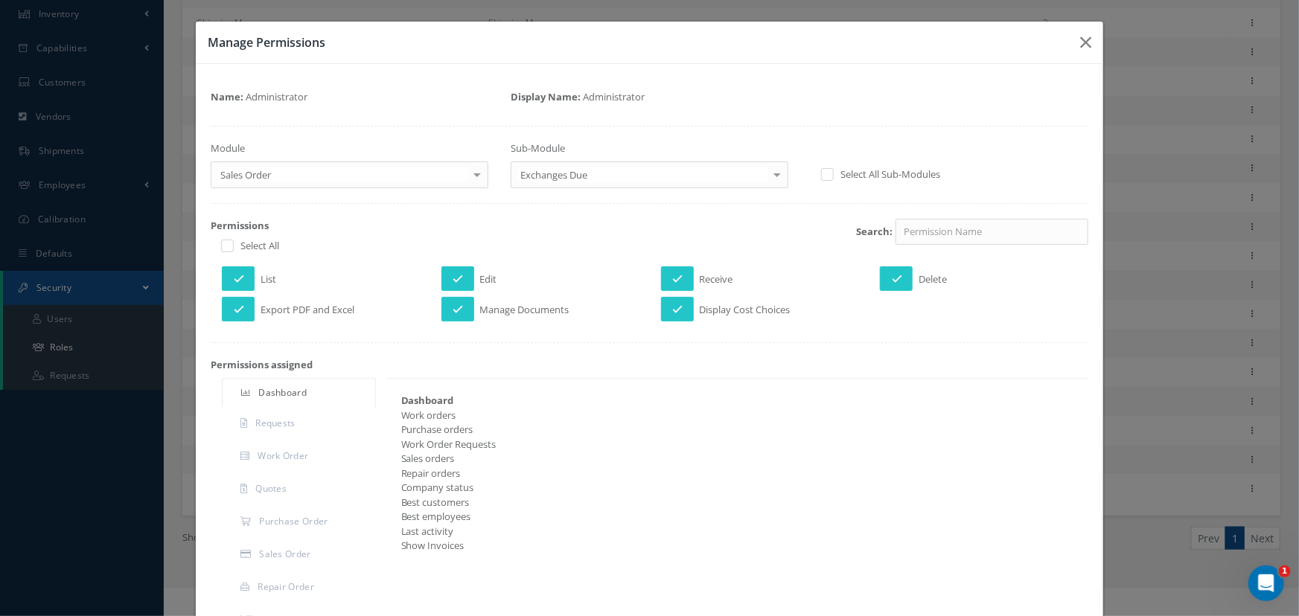
click at [770, 177] on div at bounding box center [777, 174] width 21 height 25
click at [472, 174] on div at bounding box center [477, 174] width 21 height 25
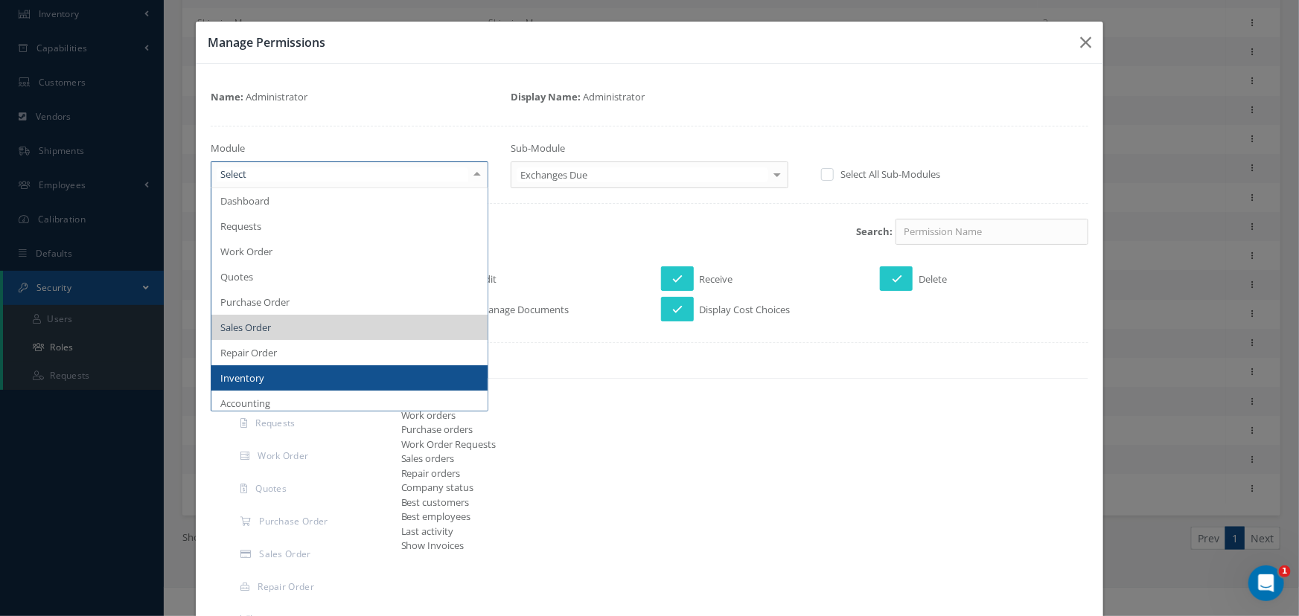
click at [267, 378] on span "Inventory" at bounding box center [349, 378] width 276 height 25
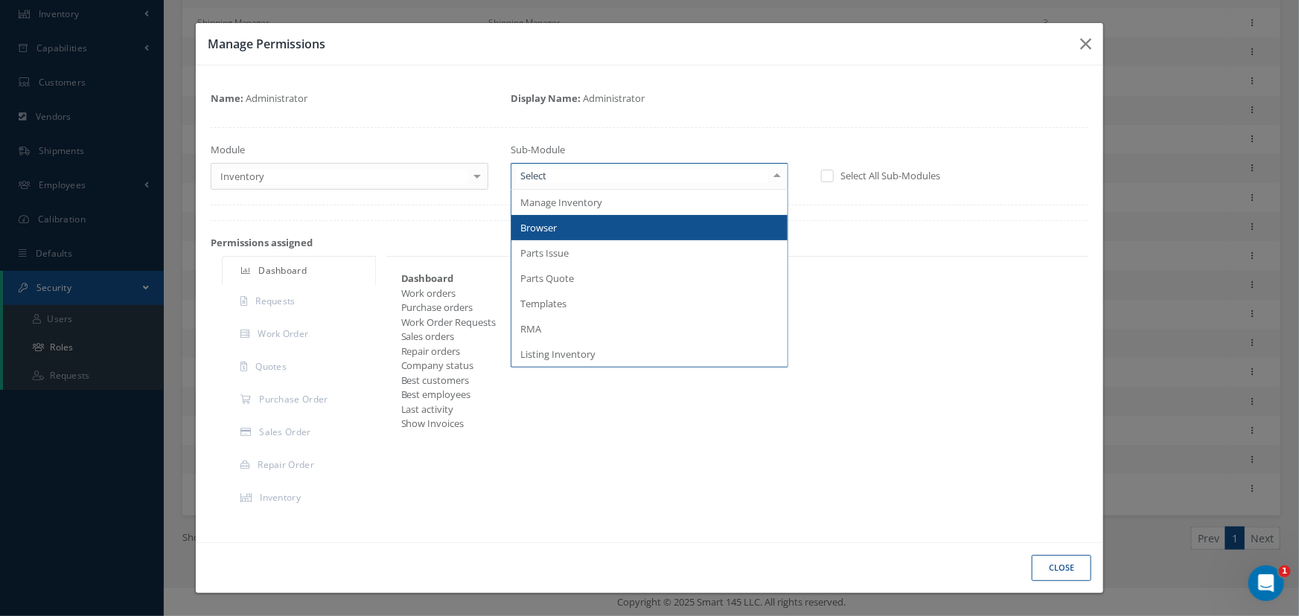
click at [774, 180] on div at bounding box center [777, 176] width 21 height 25
click at [596, 229] on span "Browser" at bounding box center [649, 227] width 276 height 25
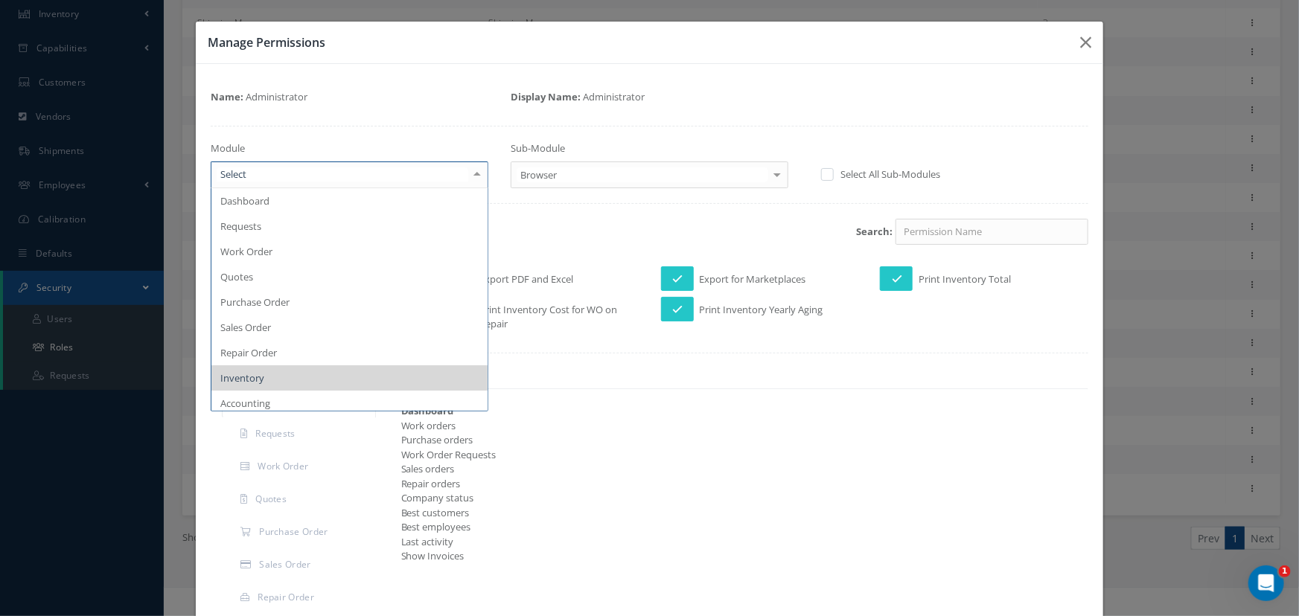
click at [475, 178] on div at bounding box center [477, 174] width 21 height 25
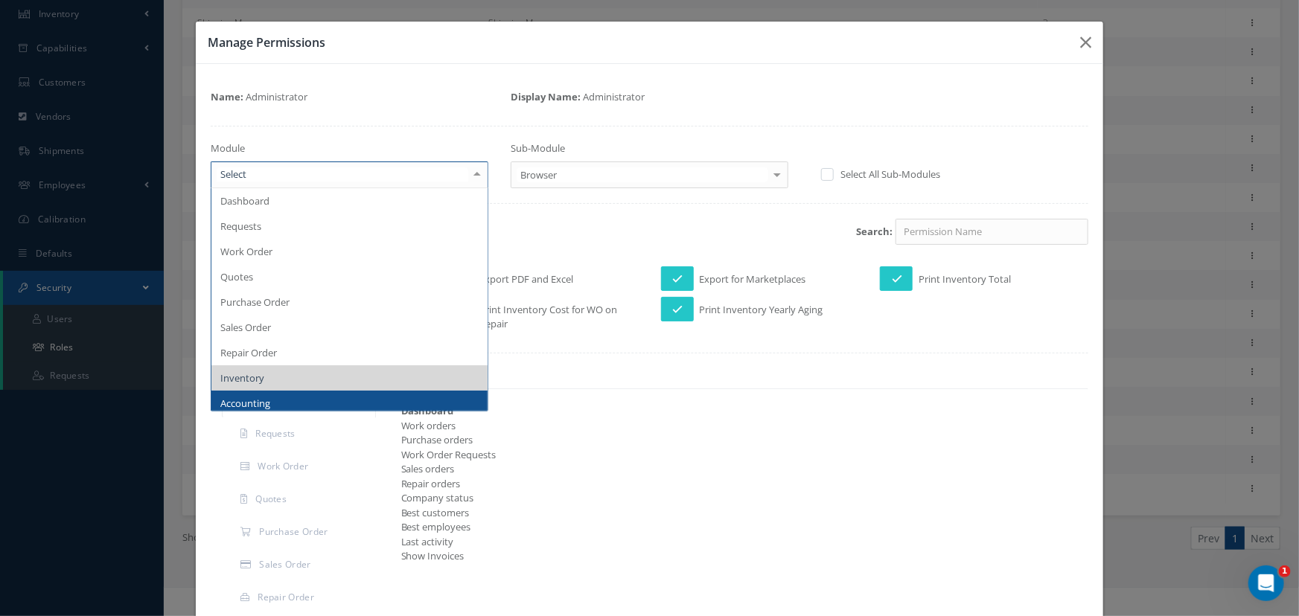
click at [310, 404] on span "Accounting" at bounding box center [349, 403] width 276 height 25
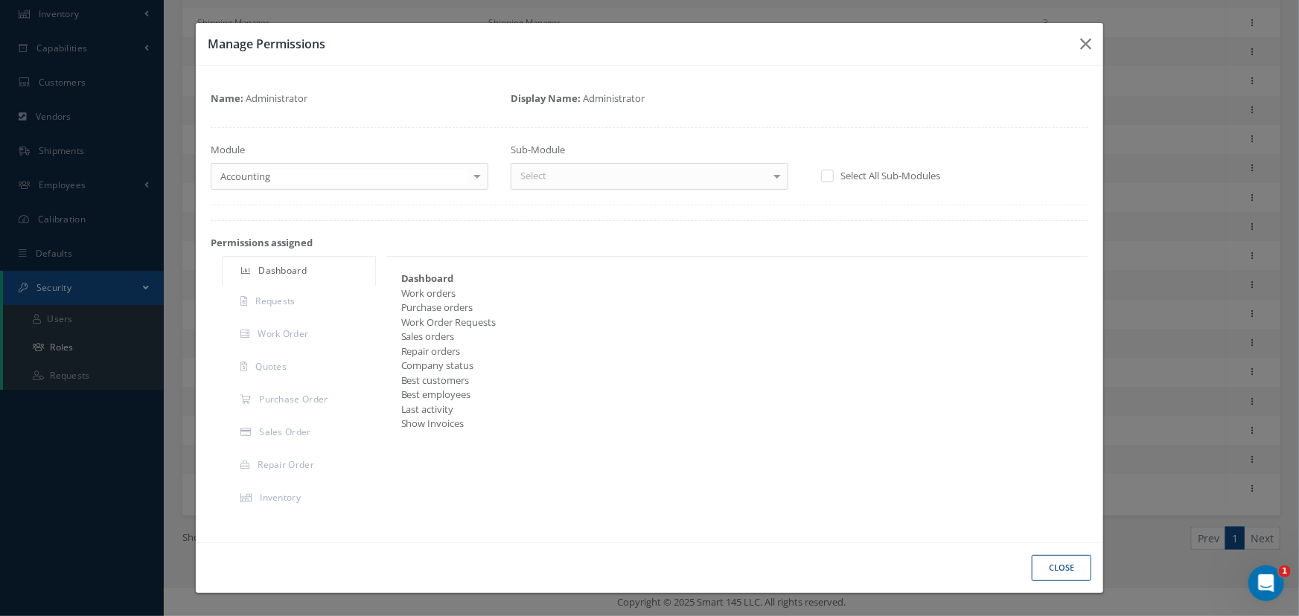
click at [770, 183] on div at bounding box center [777, 176] width 21 height 25
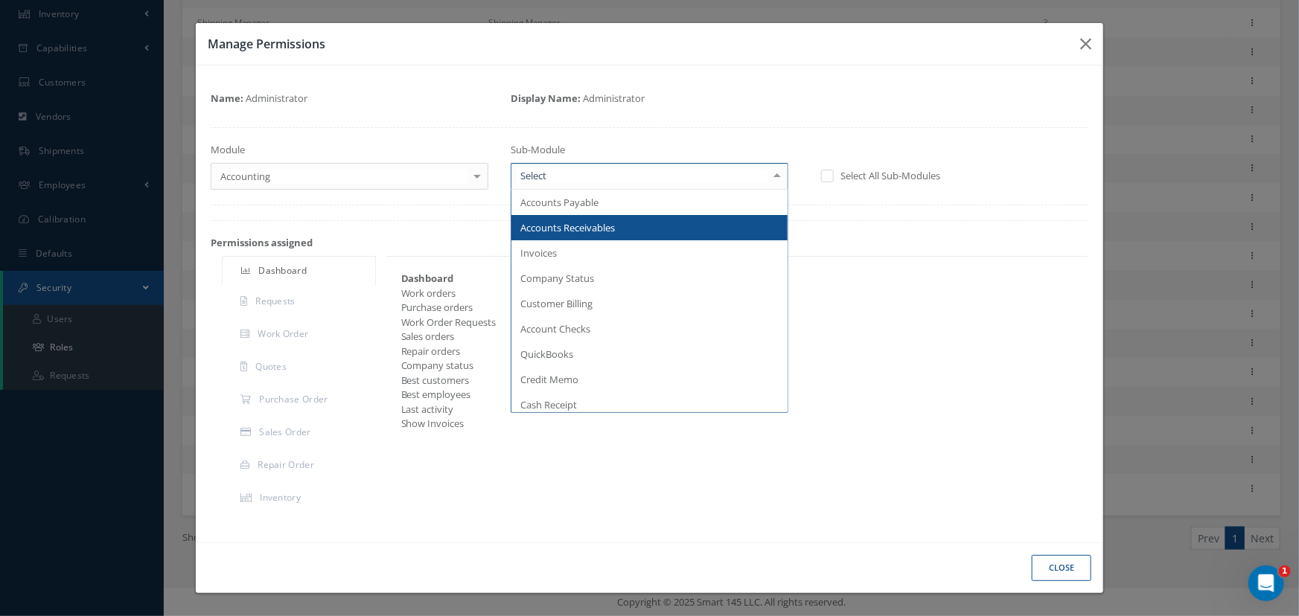
click at [776, 176] on div at bounding box center [777, 176] width 21 height 25
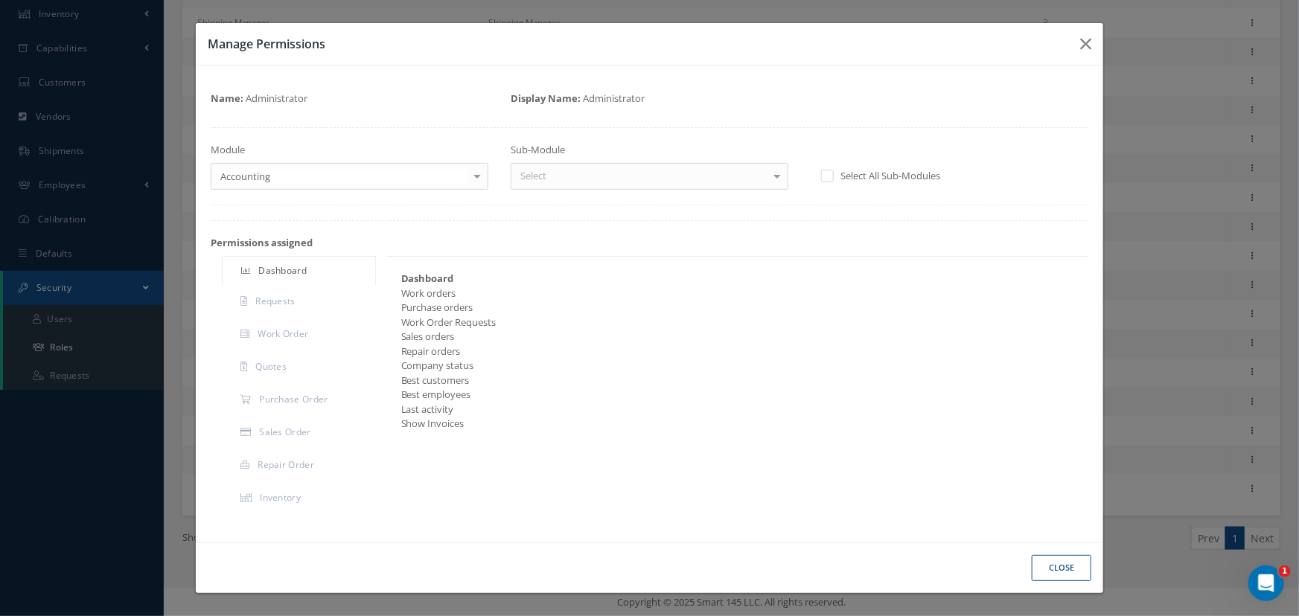
click at [833, 176] on label at bounding box center [835, 175] width 4 height 13
click at [824, 176] on input "checkbox" at bounding box center [826, 177] width 10 height 10
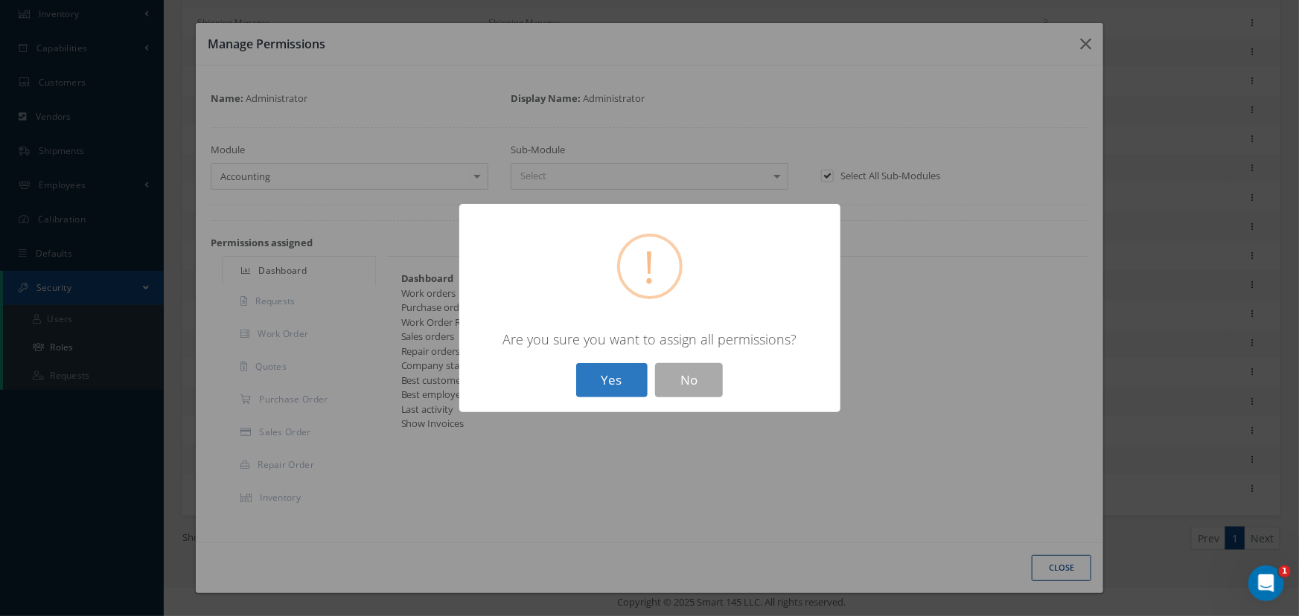
click at [602, 376] on button "Yes" at bounding box center [611, 380] width 71 height 35
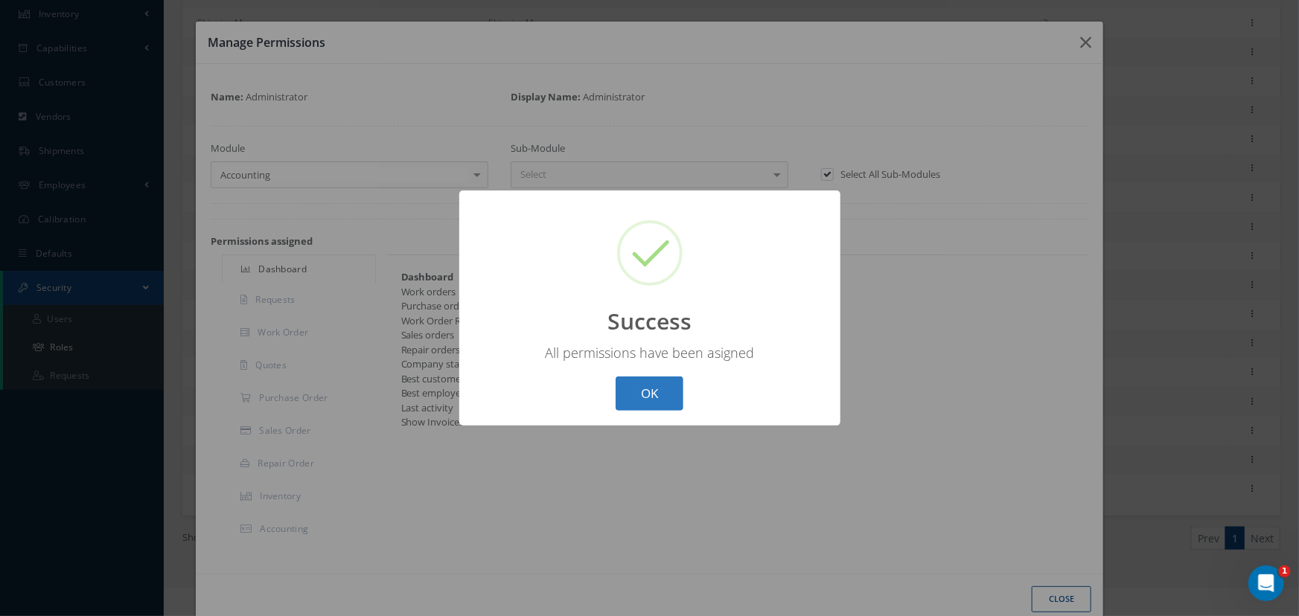
click at [655, 389] on button "OK" at bounding box center [650, 394] width 68 height 35
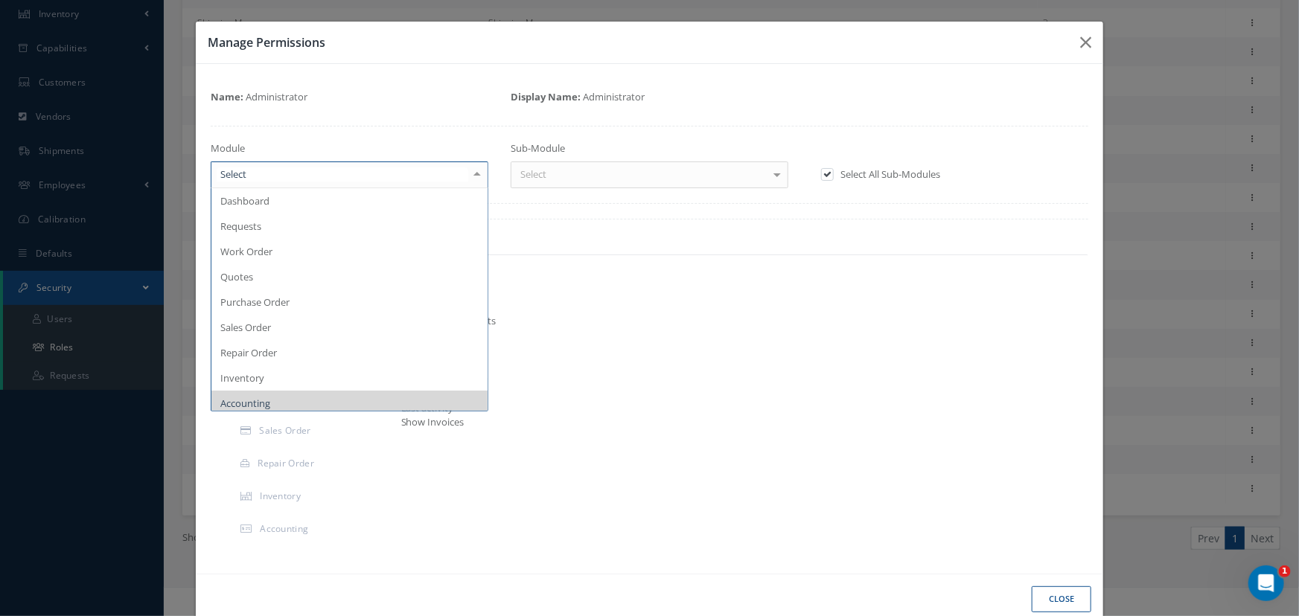
click at [472, 172] on div at bounding box center [477, 174] width 21 height 25
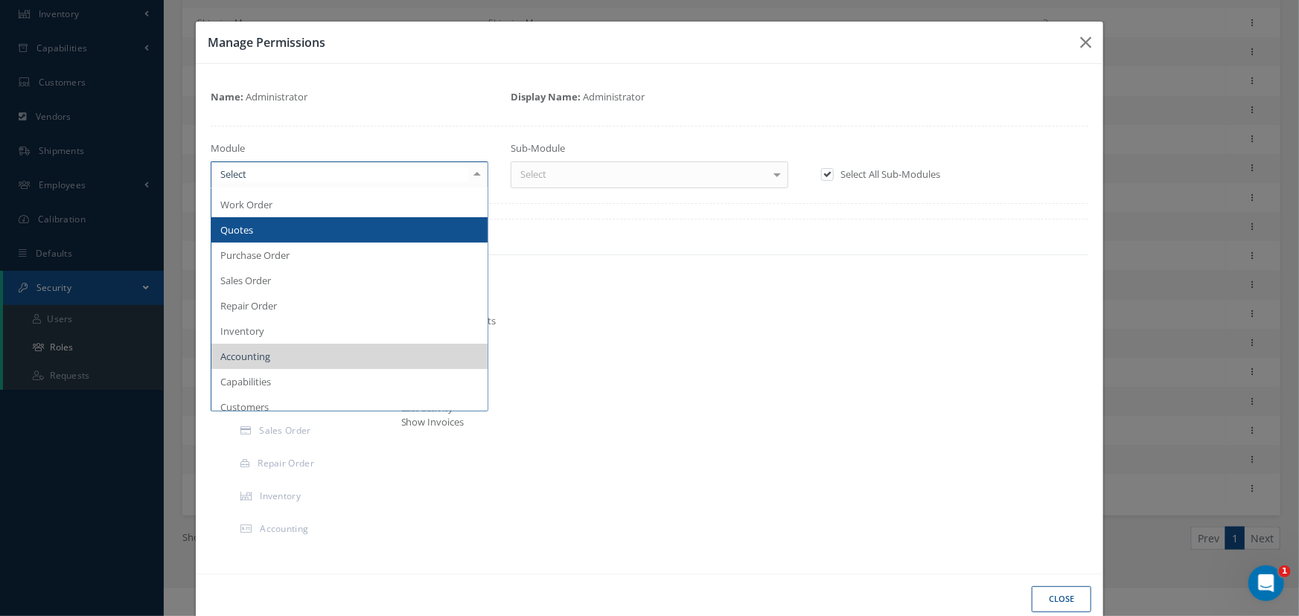
scroll to position [135, 0]
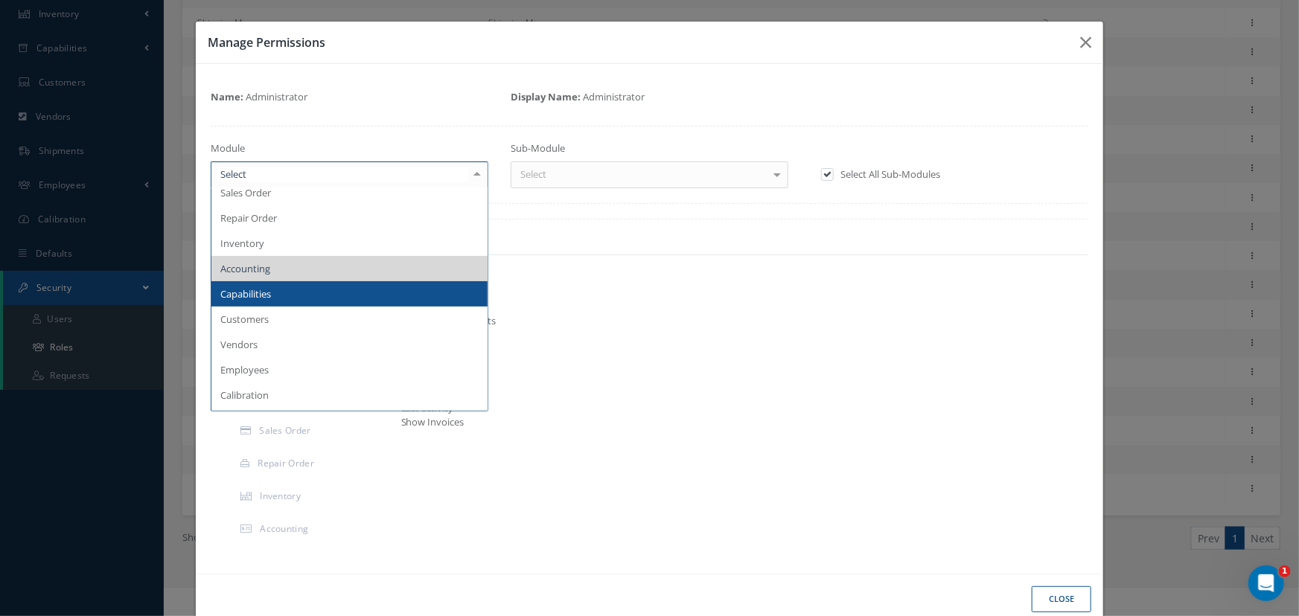
click at [314, 303] on span "Capabilities" at bounding box center [349, 293] width 276 height 25
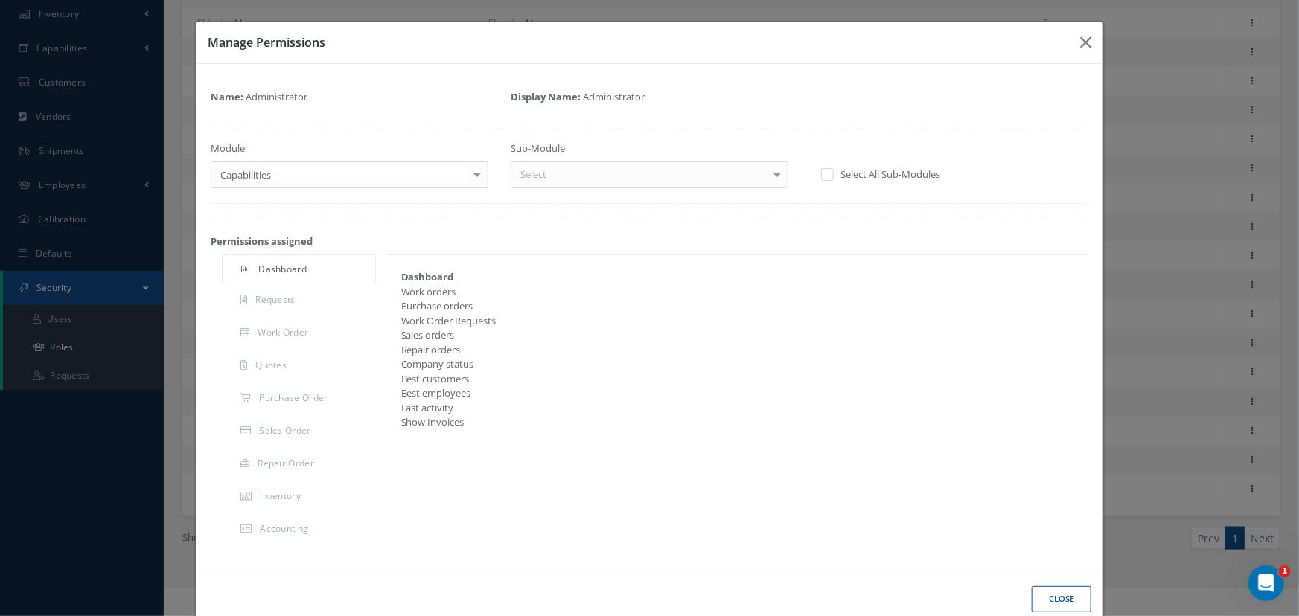
click at [833, 174] on label at bounding box center [835, 173] width 4 height 13
click at [821, 174] on input "checkbox" at bounding box center [826, 175] width 10 height 10
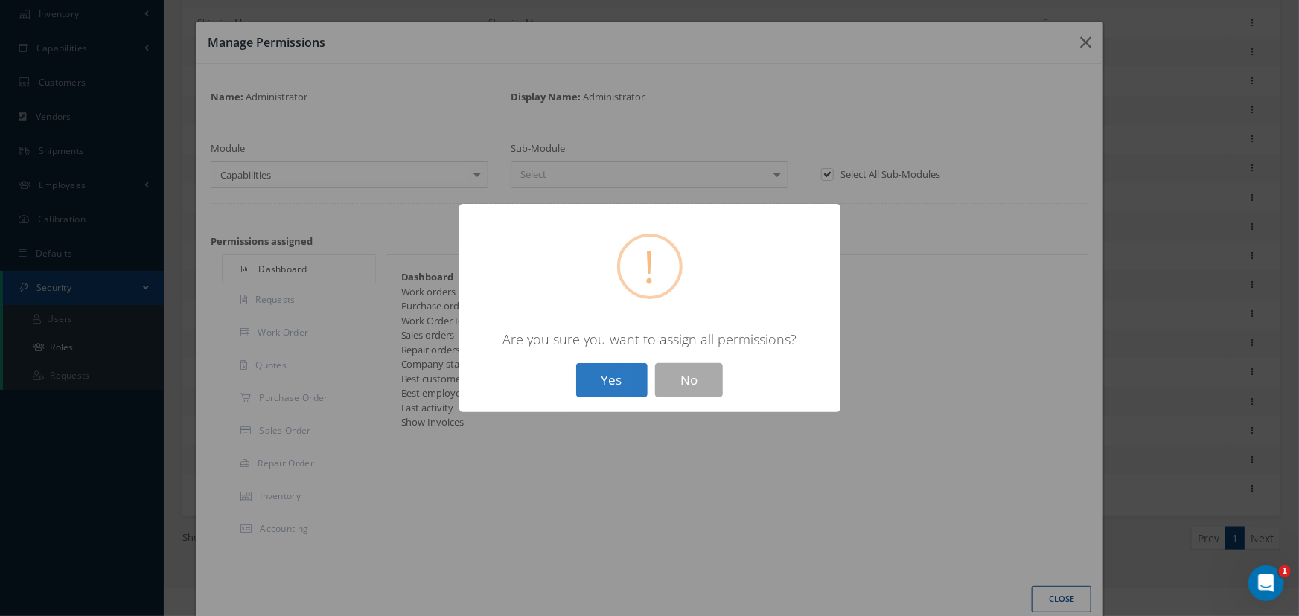
click at [618, 368] on button "Yes" at bounding box center [611, 380] width 71 height 35
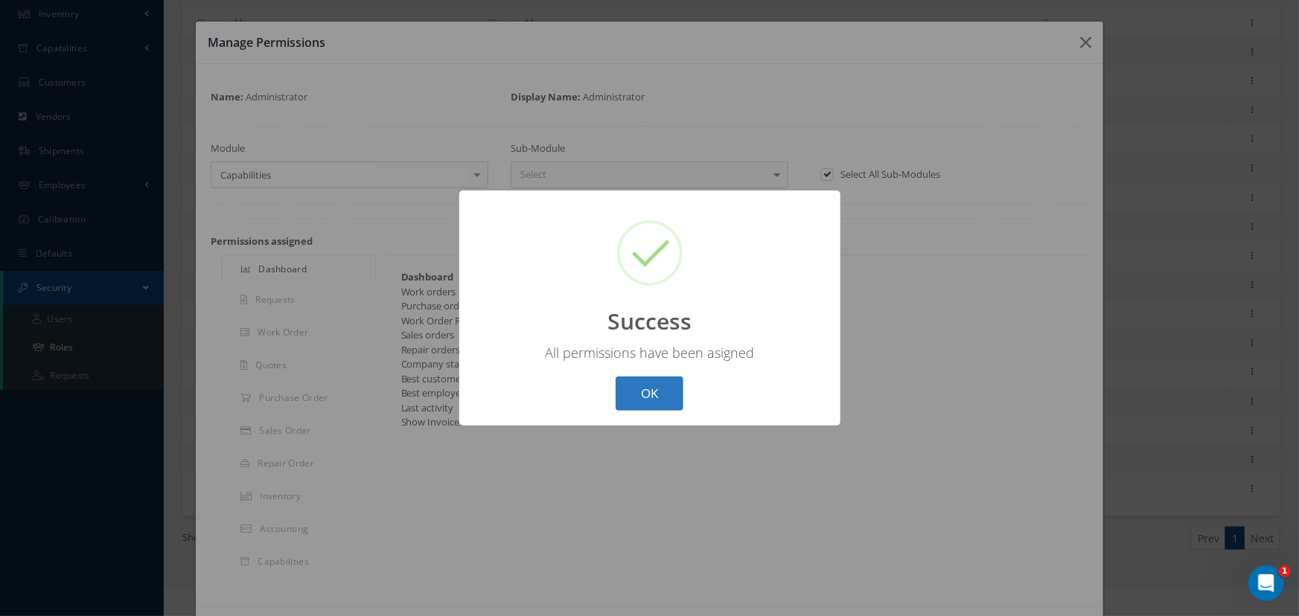
click at [631, 396] on button "OK" at bounding box center [650, 394] width 68 height 35
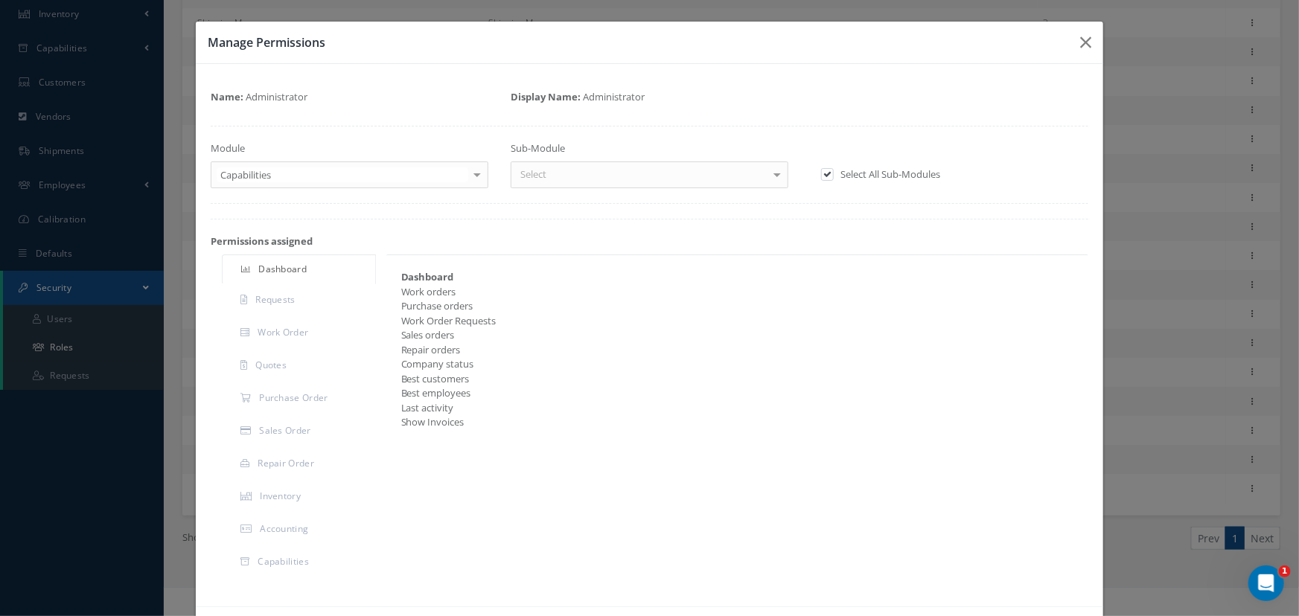
click at [470, 176] on div at bounding box center [477, 174] width 21 height 25
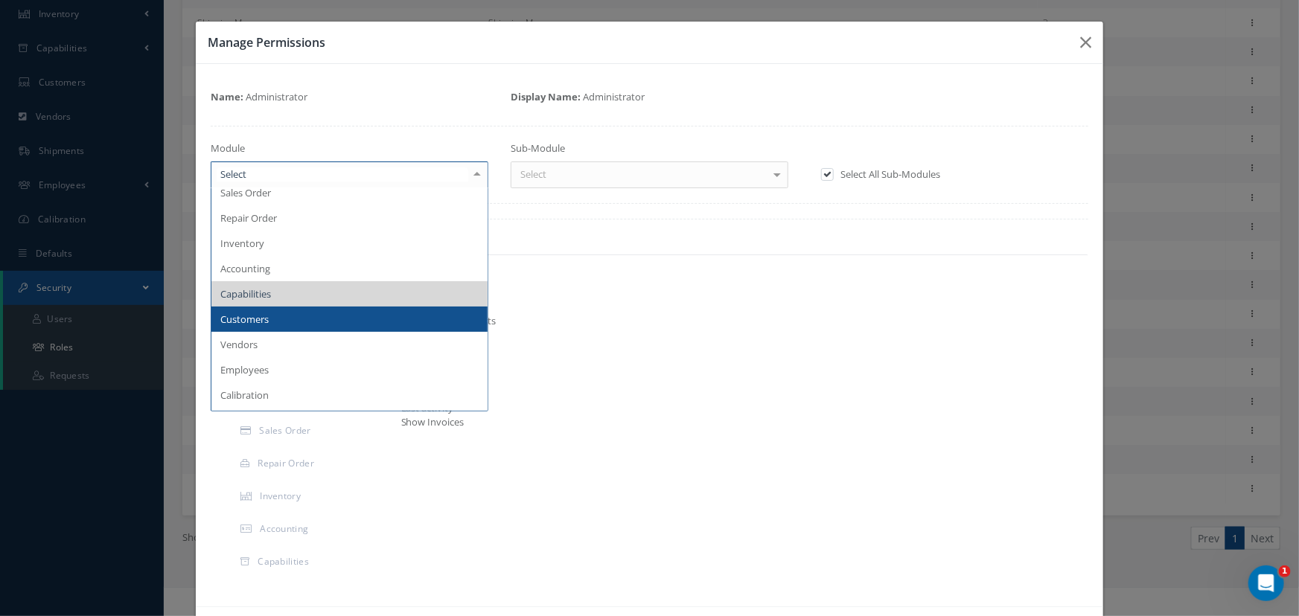
click at [308, 317] on span "Customers" at bounding box center [349, 319] width 276 height 25
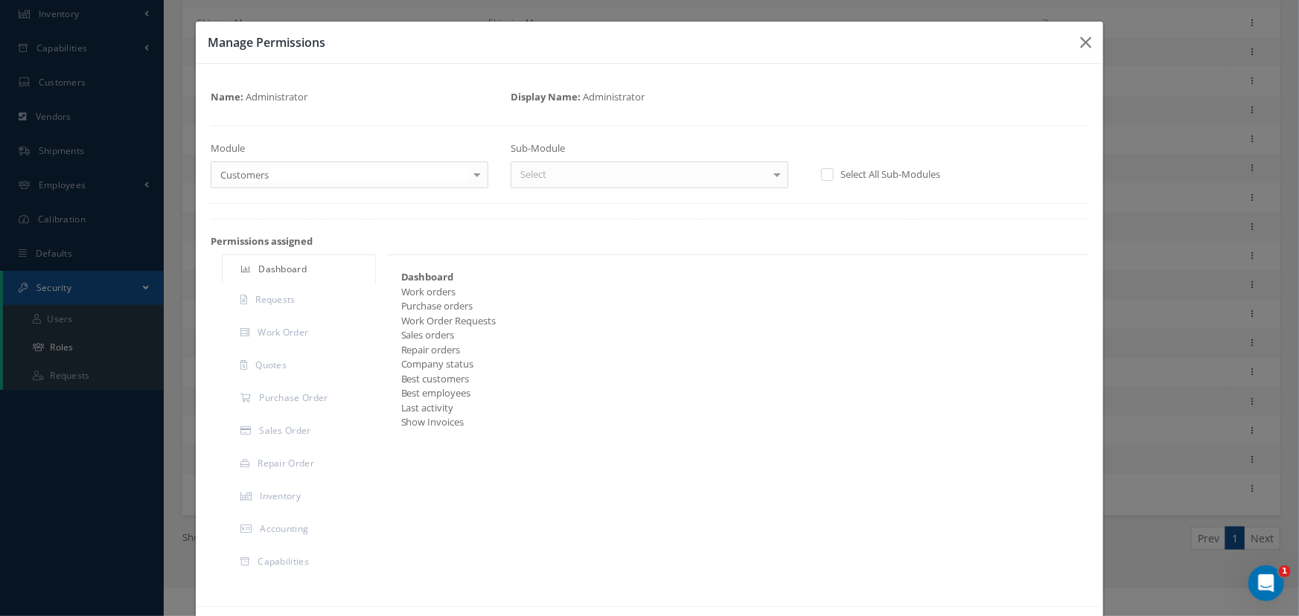
click at [833, 173] on label at bounding box center [835, 173] width 4 height 13
click at [826, 173] on input "checkbox" at bounding box center [826, 175] width 10 height 10
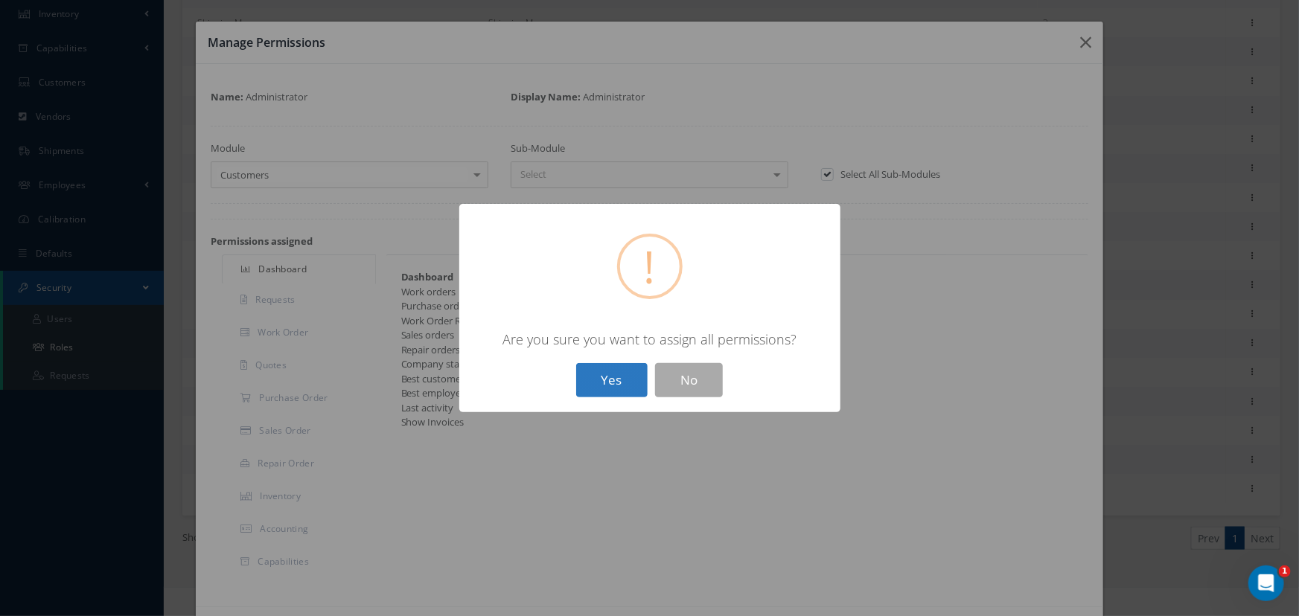
click at [623, 387] on button "Yes" at bounding box center [611, 380] width 71 height 35
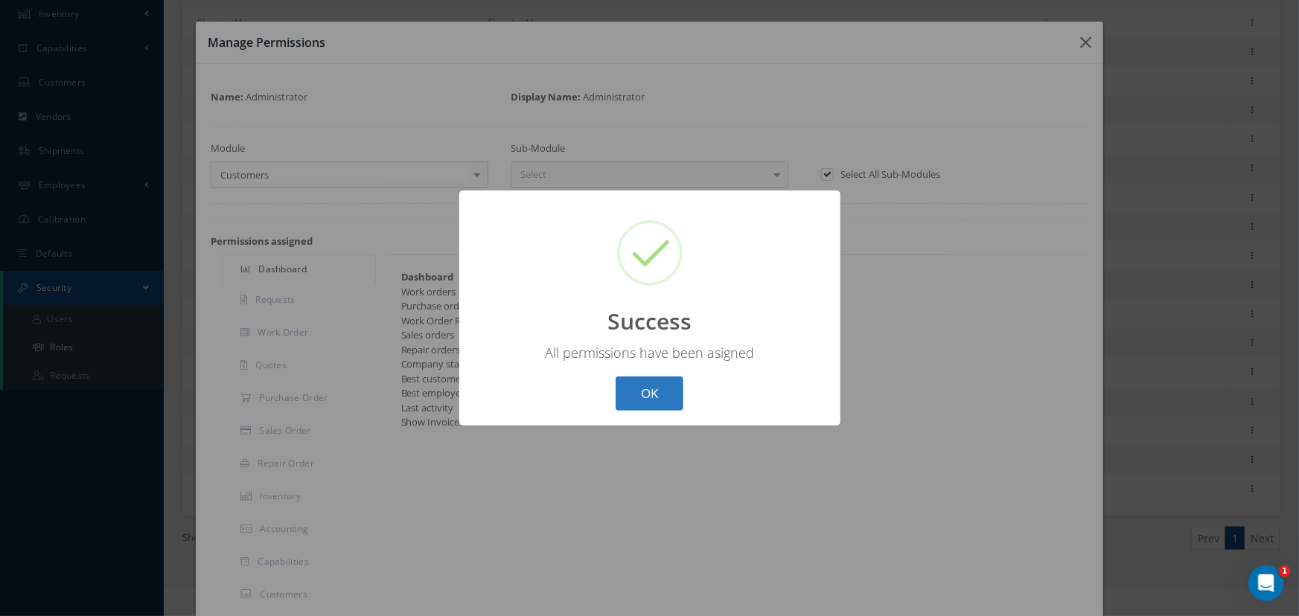
click at [646, 392] on button "OK" at bounding box center [650, 394] width 68 height 35
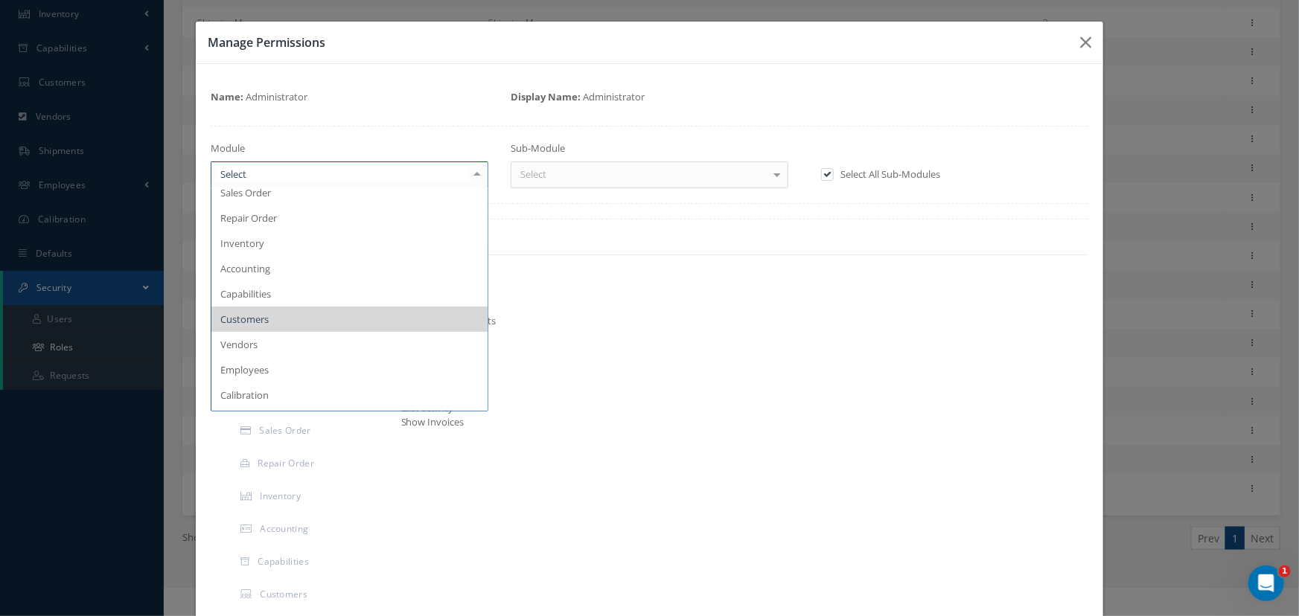
click at [476, 182] on div at bounding box center [477, 174] width 21 height 25
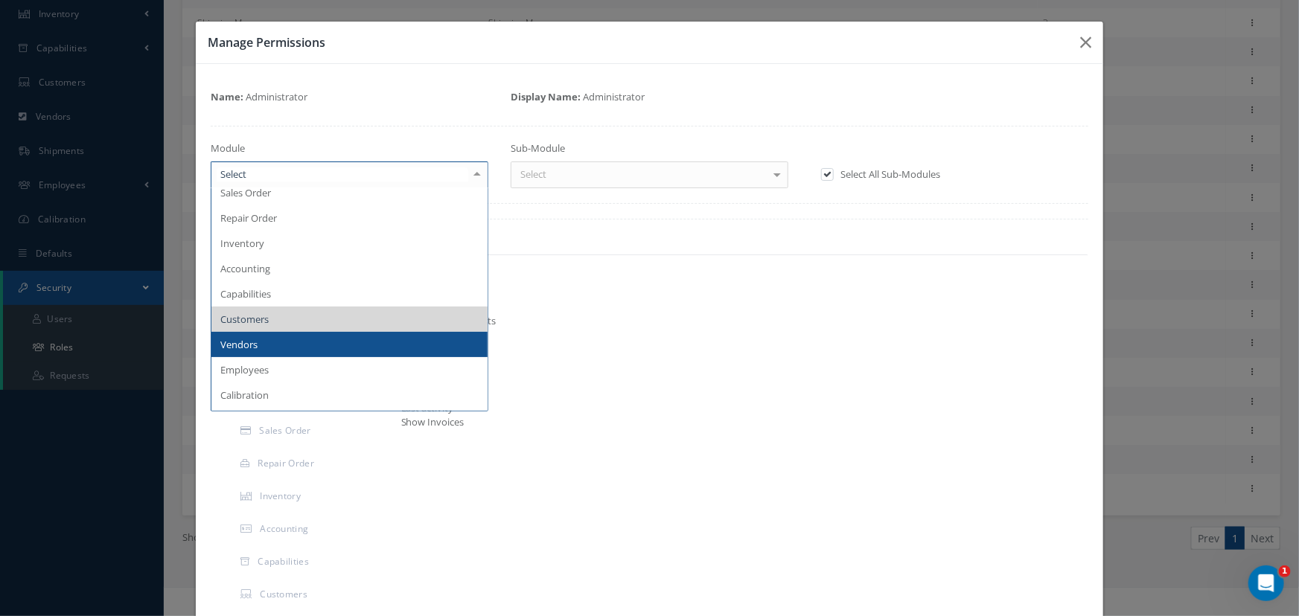
click at [325, 334] on span "Vendors" at bounding box center [349, 344] width 276 height 25
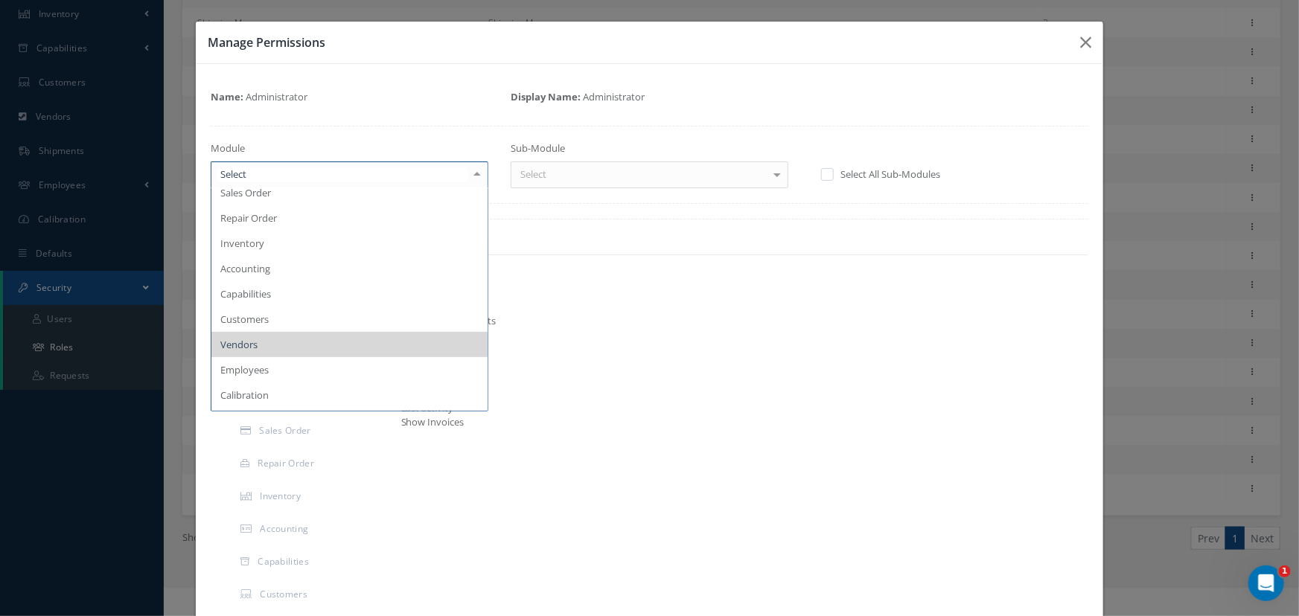
click at [470, 171] on div at bounding box center [477, 174] width 21 height 25
click at [833, 172] on label at bounding box center [835, 173] width 4 height 13
click at [829, 172] on input "checkbox" at bounding box center [826, 175] width 10 height 10
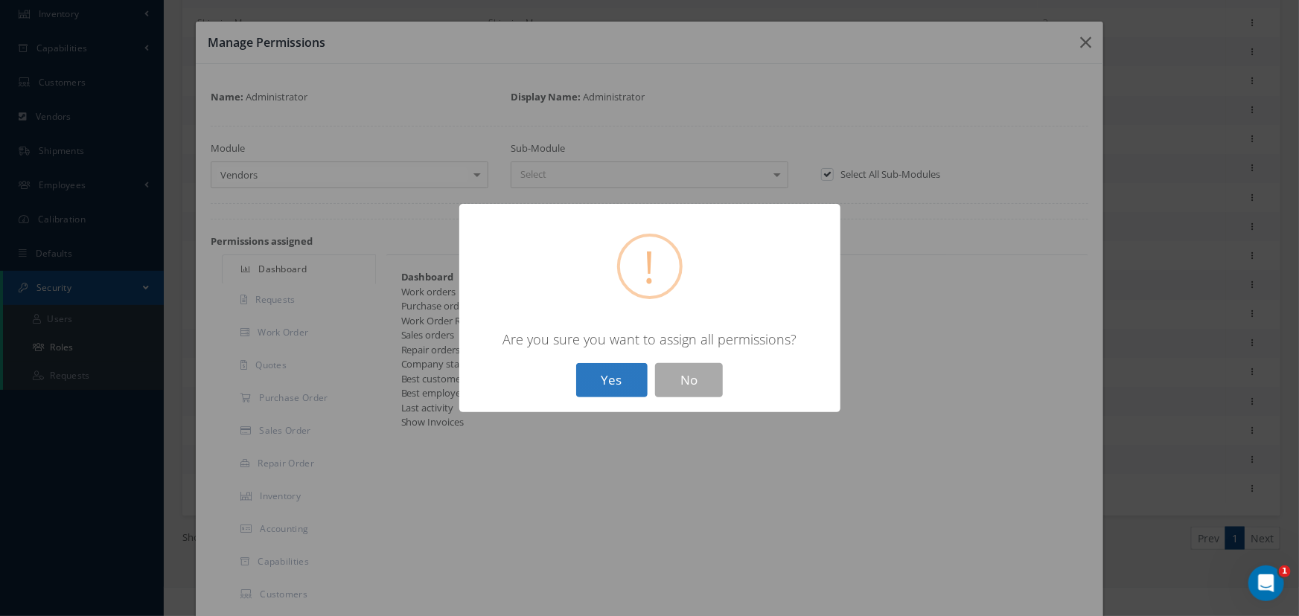
click at [634, 380] on button "Yes" at bounding box center [611, 380] width 71 height 35
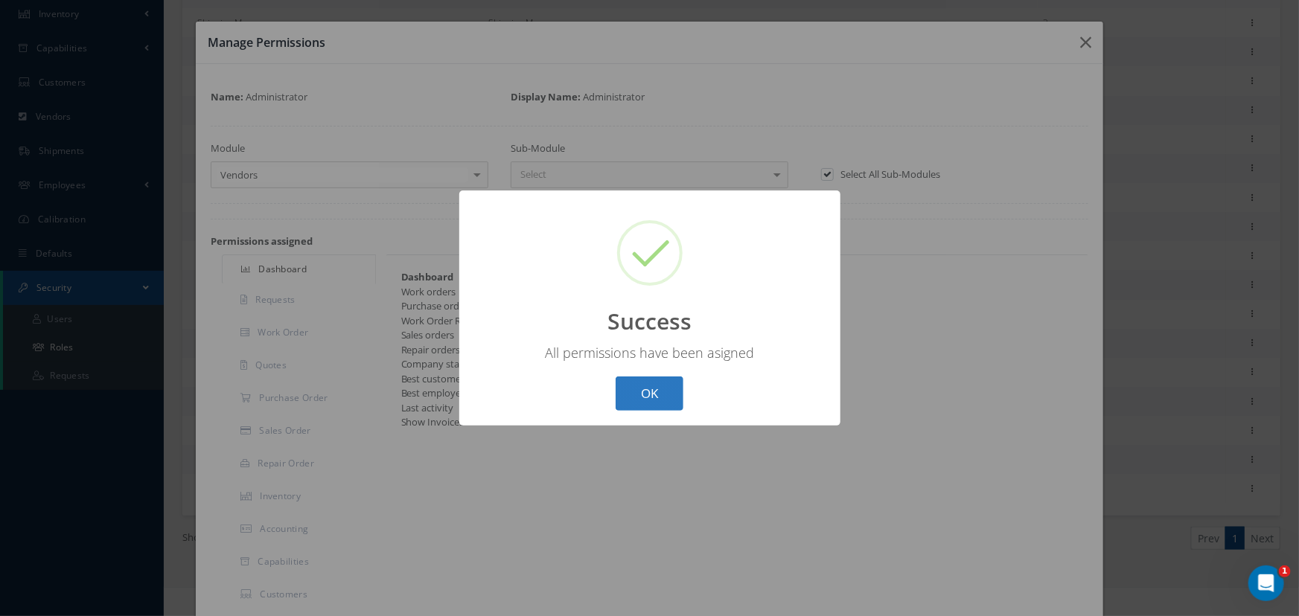
click at [643, 401] on button "OK" at bounding box center [650, 394] width 68 height 35
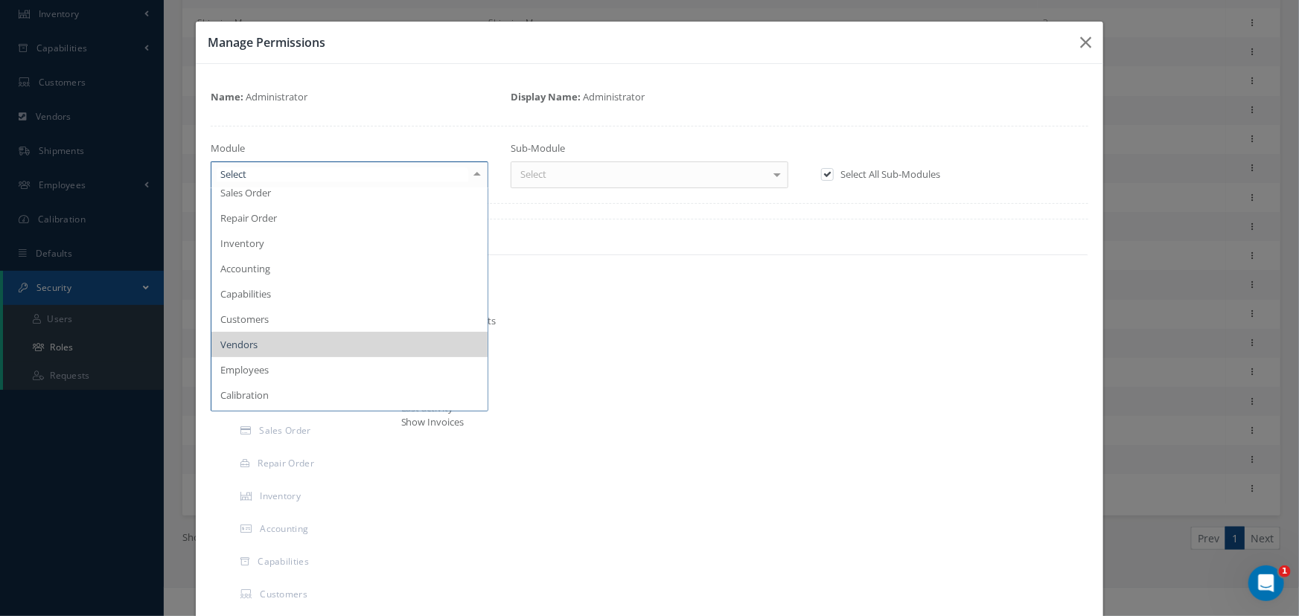
click at [479, 179] on div at bounding box center [477, 174] width 21 height 25
click at [261, 370] on span "Employees" at bounding box center [244, 369] width 48 height 13
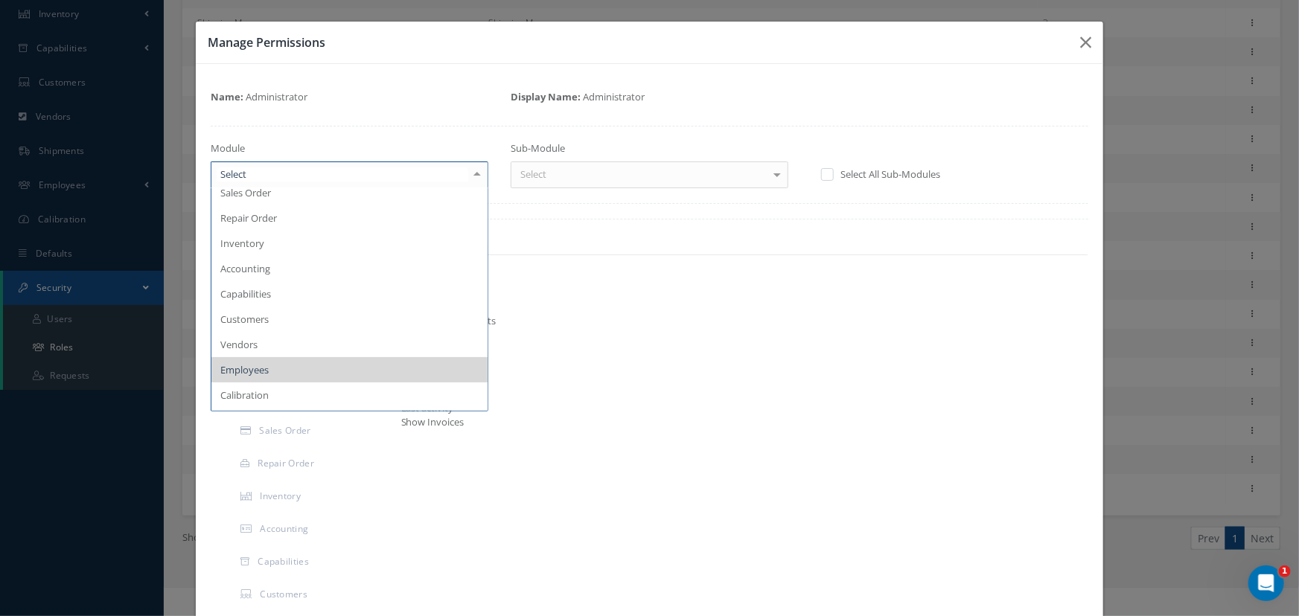
click at [478, 176] on div at bounding box center [477, 174] width 21 height 25
click at [837, 174] on label "Select All Sub-Modules" at bounding box center [888, 173] width 103 height 13
click at [831, 174] on input "checkbox" at bounding box center [826, 175] width 10 height 10
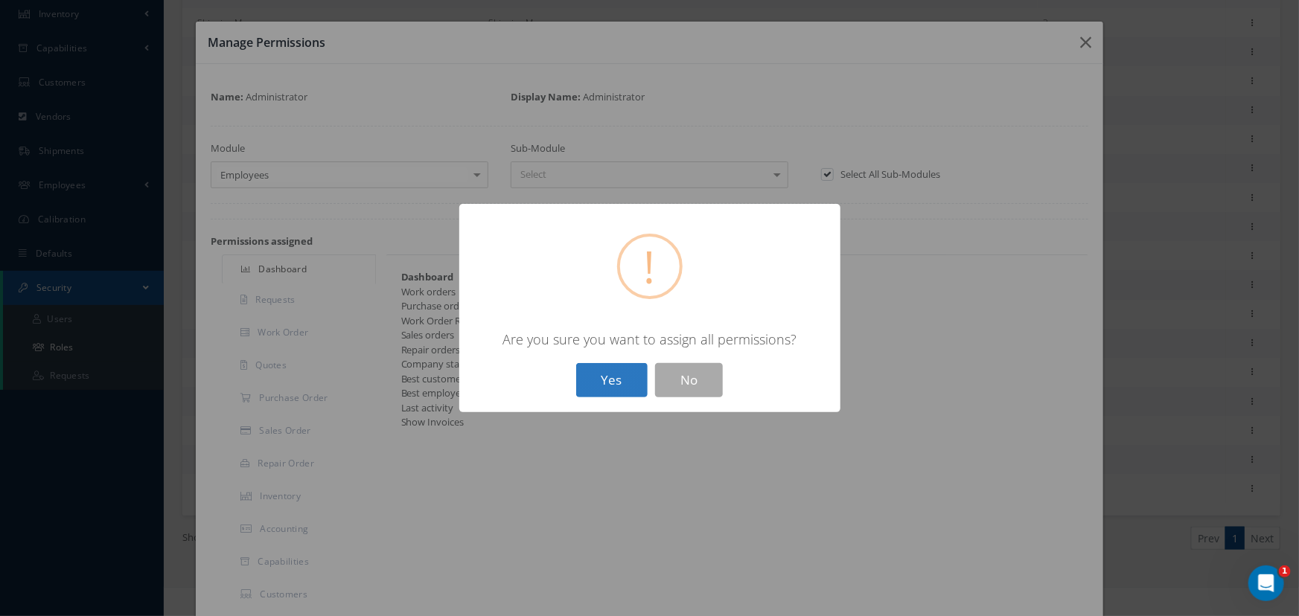
click at [627, 376] on button "Yes" at bounding box center [611, 380] width 71 height 35
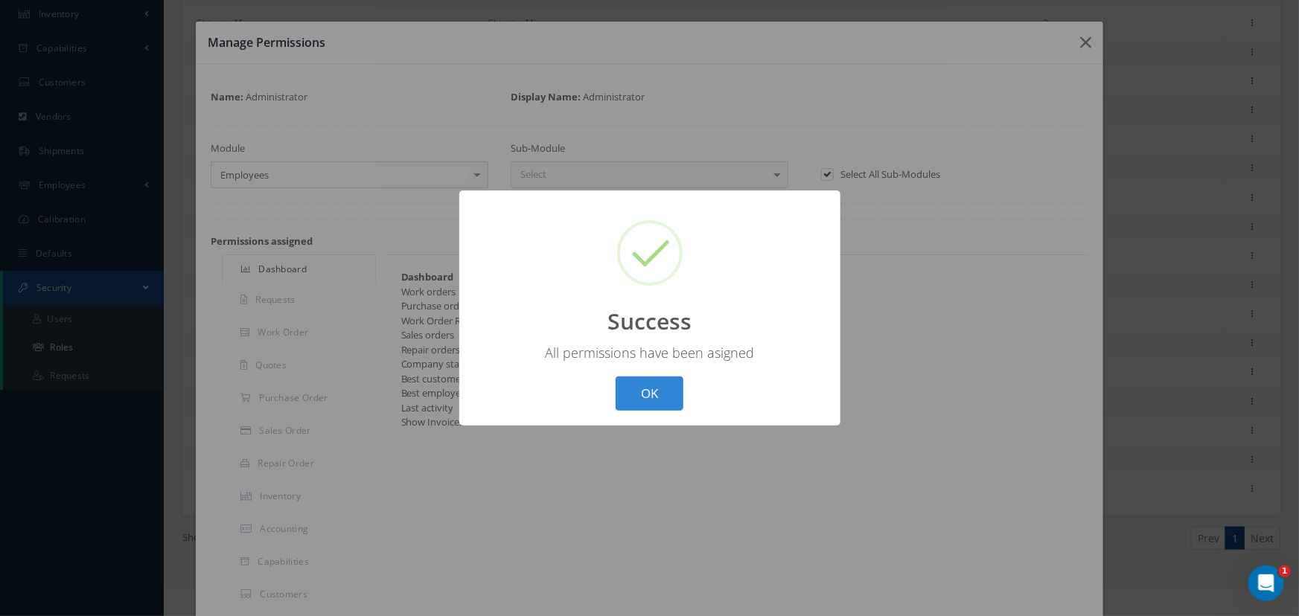
click at [639, 414] on div "? ! i Success × All permissions have been asigned OK Cancel" at bounding box center [649, 309] width 381 height 236
click at [644, 395] on button "OK" at bounding box center [650, 394] width 68 height 35
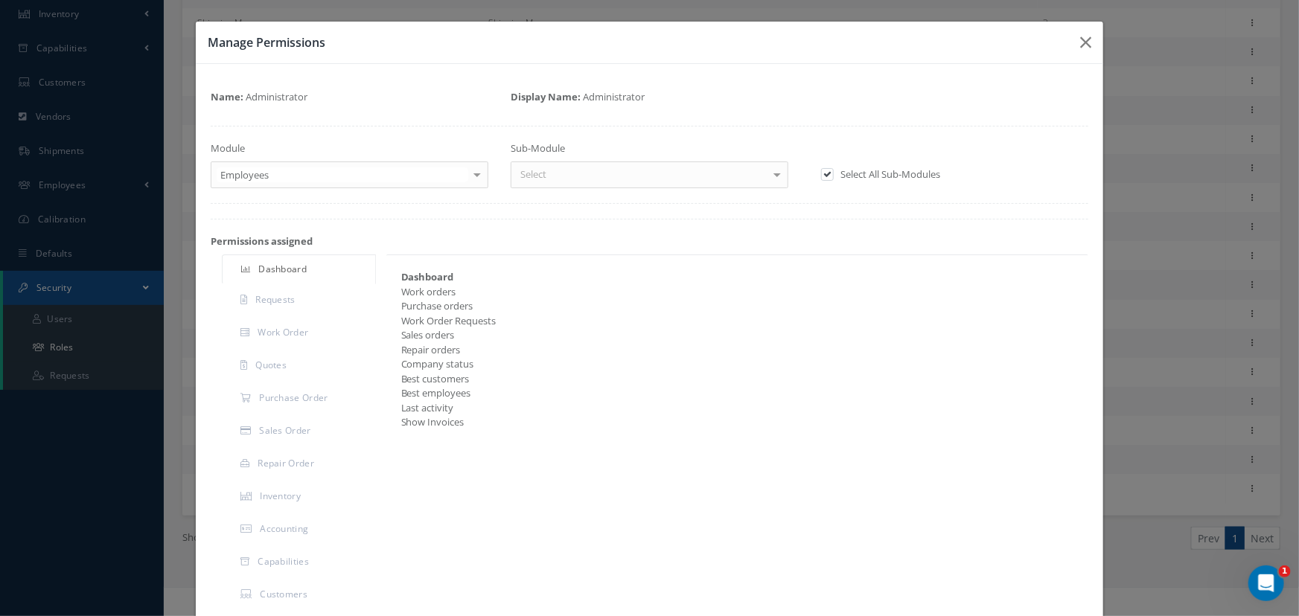
click at [476, 176] on div at bounding box center [477, 174] width 21 height 25
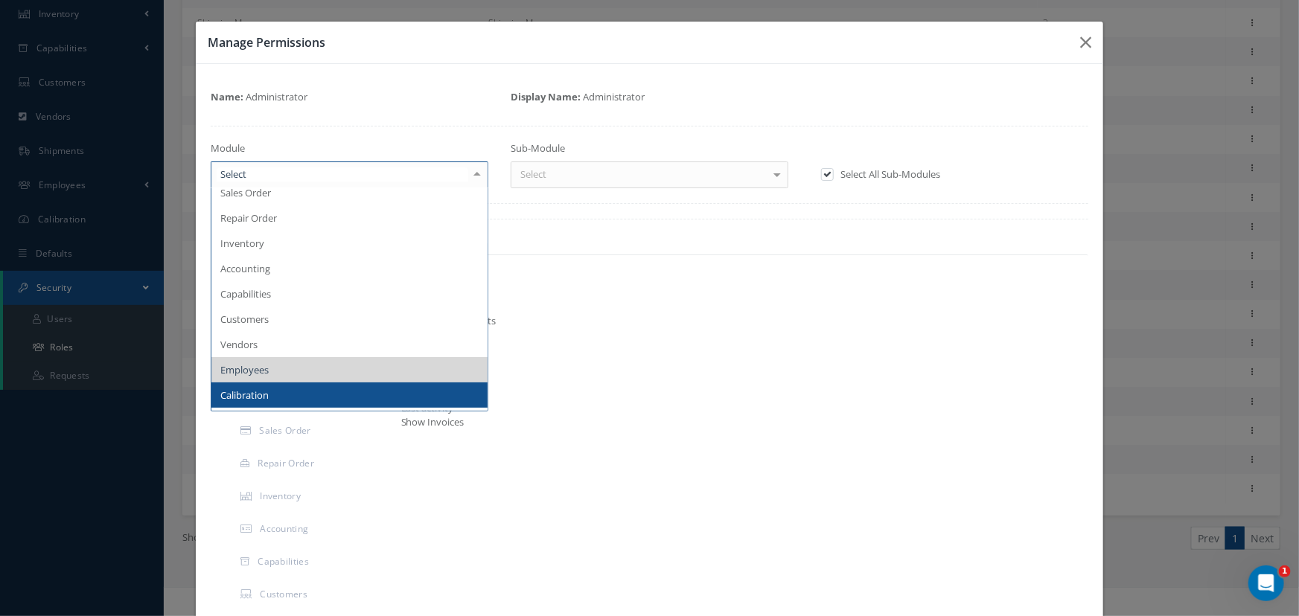
click at [302, 395] on span "Calibration" at bounding box center [349, 395] width 276 height 25
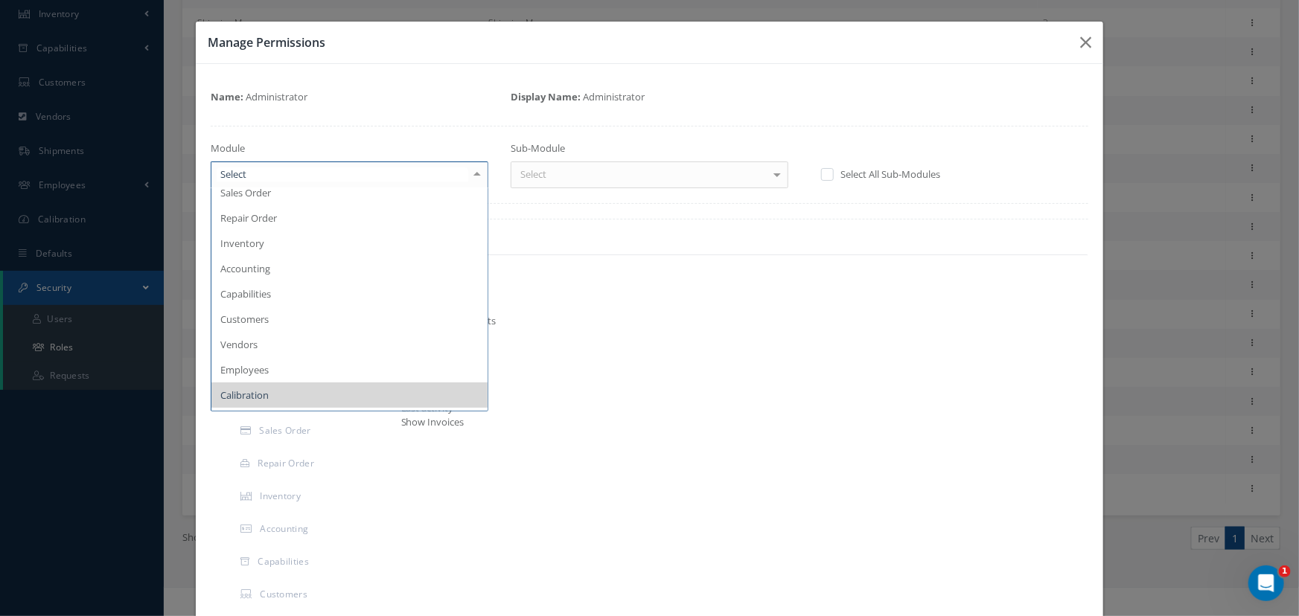
click at [469, 173] on div at bounding box center [477, 174] width 21 height 25
click at [833, 173] on label at bounding box center [835, 173] width 4 height 13
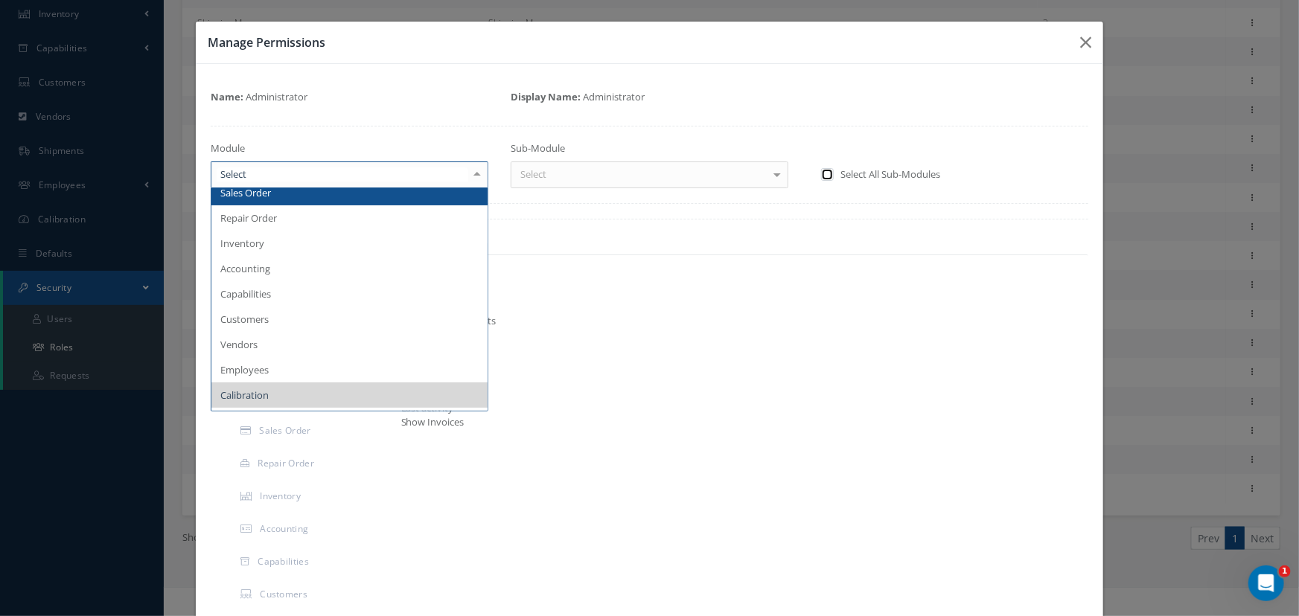
click at [822, 173] on input "checkbox" at bounding box center [826, 175] width 10 height 10
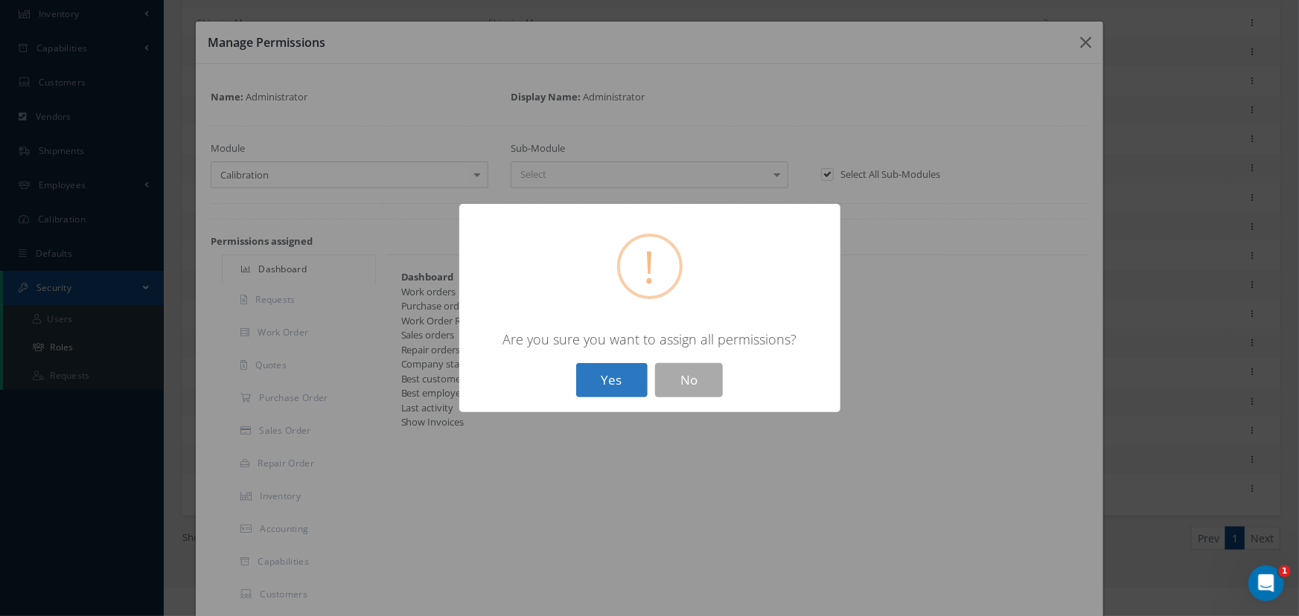
click at [622, 381] on button "Yes" at bounding box center [611, 380] width 71 height 35
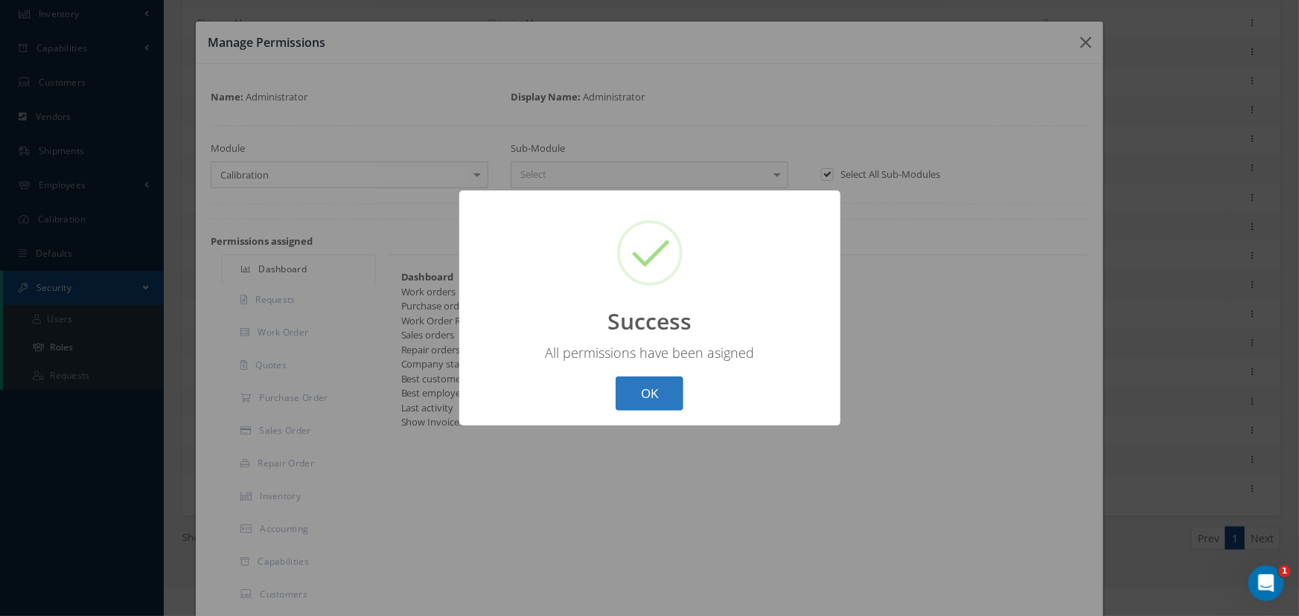
click at [639, 395] on button "OK" at bounding box center [650, 394] width 68 height 35
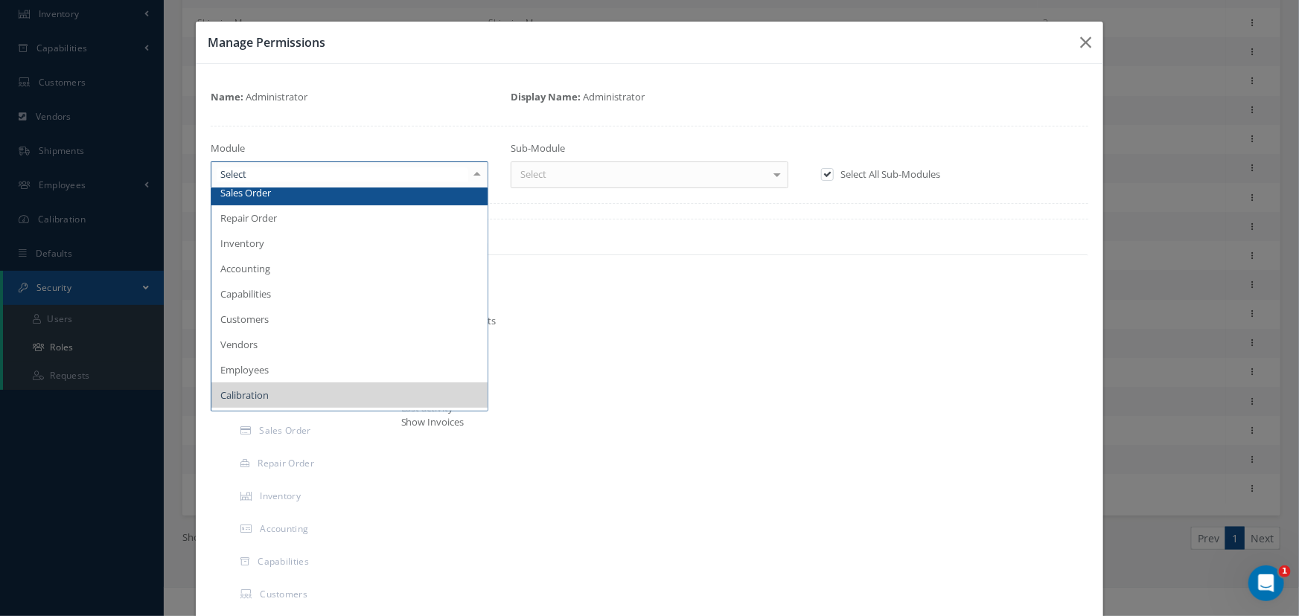
click at [472, 177] on div at bounding box center [477, 174] width 21 height 25
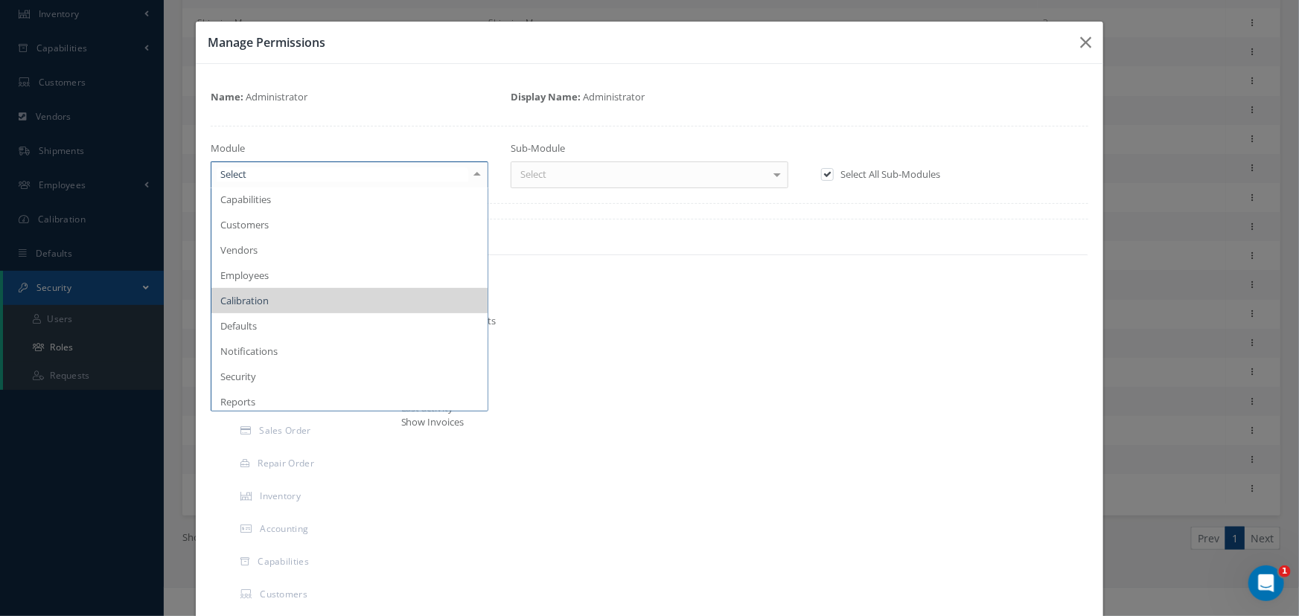
scroll to position [270, 0]
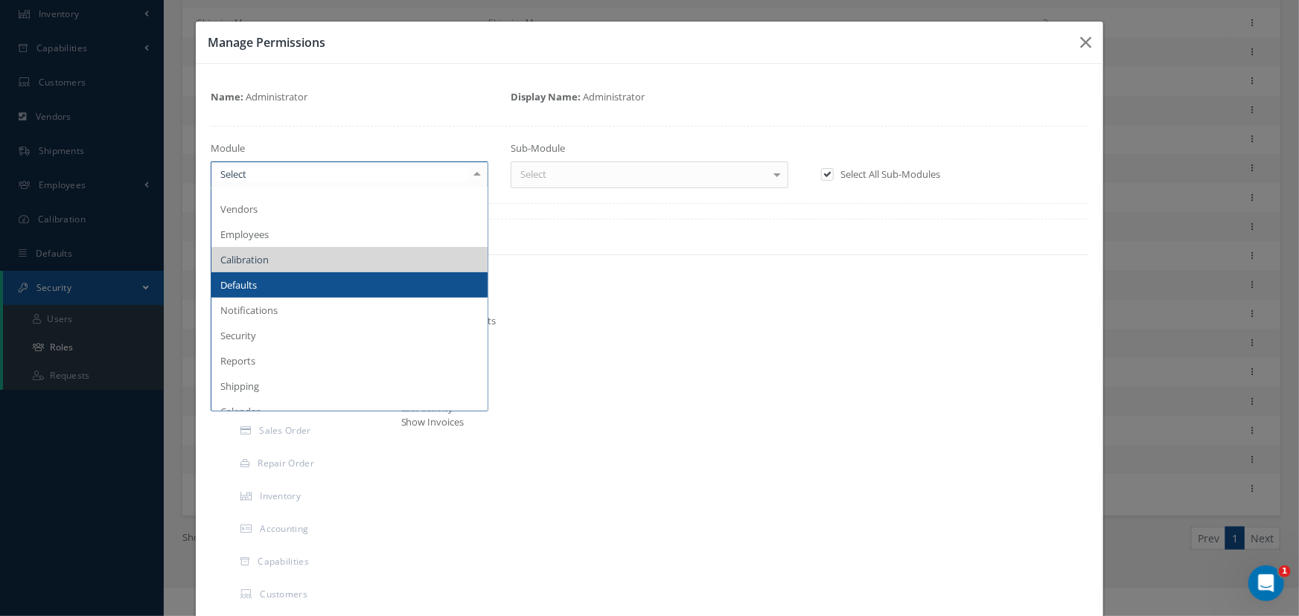
click at [353, 283] on span "Defaults" at bounding box center [349, 284] width 276 height 25
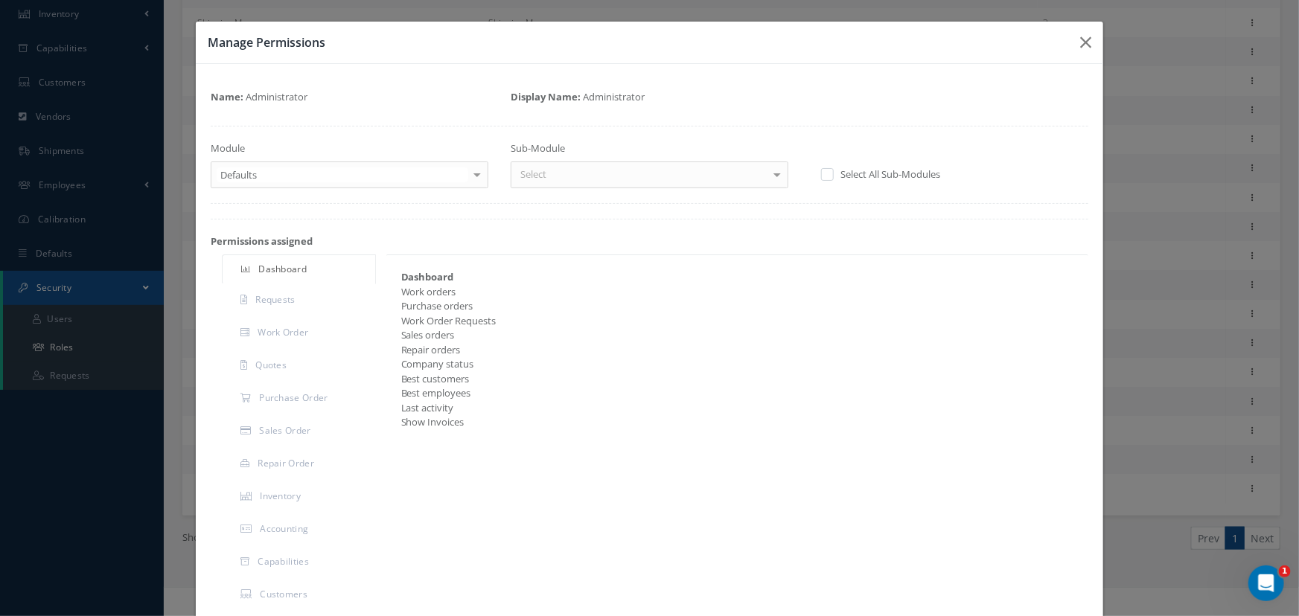
click at [768, 171] on div at bounding box center [777, 174] width 21 height 25
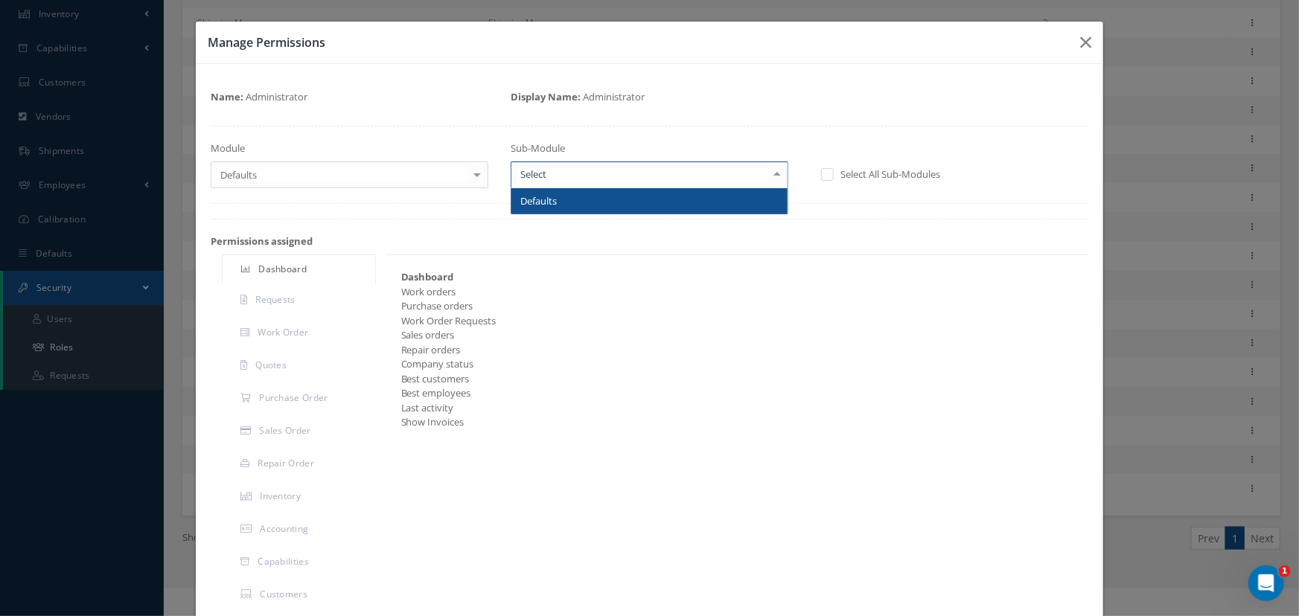
click at [751, 197] on span "Defaults" at bounding box center [649, 200] width 276 height 25
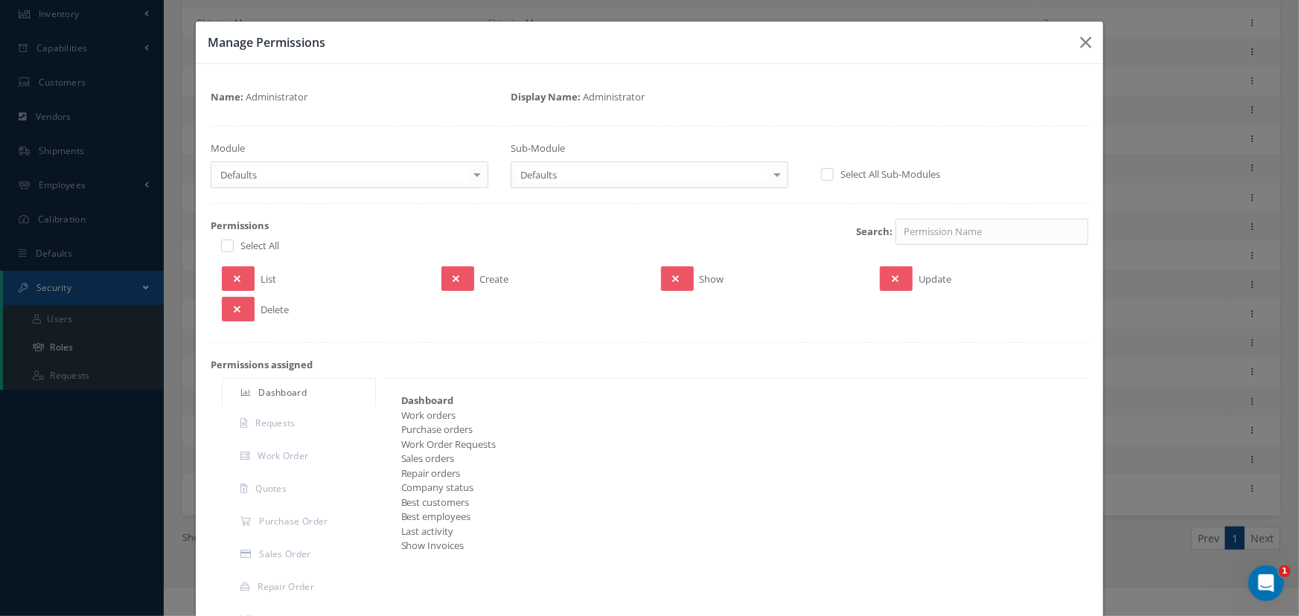
click at [833, 179] on label at bounding box center [835, 173] width 4 height 13
click at [828, 179] on input "checkbox" at bounding box center [826, 175] width 10 height 10
checkbox input "true"
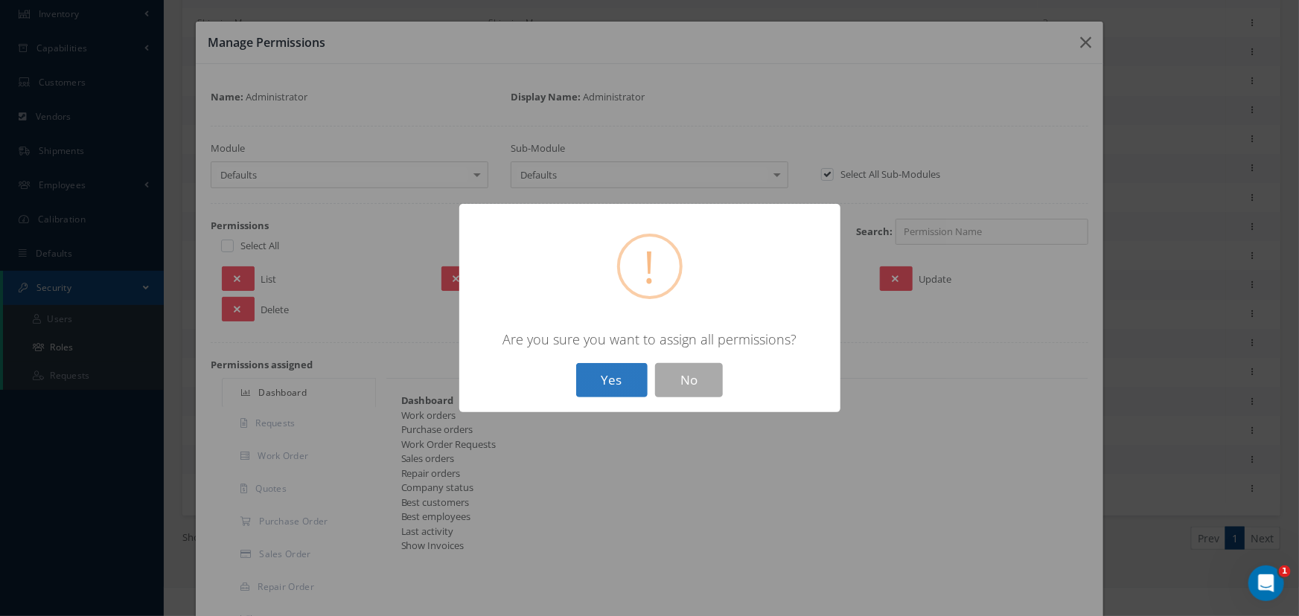
click at [610, 376] on button "Yes" at bounding box center [611, 380] width 71 height 35
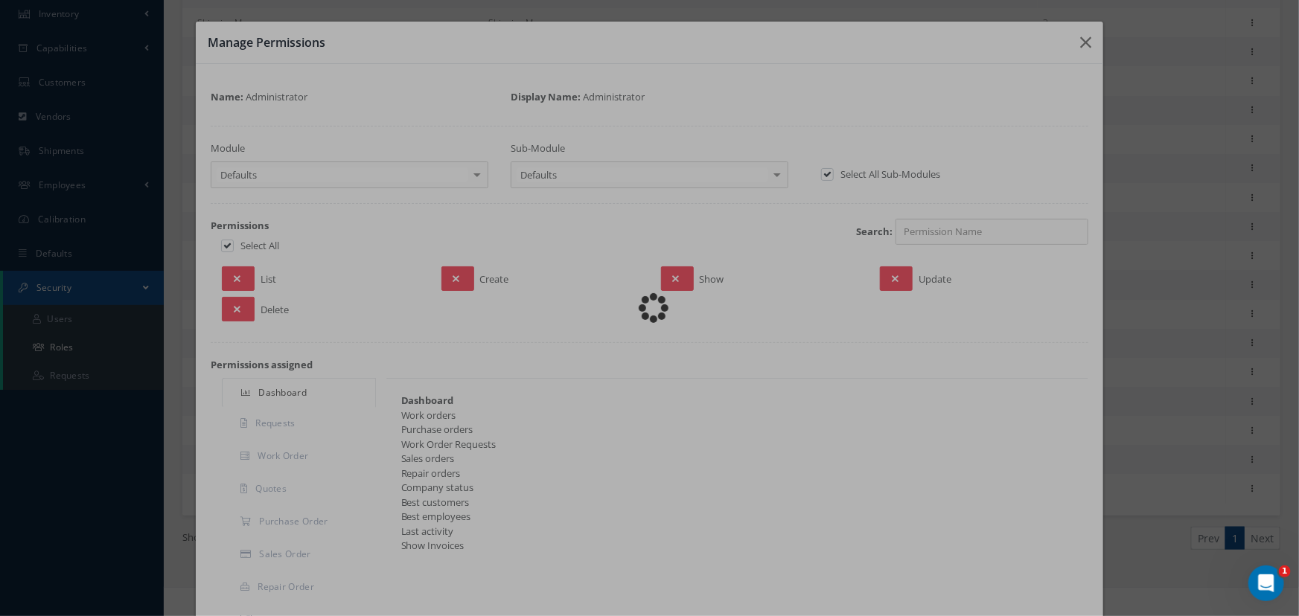
checkbox input "true"
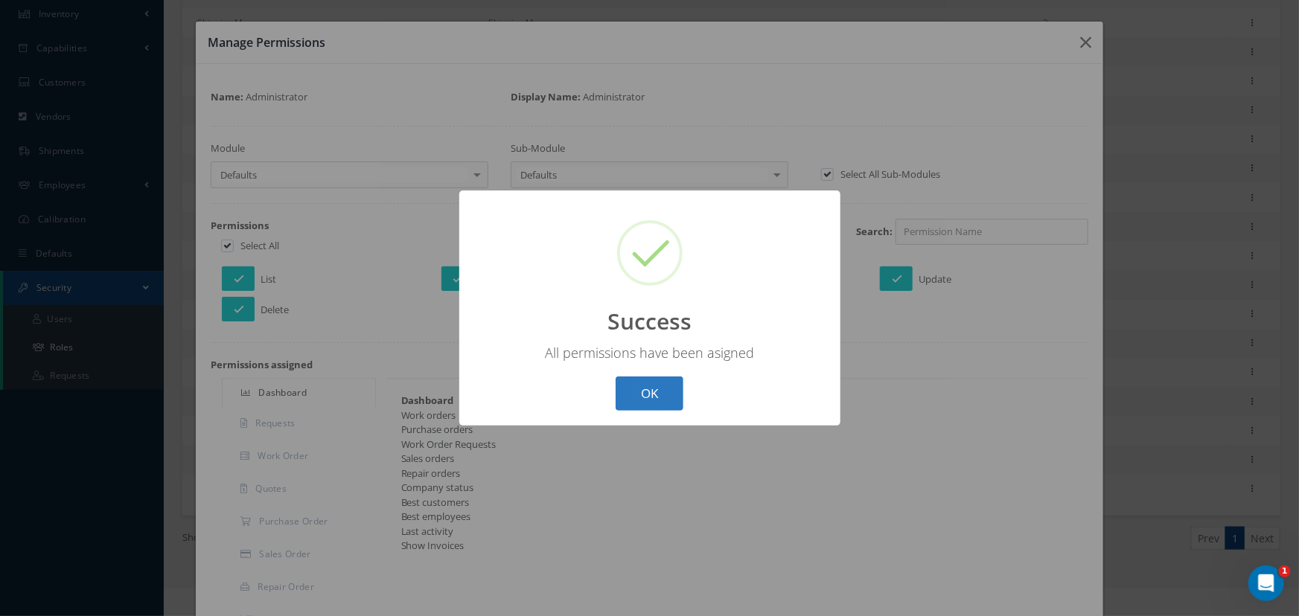
click at [663, 381] on button "OK" at bounding box center [650, 394] width 68 height 35
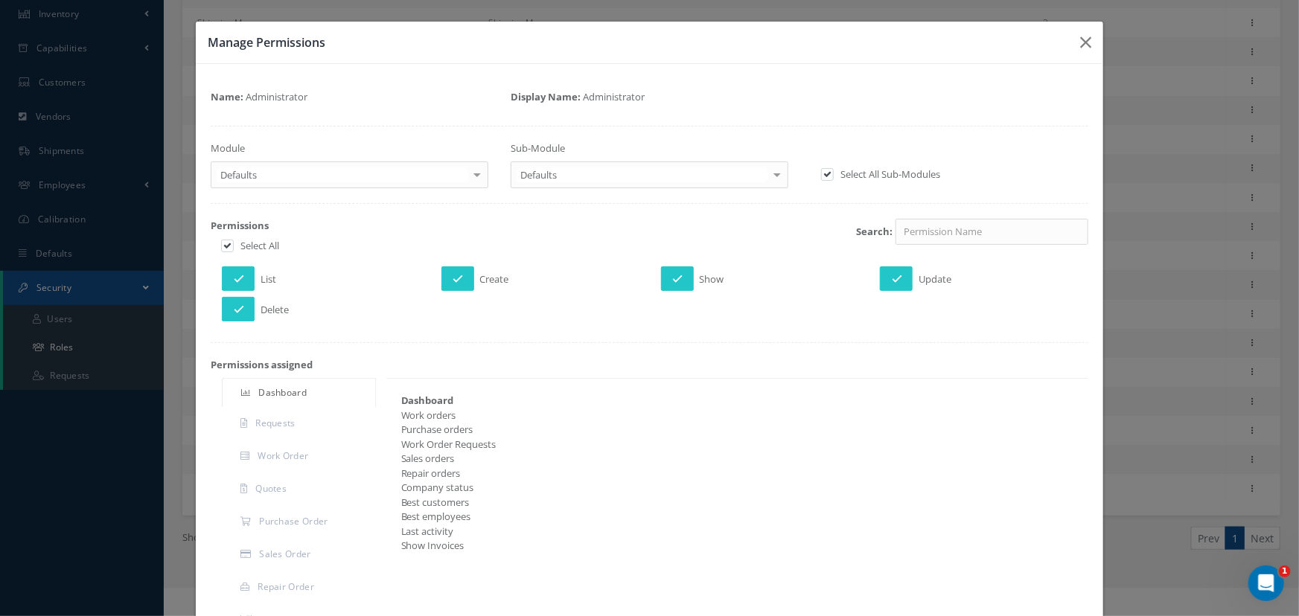
click at [471, 170] on div at bounding box center [477, 174] width 21 height 25
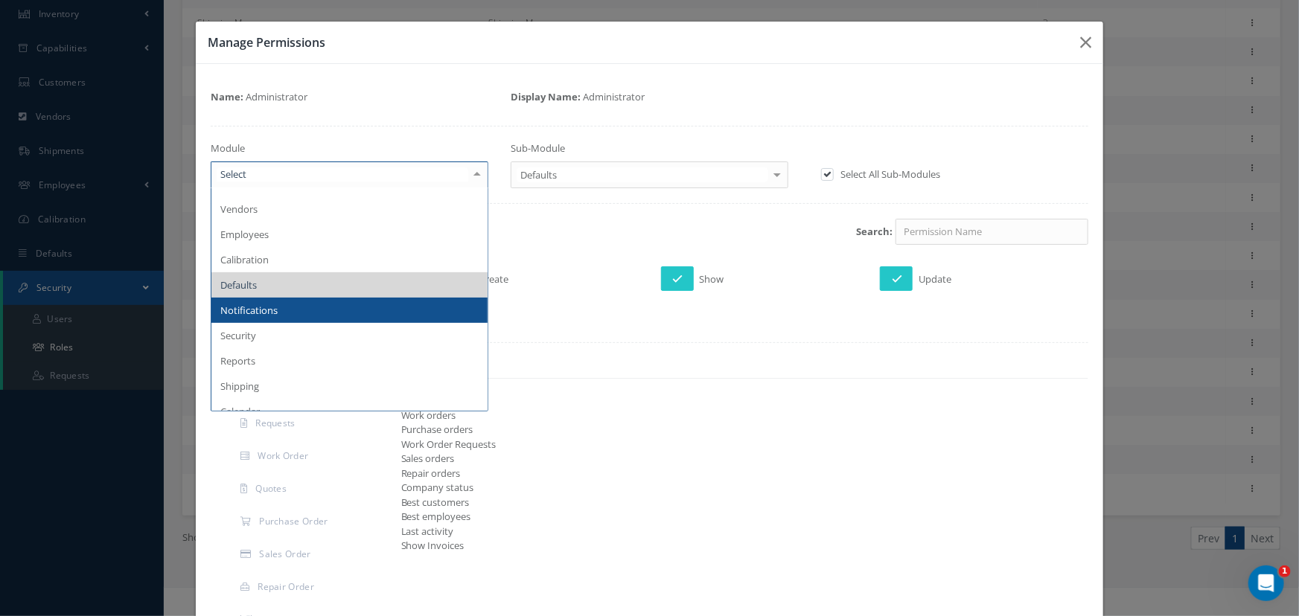
click at [393, 313] on span "Notifications" at bounding box center [349, 310] width 276 height 25
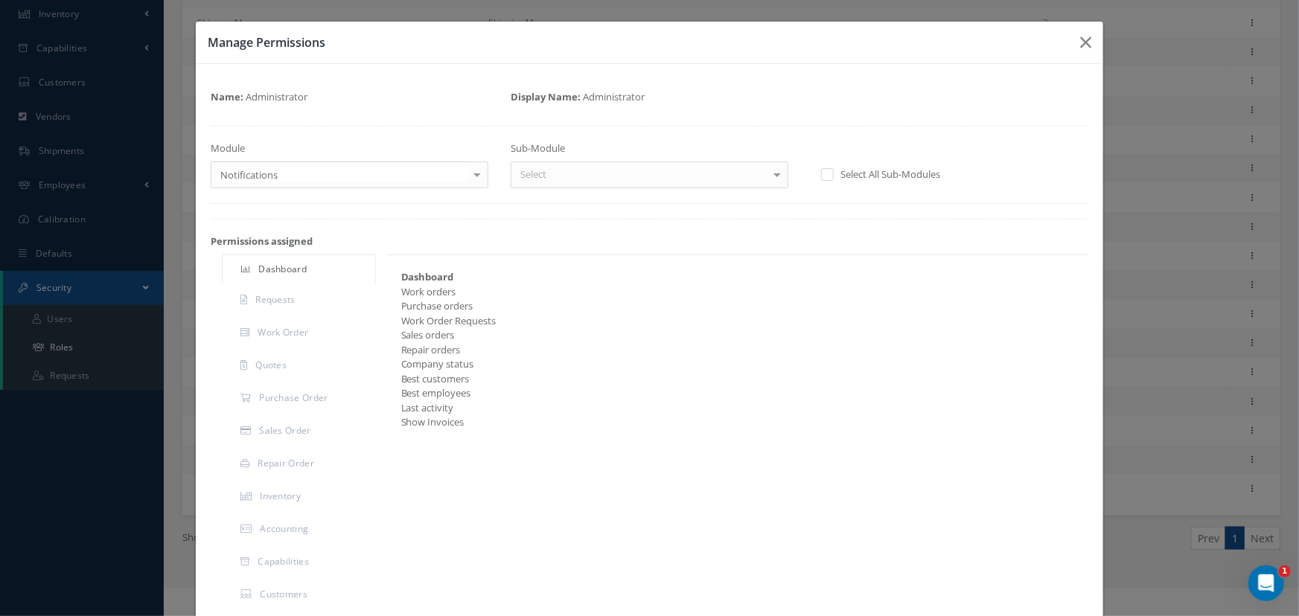
click at [477, 177] on div at bounding box center [477, 174] width 21 height 25
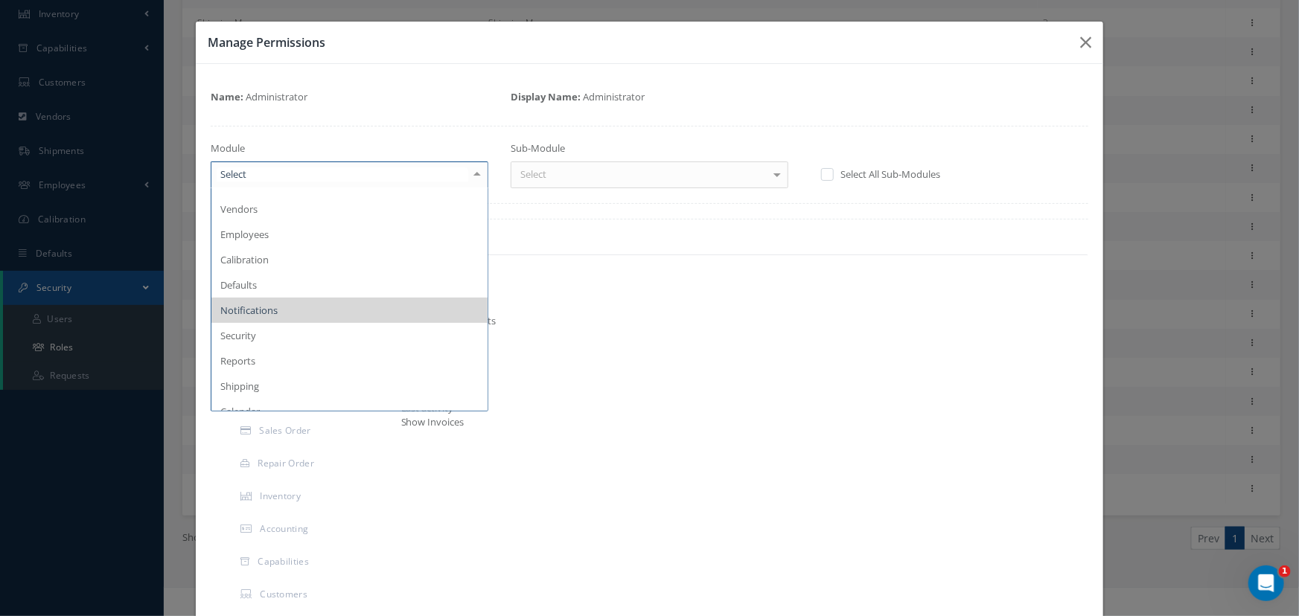
click at [477, 177] on div at bounding box center [477, 174] width 21 height 25
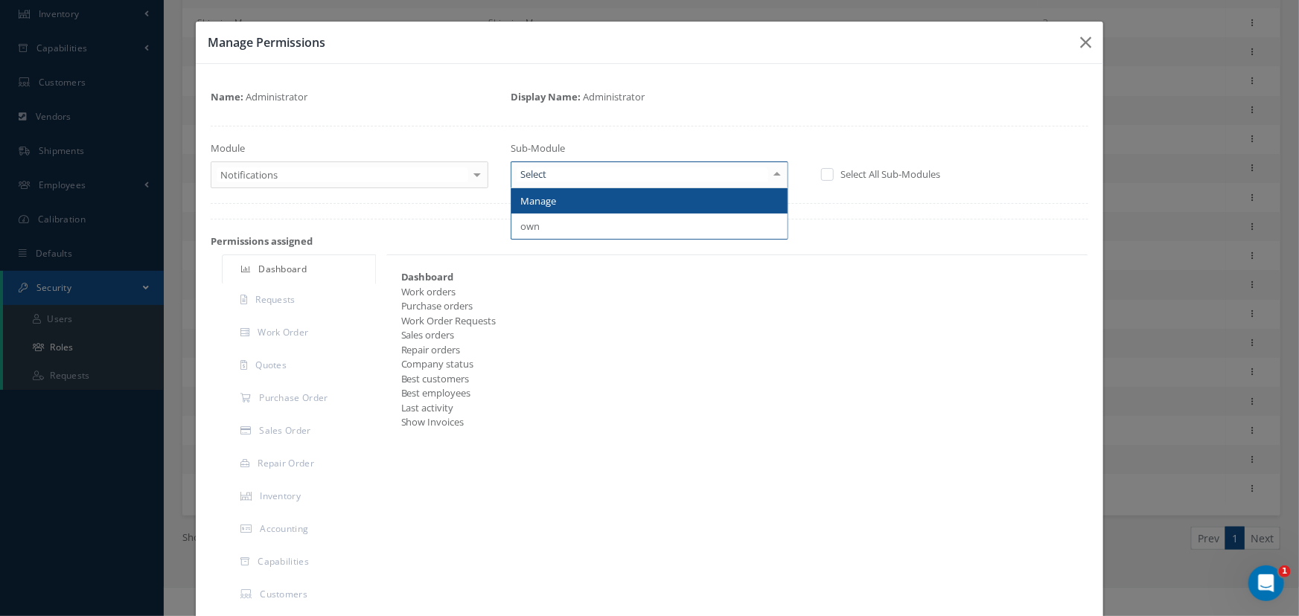
click at [773, 170] on div at bounding box center [777, 174] width 21 height 25
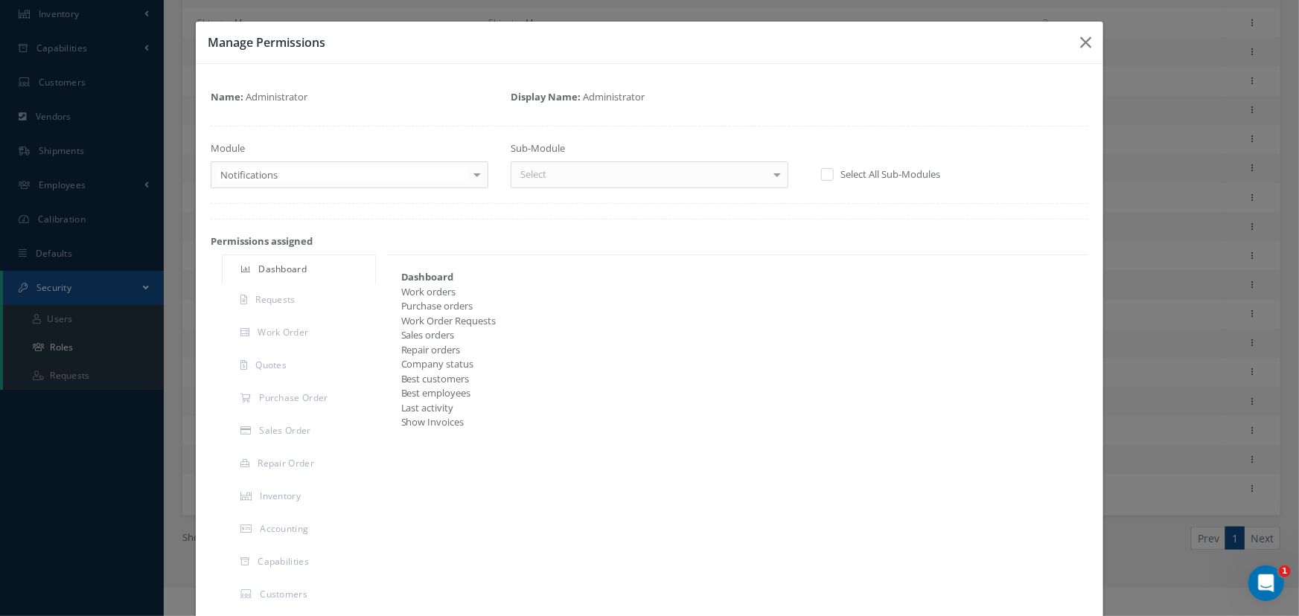
click at [837, 176] on label "Select All Sub-Modules" at bounding box center [888, 173] width 103 height 13
click at [831, 176] on input "checkbox" at bounding box center [826, 175] width 10 height 10
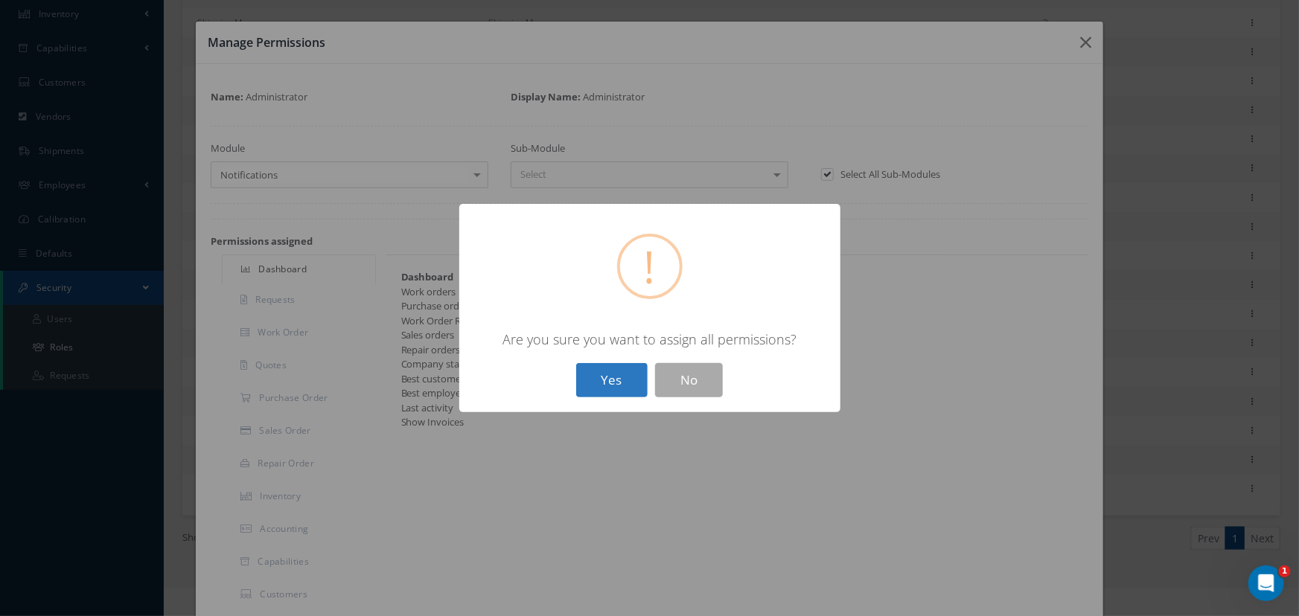
click at [619, 384] on button "Yes" at bounding box center [611, 380] width 71 height 35
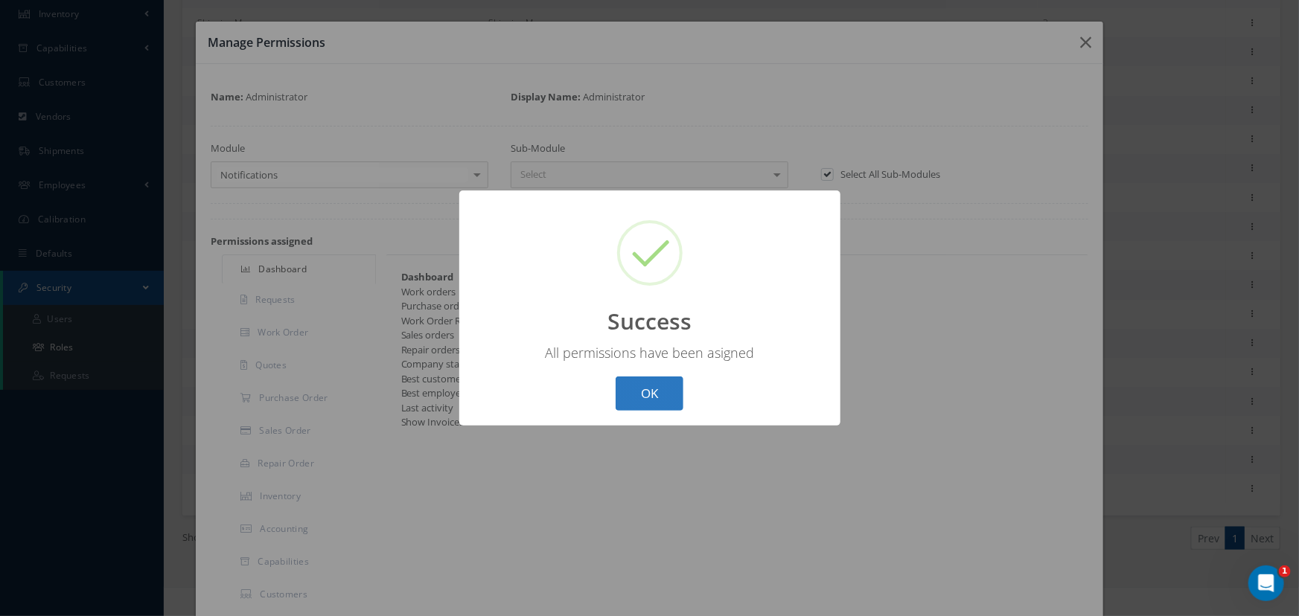
click at [644, 386] on button "OK" at bounding box center [650, 394] width 68 height 35
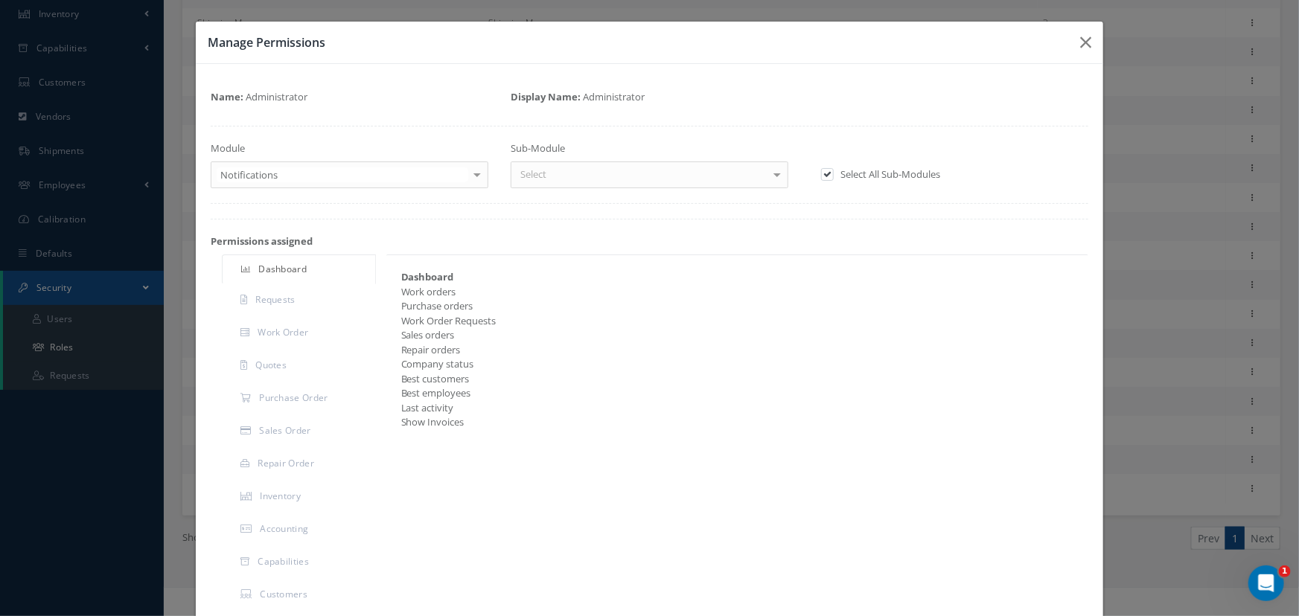
click at [472, 179] on div at bounding box center [477, 174] width 21 height 25
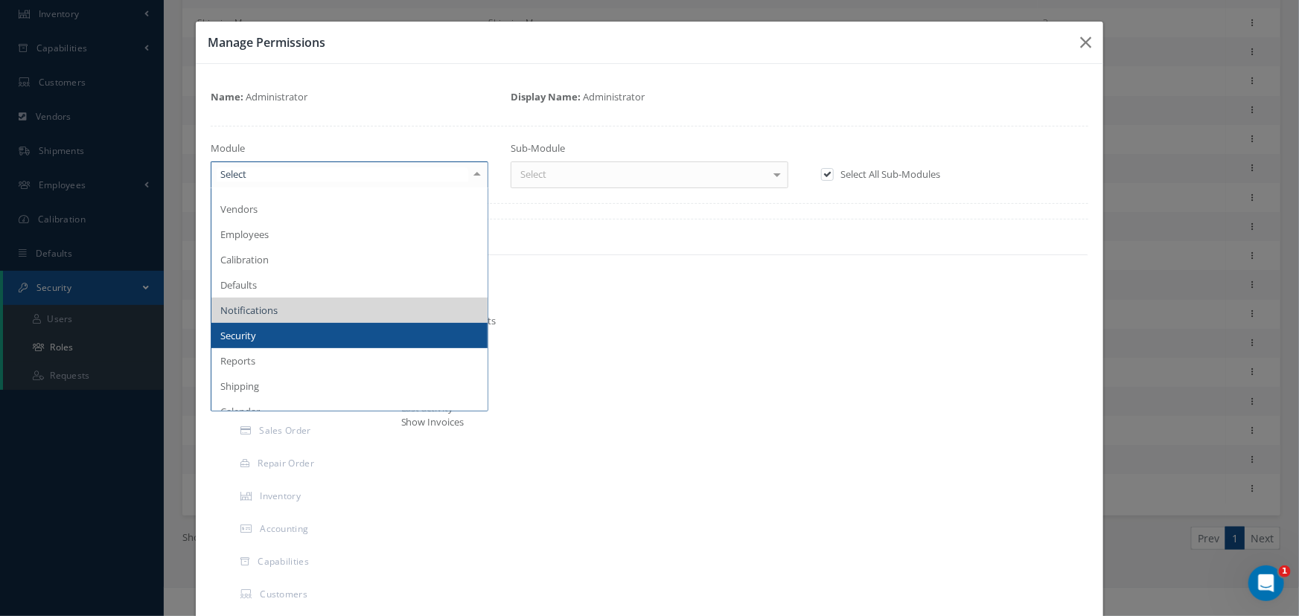
click at [291, 332] on span "Security" at bounding box center [349, 335] width 276 height 25
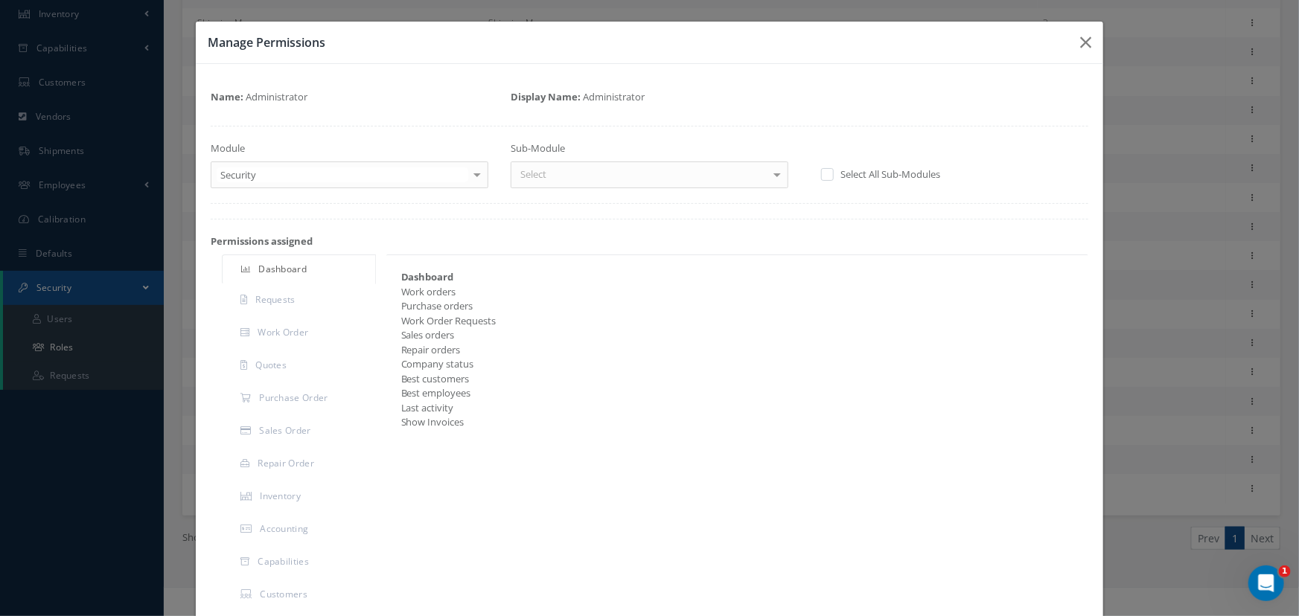
click at [833, 178] on label at bounding box center [835, 173] width 4 height 13
click at [826, 178] on input "checkbox" at bounding box center [826, 175] width 10 height 10
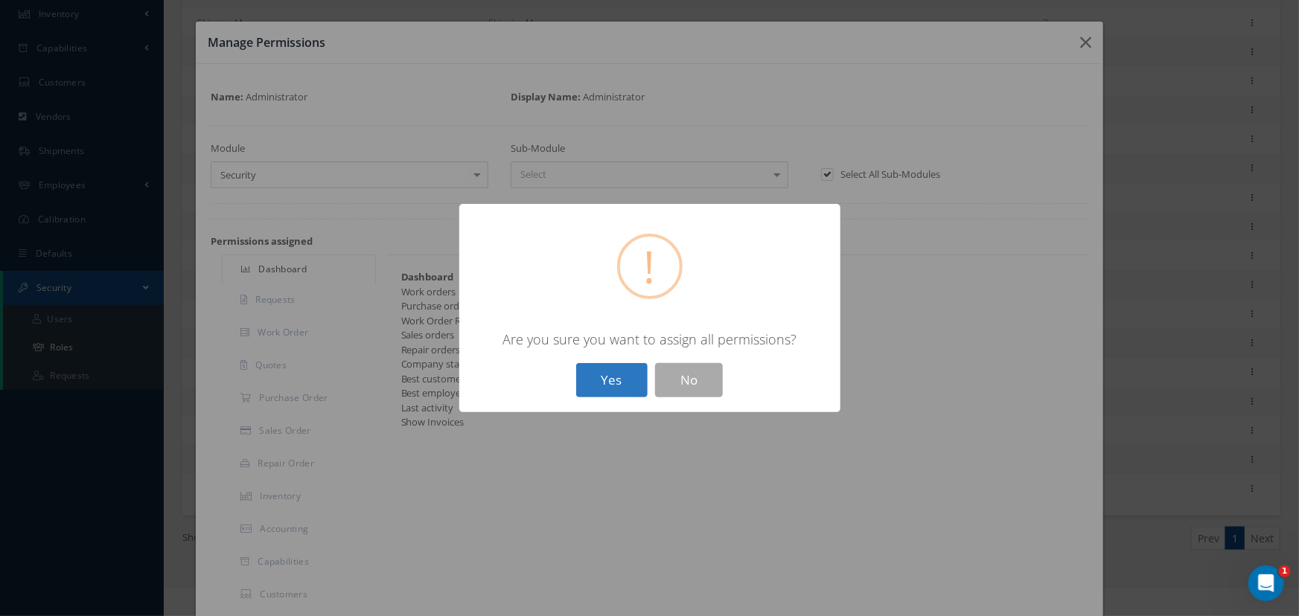
click at [615, 385] on button "Yes" at bounding box center [611, 380] width 71 height 35
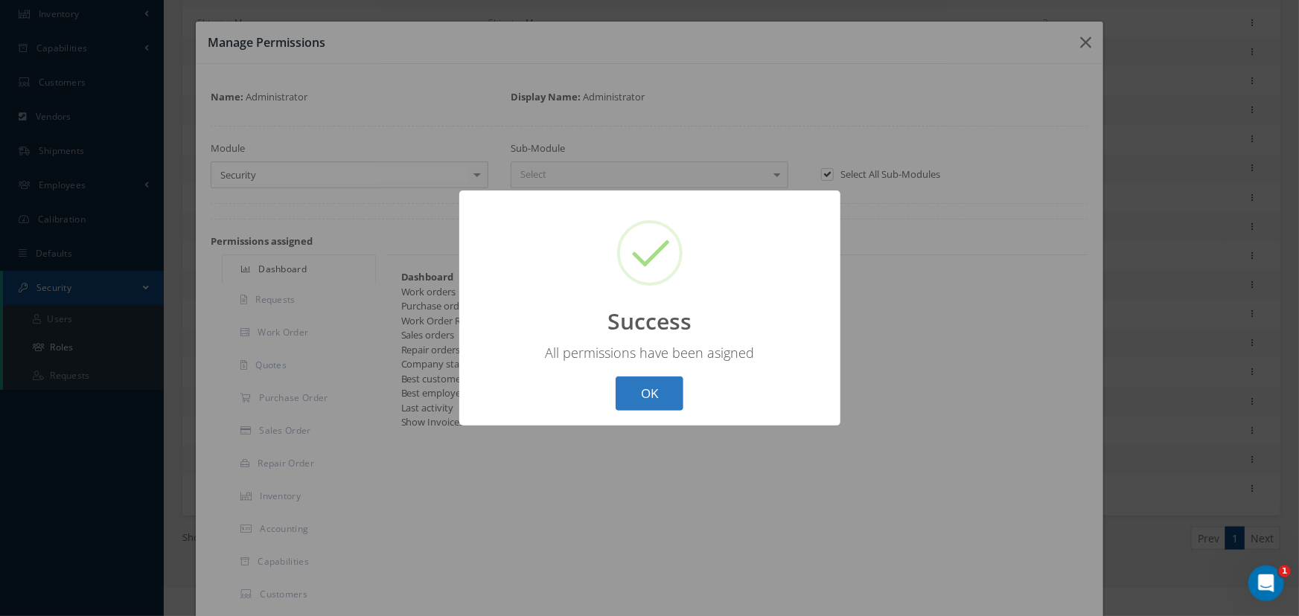
click at [634, 389] on button "OK" at bounding box center [650, 394] width 68 height 35
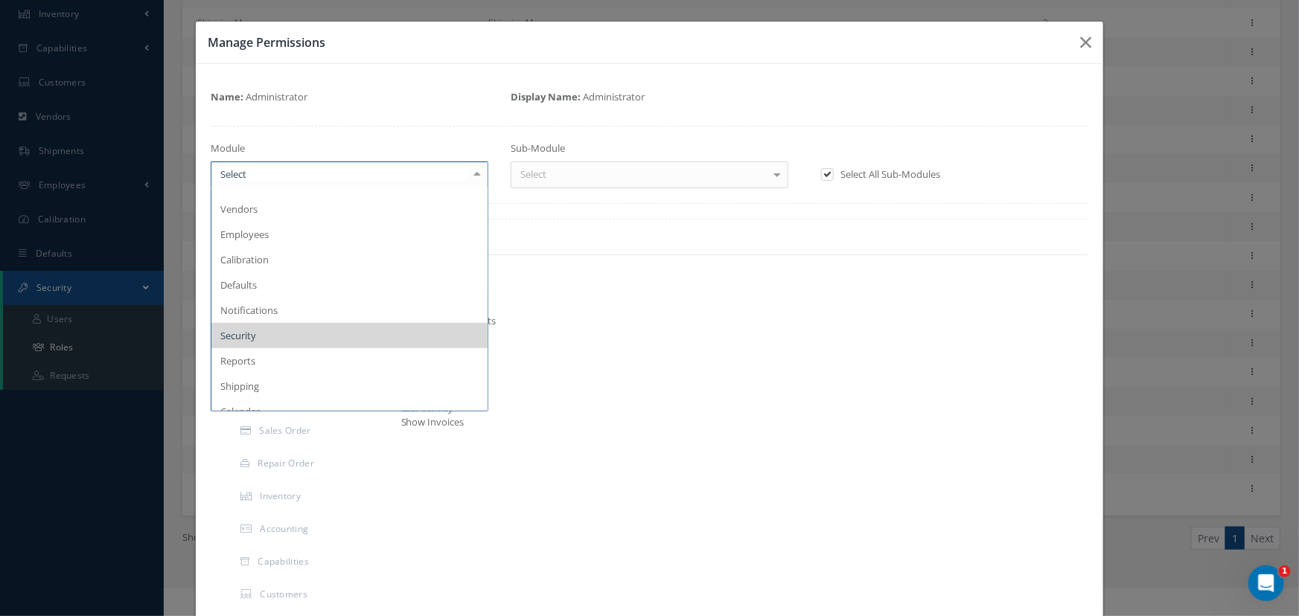
click at [479, 180] on div at bounding box center [477, 174] width 21 height 25
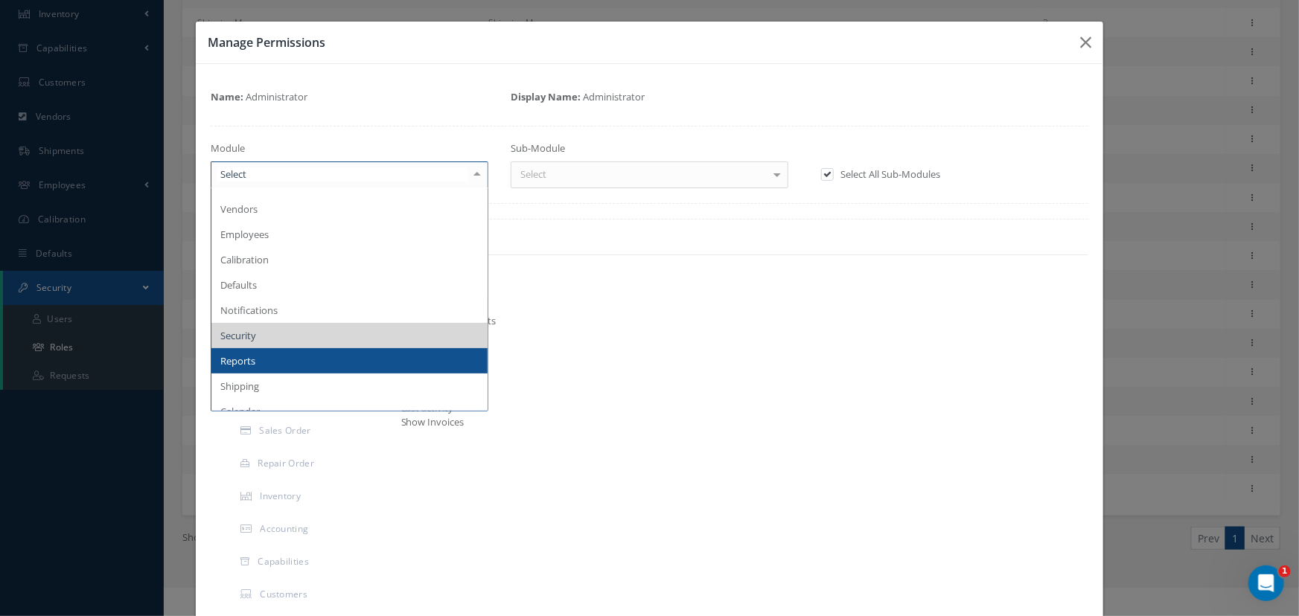
click at [294, 367] on span "Reports" at bounding box center [349, 360] width 276 height 25
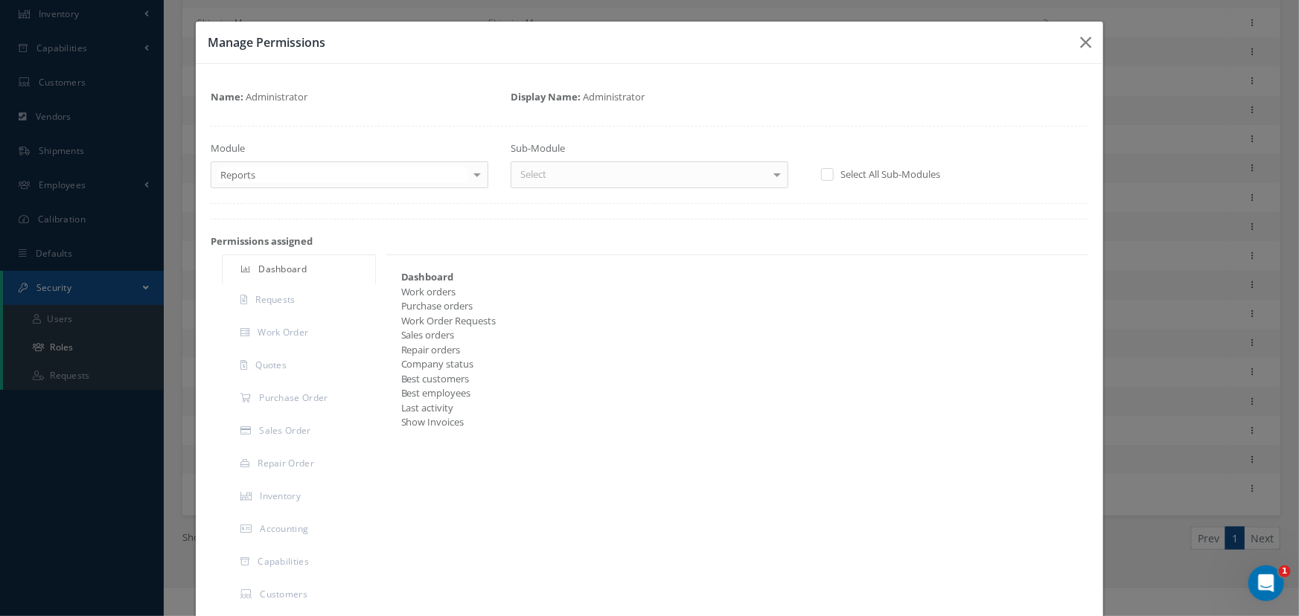
click at [833, 175] on label at bounding box center [835, 173] width 4 height 13
click at [821, 175] on input "checkbox" at bounding box center [826, 175] width 10 height 10
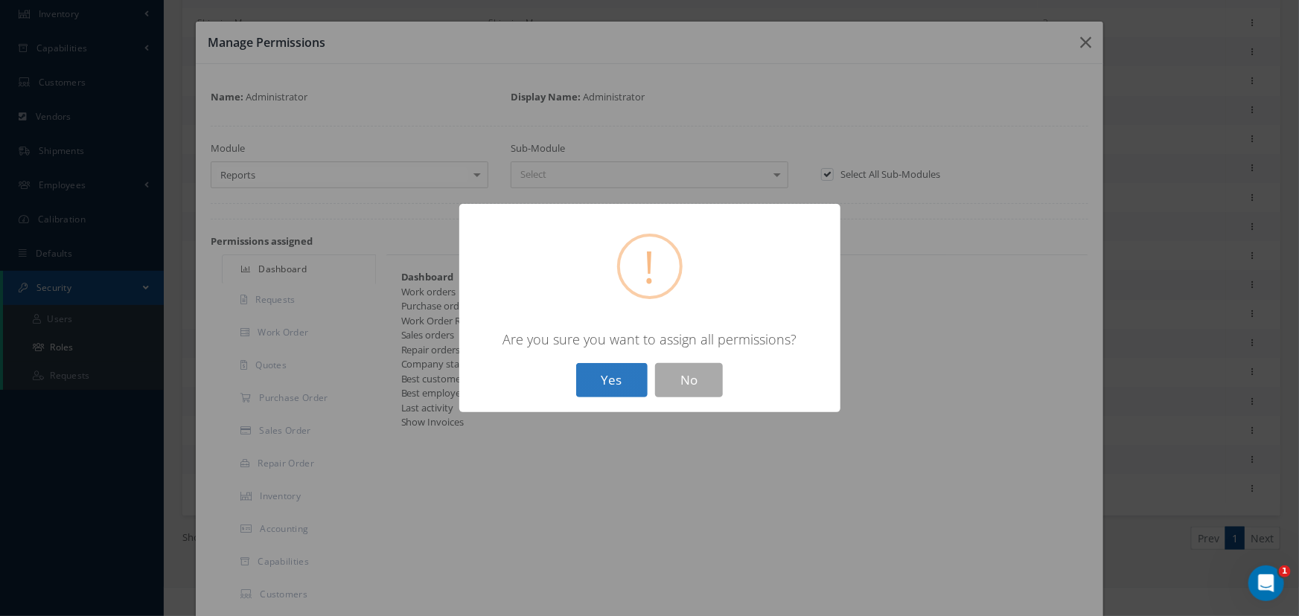
click at [610, 383] on button "Yes" at bounding box center [611, 380] width 71 height 35
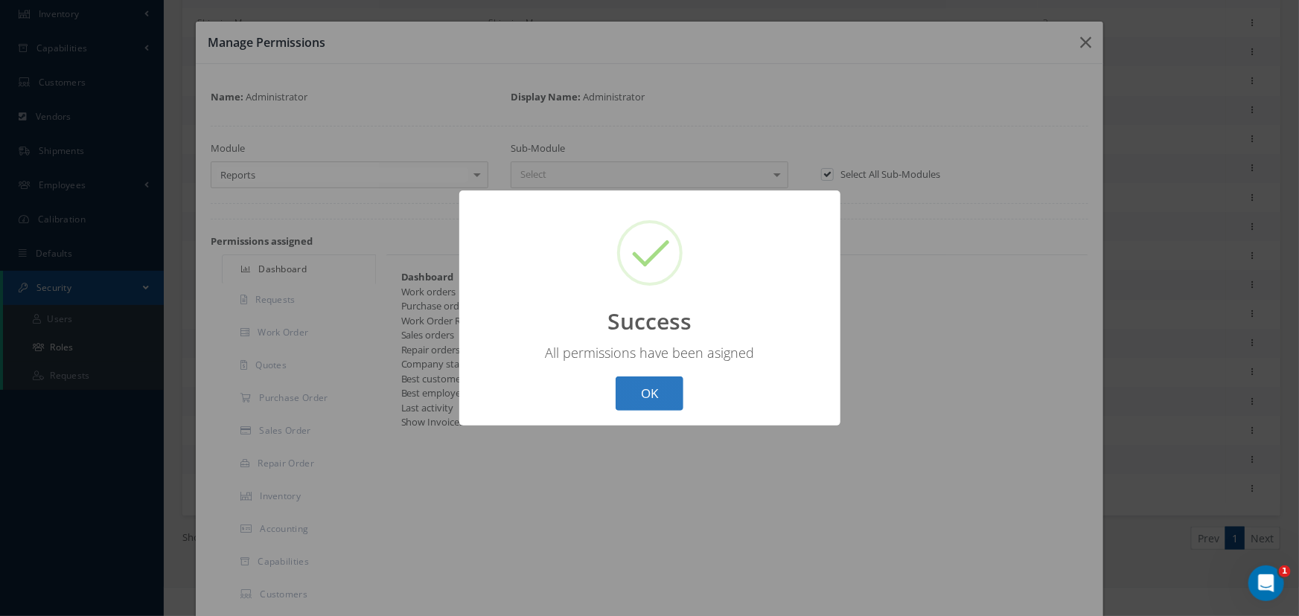
click at [646, 398] on button "OK" at bounding box center [650, 394] width 68 height 35
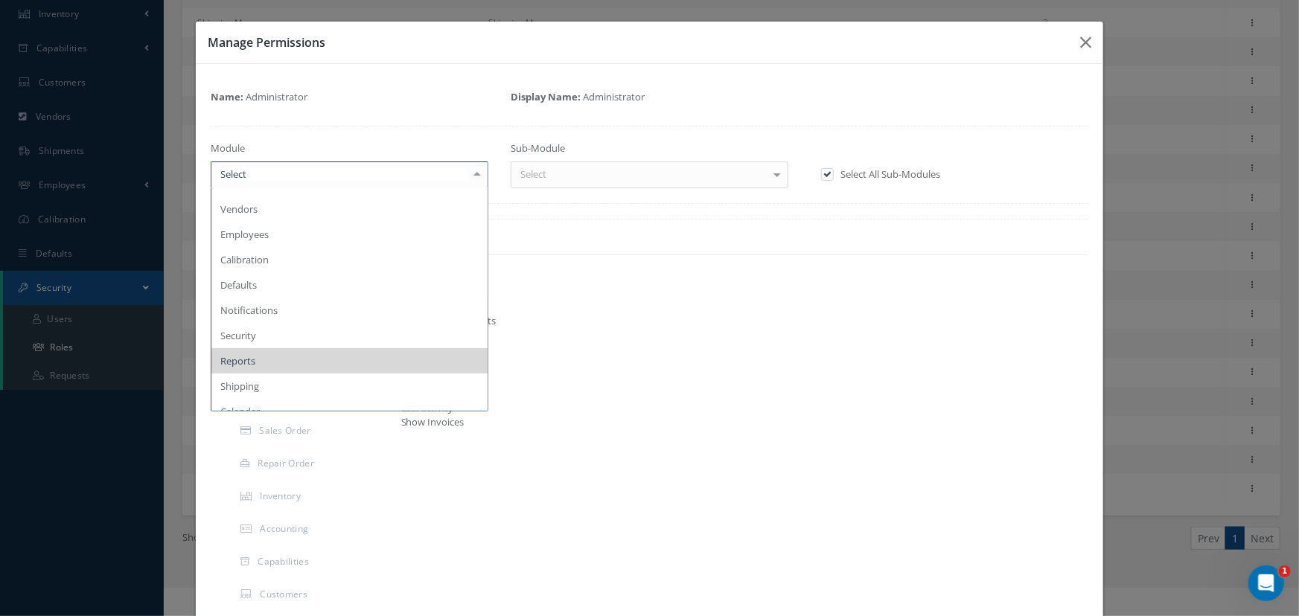
click at [470, 176] on div at bounding box center [477, 174] width 21 height 25
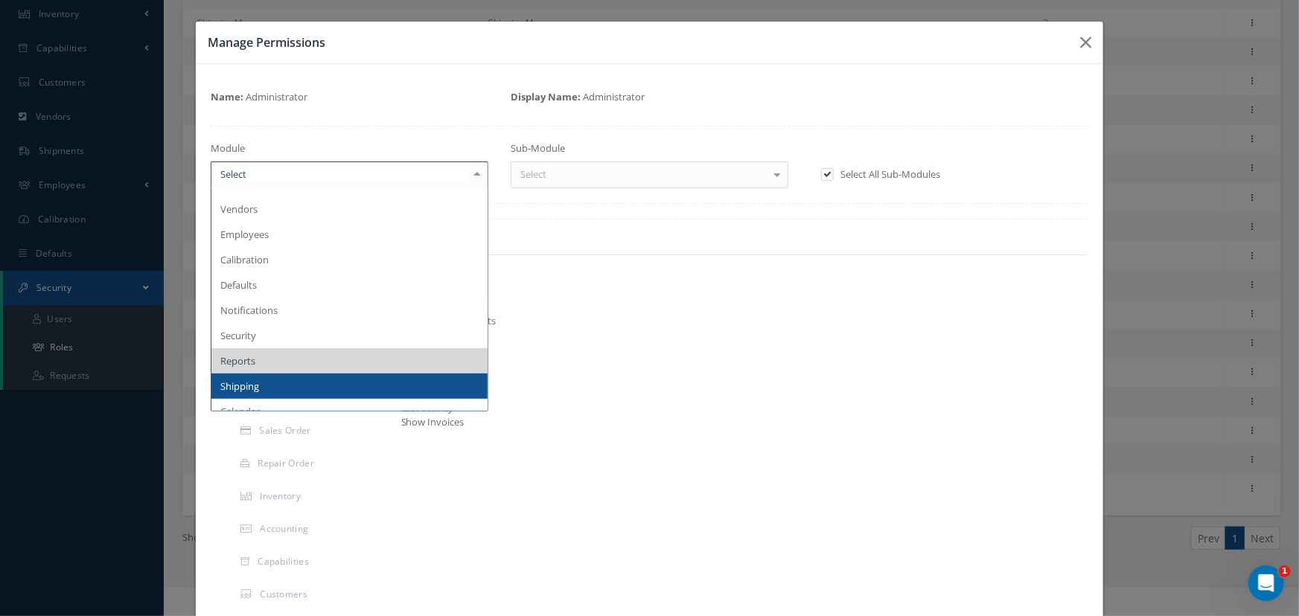
click at [335, 392] on span "Shipping" at bounding box center [349, 386] width 276 height 25
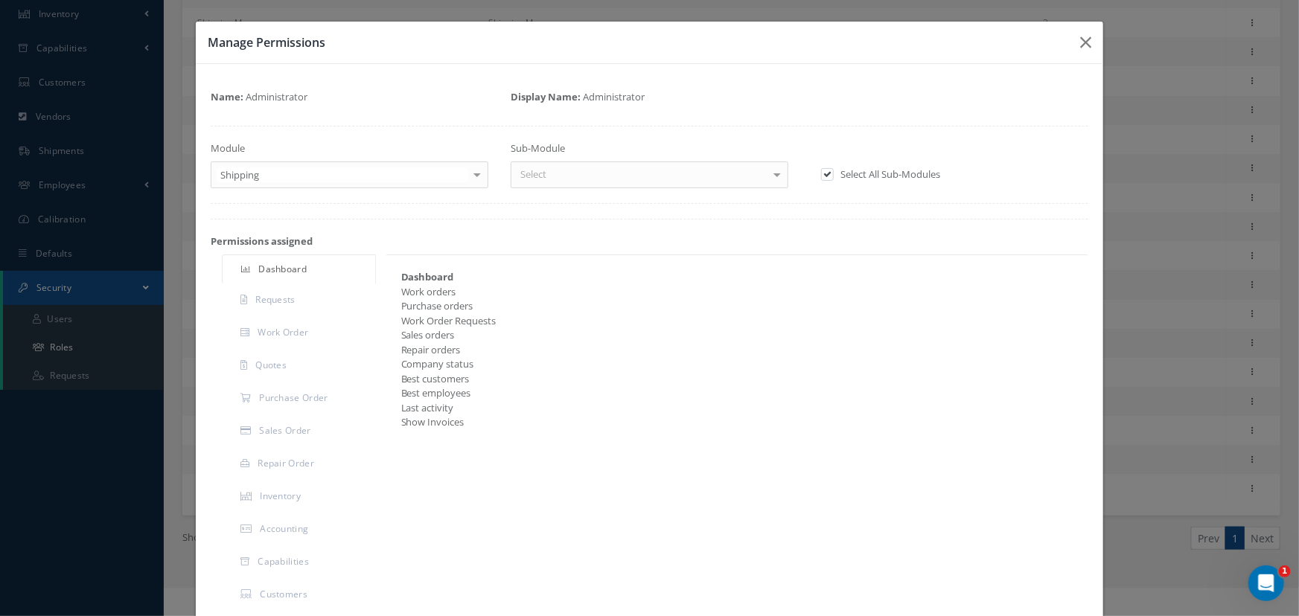
checkbox input "false"
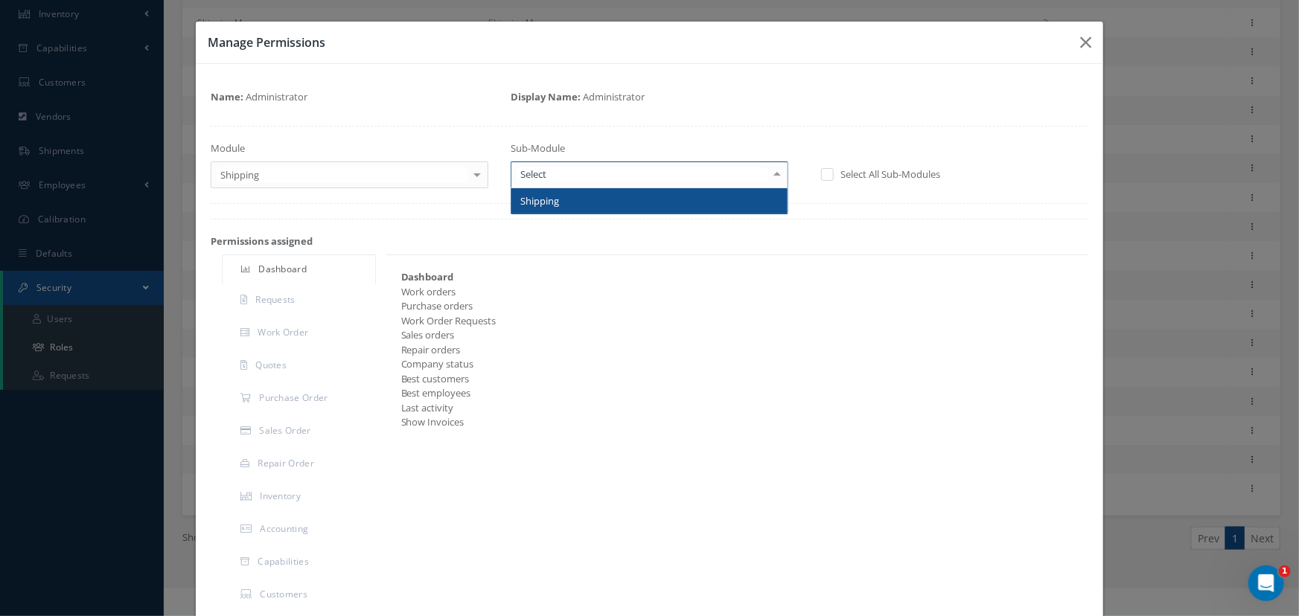
click at [773, 178] on div at bounding box center [777, 174] width 21 height 25
click at [739, 204] on span "Shipping" at bounding box center [649, 200] width 276 height 25
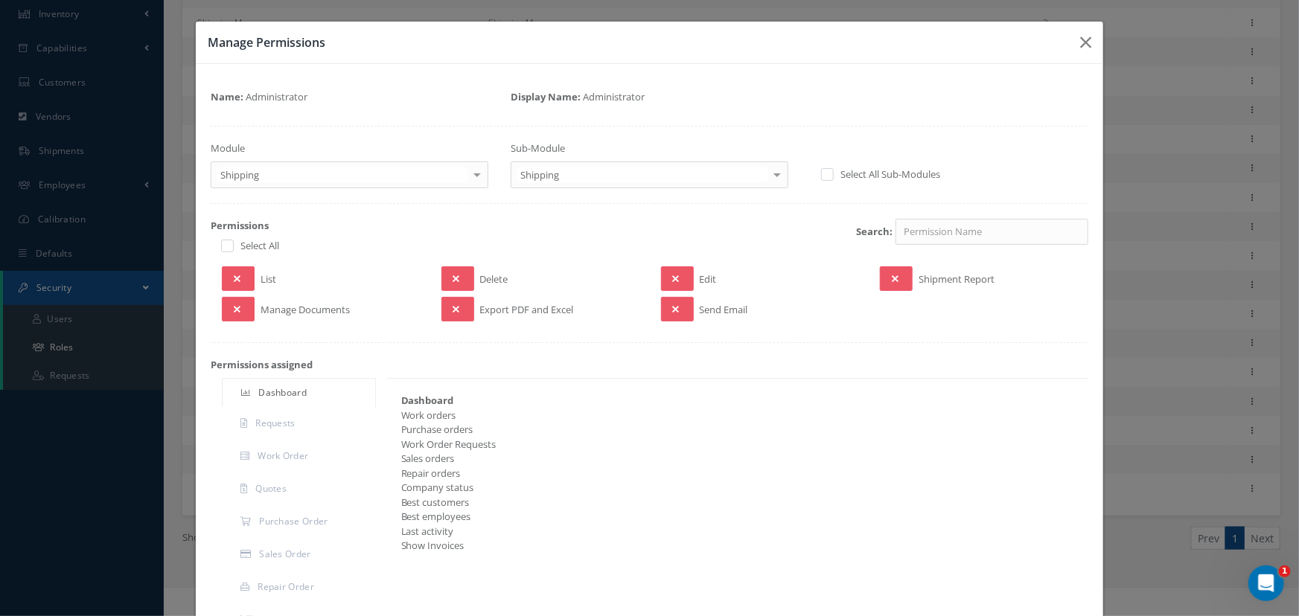
click at [818, 174] on div "Select All Sub-Modules" at bounding box center [953, 175] width 270 height 17
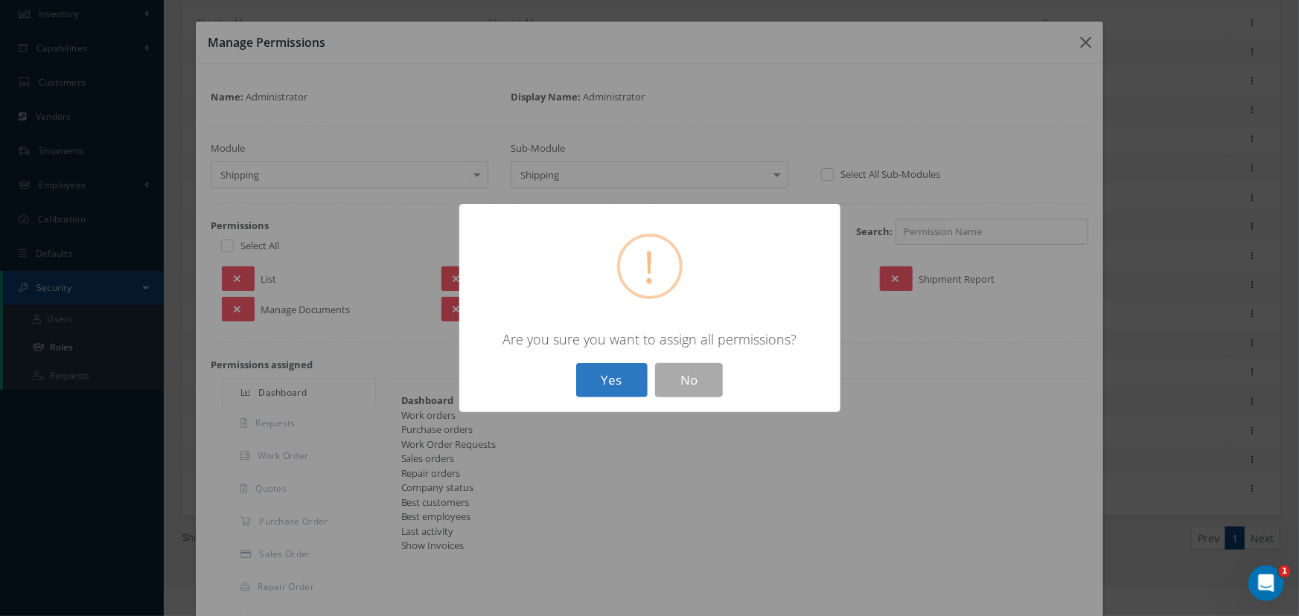
click at [602, 371] on button "Yes" at bounding box center [611, 380] width 71 height 35
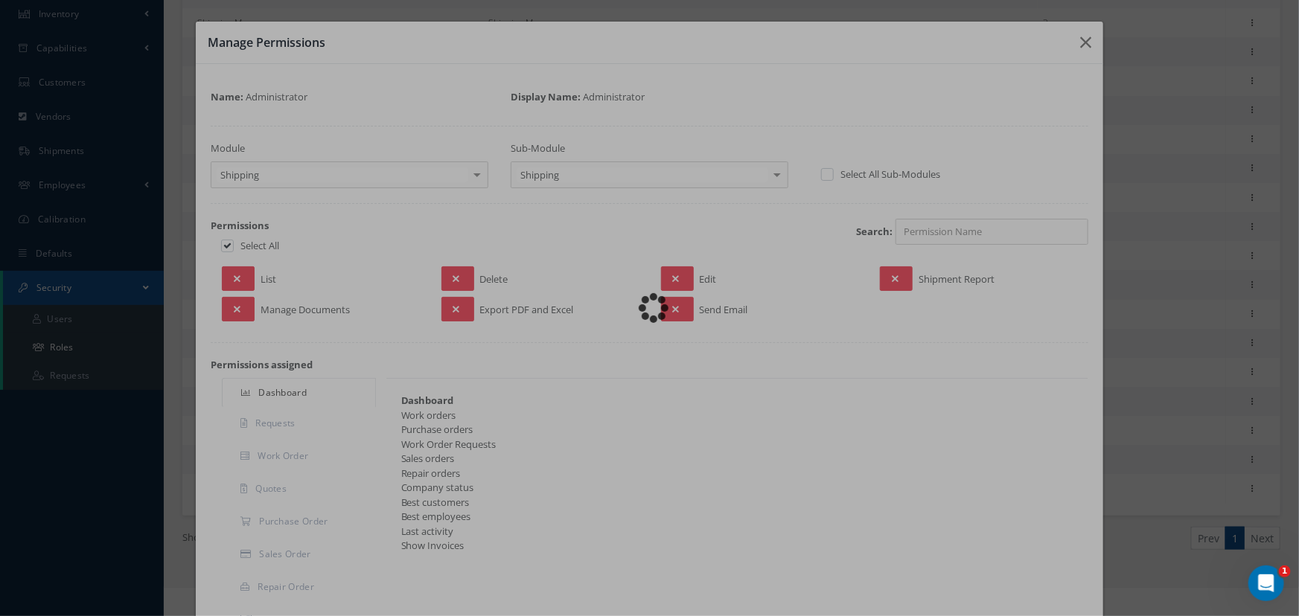
checkbox input "true"
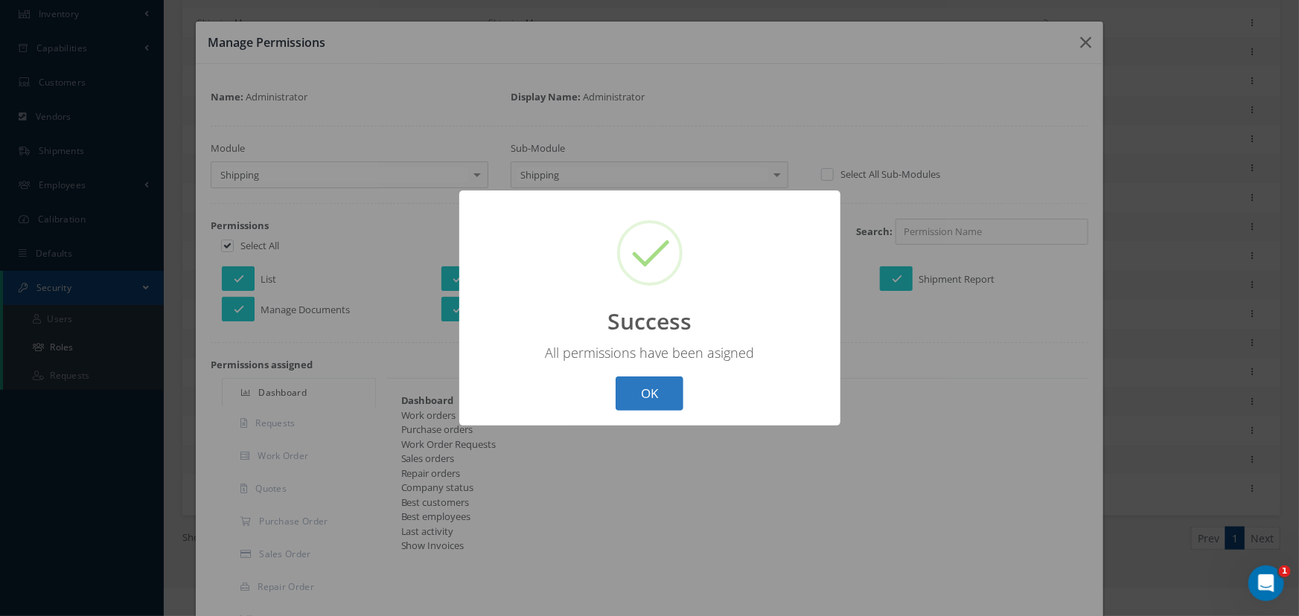
click at [636, 401] on button "OK" at bounding box center [650, 394] width 68 height 35
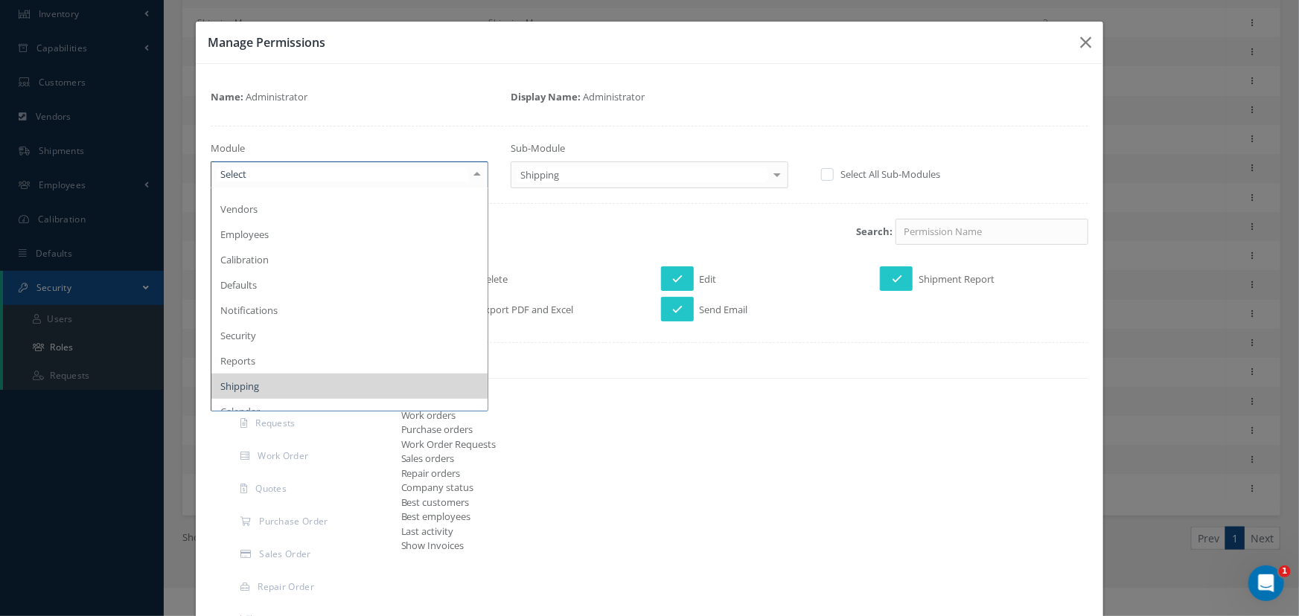
click at [474, 176] on div at bounding box center [477, 174] width 21 height 25
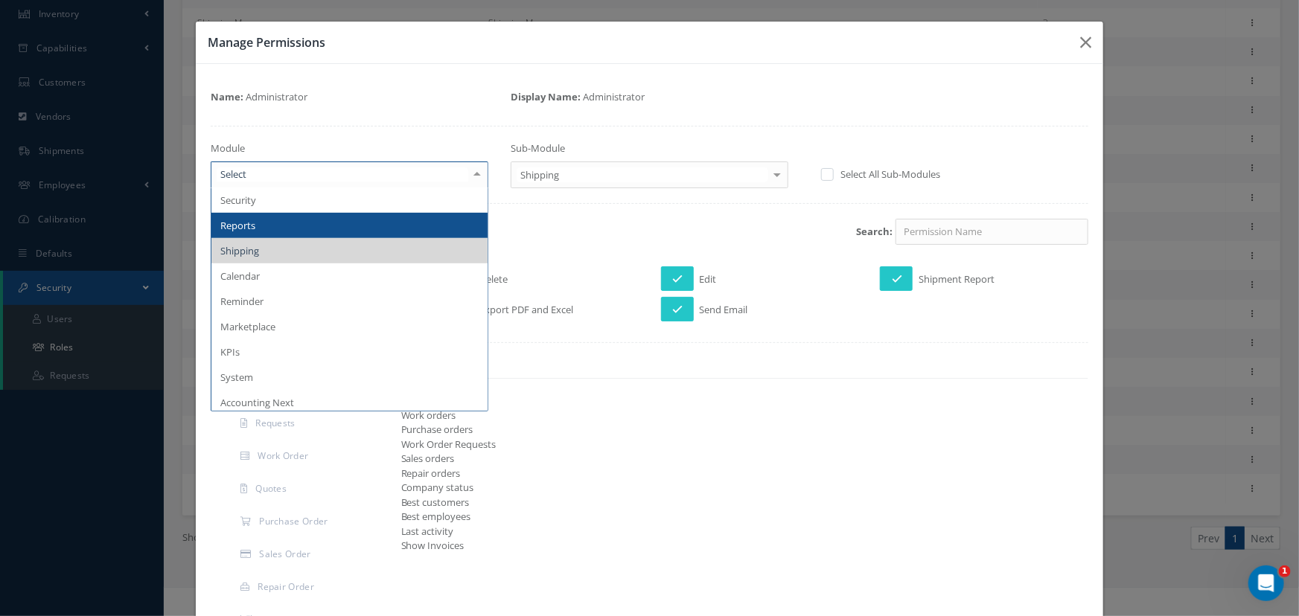
scroll to position [409, 0]
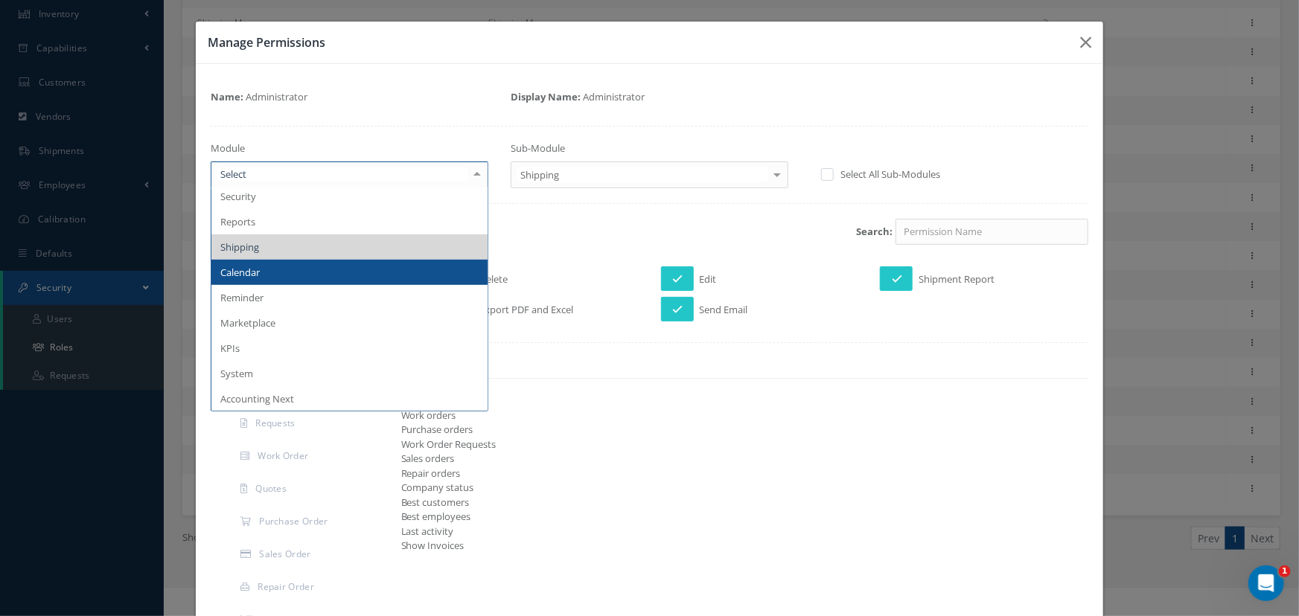
click at [377, 278] on span "Calendar" at bounding box center [349, 272] width 276 height 25
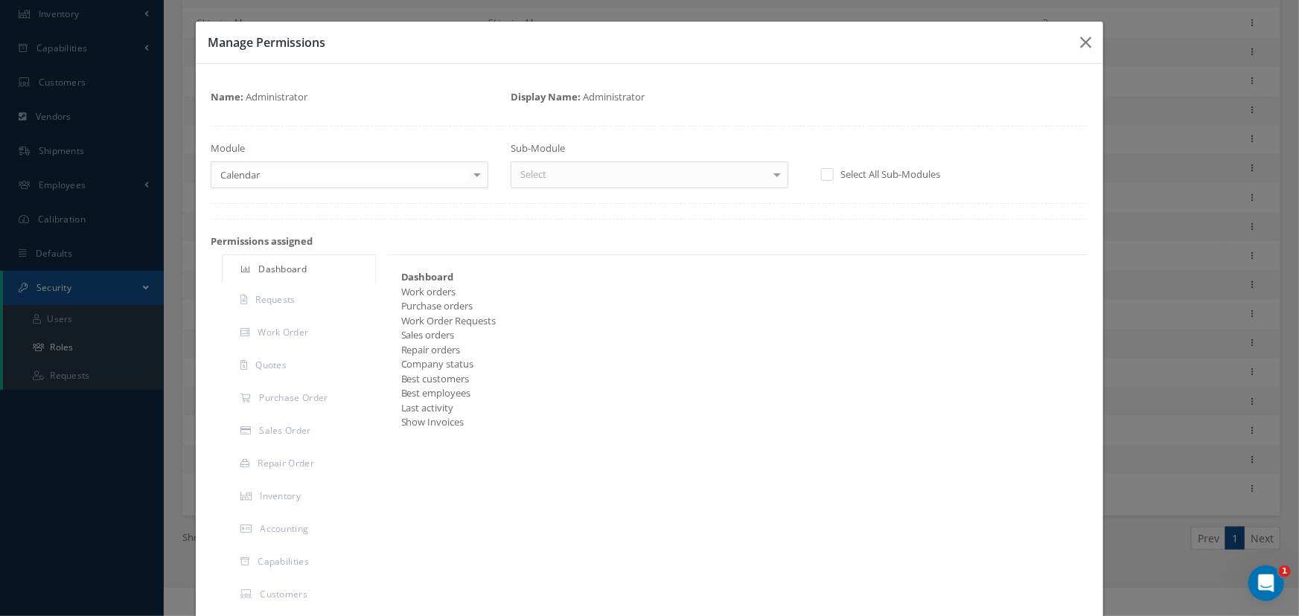
click at [833, 174] on label at bounding box center [835, 173] width 4 height 13
click at [822, 174] on input "checkbox" at bounding box center [826, 175] width 10 height 10
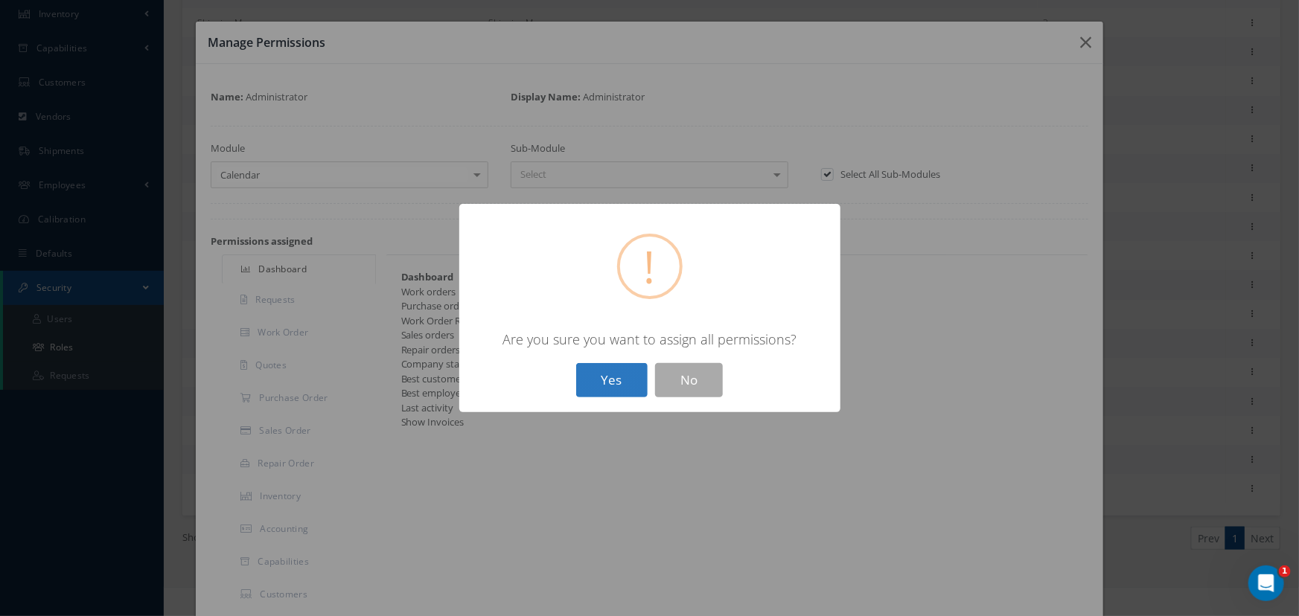
click at [608, 374] on button "Yes" at bounding box center [611, 380] width 71 height 35
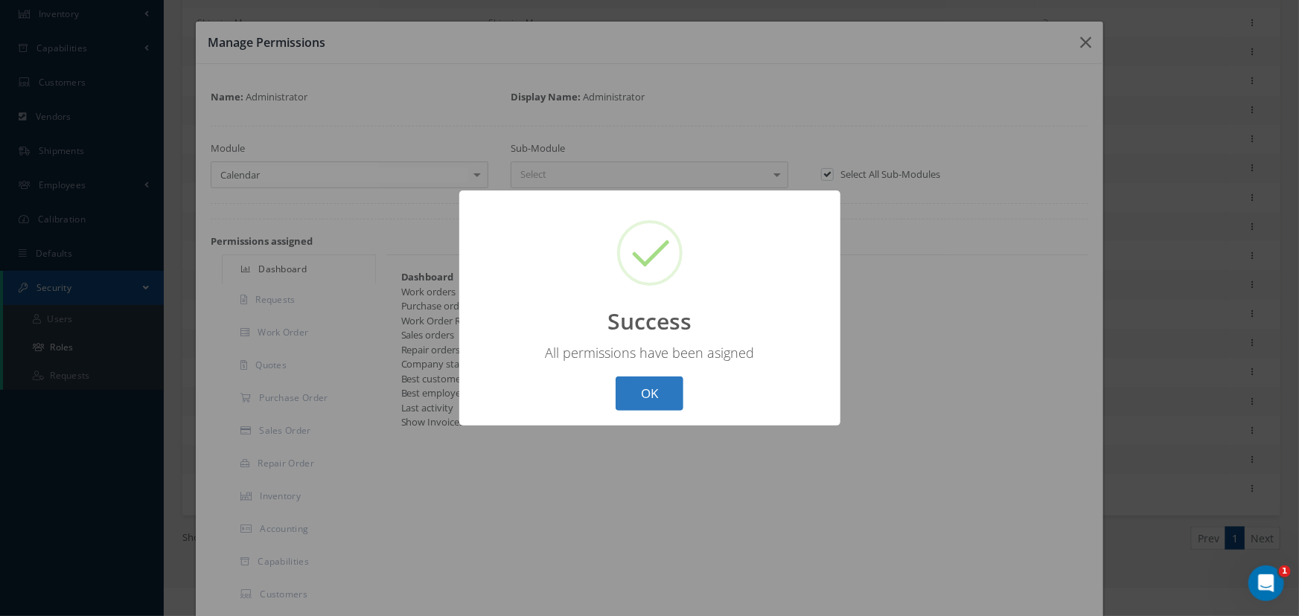
click at [659, 403] on button "OK" at bounding box center [650, 394] width 68 height 35
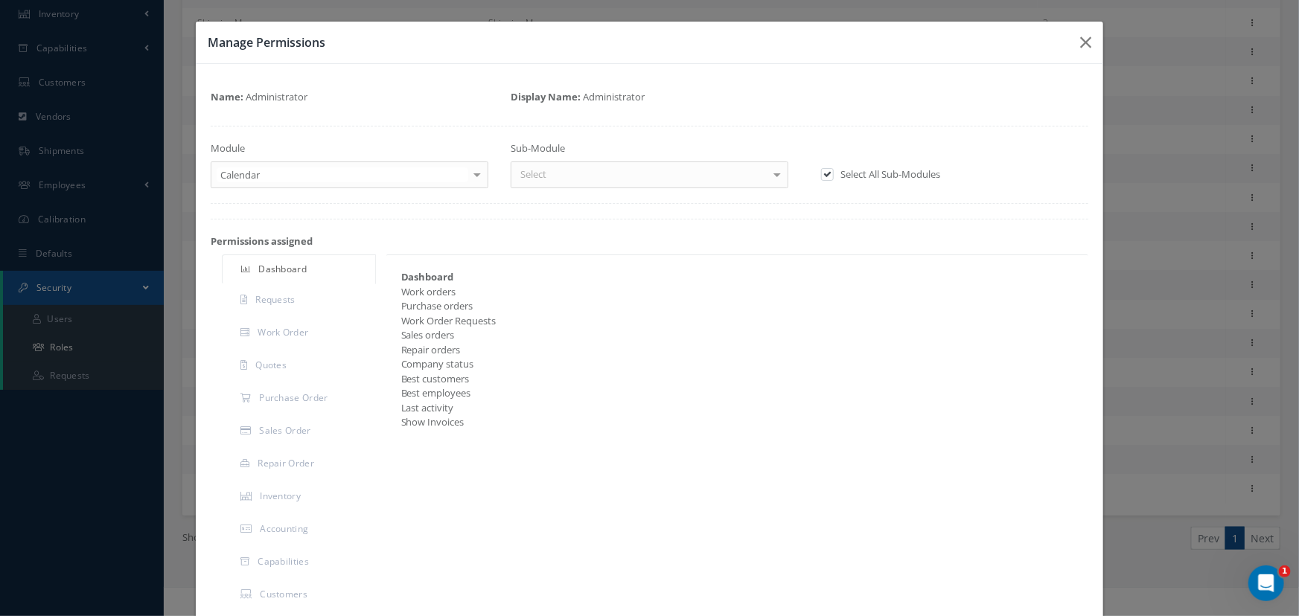
click at [477, 178] on div at bounding box center [477, 174] width 21 height 25
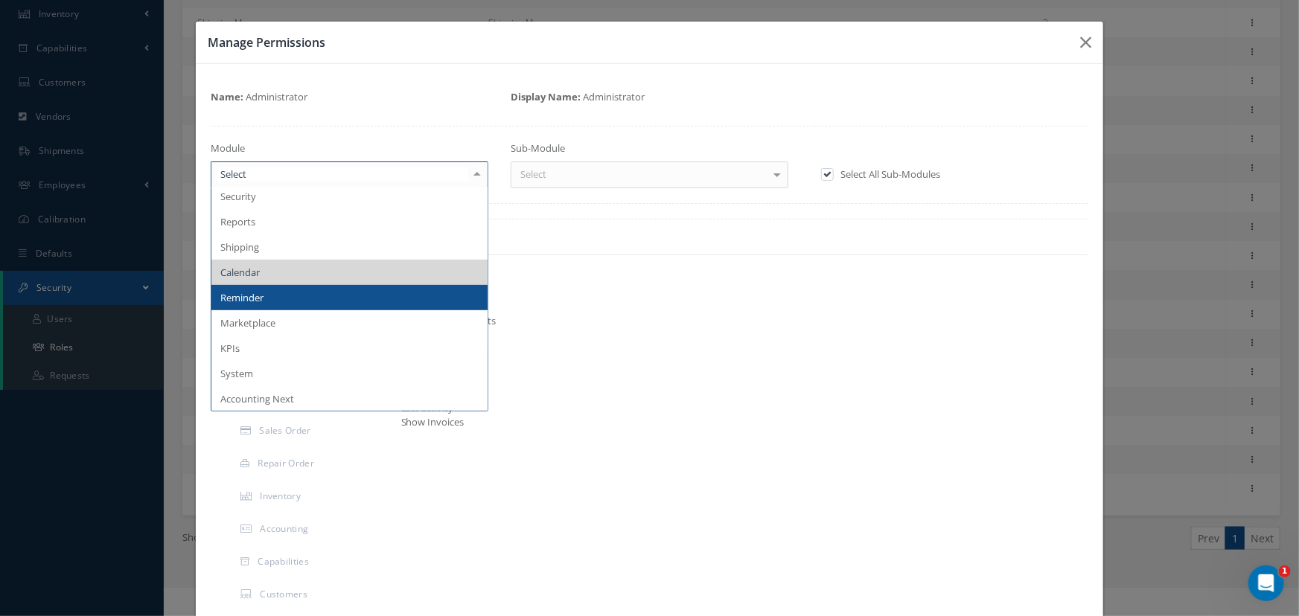
click at [351, 304] on span "Reminder" at bounding box center [349, 297] width 276 height 25
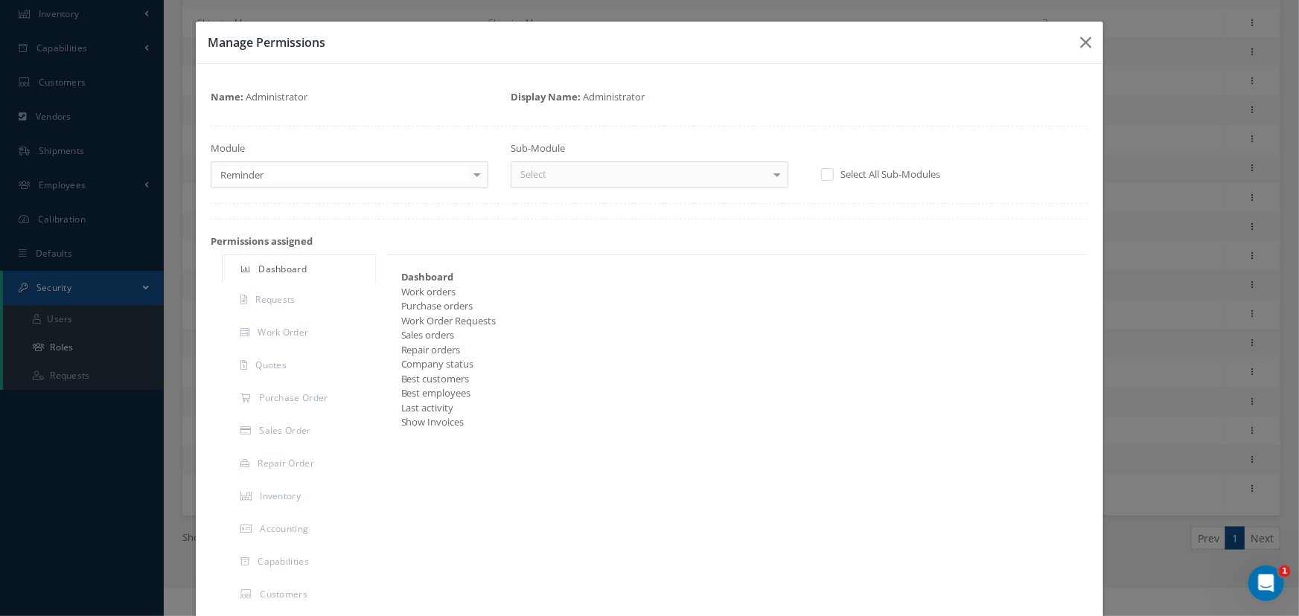
click at [833, 175] on label at bounding box center [835, 173] width 4 height 13
click at [823, 175] on input "checkbox" at bounding box center [826, 175] width 10 height 10
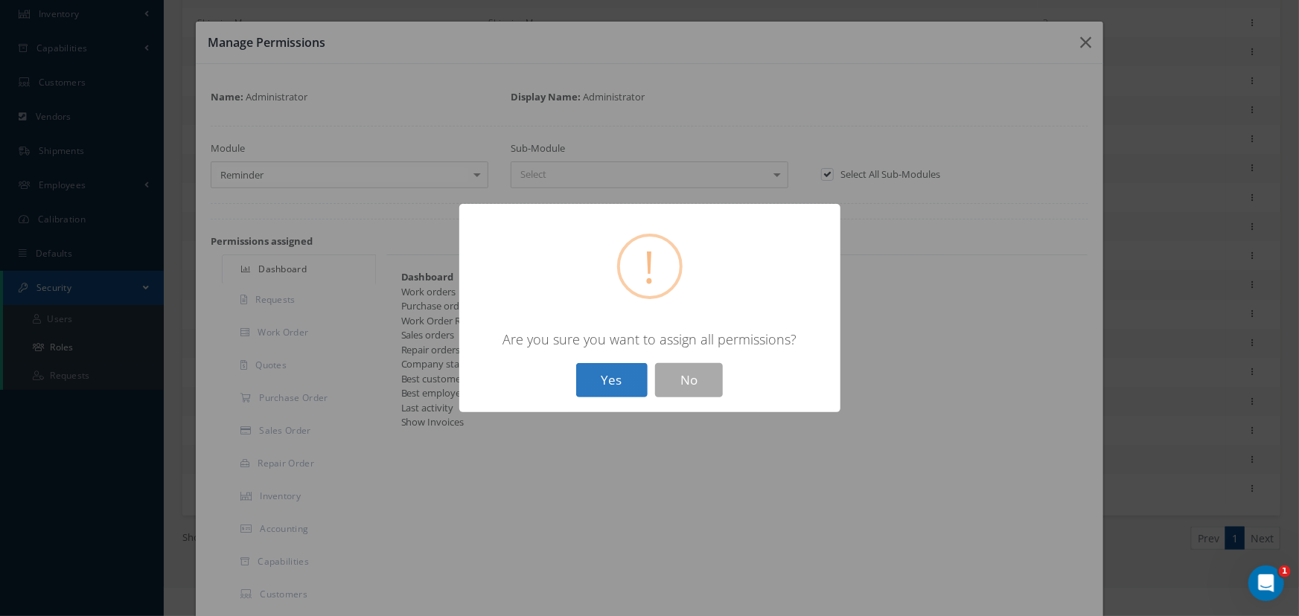
click at [627, 393] on button "Yes" at bounding box center [611, 380] width 71 height 35
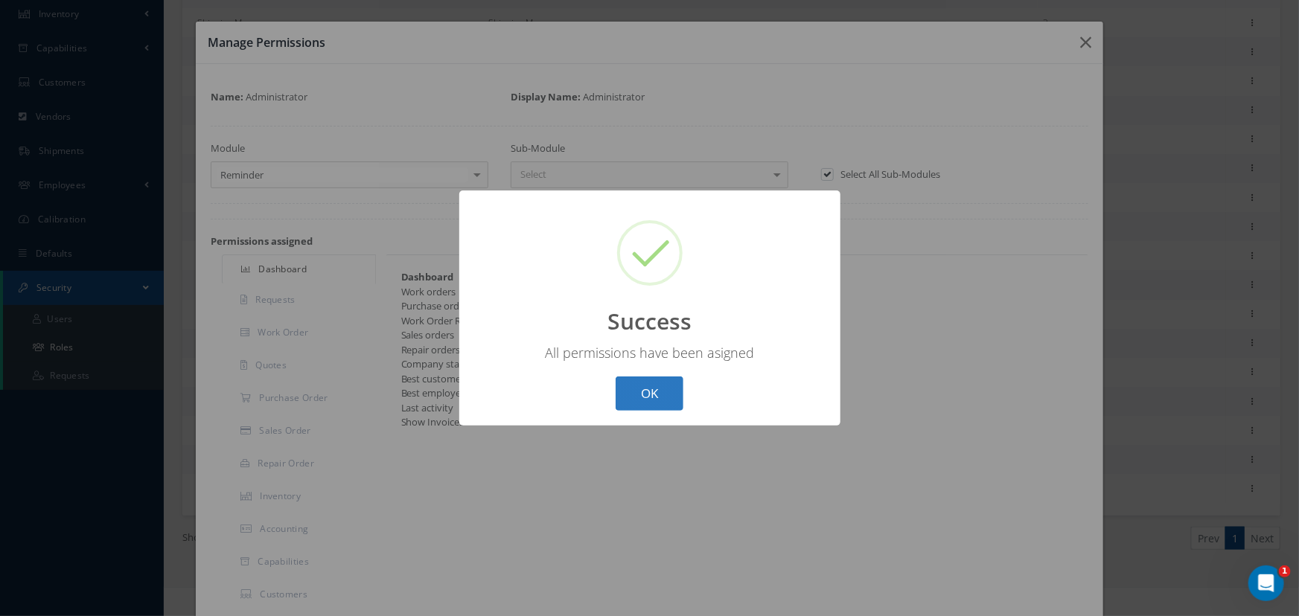
click at [639, 394] on button "OK" at bounding box center [650, 394] width 68 height 35
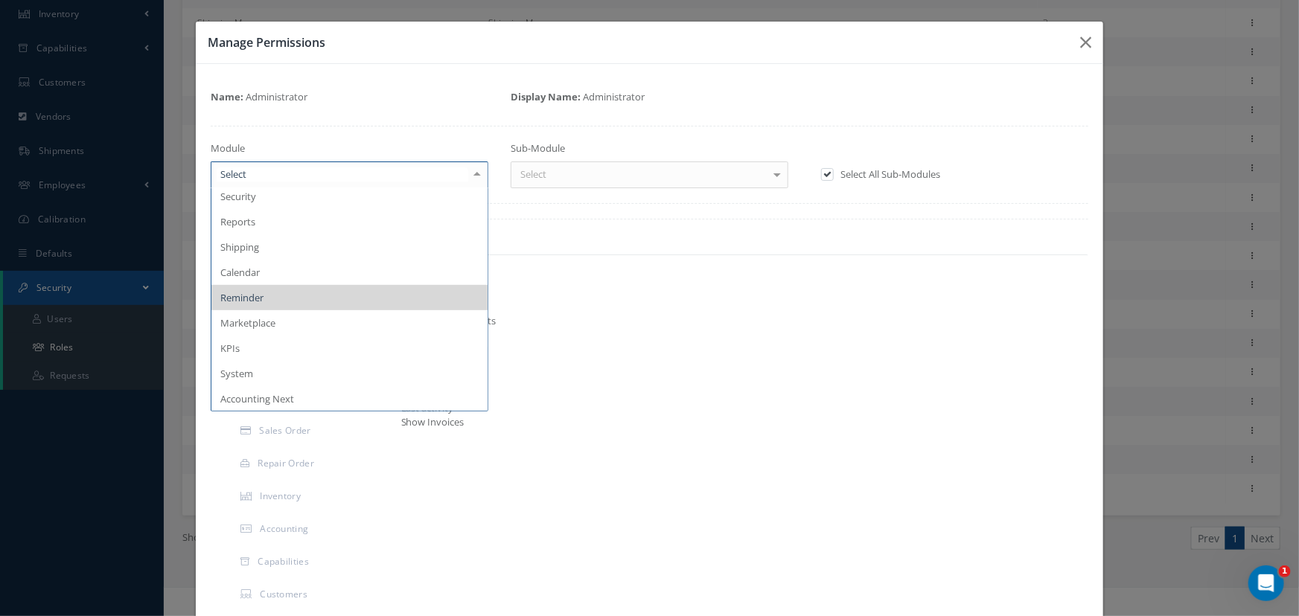
click at [476, 174] on div at bounding box center [477, 174] width 21 height 25
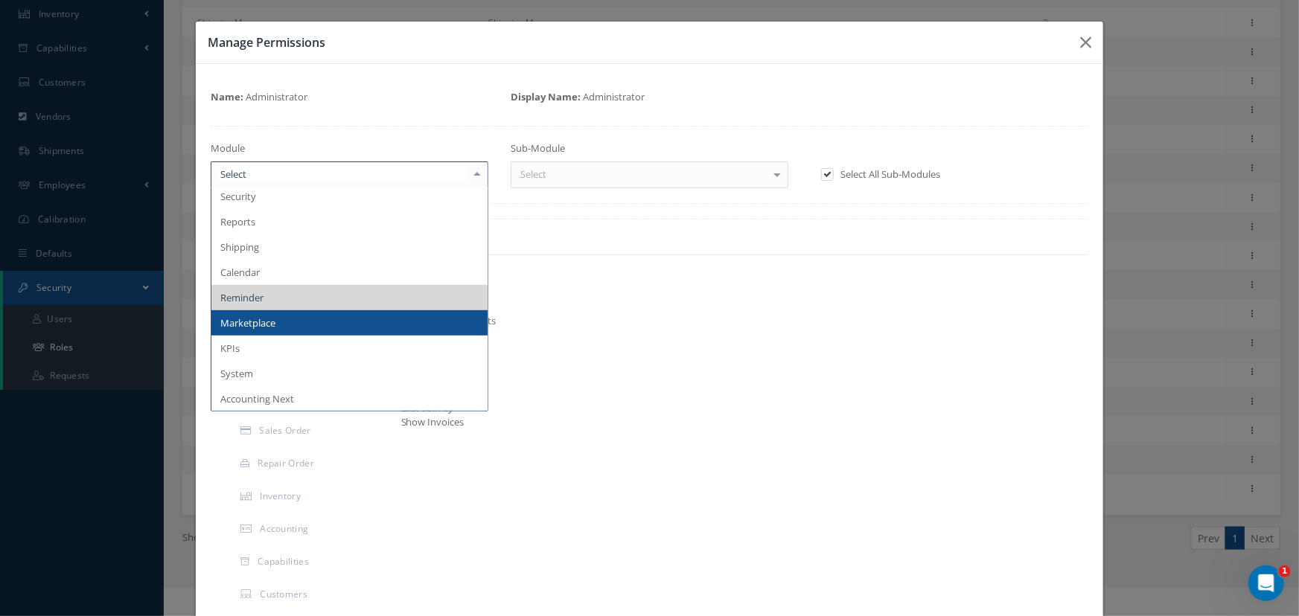
click at [365, 322] on span "Marketplace" at bounding box center [349, 322] width 276 height 25
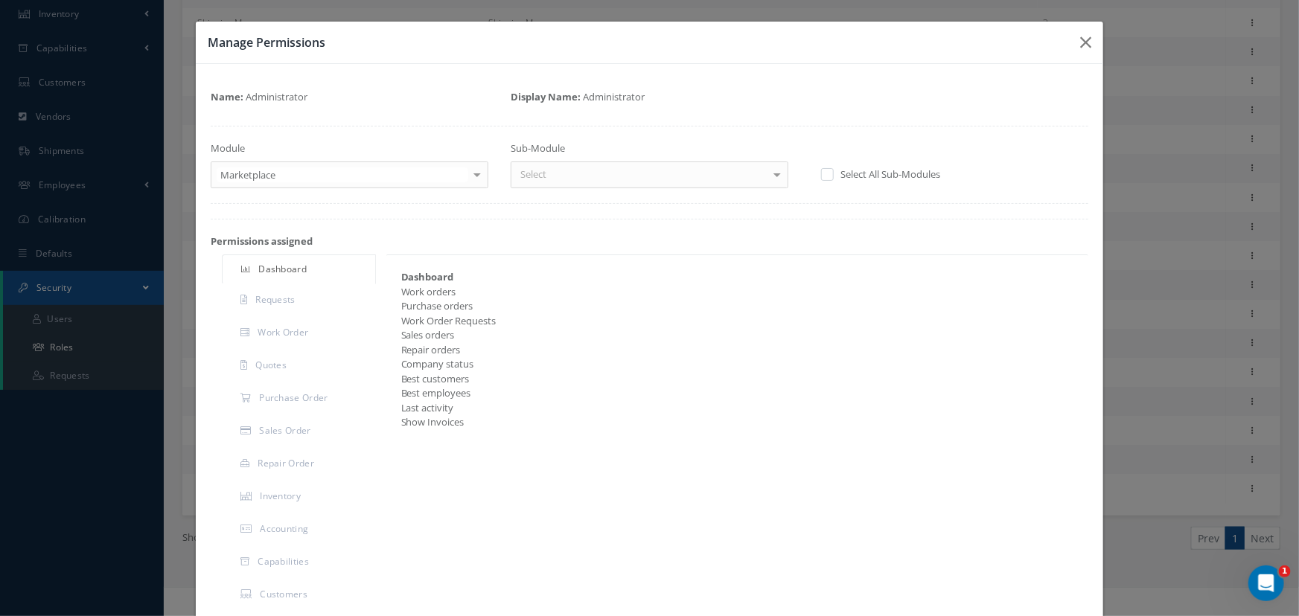
click at [833, 170] on label at bounding box center [835, 173] width 4 height 13
click at [824, 170] on input "checkbox" at bounding box center [826, 175] width 10 height 10
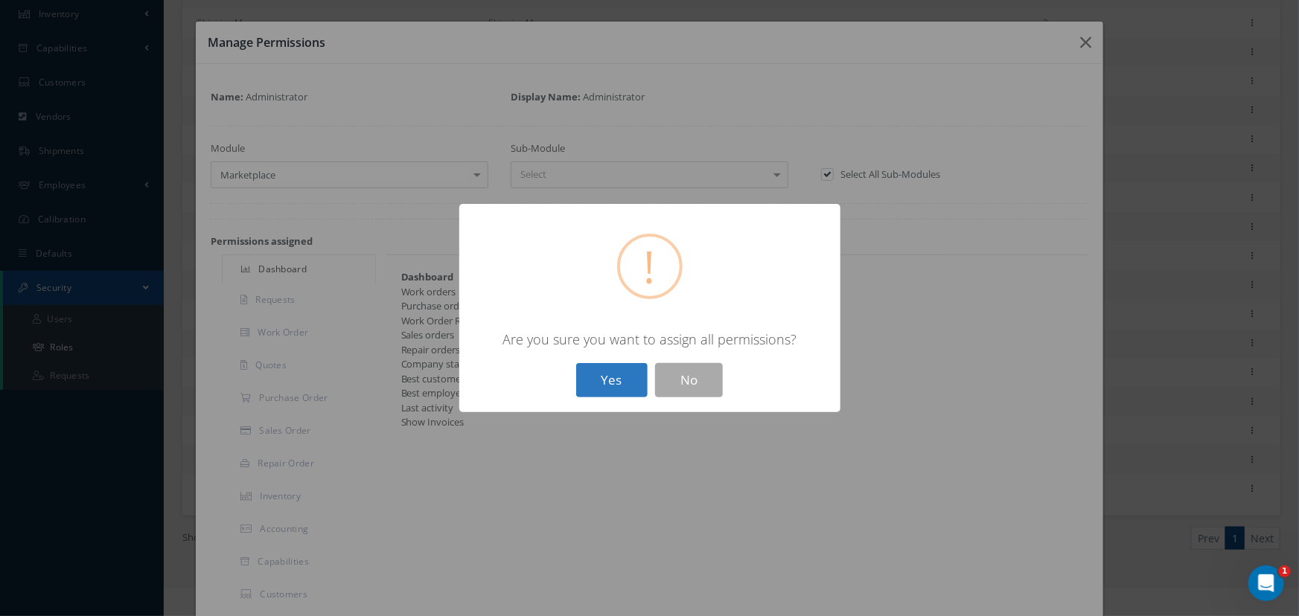
click at [607, 378] on button "Yes" at bounding box center [611, 380] width 71 height 35
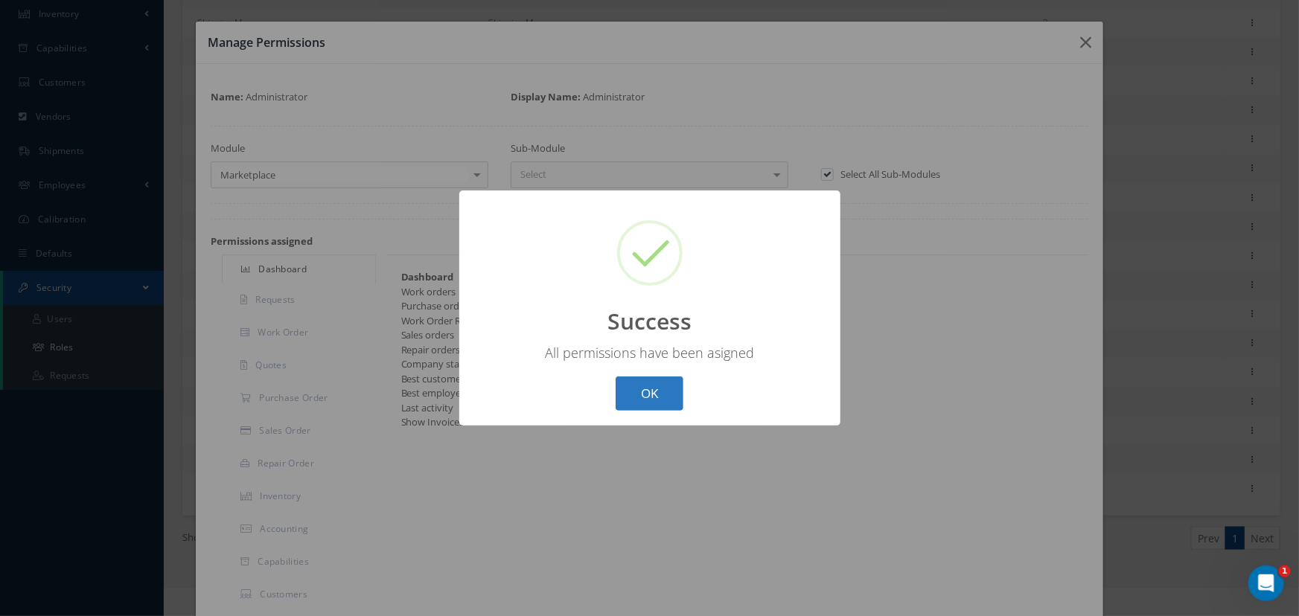
click at [647, 403] on button "OK" at bounding box center [650, 394] width 68 height 35
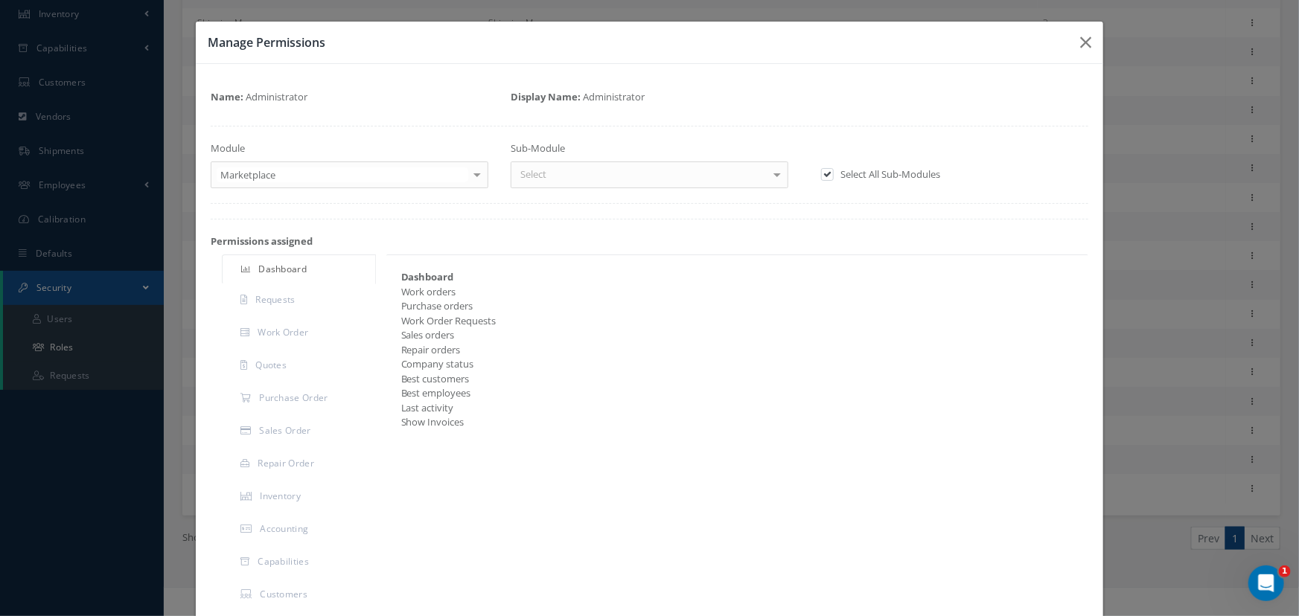
click at [478, 173] on div at bounding box center [477, 174] width 21 height 25
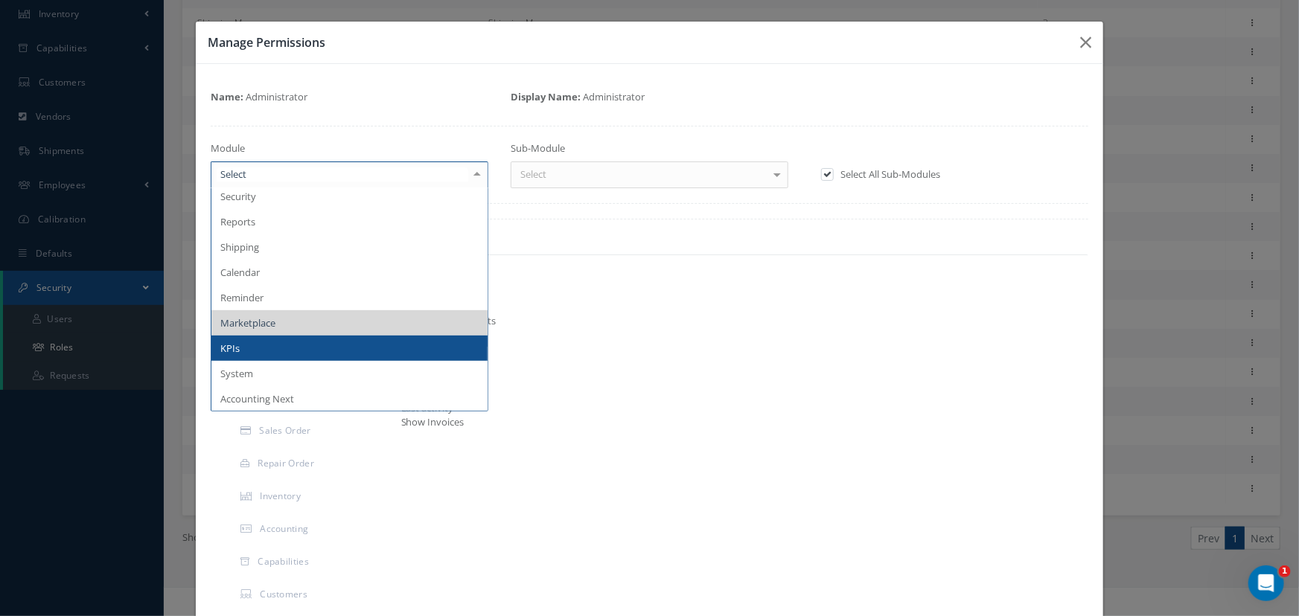
click at [300, 341] on span "KPIs" at bounding box center [349, 348] width 276 height 25
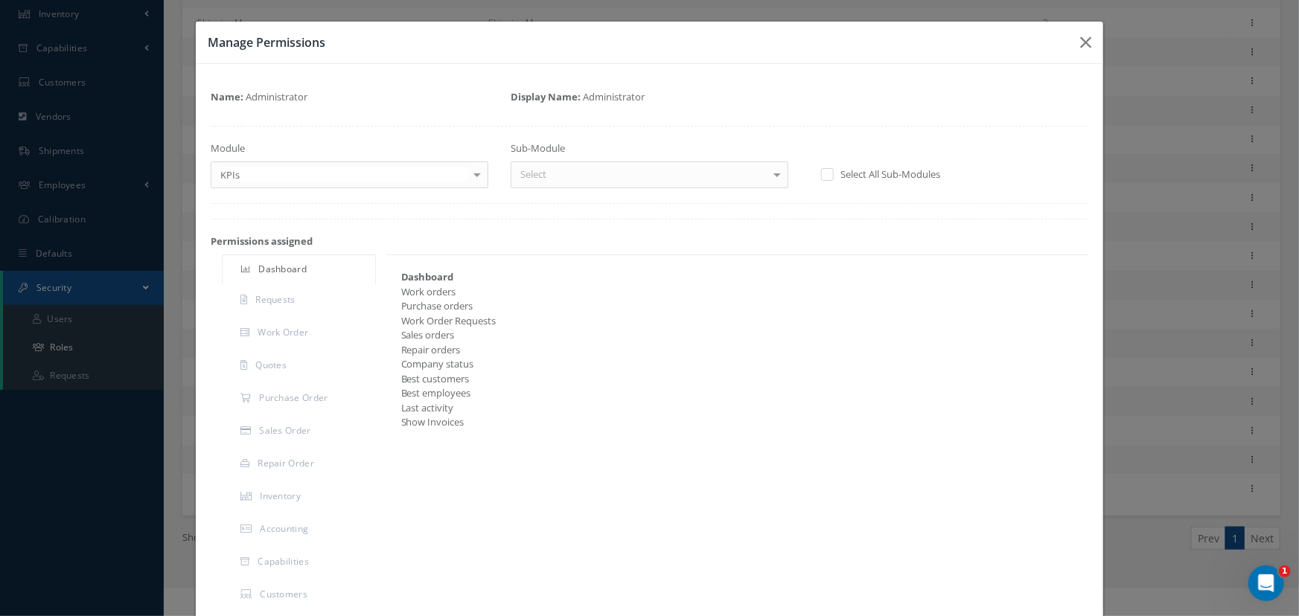
click at [833, 170] on label at bounding box center [835, 173] width 4 height 13
click at [821, 170] on input "checkbox" at bounding box center [826, 175] width 10 height 10
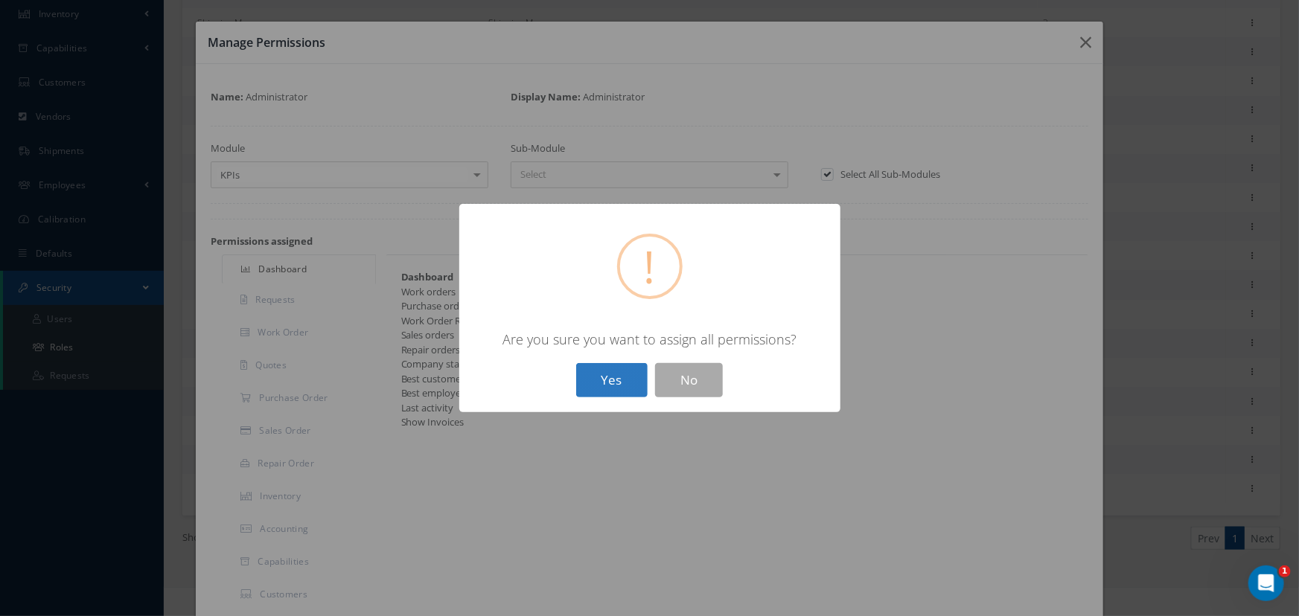
click at [616, 383] on button "Yes" at bounding box center [611, 380] width 71 height 35
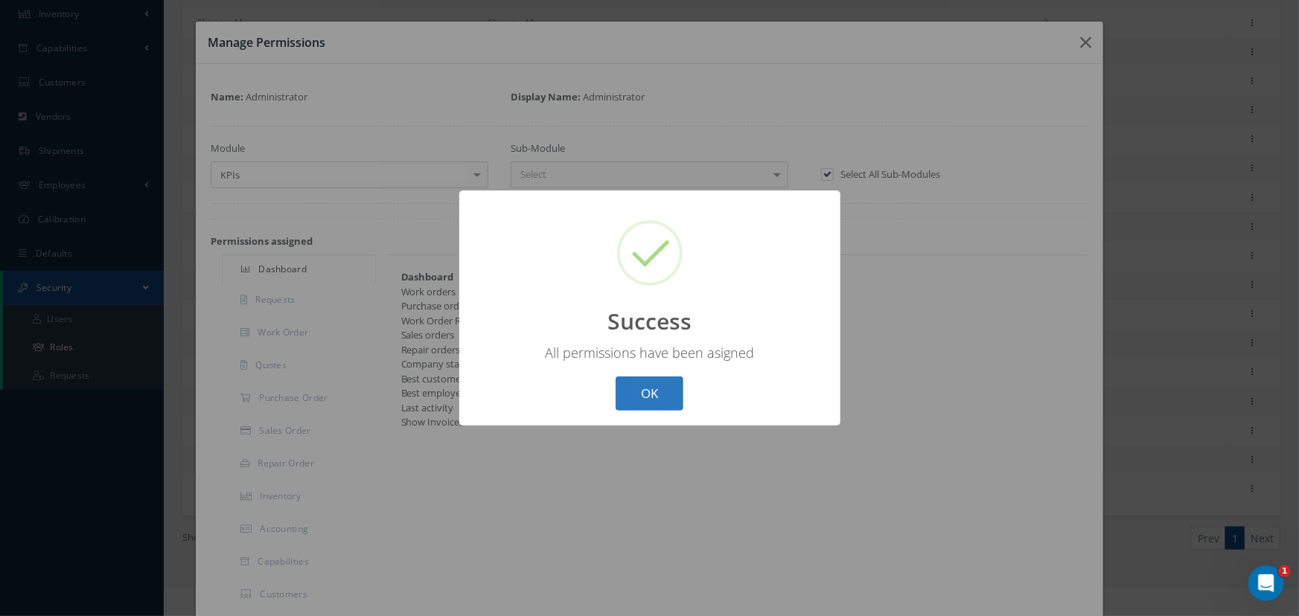
click at [657, 387] on button "OK" at bounding box center [650, 394] width 68 height 35
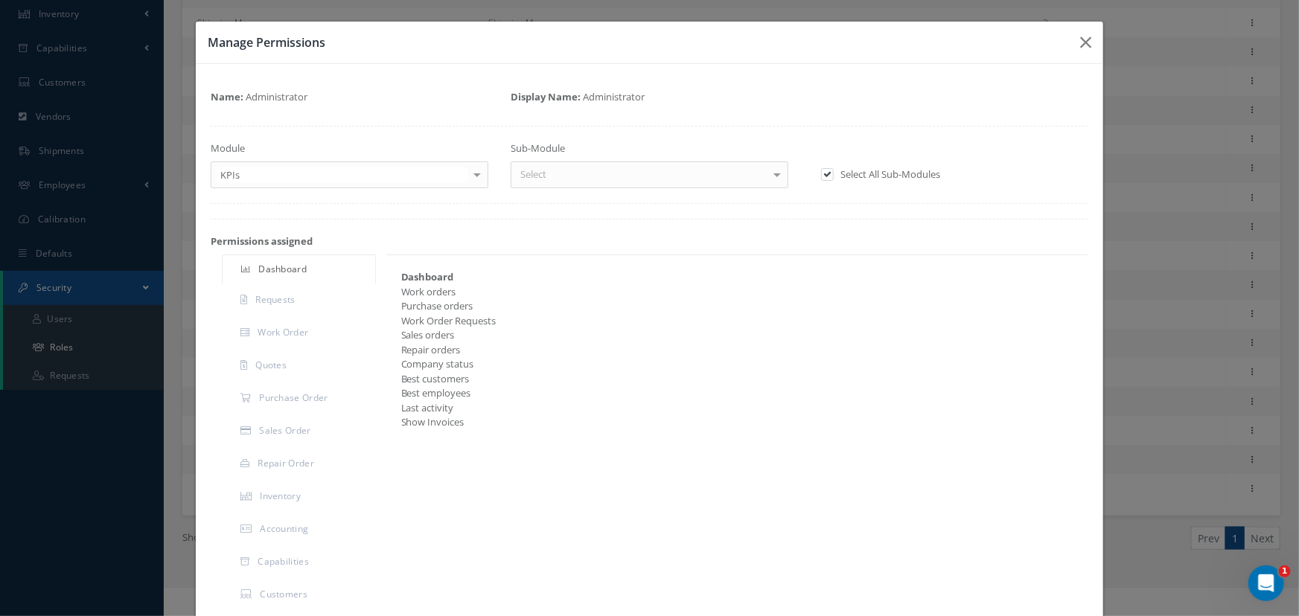
click at [476, 177] on div at bounding box center [477, 174] width 21 height 25
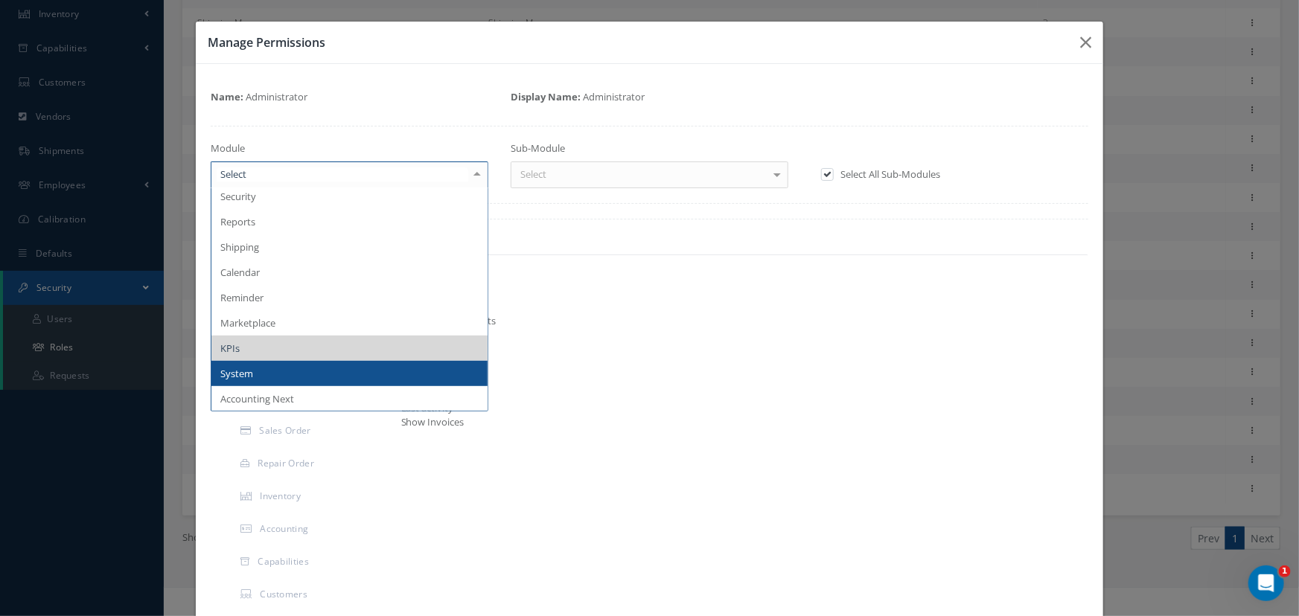
click at [287, 368] on span "System" at bounding box center [349, 373] width 276 height 25
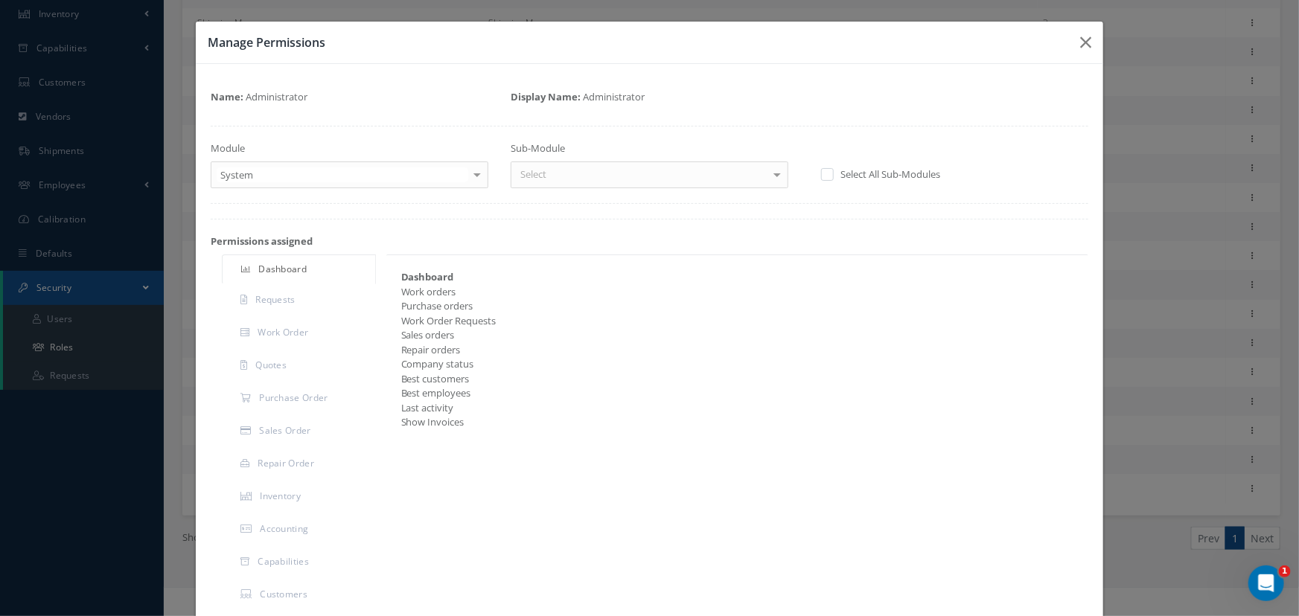
click at [833, 172] on label at bounding box center [835, 173] width 4 height 13
click at [826, 172] on input "checkbox" at bounding box center [826, 175] width 10 height 10
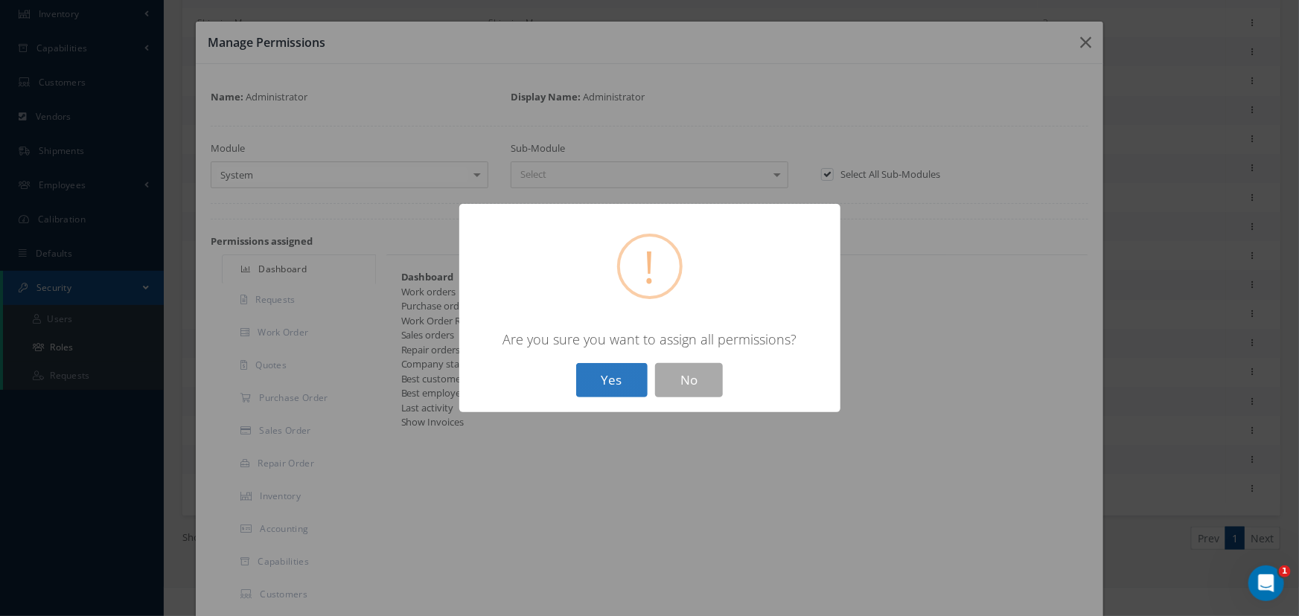
click at [619, 379] on button "Yes" at bounding box center [611, 380] width 71 height 35
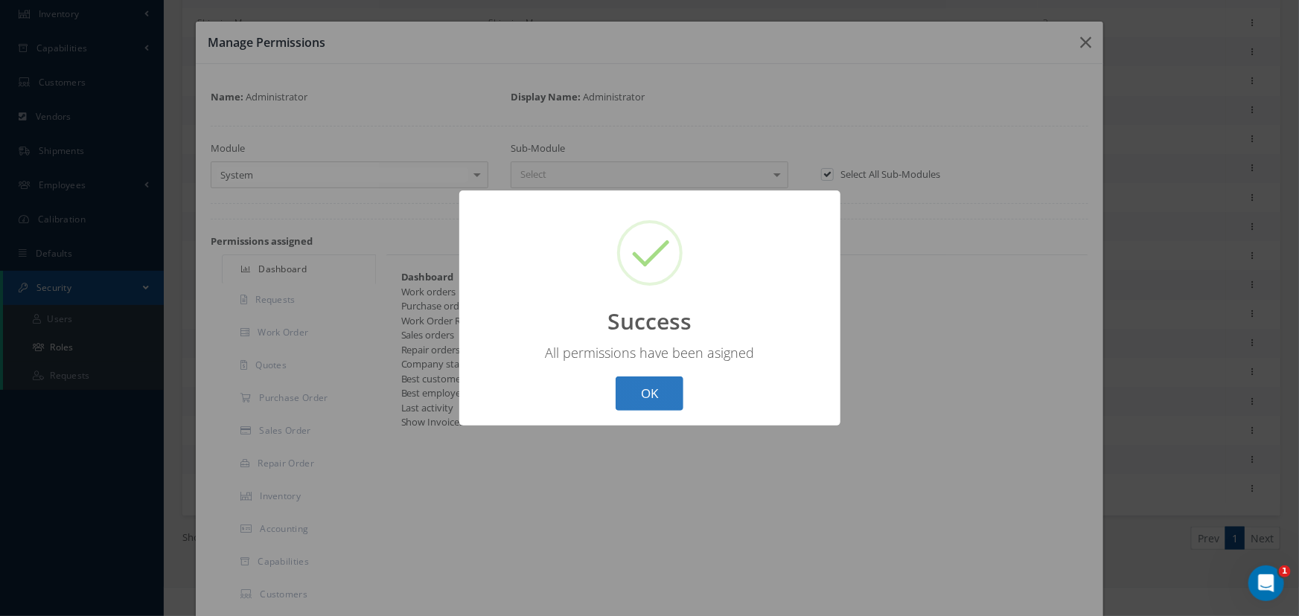
click at [647, 393] on button "OK" at bounding box center [650, 394] width 68 height 35
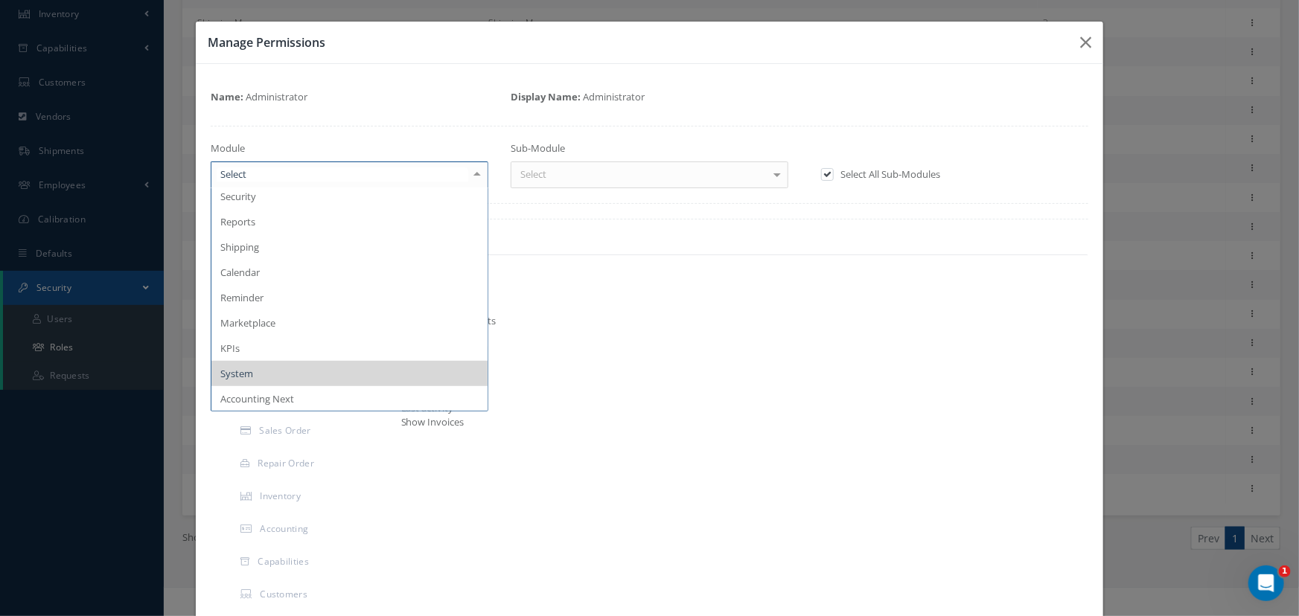
click at [471, 167] on div at bounding box center [477, 174] width 21 height 25
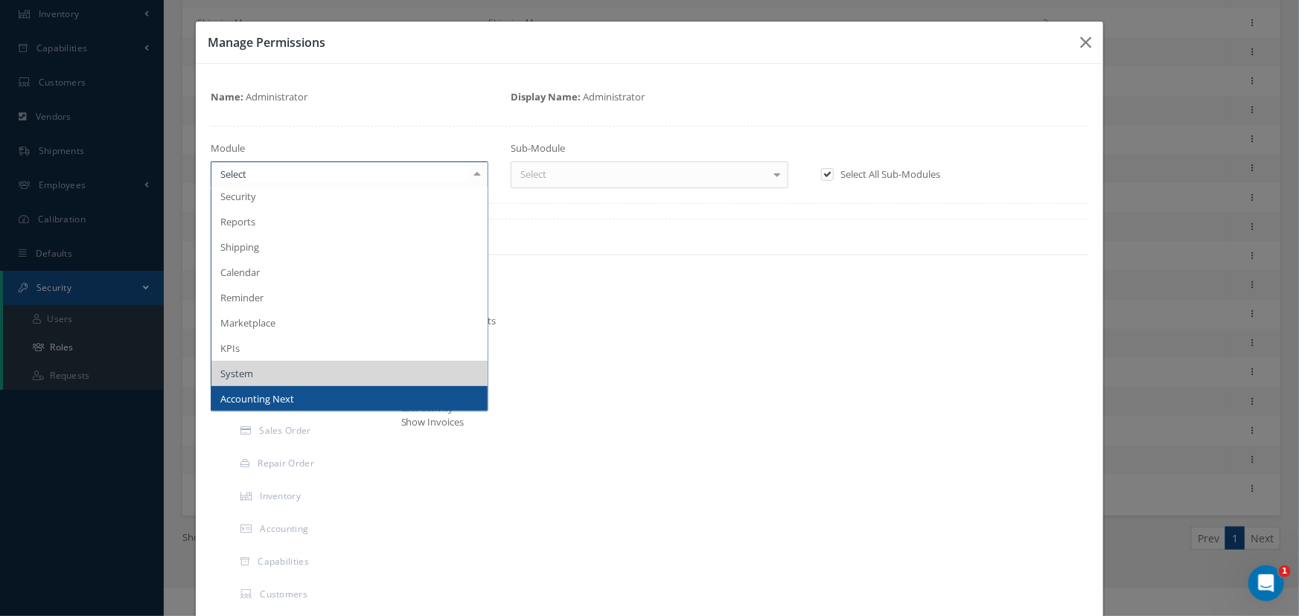
click at [328, 398] on span "Accounting Next" at bounding box center [349, 398] width 276 height 25
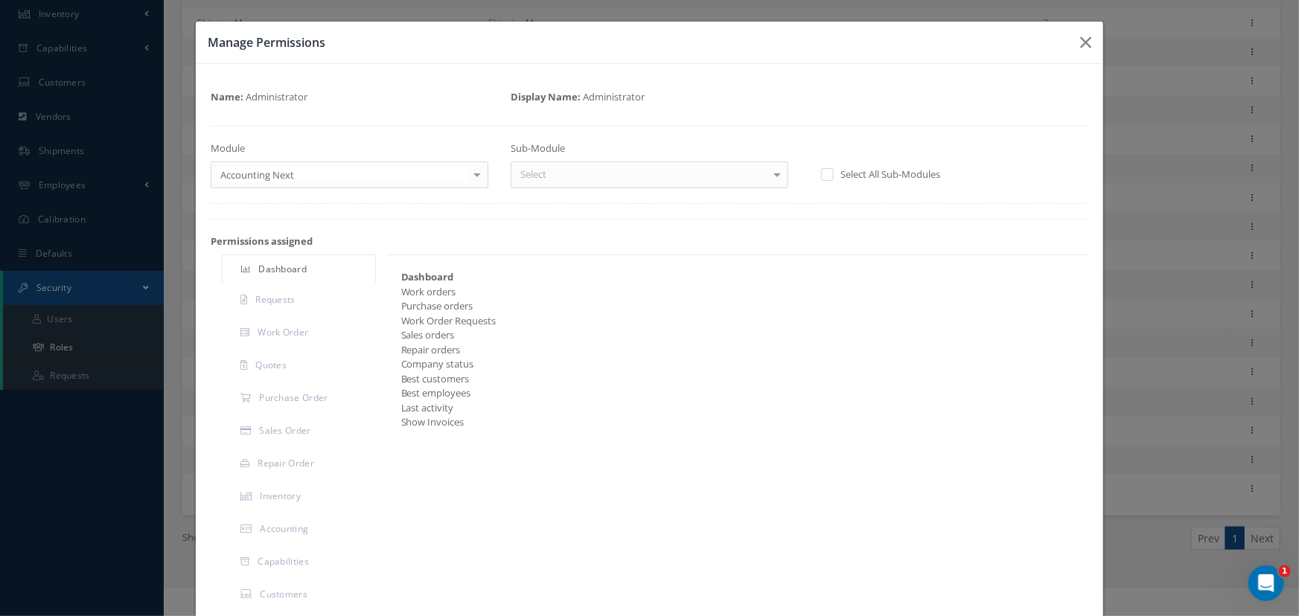
click at [841, 176] on label "Select All Sub-Modules" at bounding box center [888, 173] width 103 height 13
click at [831, 176] on input "checkbox" at bounding box center [826, 175] width 10 height 10
checkbox input "true"
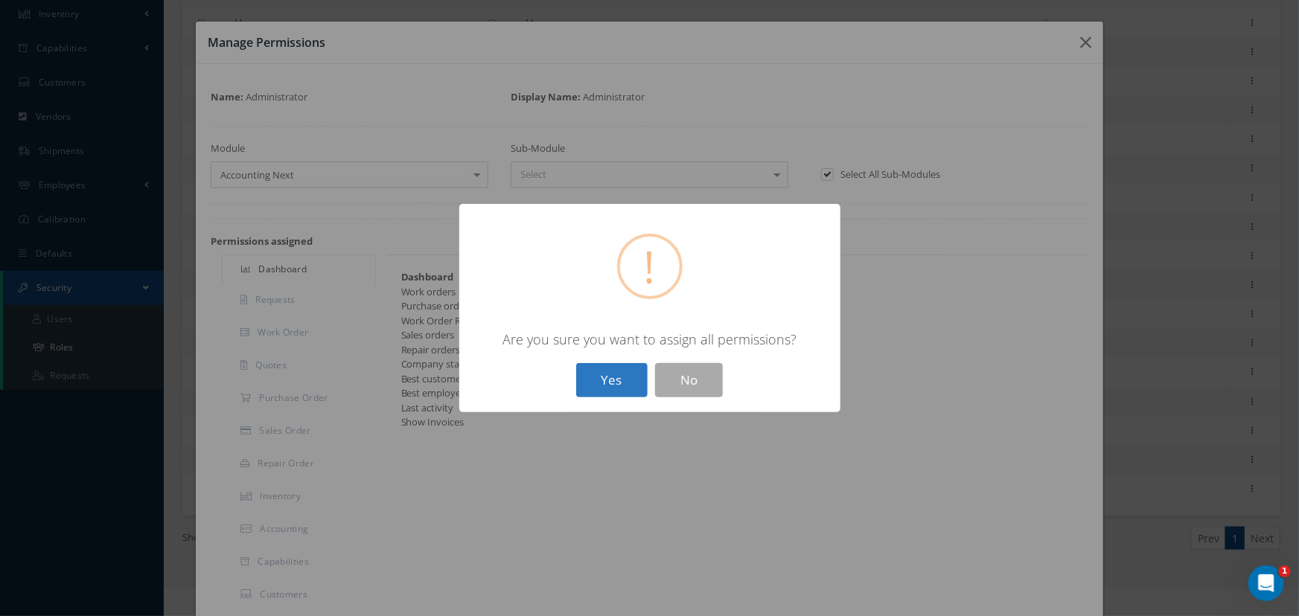
click at [604, 395] on button "Yes" at bounding box center [611, 380] width 71 height 35
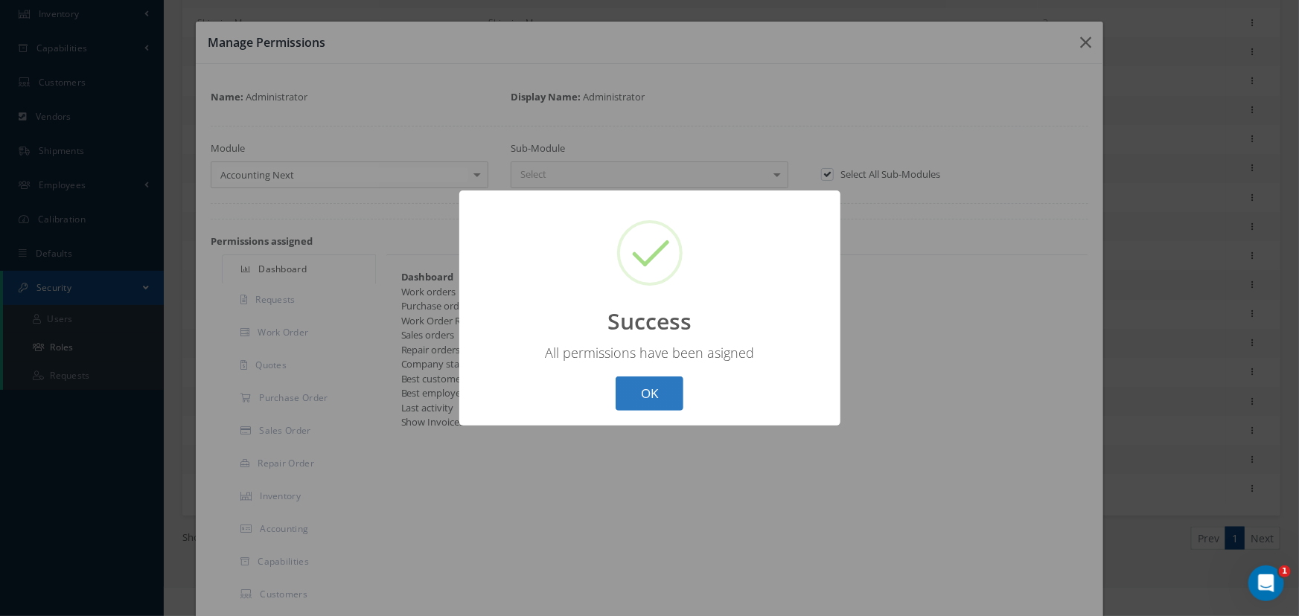
click at [641, 408] on button "OK" at bounding box center [650, 394] width 68 height 35
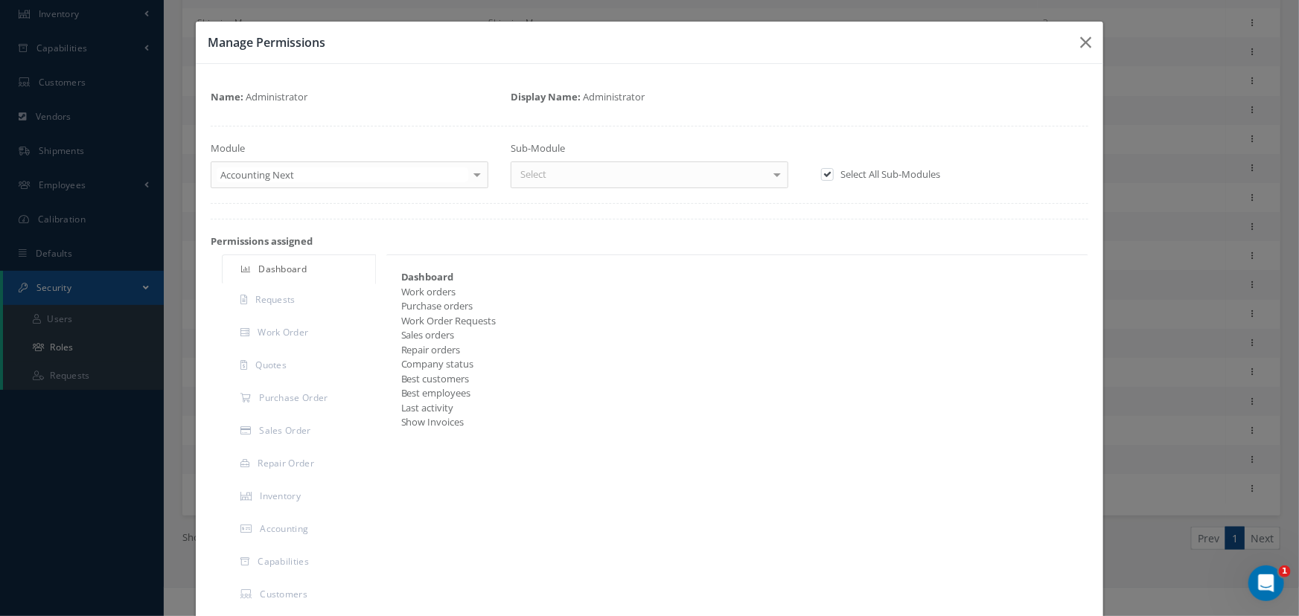
click at [469, 178] on div at bounding box center [477, 174] width 21 height 25
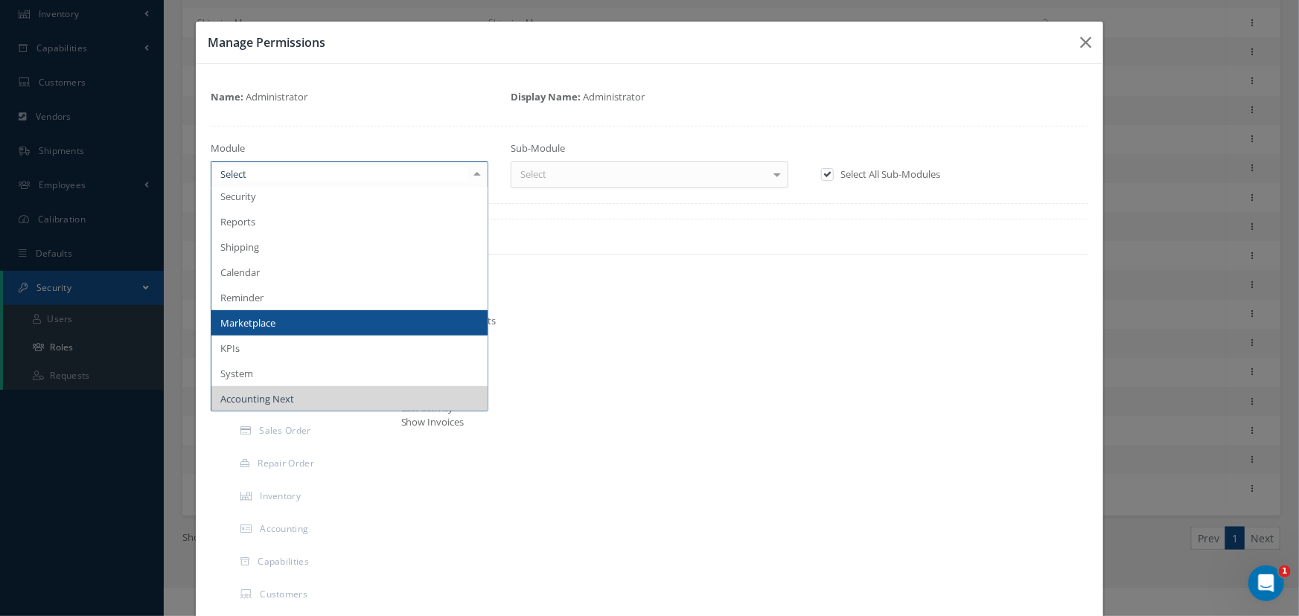
click at [630, 344] on div "Repair orders" at bounding box center [732, 350] width 684 height 15
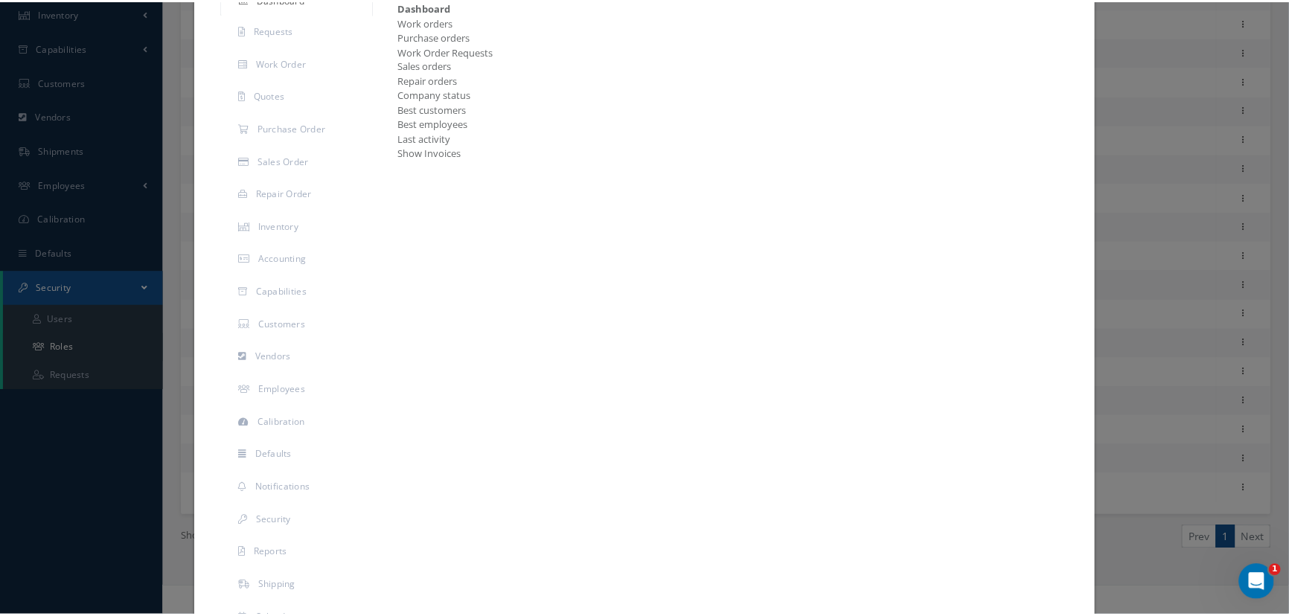
scroll to position [514, 0]
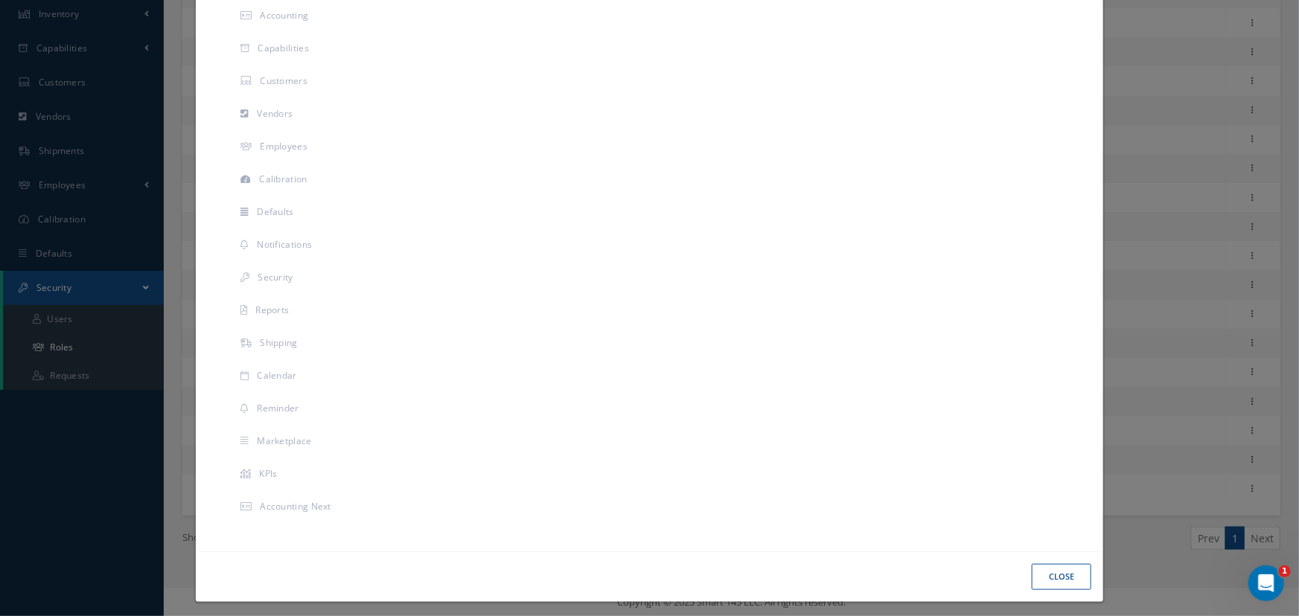
click at [1057, 573] on button "Close" at bounding box center [1062, 577] width 60 height 26
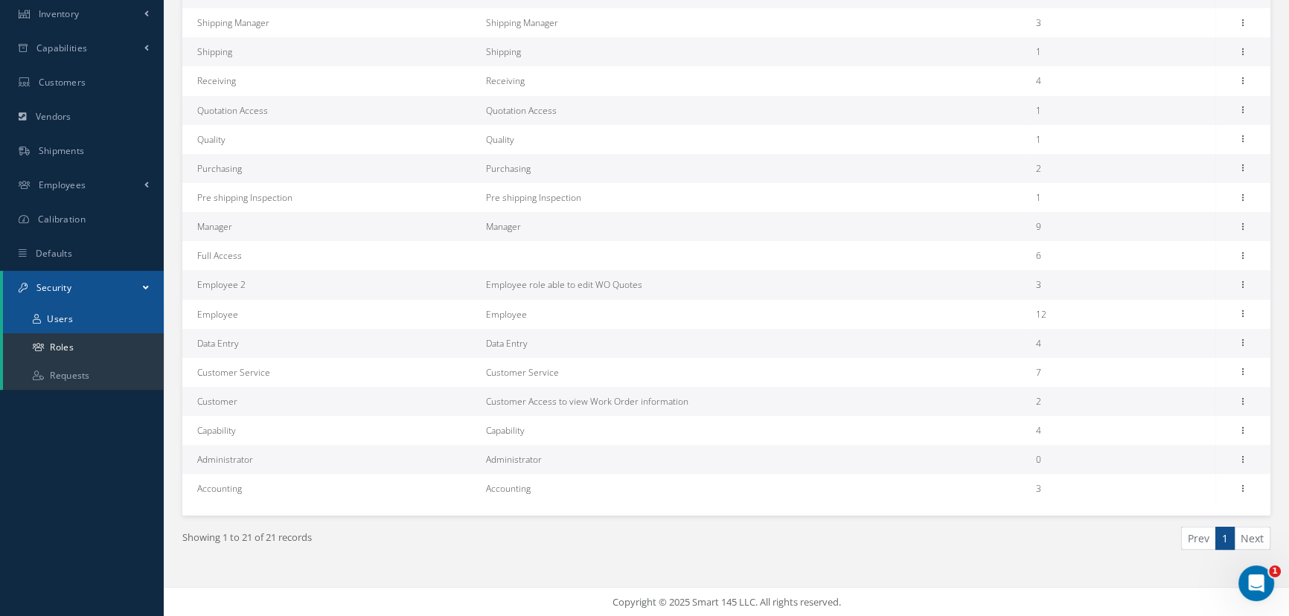
click at [92, 318] on link "Users" at bounding box center [83, 319] width 161 height 28
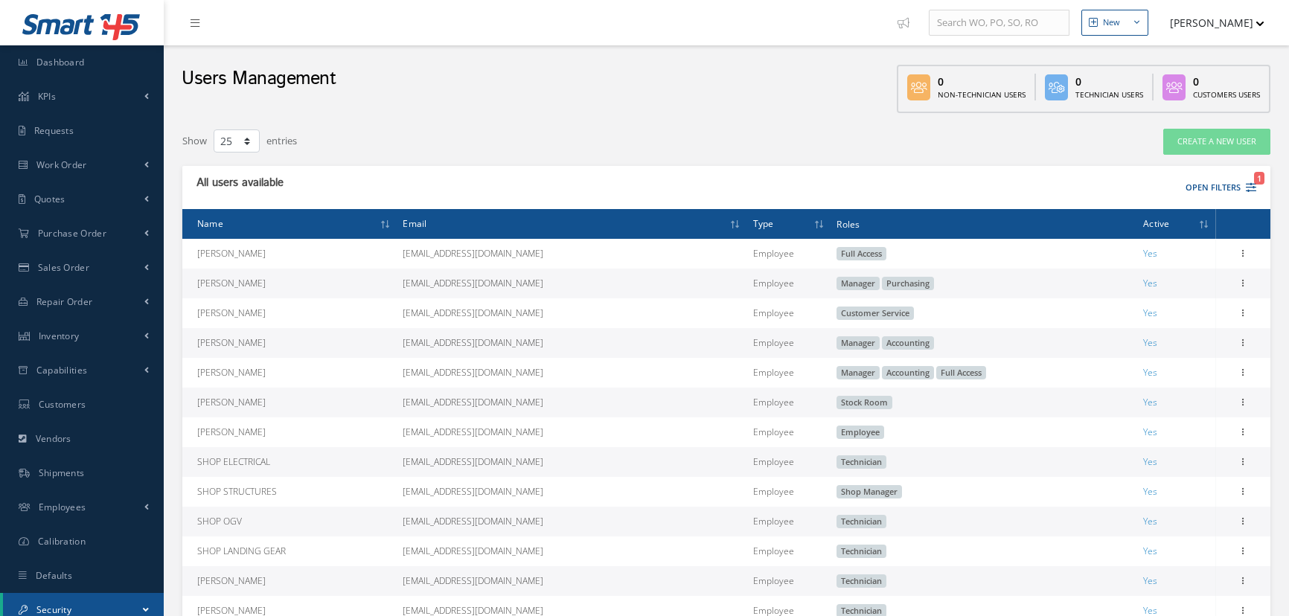
select select "25"
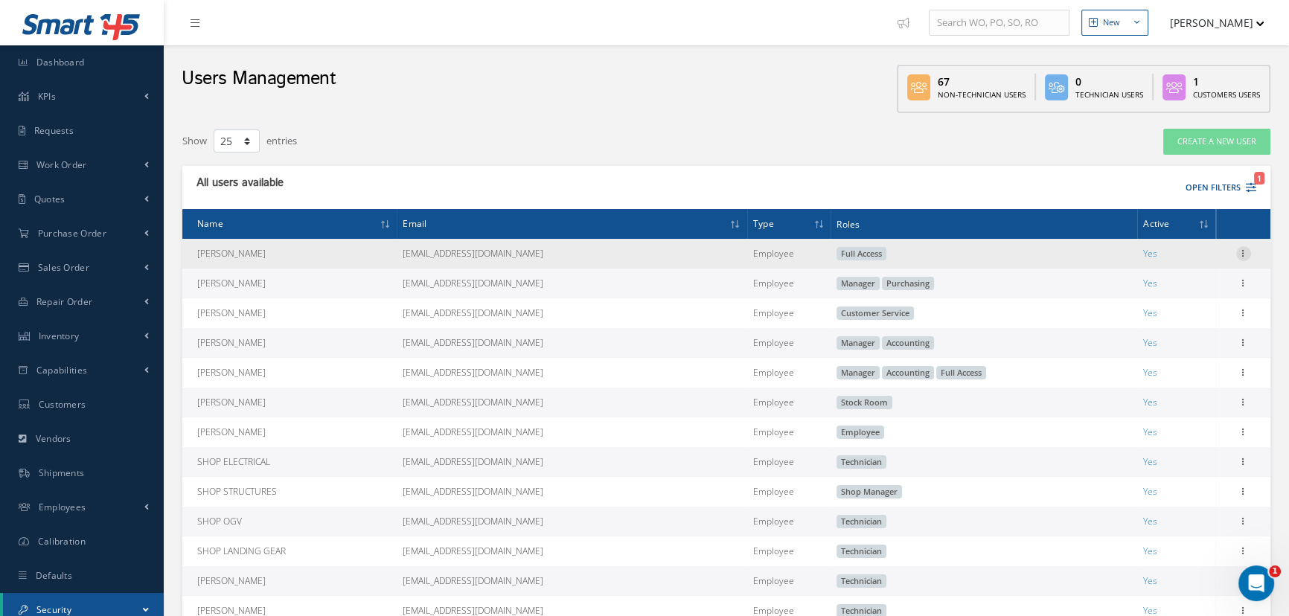
click at [1239, 255] on icon at bounding box center [1244, 252] width 15 height 12
click at [1176, 268] on link "Edit" at bounding box center [1176, 263] width 118 height 19
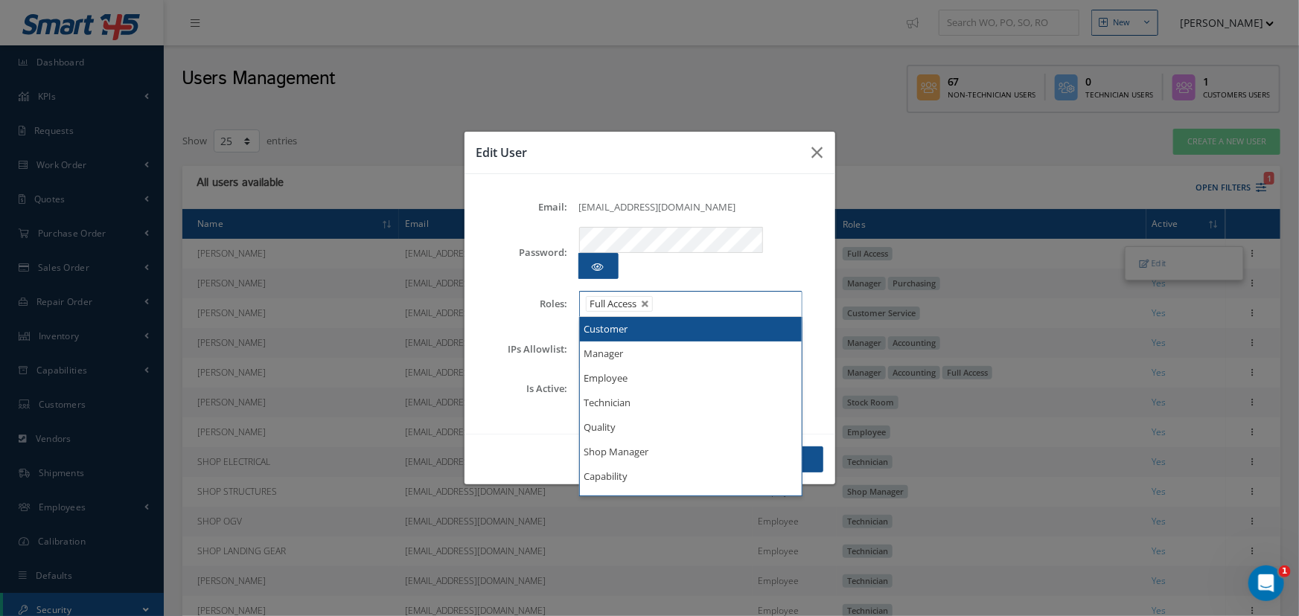
click at [692, 291] on ul "Full Access" at bounding box center [690, 304] width 223 height 26
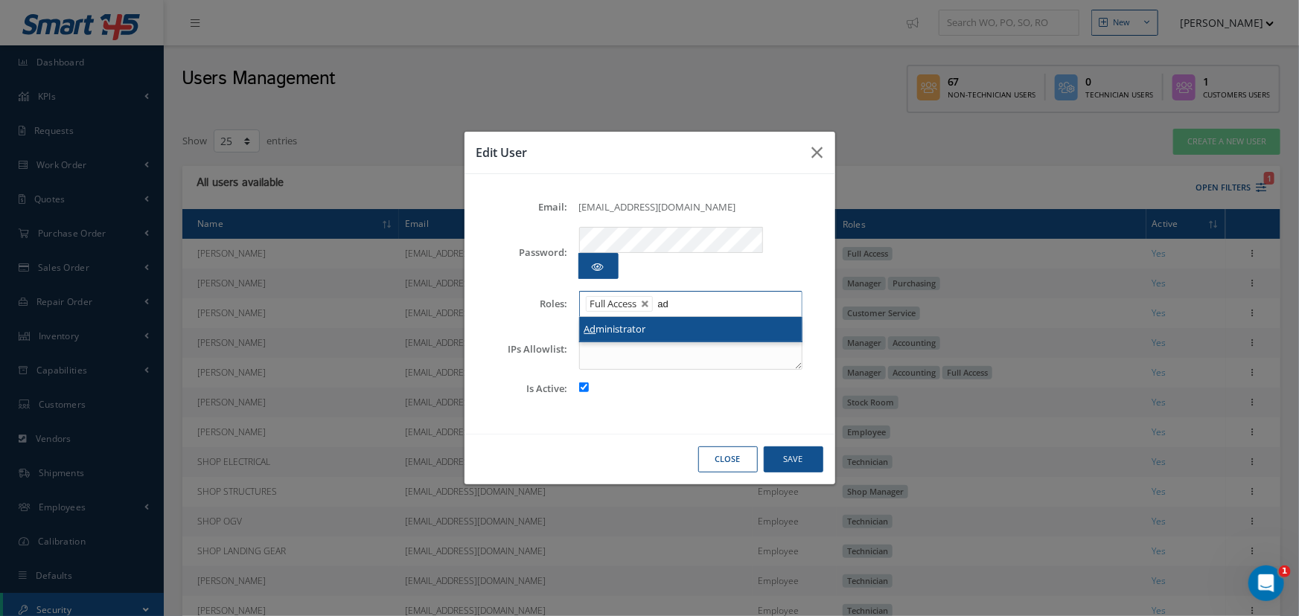
type input "ad"
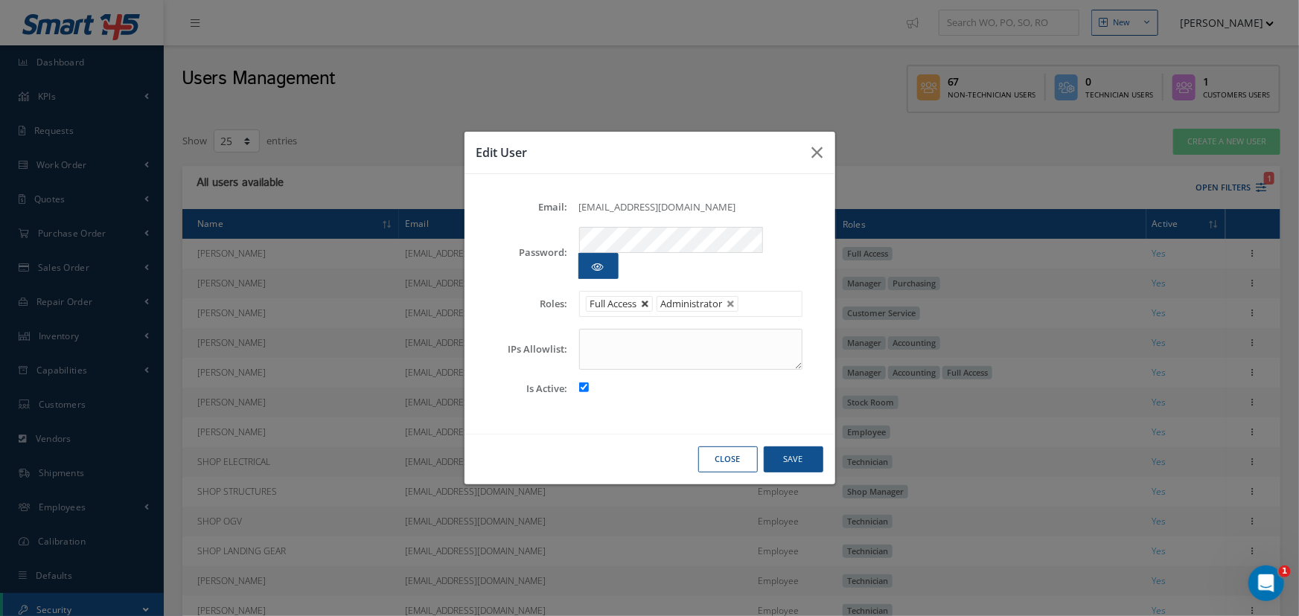
click at [648, 300] on link at bounding box center [645, 304] width 9 height 9
click at [780, 449] on button "Save" at bounding box center [794, 460] width 60 height 26
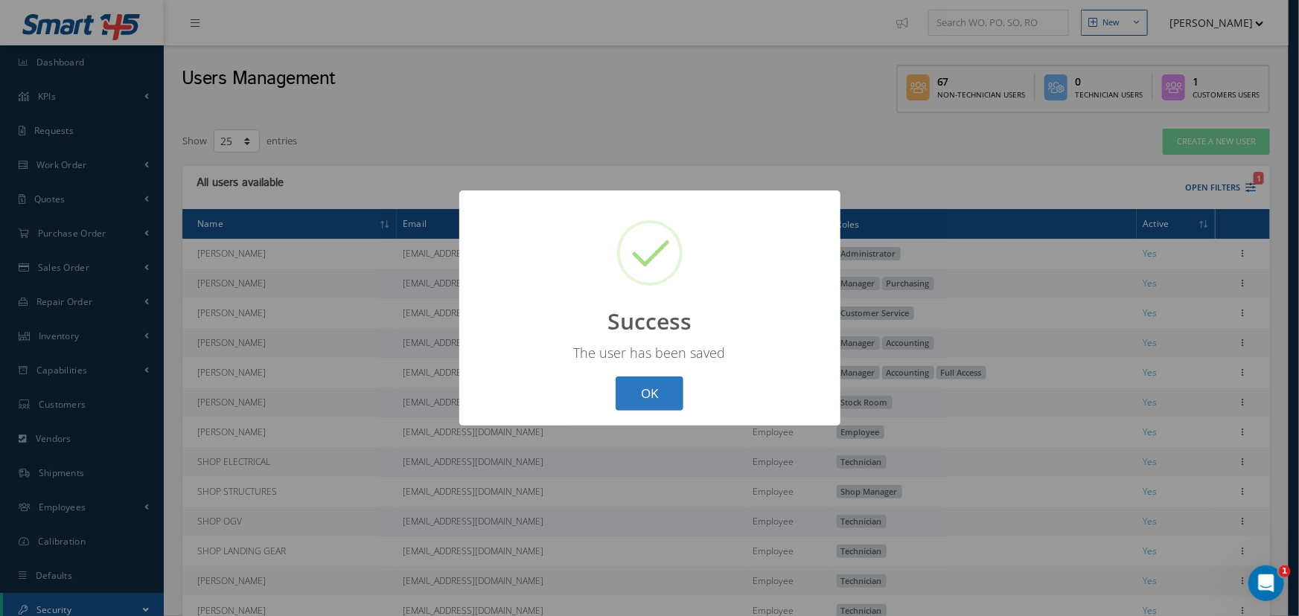
click at [654, 395] on button "OK" at bounding box center [650, 394] width 68 height 35
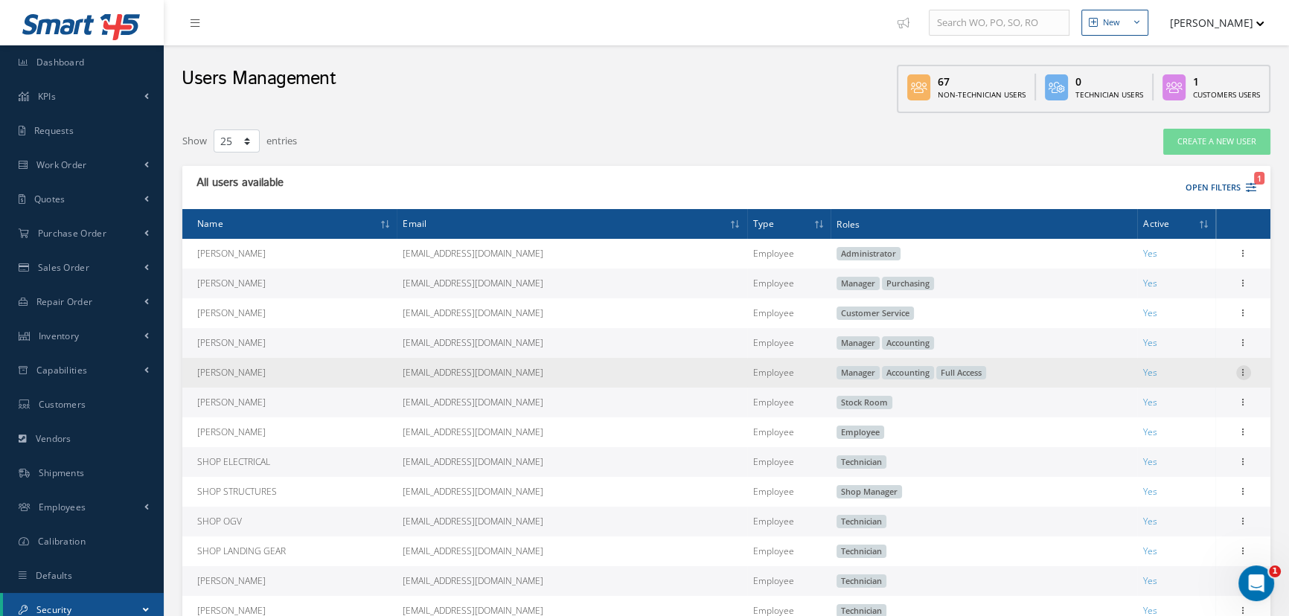
click at [1246, 376] on icon at bounding box center [1244, 372] width 15 height 12
click at [1161, 385] on link "Edit" at bounding box center [1176, 382] width 118 height 19
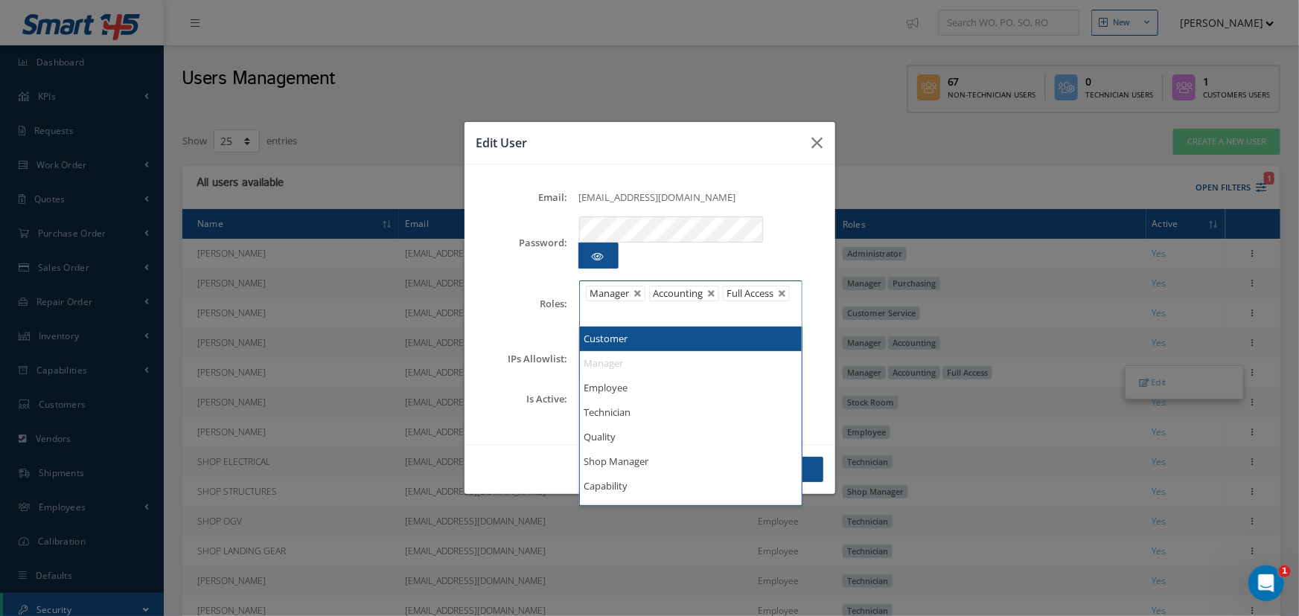
click at [677, 301] on ul "Manager Accounting Full Access" at bounding box center [690, 304] width 223 height 46
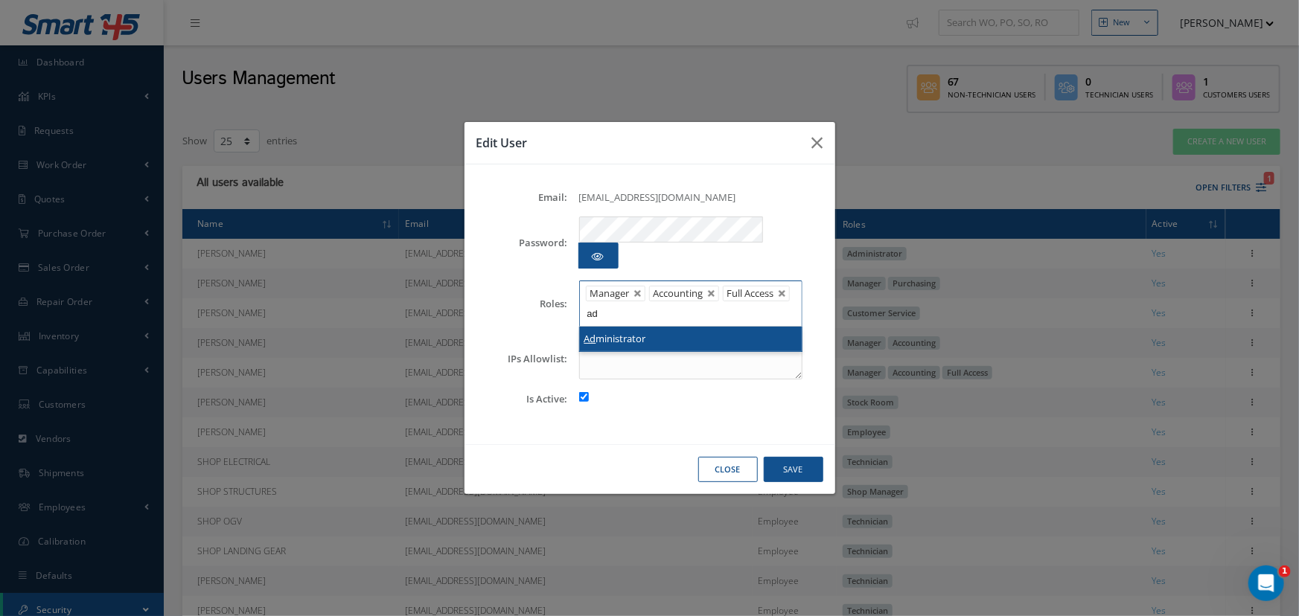
type input "ad"
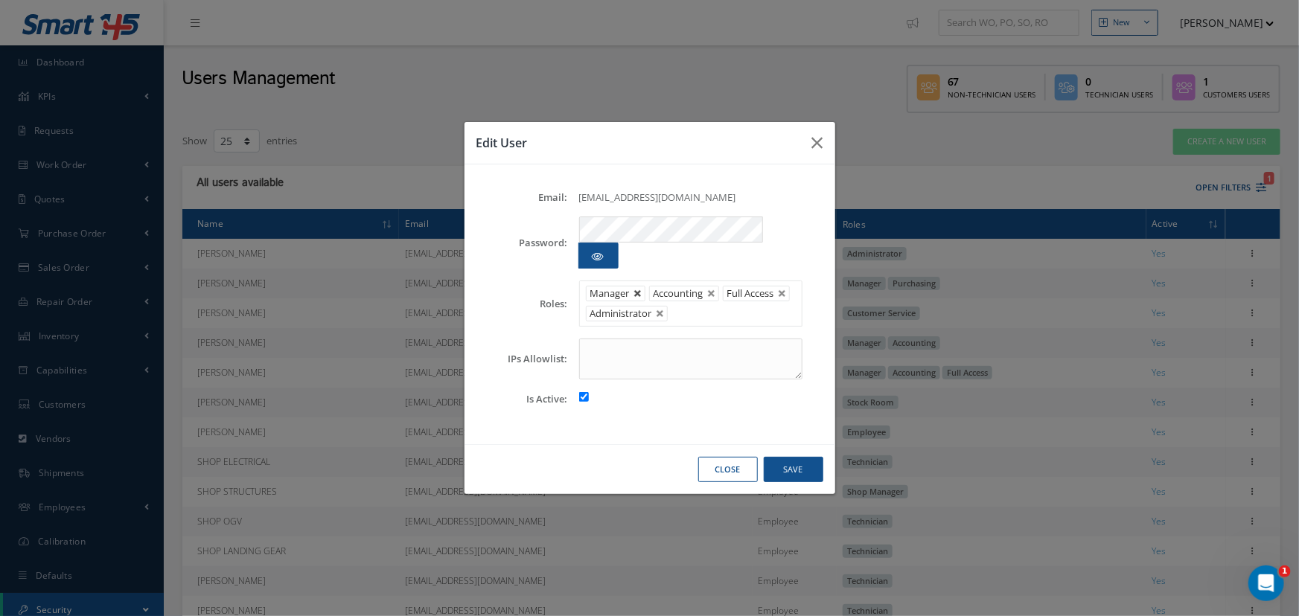
click at [638, 290] on link at bounding box center [638, 294] width 9 height 9
click at [645, 290] on link at bounding box center [648, 294] width 9 height 9
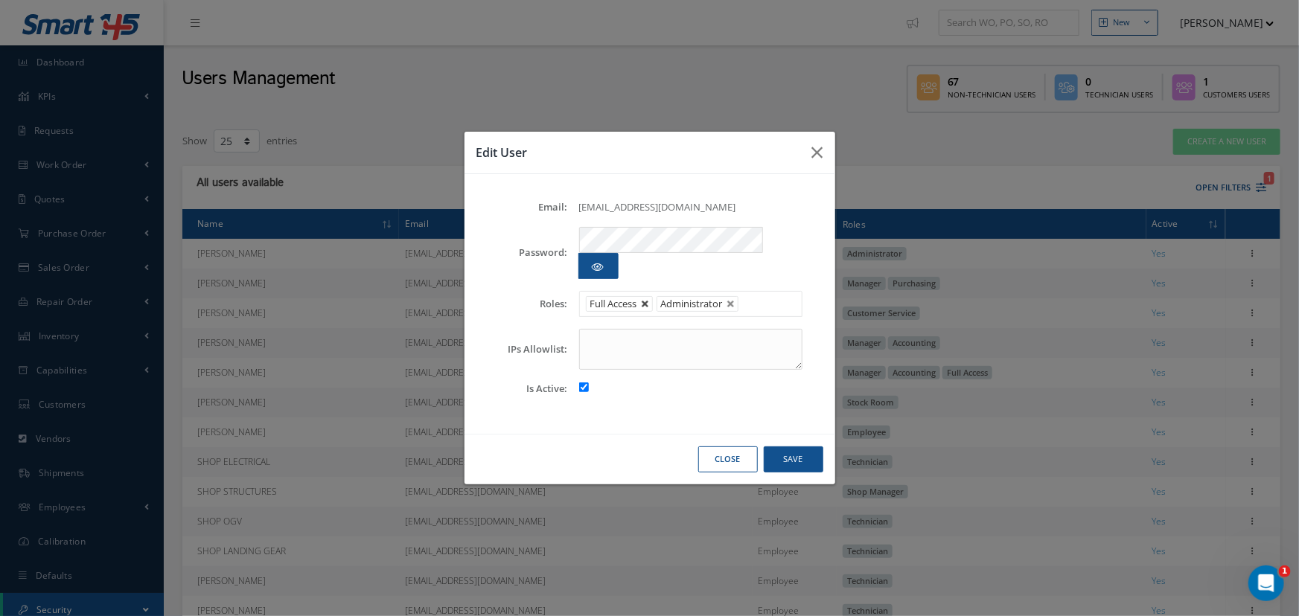
click at [648, 300] on link at bounding box center [645, 304] width 9 height 9
click at [785, 447] on button "Save" at bounding box center [794, 460] width 60 height 26
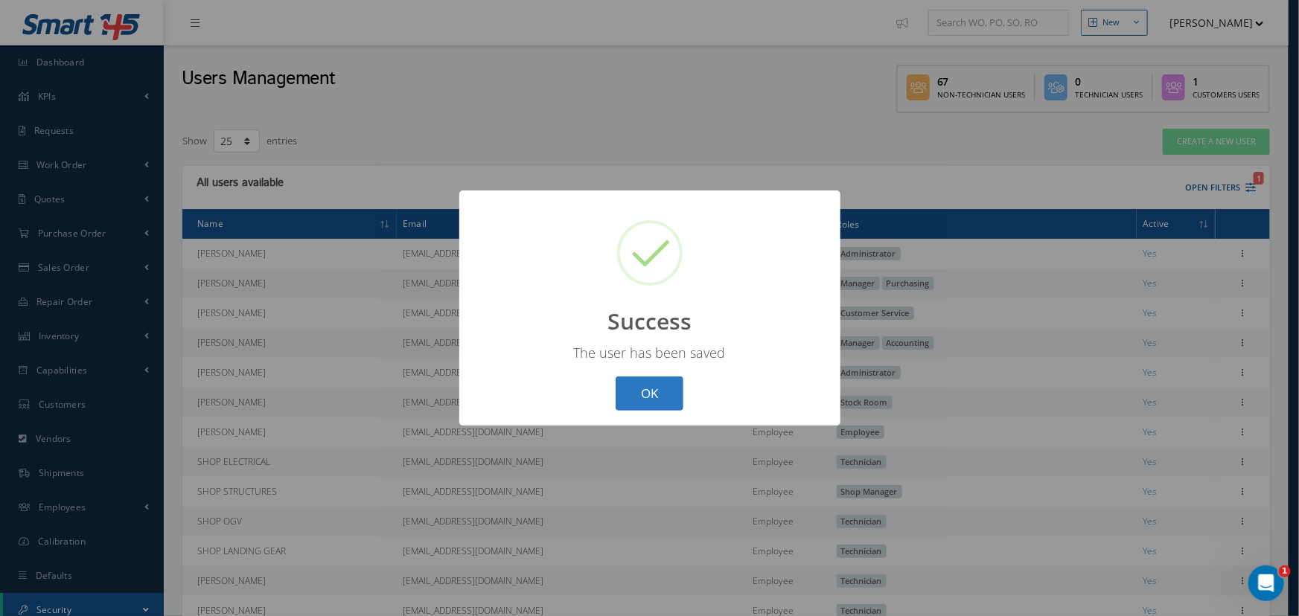
click at [643, 391] on button "OK" at bounding box center [650, 394] width 68 height 35
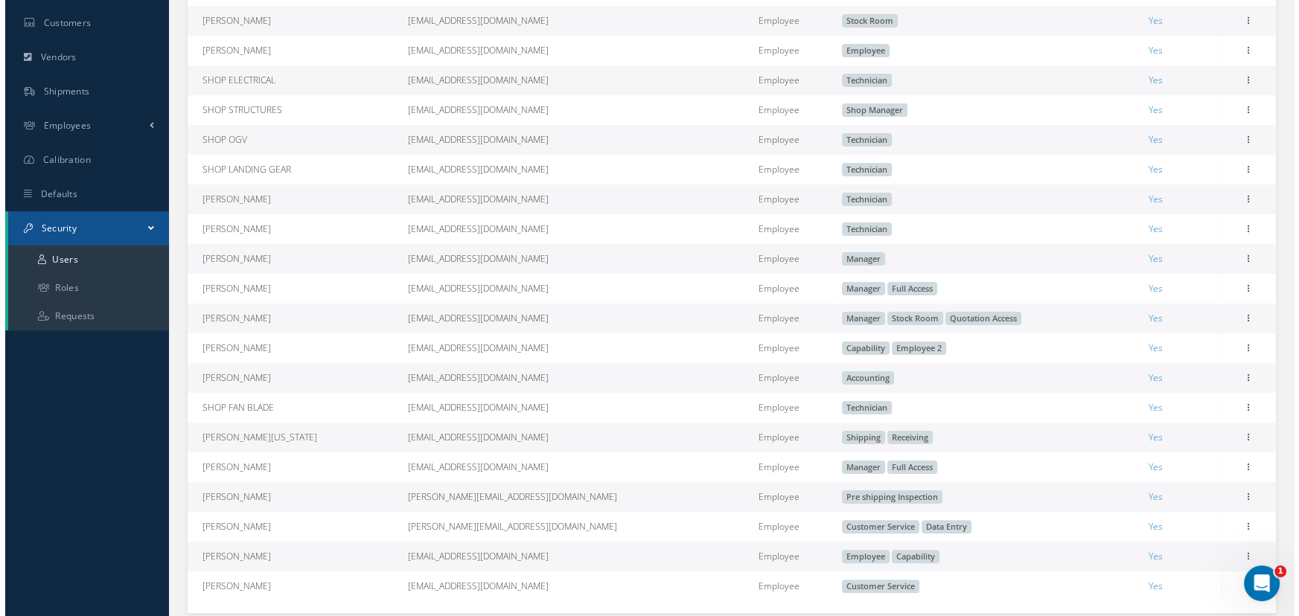
scroll to position [406, 0]
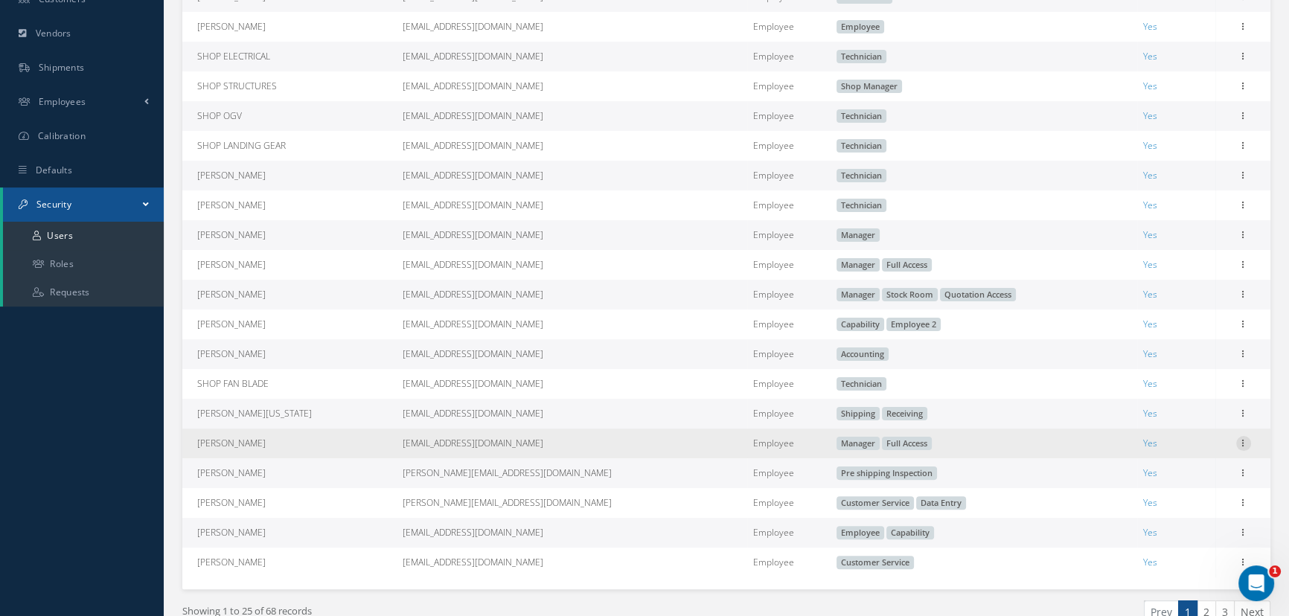
click at [1242, 448] on icon at bounding box center [1244, 442] width 15 height 12
click at [1187, 462] on link "Edit" at bounding box center [1176, 453] width 118 height 19
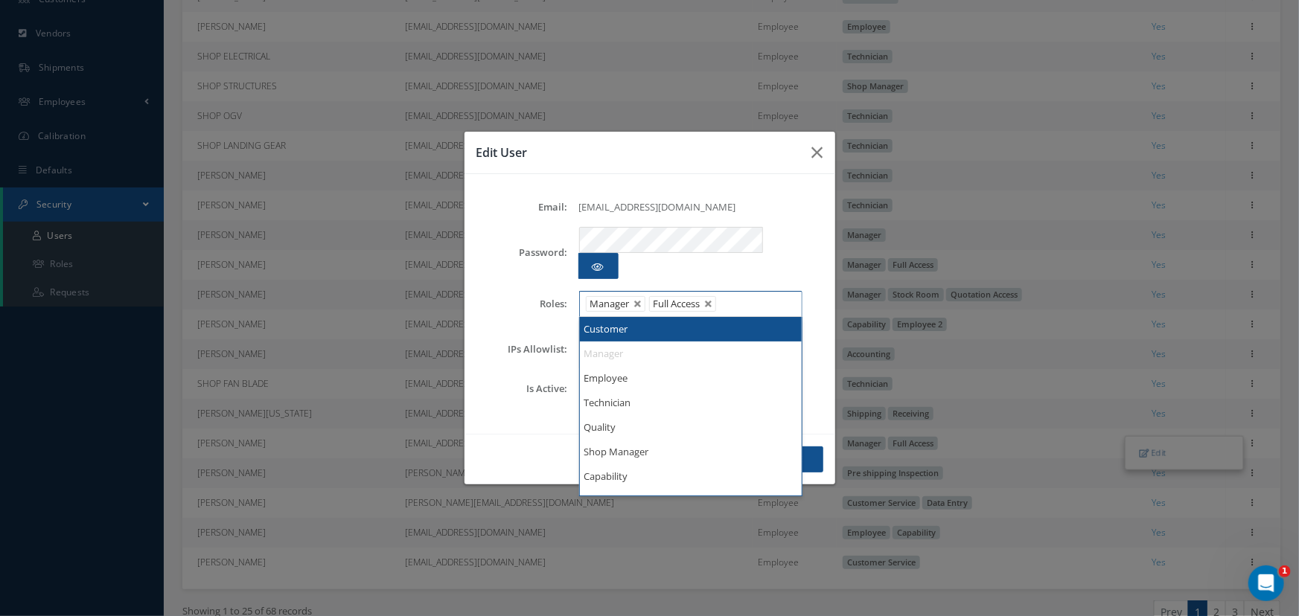
click at [752, 294] on ul "Manager Full Access" at bounding box center [690, 304] width 223 height 26
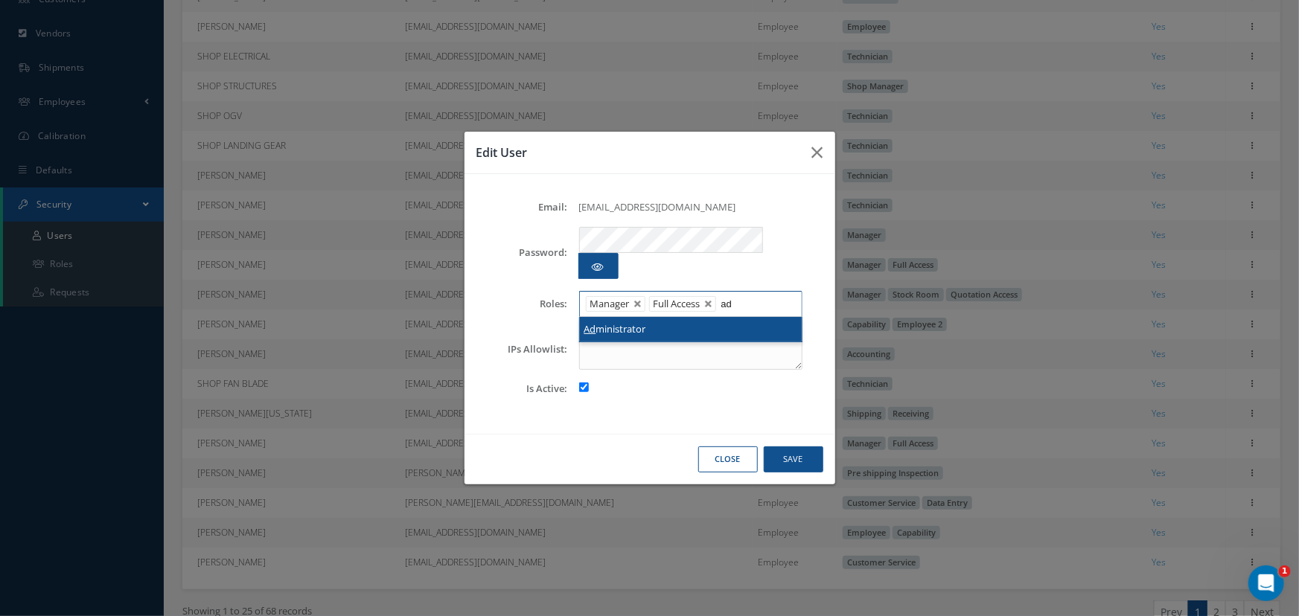
type input "ad"
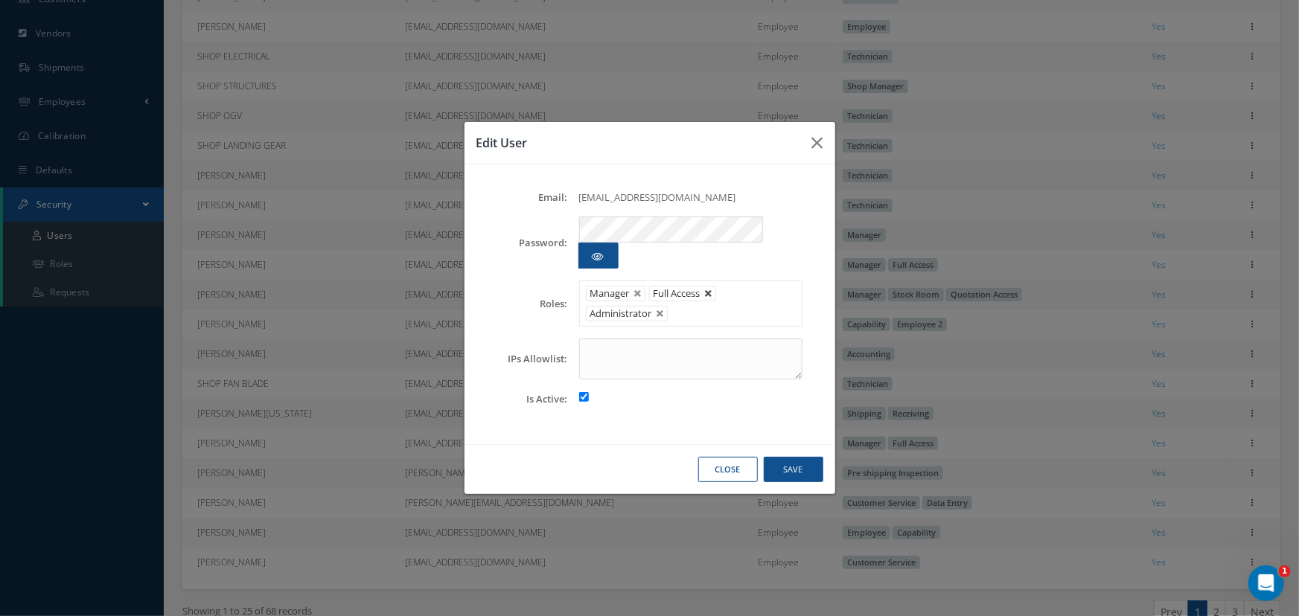
click at [710, 290] on link at bounding box center [708, 294] width 9 height 9
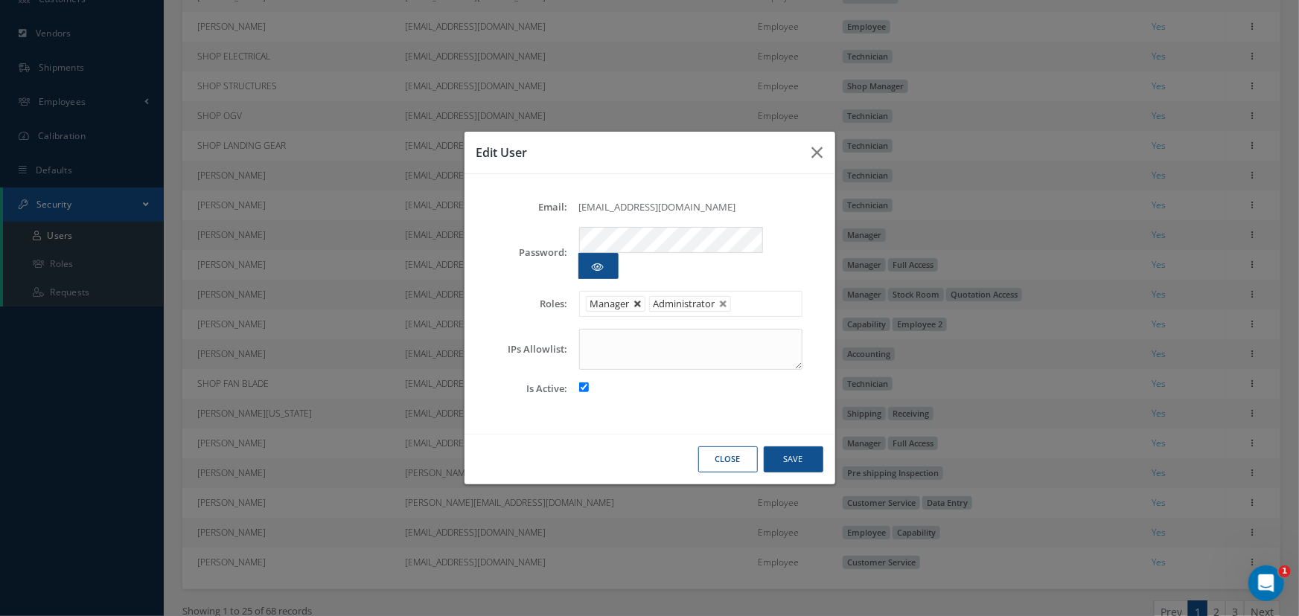
click at [638, 300] on link at bounding box center [638, 304] width 9 height 9
click at [809, 447] on button "Save" at bounding box center [794, 460] width 60 height 26
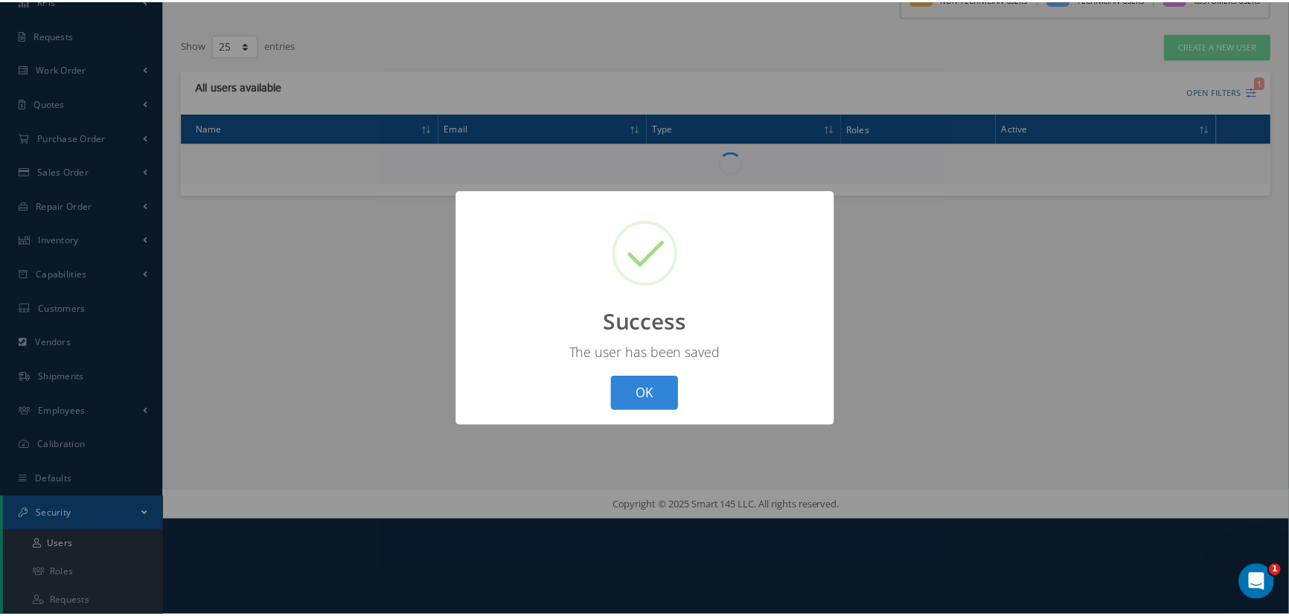
scroll to position [95, 0]
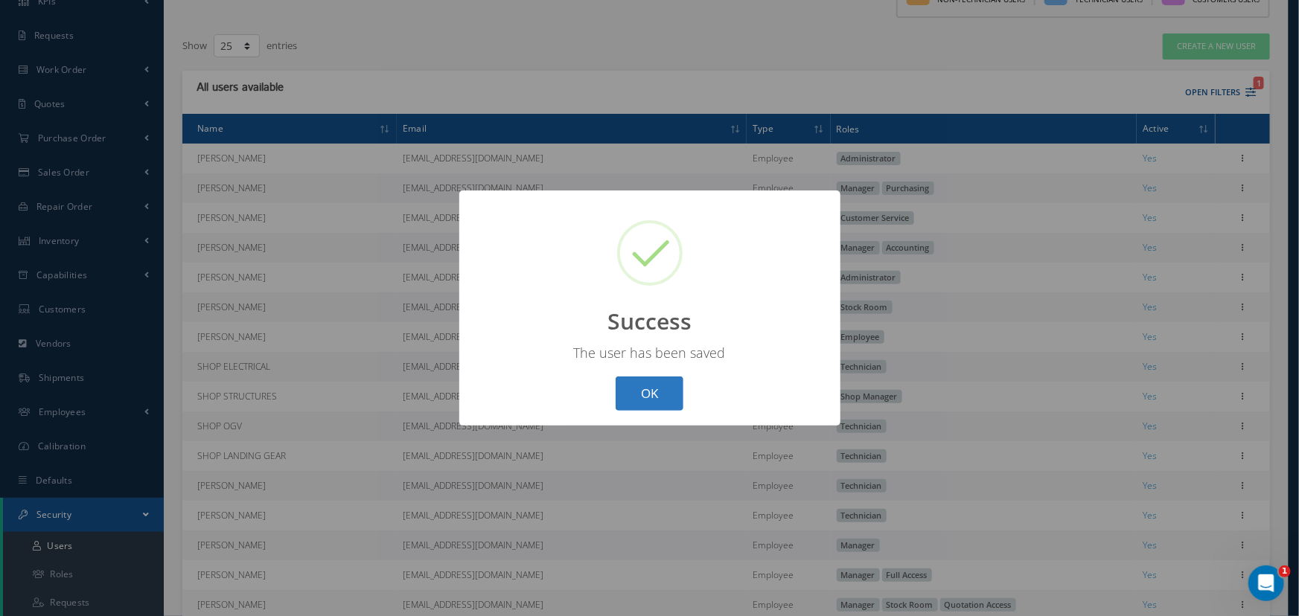
click at [665, 401] on button "OK" at bounding box center [650, 394] width 68 height 35
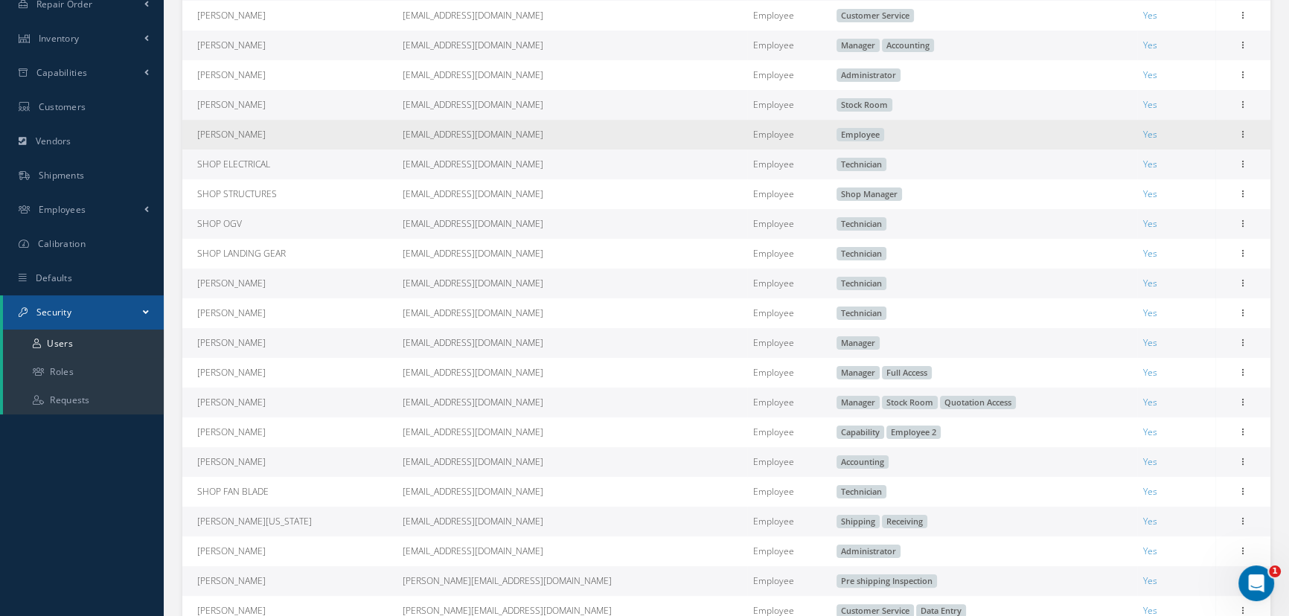
scroll to position [231, 0]
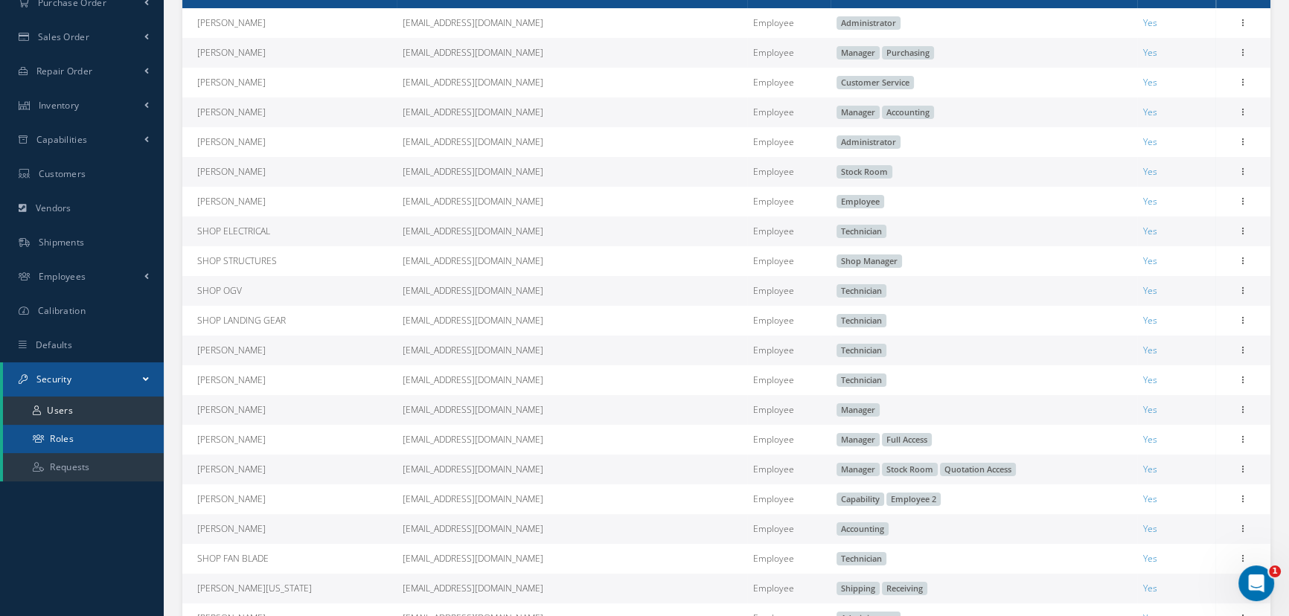
click at [86, 439] on link "Roles" at bounding box center [83, 439] width 161 height 28
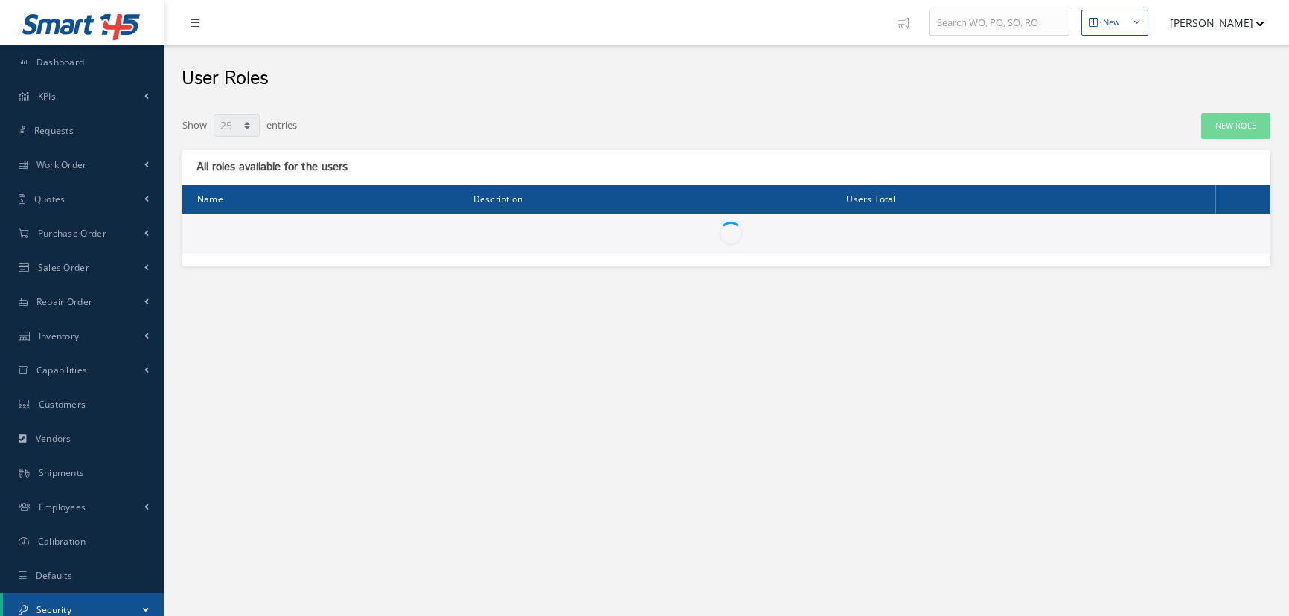
select select "25"
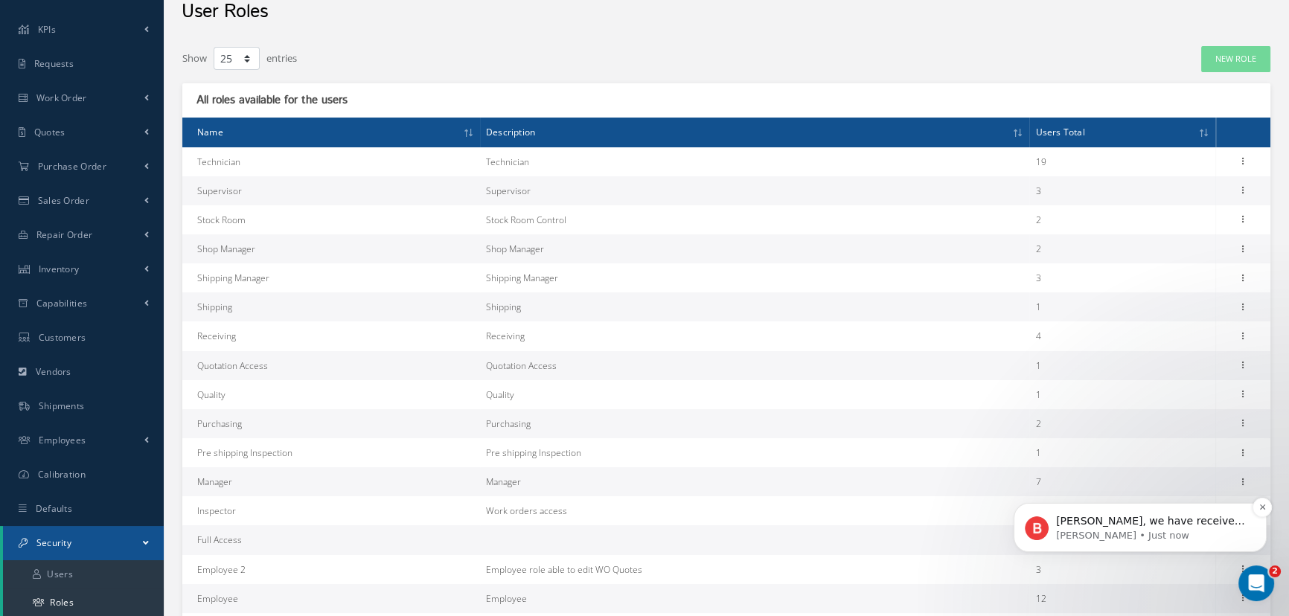
click at [1151, 529] on p "[PERSON_NAME] • Just now" at bounding box center [1152, 535] width 192 height 13
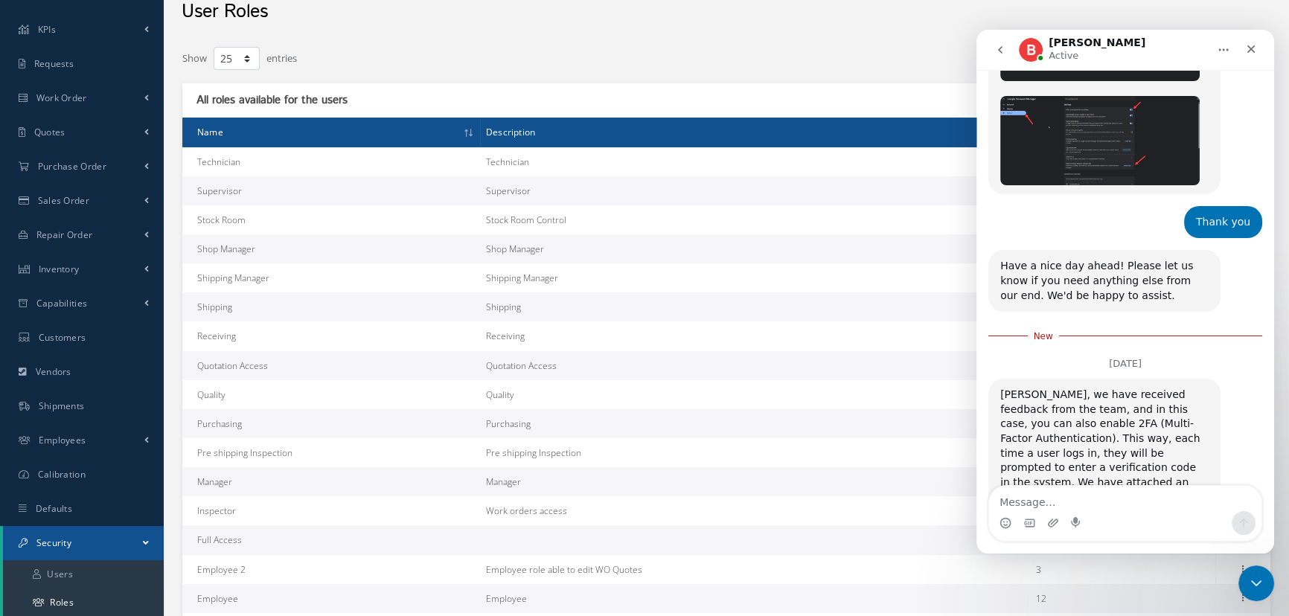
scroll to position [2308, 0]
click at [1059, 505] on link "[URL][DOMAIN_NAME]" at bounding box center [1091, 511] width 116 height 12
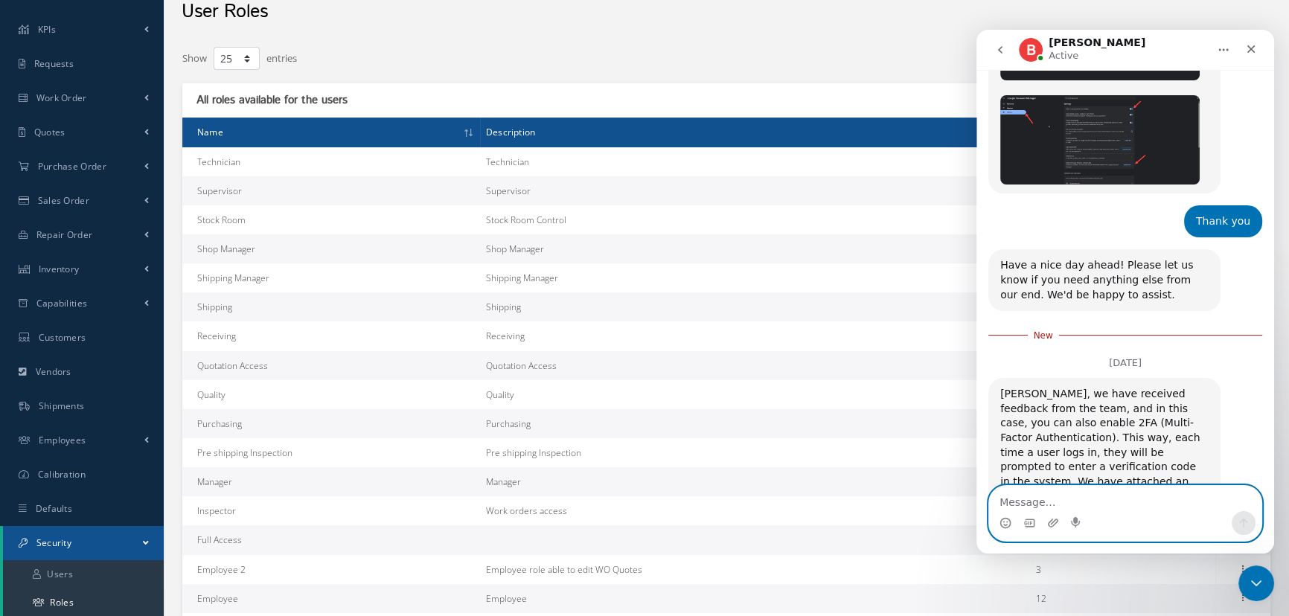
click at [1033, 497] on textarea "Message…" at bounding box center [1125, 498] width 272 height 25
type textarea "Thank!!!!!!!!"
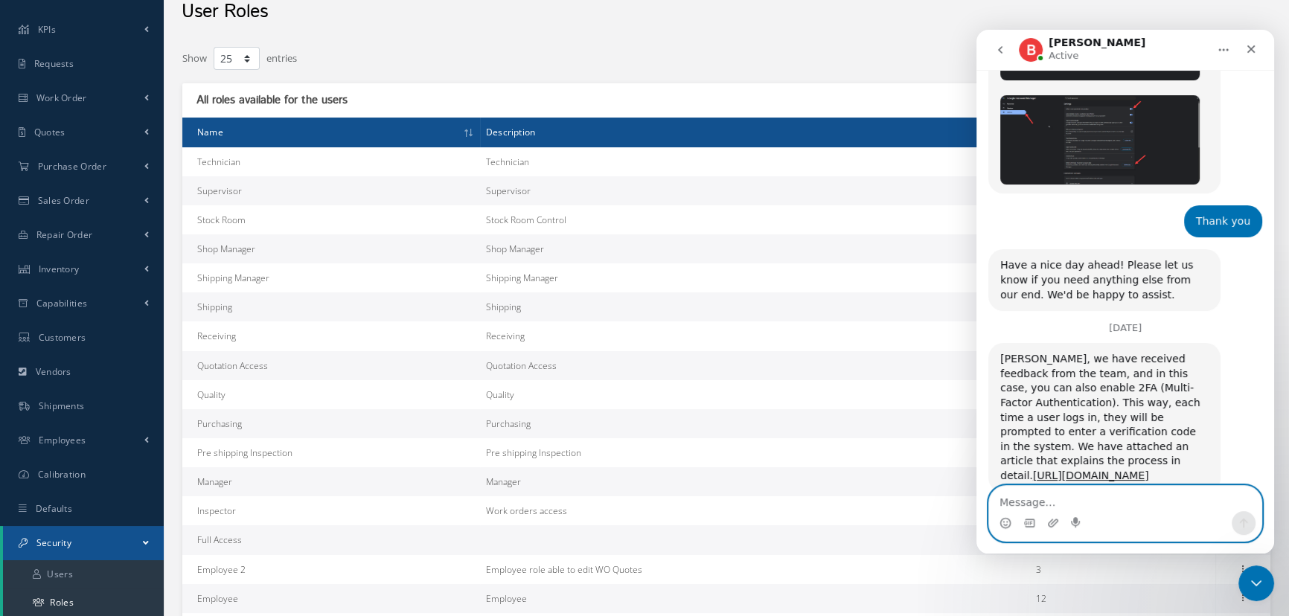
scroll to position [2318, 0]
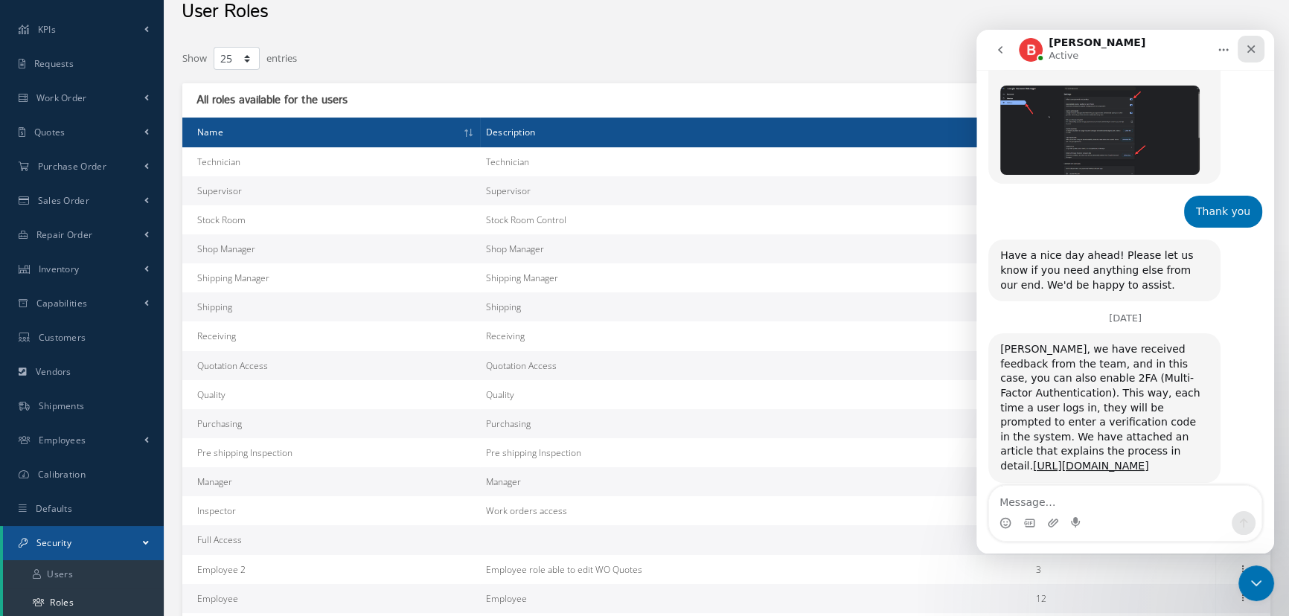
click at [1256, 54] on icon "Close" at bounding box center [1251, 49] width 12 height 12
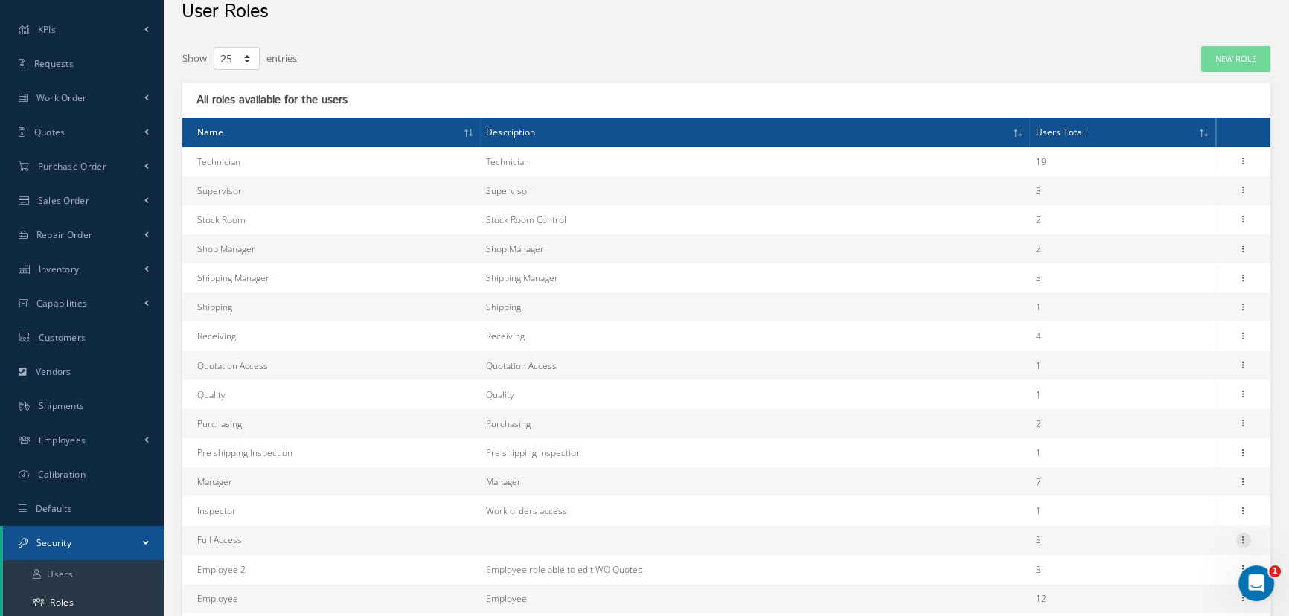
click at [1244, 543] on icon at bounding box center [1244, 539] width 15 height 12
click at [1178, 569] on link "Permissions" at bounding box center [1176, 569] width 118 height 19
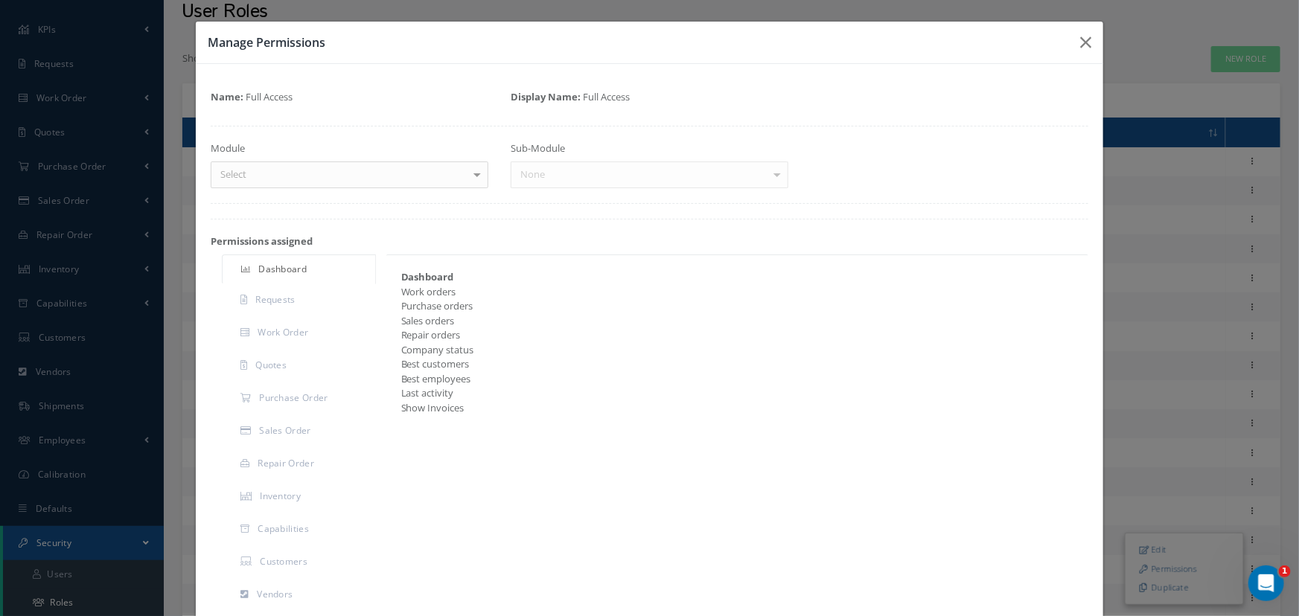
click at [475, 173] on div at bounding box center [477, 174] width 21 height 25
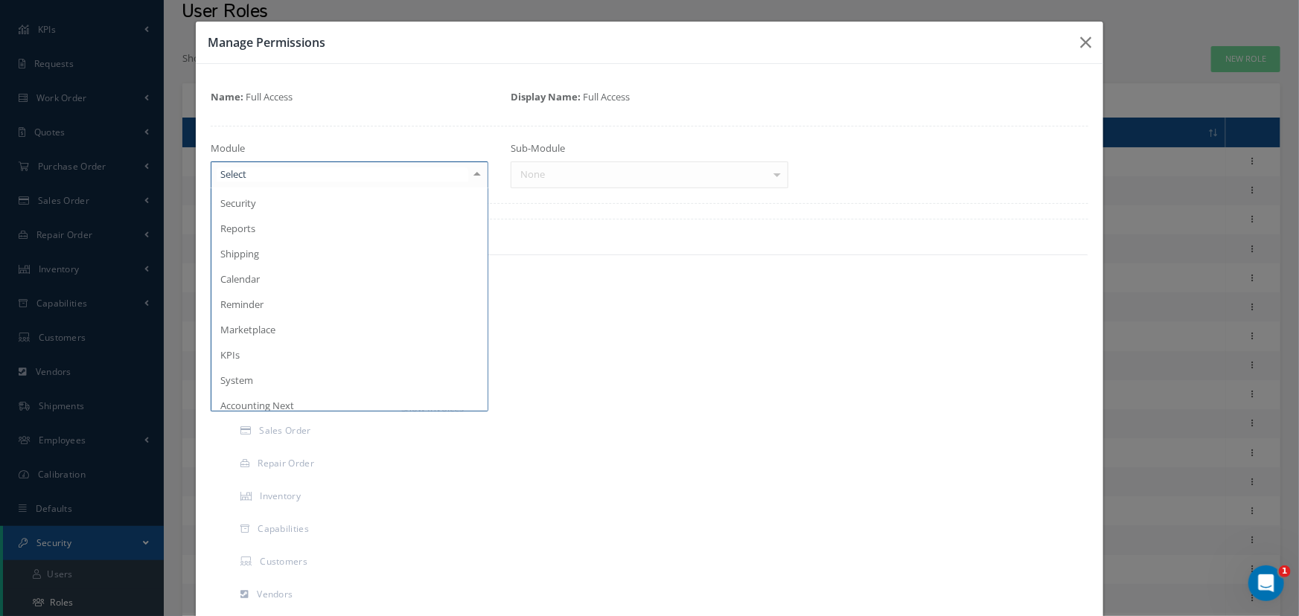
scroll to position [409, 0]
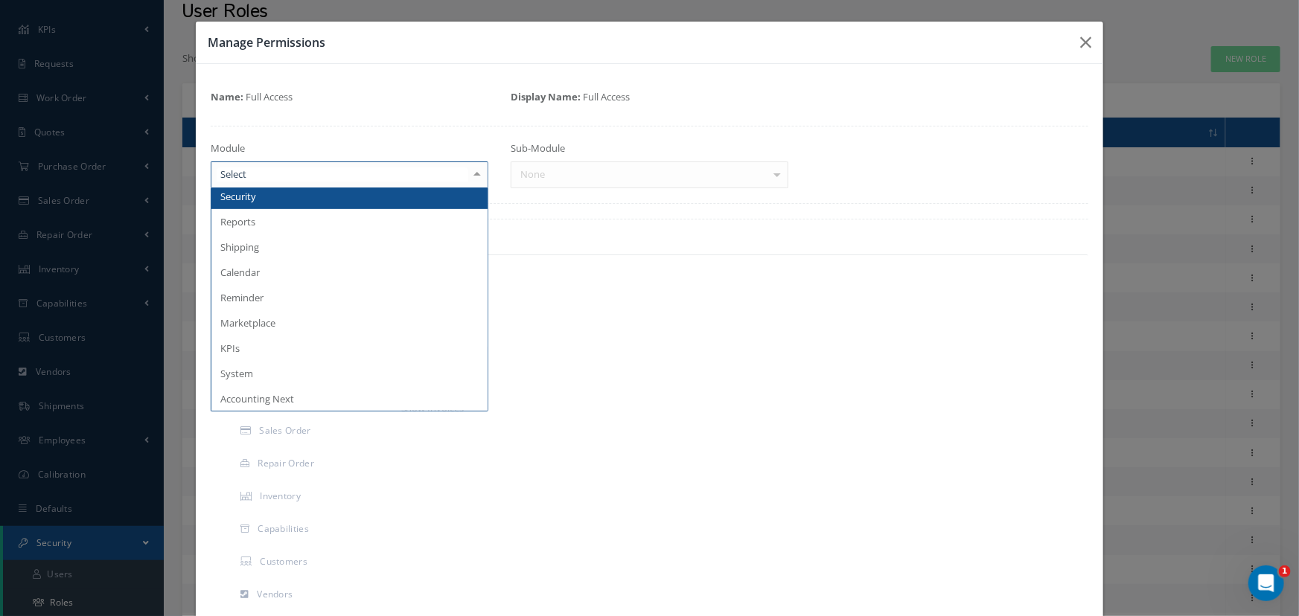
click at [331, 202] on span "Security" at bounding box center [349, 196] width 276 height 25
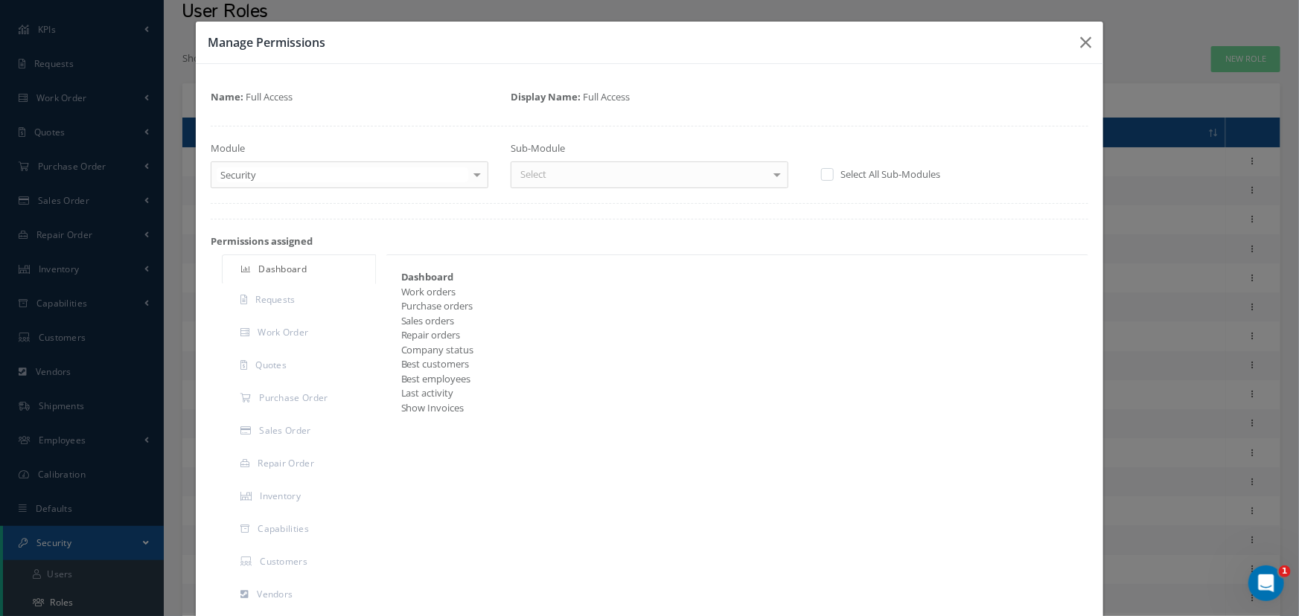
click at [777, 173] on div at bounding box center [777, 174] width 21 height 25
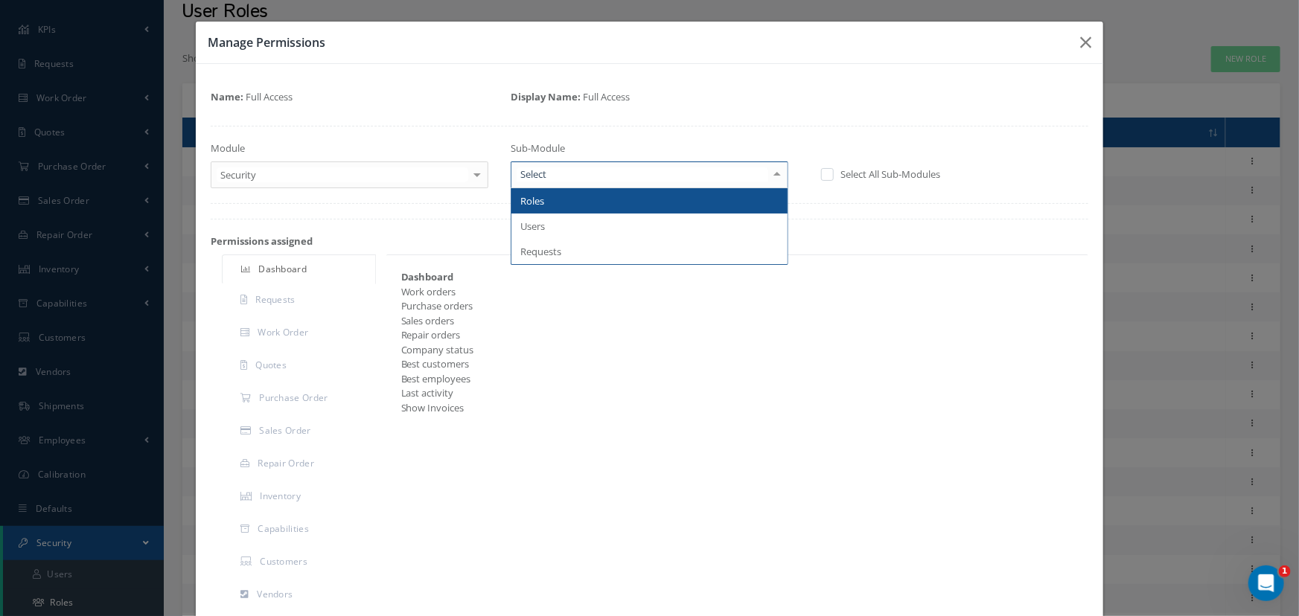
scroll to position [2375, 0]
click at [728, 197] on span "Roles" at bounding box center [649, 200] width 276 height 25
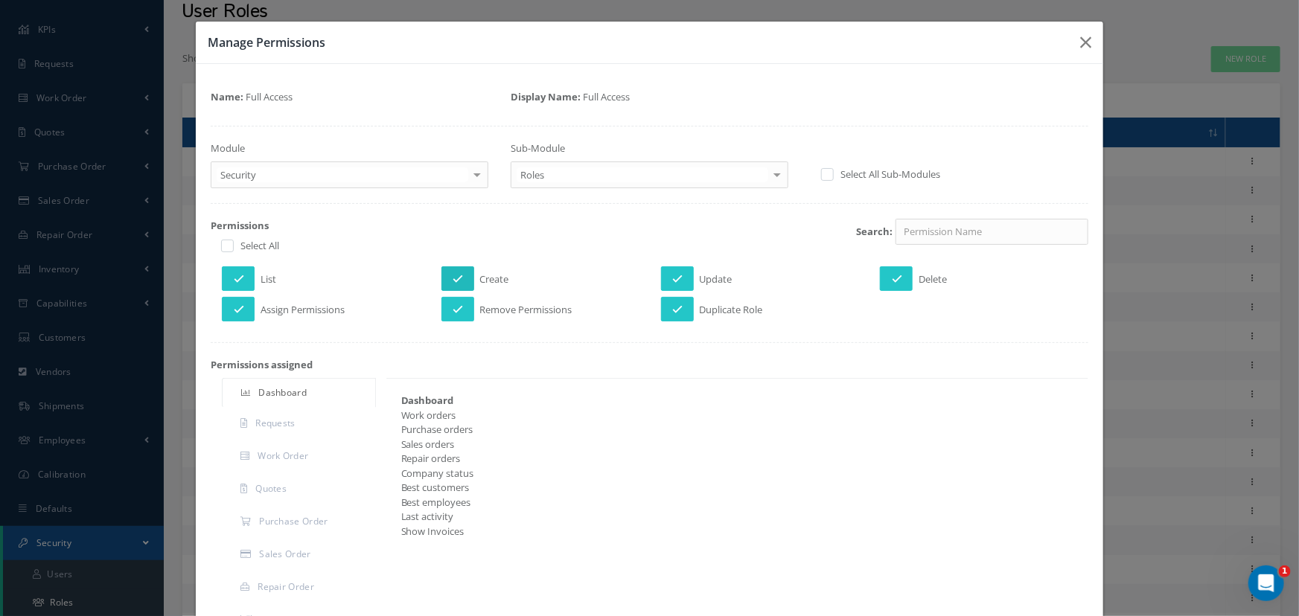
click at [455, 280] on icon at bounding box center [458, 279] width 10 height 10
click at [898, 277] on button at bounding box center [896, 279] width 33 height 25
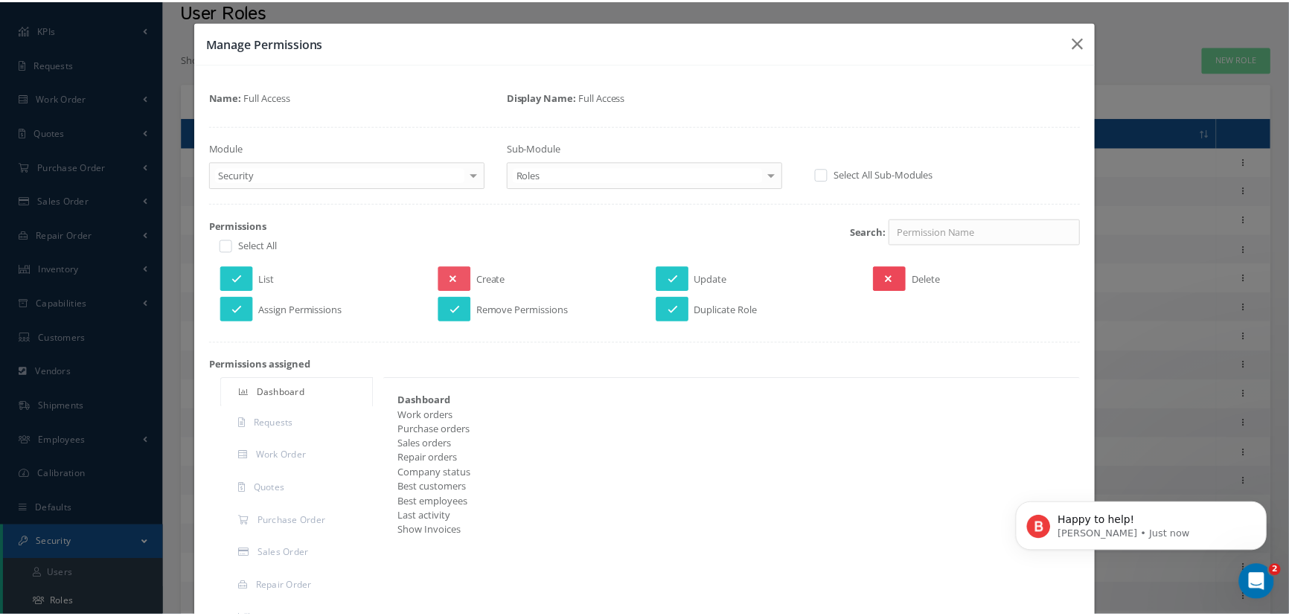
scroll to position [2363, 0]
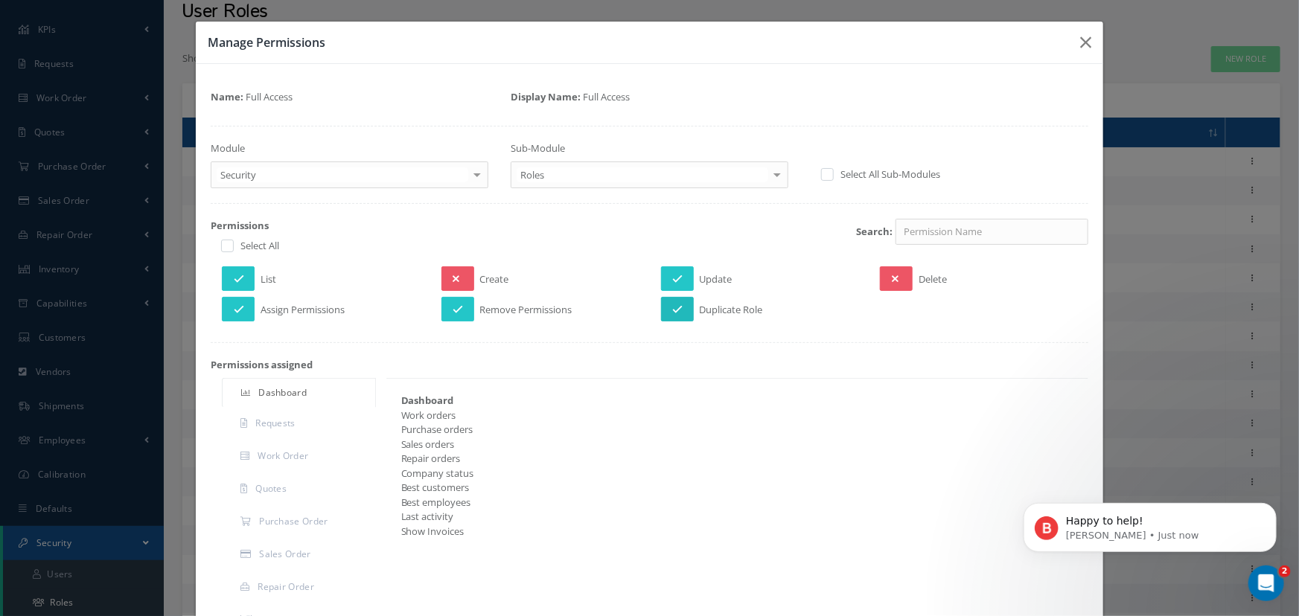
click at [673, 304] on icon at bounding box center [678, 309] width 10 height 10
click at [677, 278] on icon at bounding box center [678, 279] width 10 height 10
click at [462, 310] on button at bounding box center [457, 309] width 33 height 25
click at [240, 304] on icon at bounding box center [239, 309] width 10 height 10
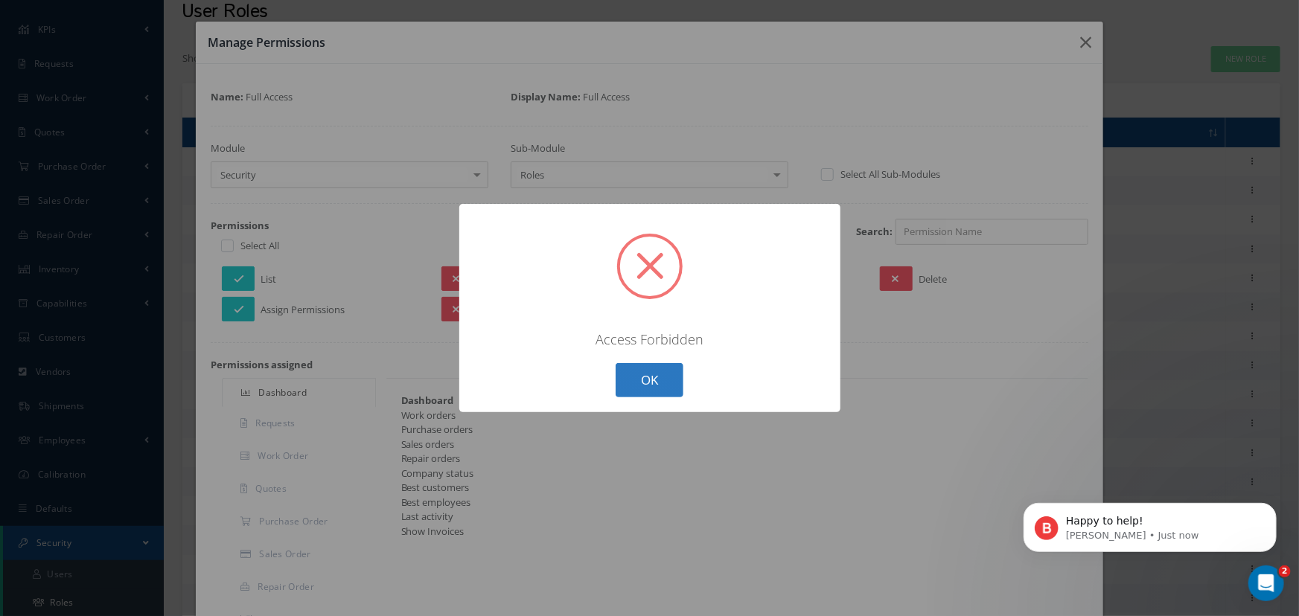
click at [647, 379] on button "OK" at bounding box center [650, 380] width 68 height 35
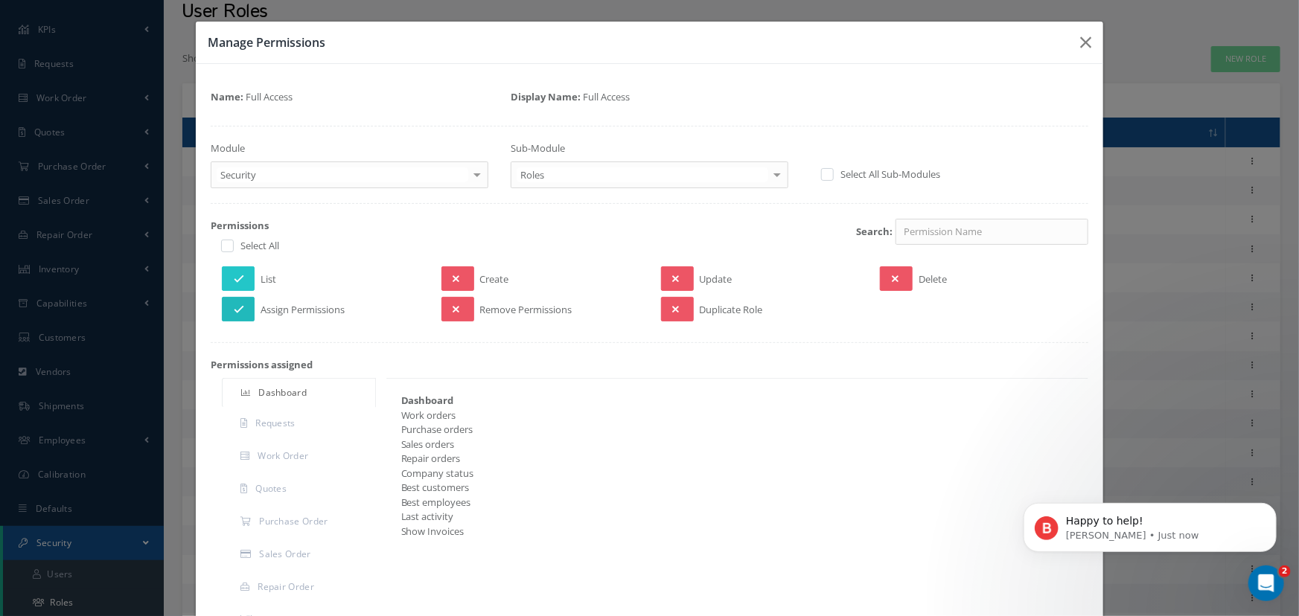
click at [234, 304] on icon at bounding box center [239, 309] width 10 height 10
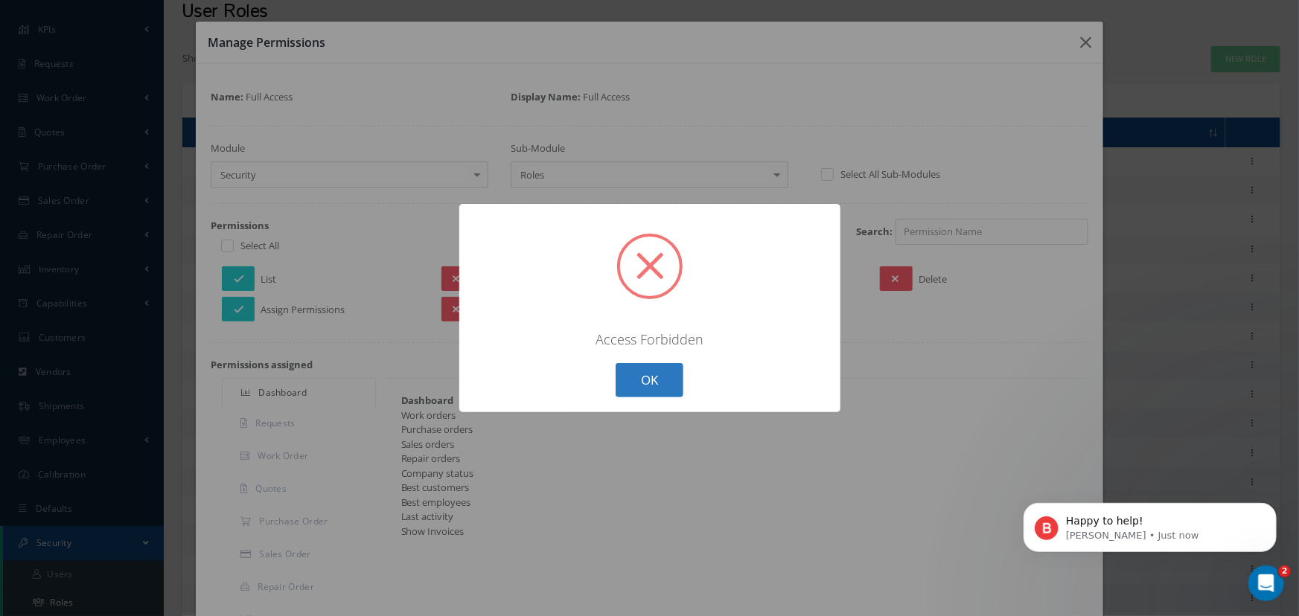
click at [647, 380] on button "OK" at bounding box center [650, 380] width 68 height 35
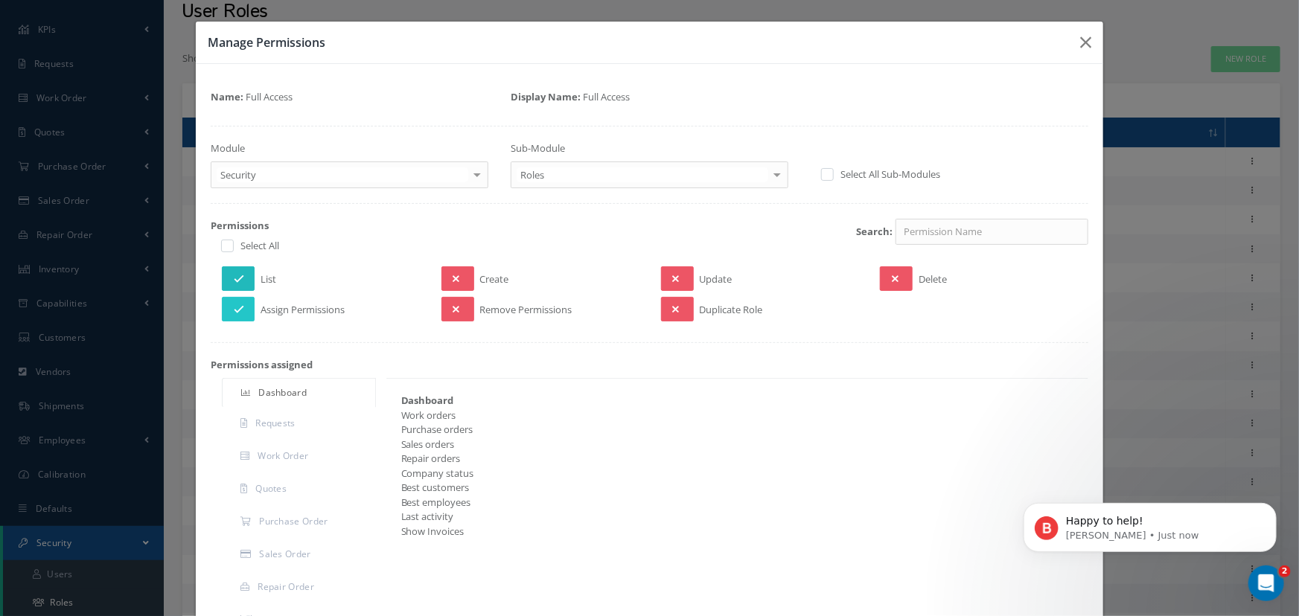
click at [234, 278] on icon at bounding box center [239, 279] width 10 height 10
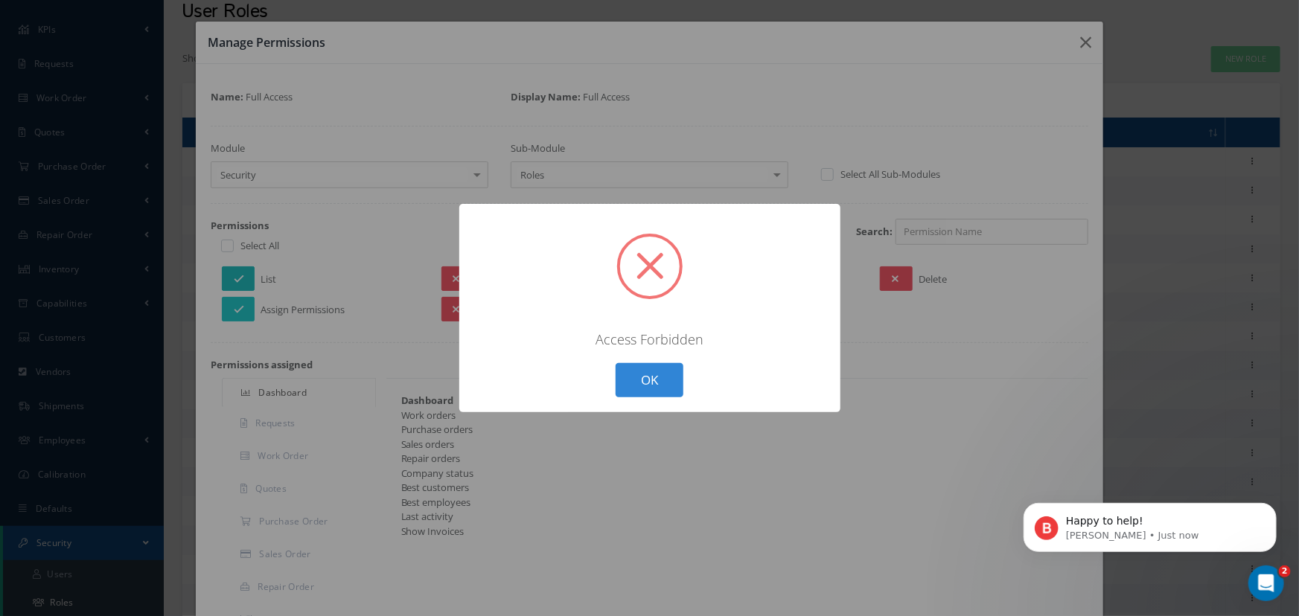
click at [232, 278] on div "? ! i × Access Forbidden OK Cancel" at bounding box center [649, 308] width 1299 height 616
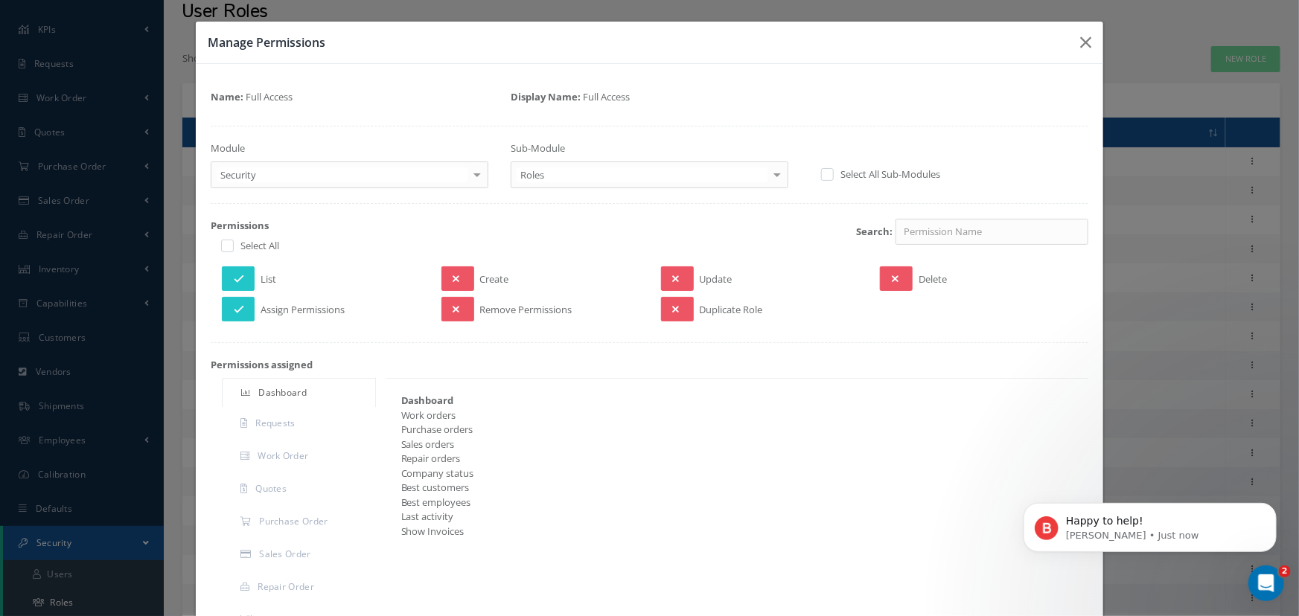
click at [224, 235] on div "Permissions Select All" at bounding box center [350, 240] width 300 height 42
click at [233, 242] on label at bounding box center [235, 245] width 4 height 13
click at [222, 243] on input "checkbox" at bounding box center [226, 248] width 10 height 10
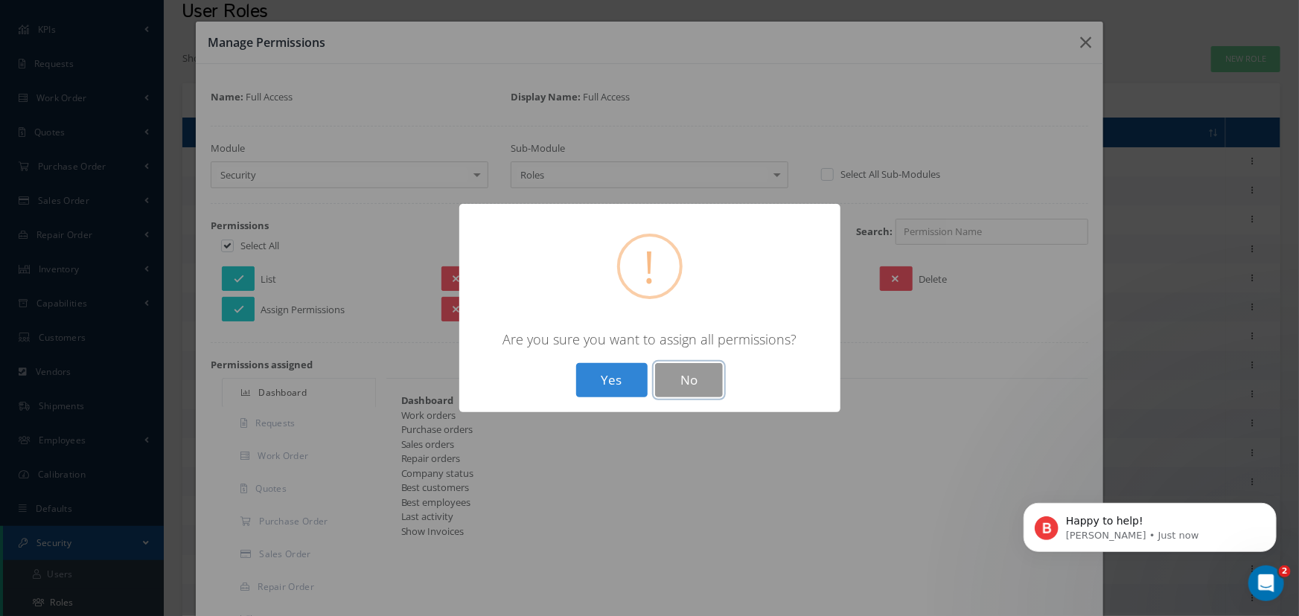
click at [698, 379] on button "No" at bounding box center [689, 380] width 68 height 35
checkbox input "false"
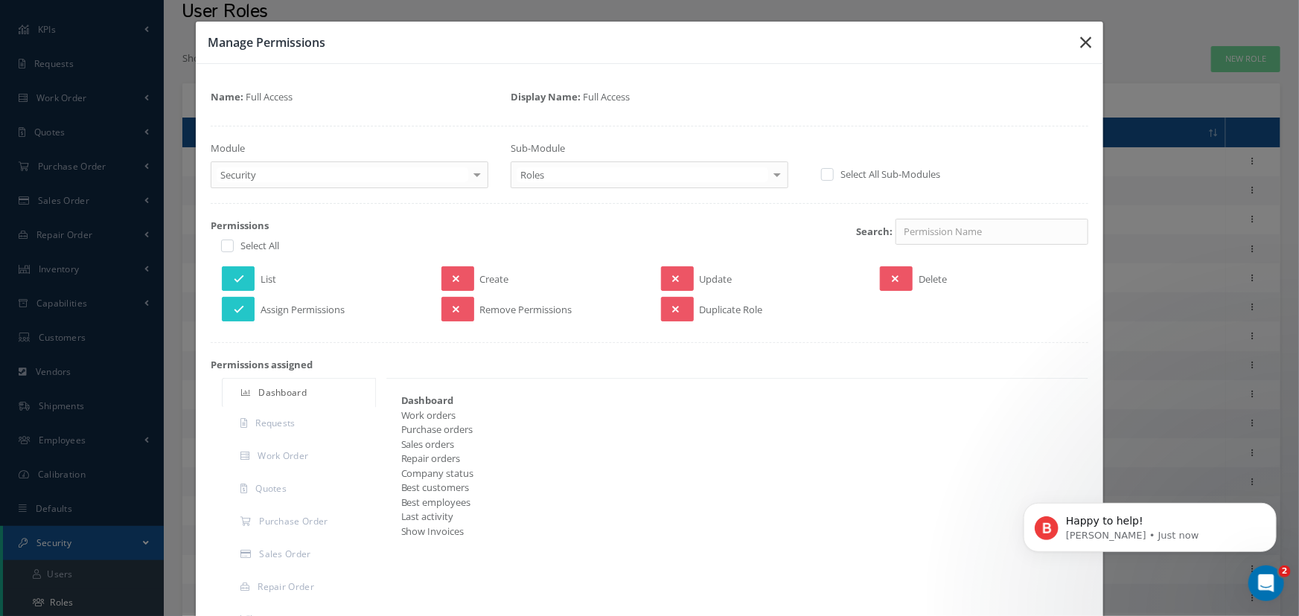
click at [1081, 43] on icon "button" at bounding box center [1085, 42] width 11 height 18
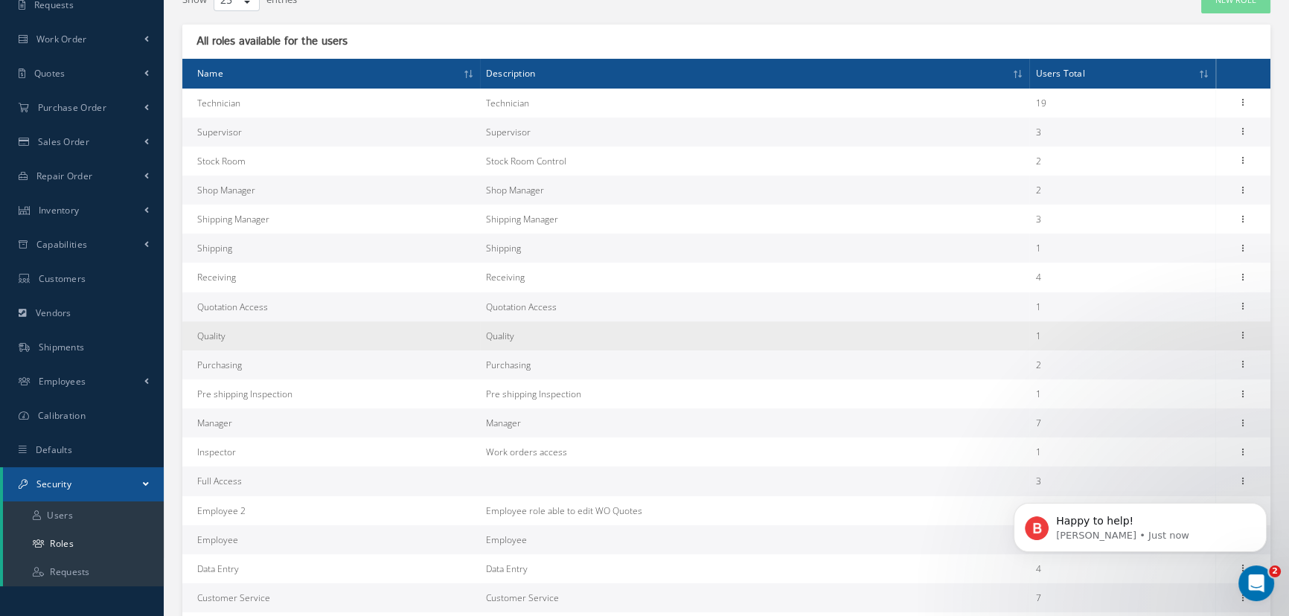
scroll to position [135, 0]
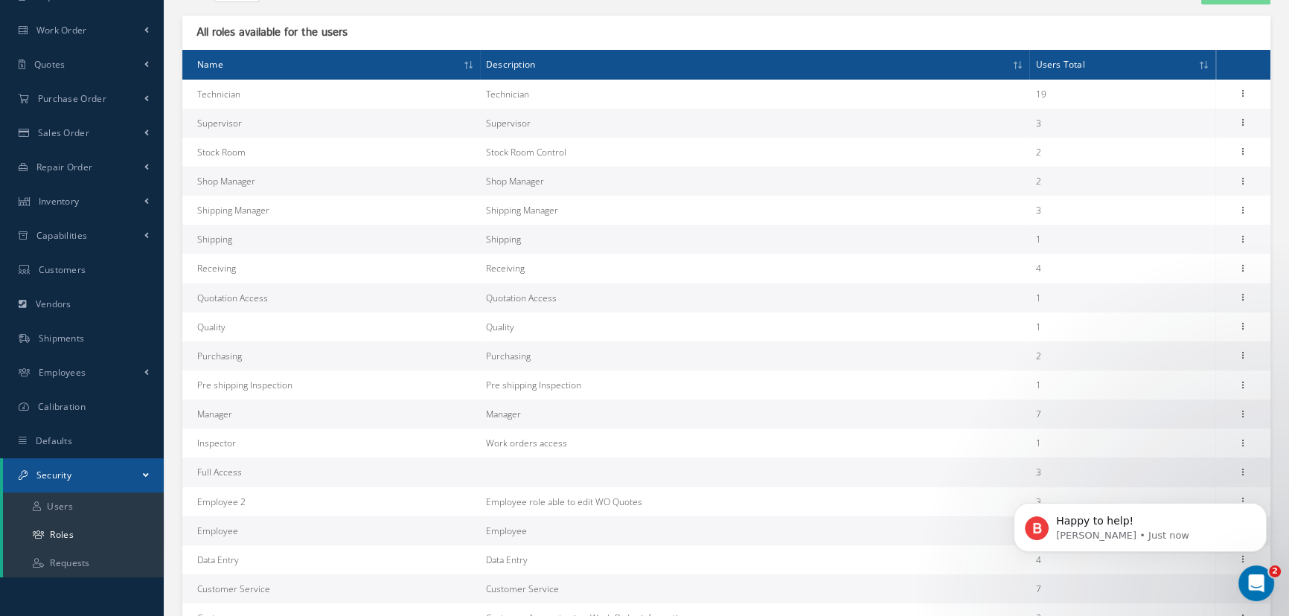
click at [1239, 473] on html "Happy to help! Betty • Just now" at bounding box center [1141, 524] width 298 height 104
click at [1237, 472] on html "Happy to help! Betty • 1m ago" at bounding box center [1141, 524] width 298 height 104
click at [1267, 506] on button "Dismiss notification" at bounding box center [1262, 507] width 19 height 19
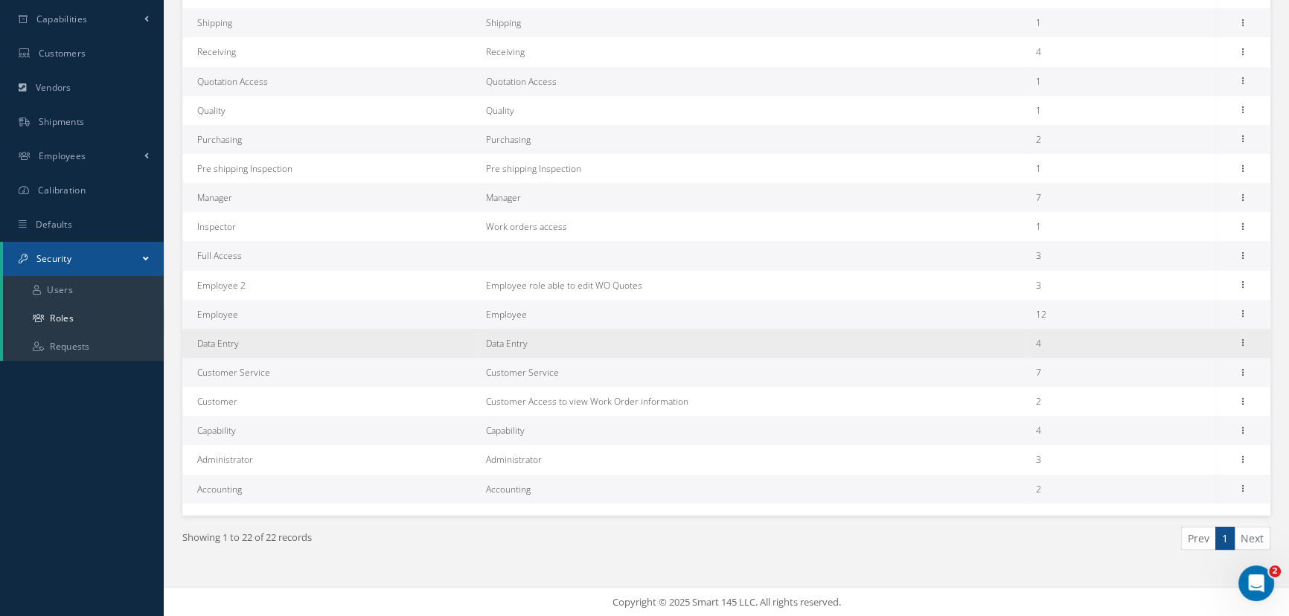
scroll to position [13, 0]
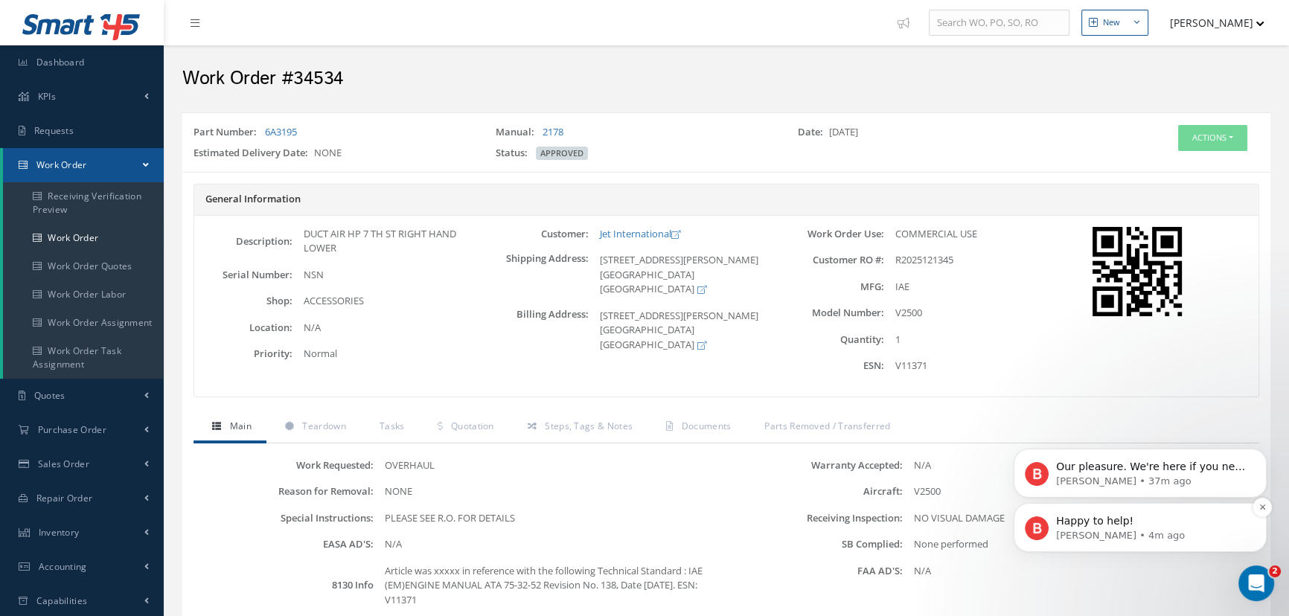
click at [1049, 529] on div "Happy to help! Betty • 4m ago" at bounding box center [1140, 528] width 231 height 30
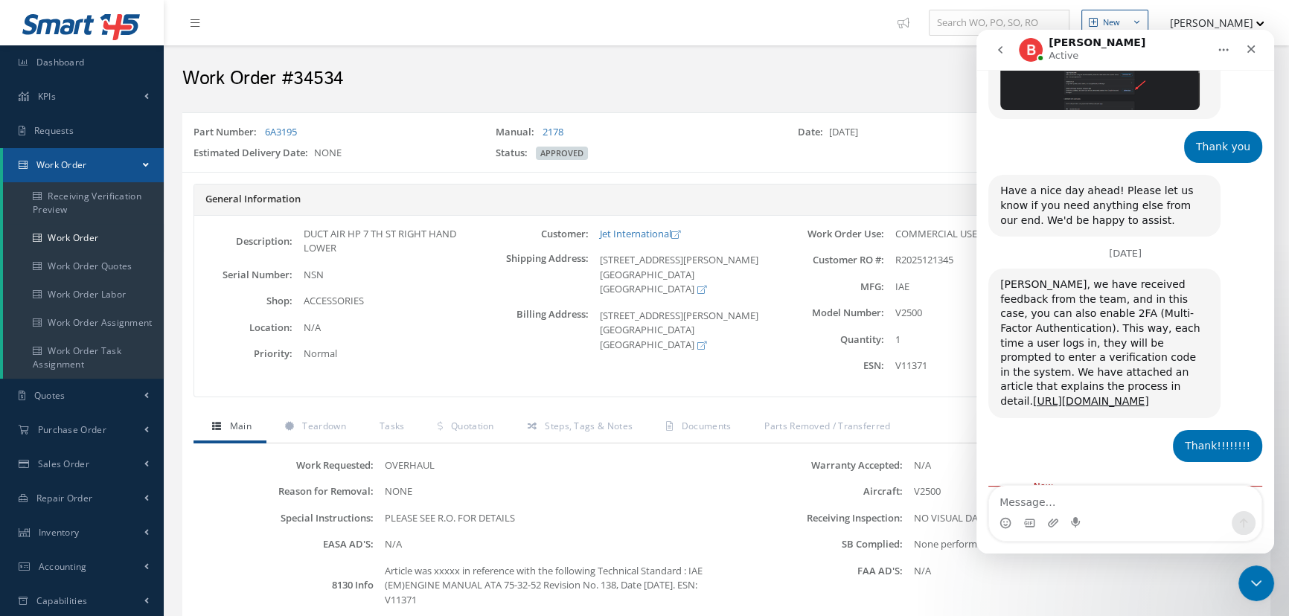
scroll to position [2387, 0]
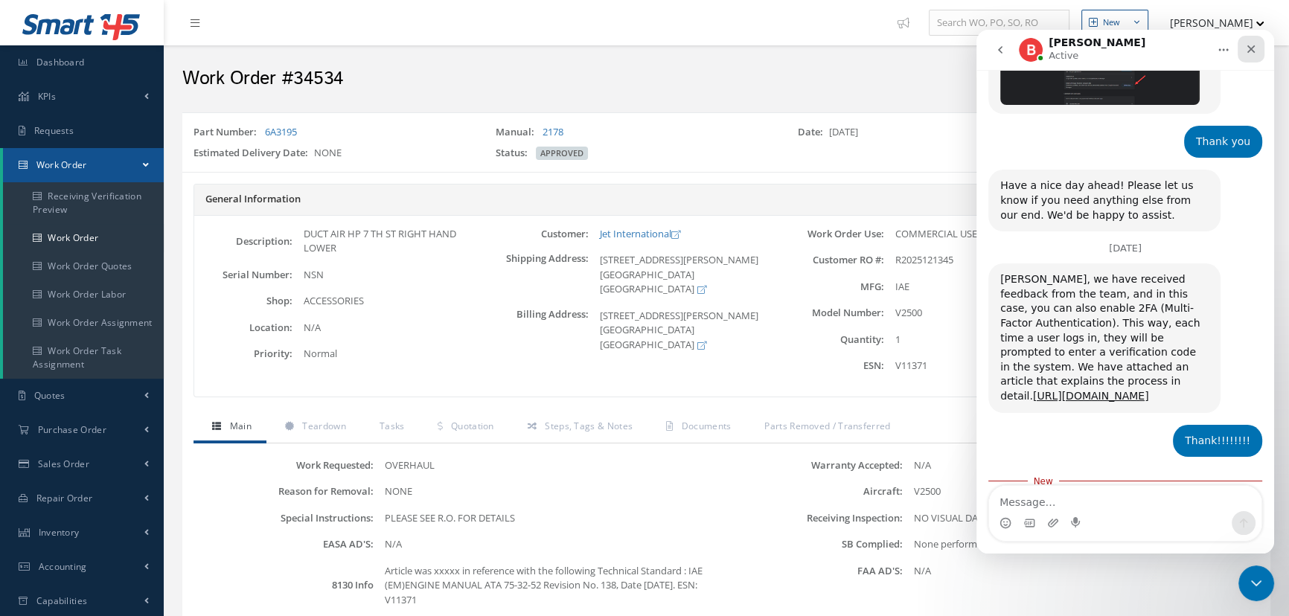
click at [1257, 54] on div "Close" at bounding box center [1251, 49] width 27 height 27
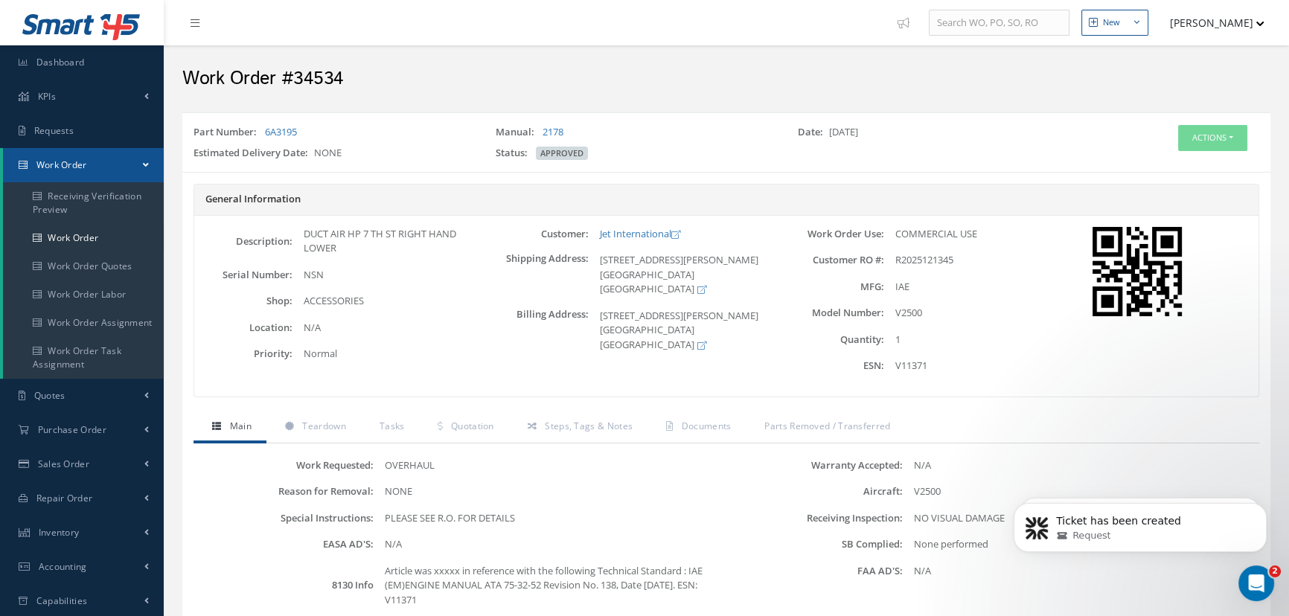
scroll to position [2363, 0]
click at [1149, 520] on p "Ticket has been created" at bounding box center [1152, 521] width 192 height 15
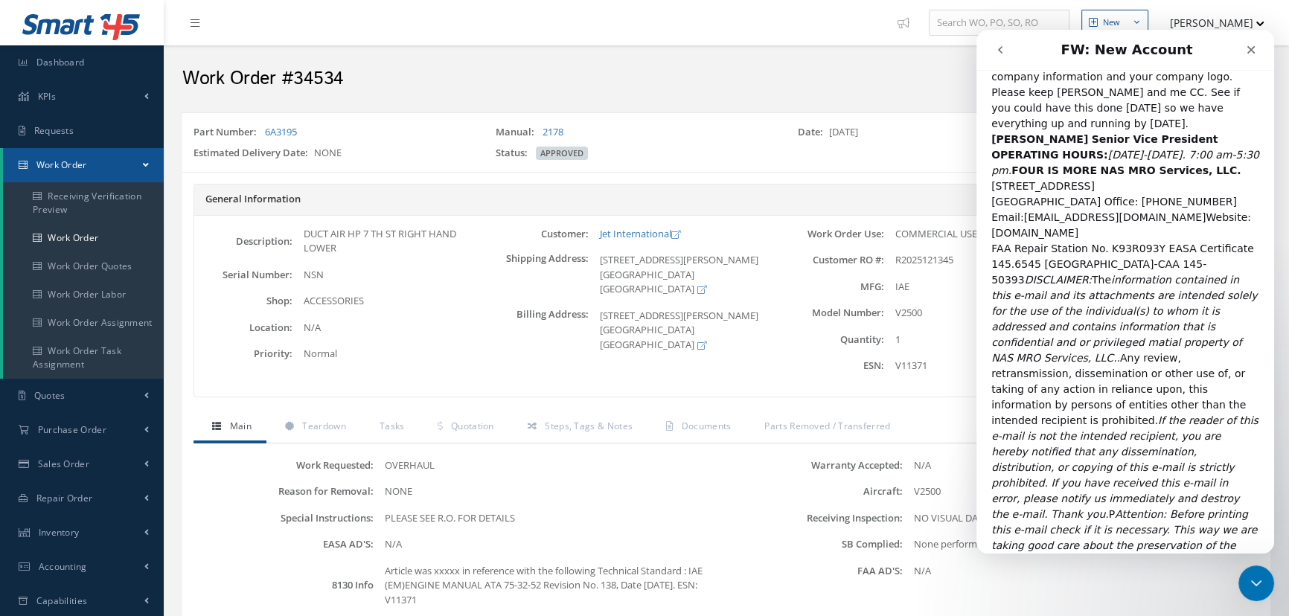
scroll to position [250, 0]
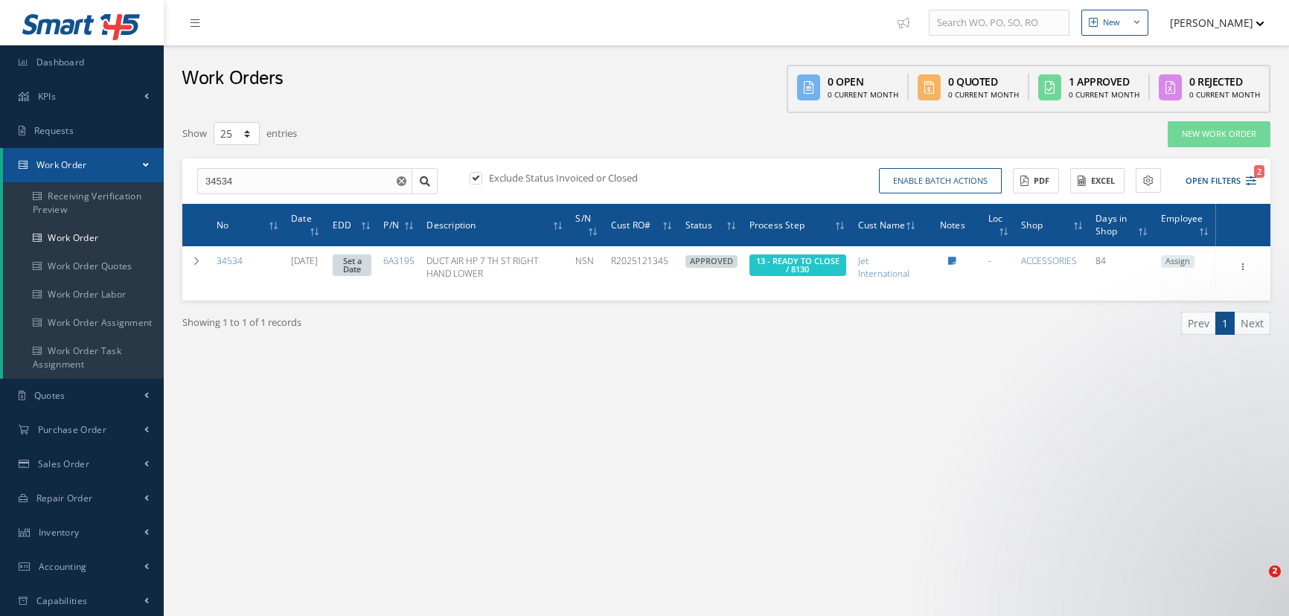
select select "25"
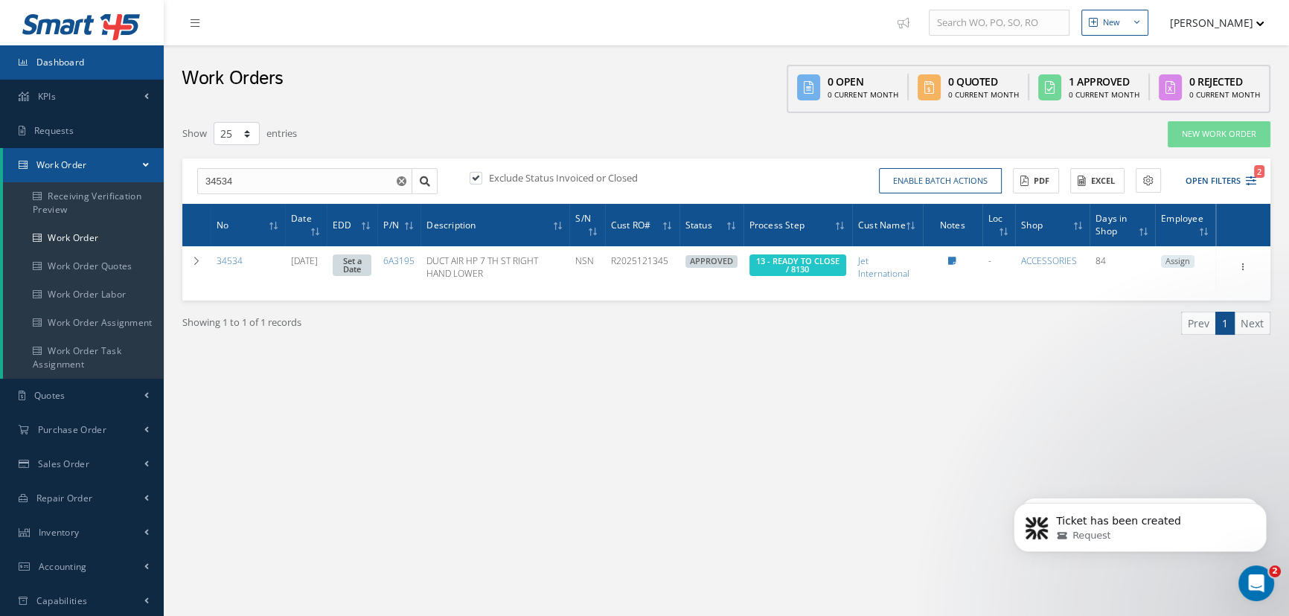
click at [63, 59] on span "Dashboard" at bounding box center [60, 62] width 48 height 13
